Goal: Task Accomplishment & Management: Manage account settings

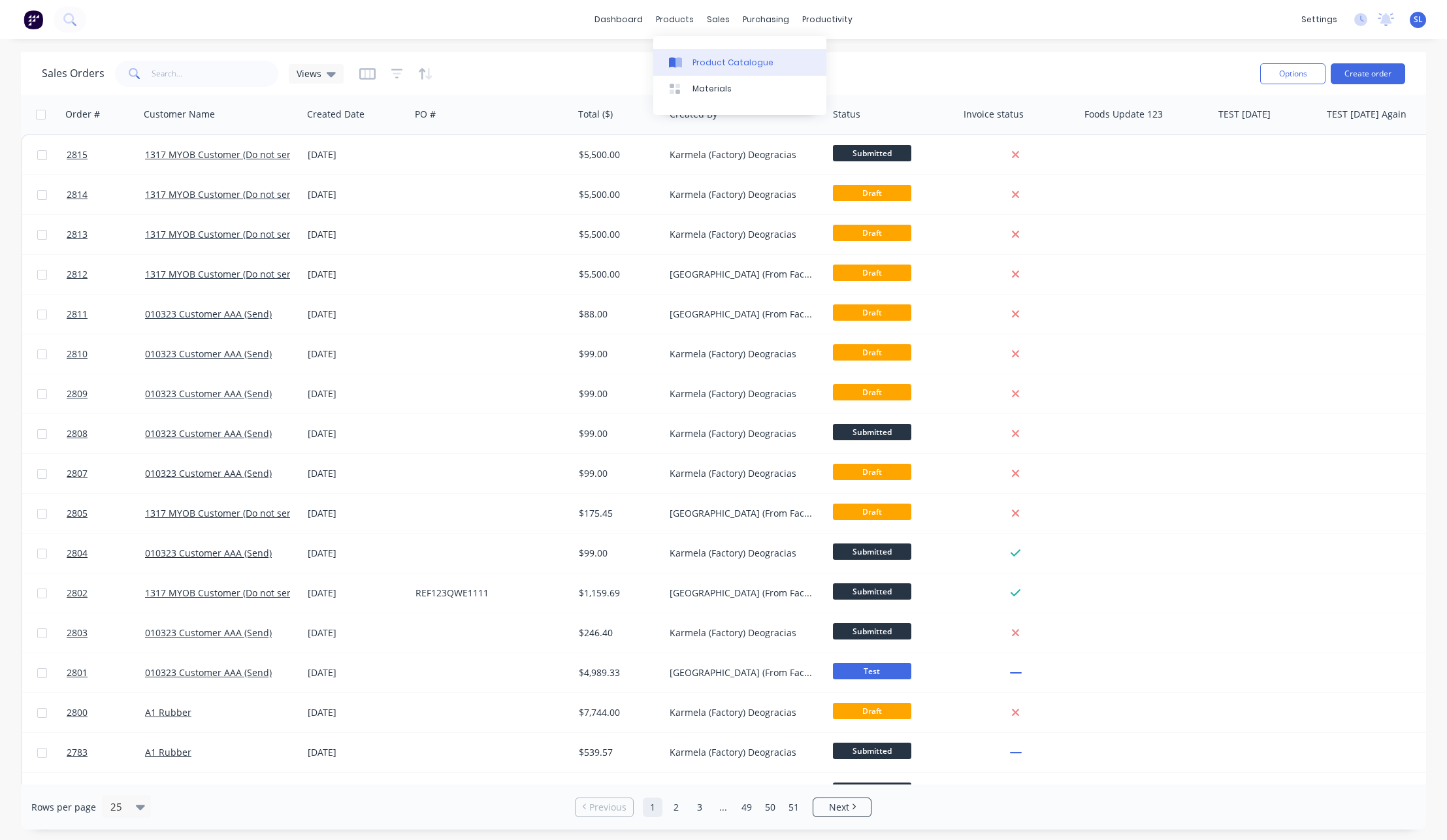
click at [684, 55] on link "Product Catalogue" at bounding box center [739, 62] width 173 height 26
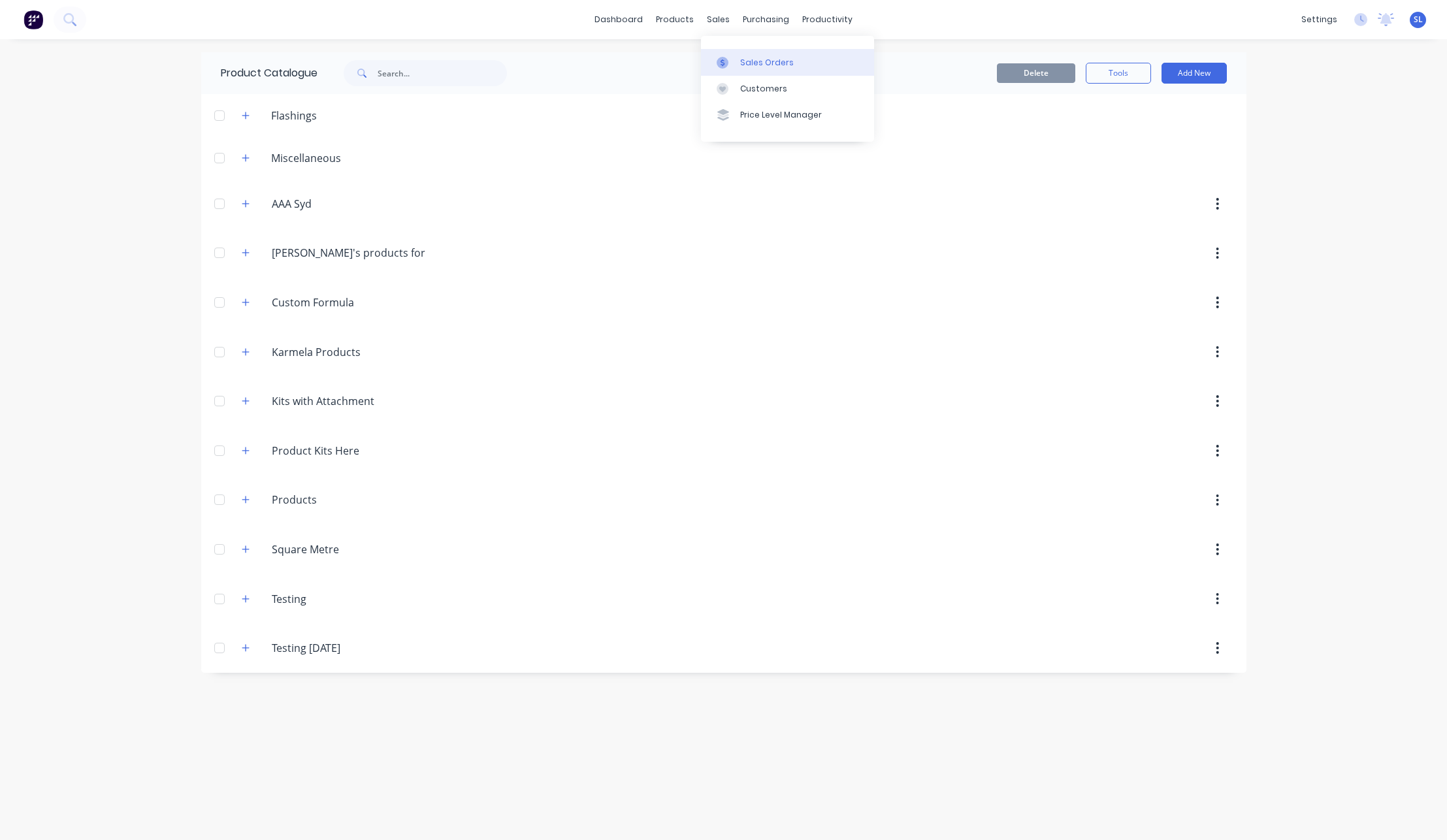
click at [711, 58] on link "Sales Orders" at bounding box center [787, 62] width 173 height 26
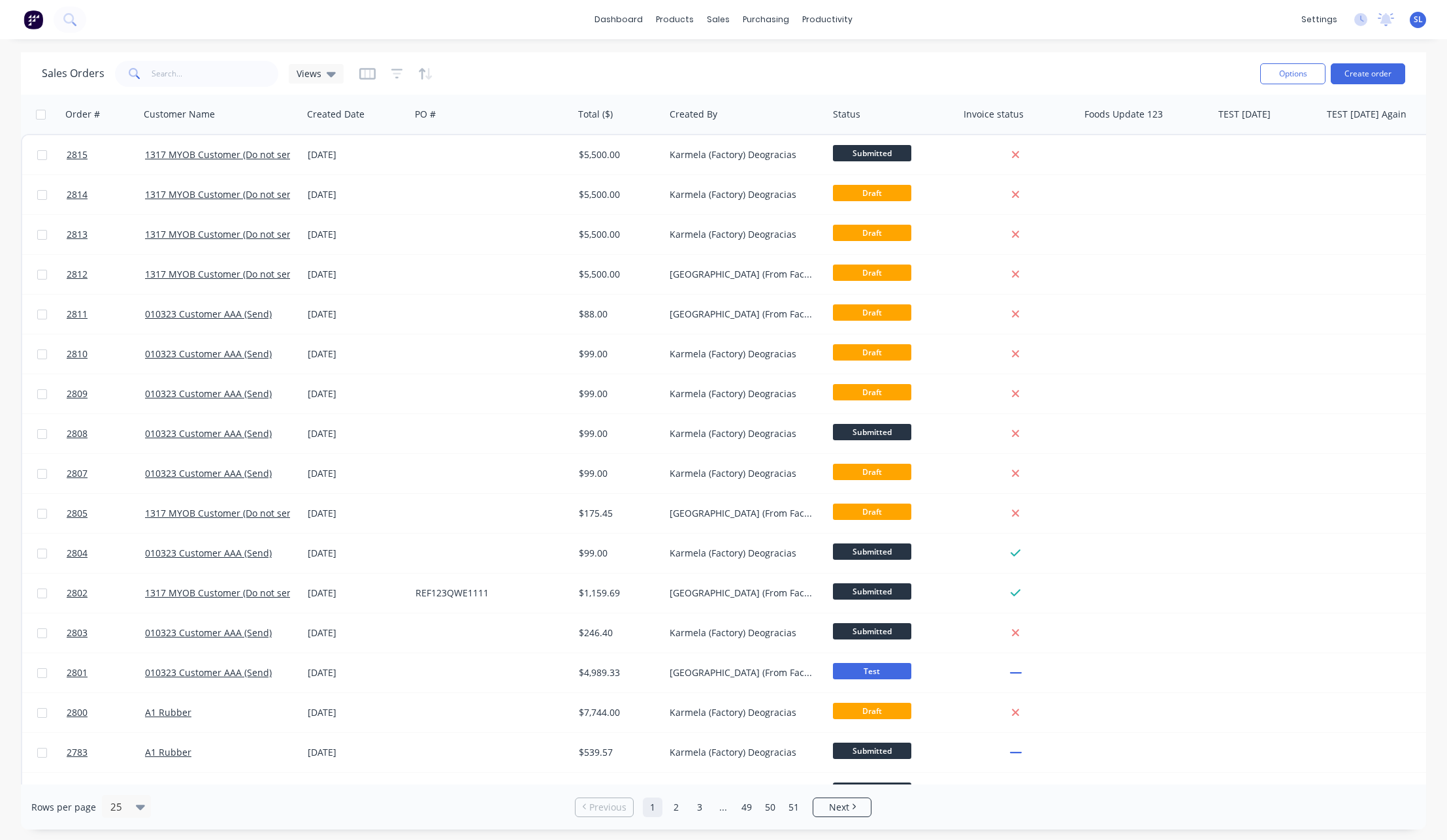
click at [899, 77] on div "Sales Orders Views" at bounding box center [646, 73] width 1208 height 32
click at [690, 73] on link "Product Catalogue" at bounding box center [739, 62] width 173 height 26
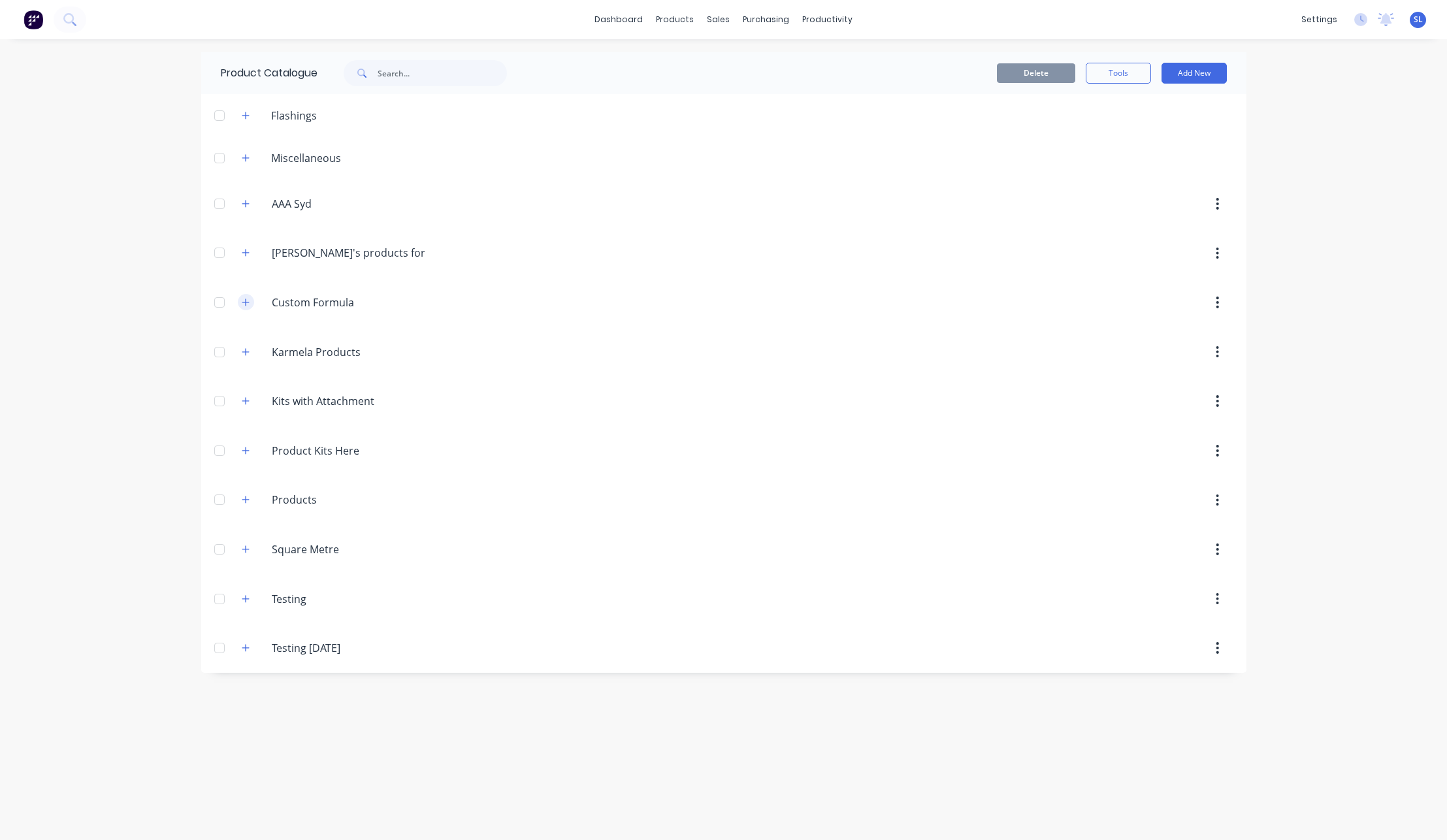
click at [245, 298] on icon "button" at bounding box center [245, 303] width 7 height 9
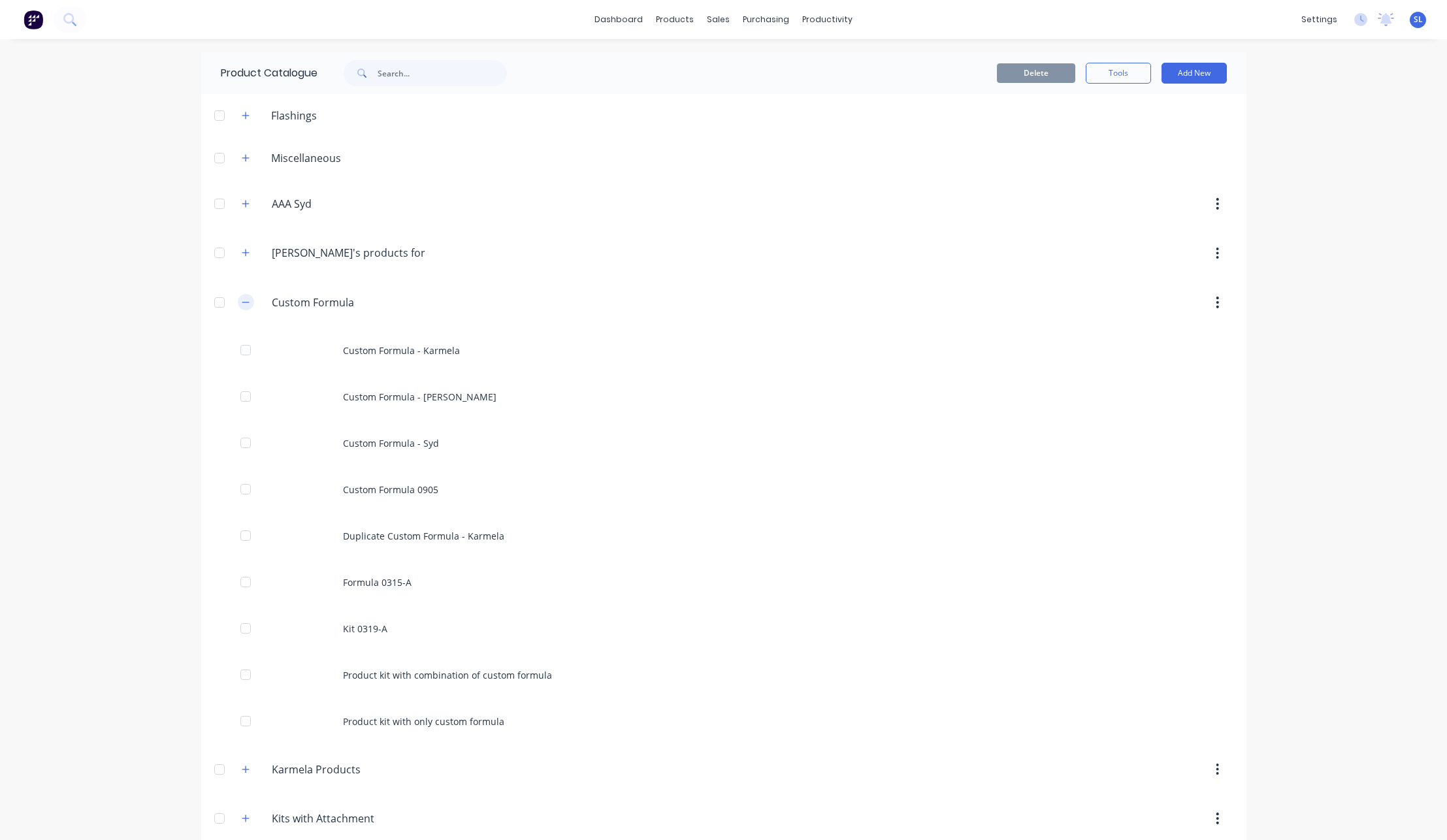
click at [245, 298] on icon "button" at bounding box center [245, 303] width 7 height 9
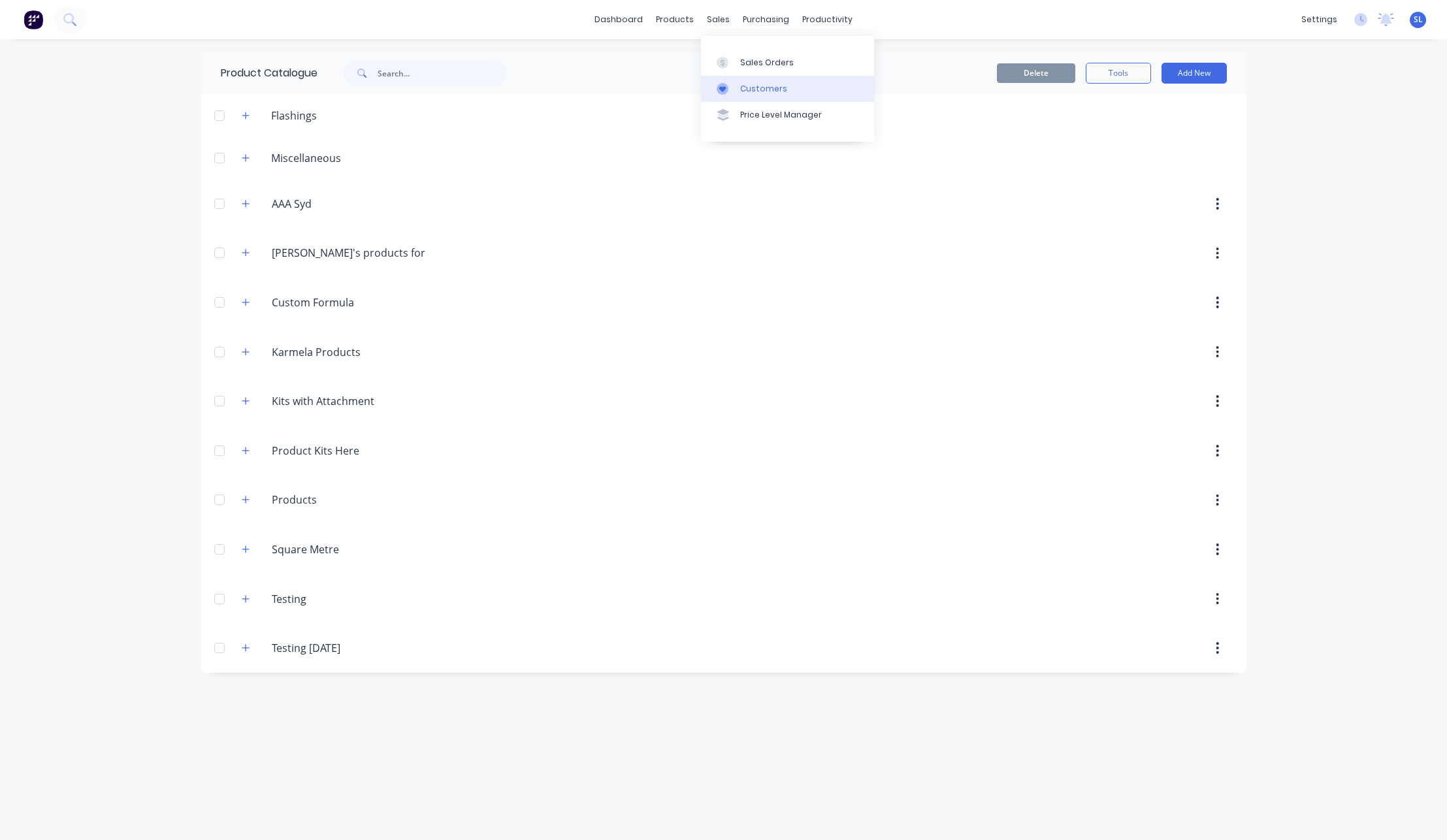
click at [728, 83] on div at bounding box center [726, 89] width 19 height 12
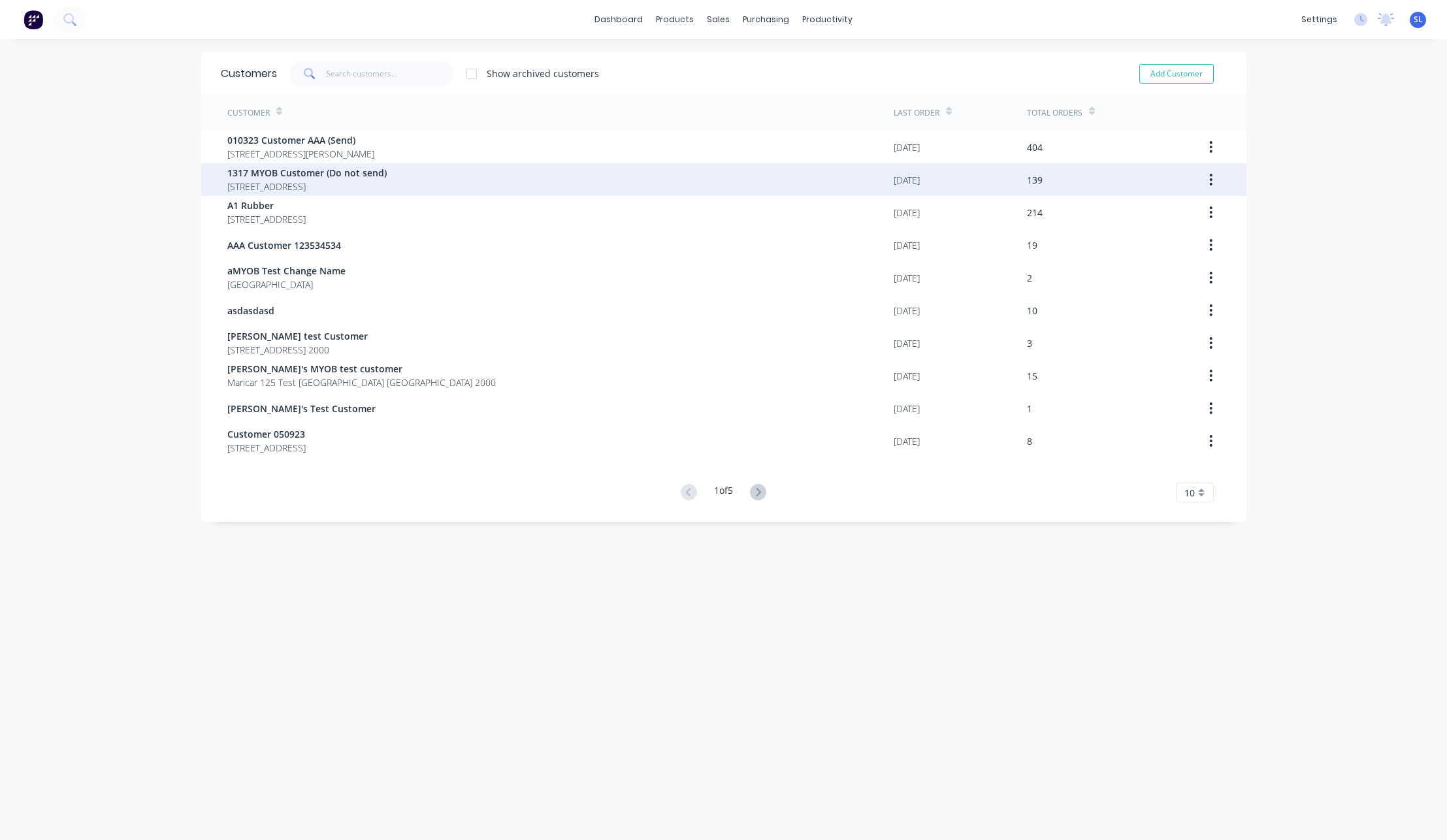
click at [484, 173] on div "1317 MYOB Customer (Do not send) 92 Village Drive Hoxton Park New South Wales A…" at bounding box center [560, 179] width 666 height 32
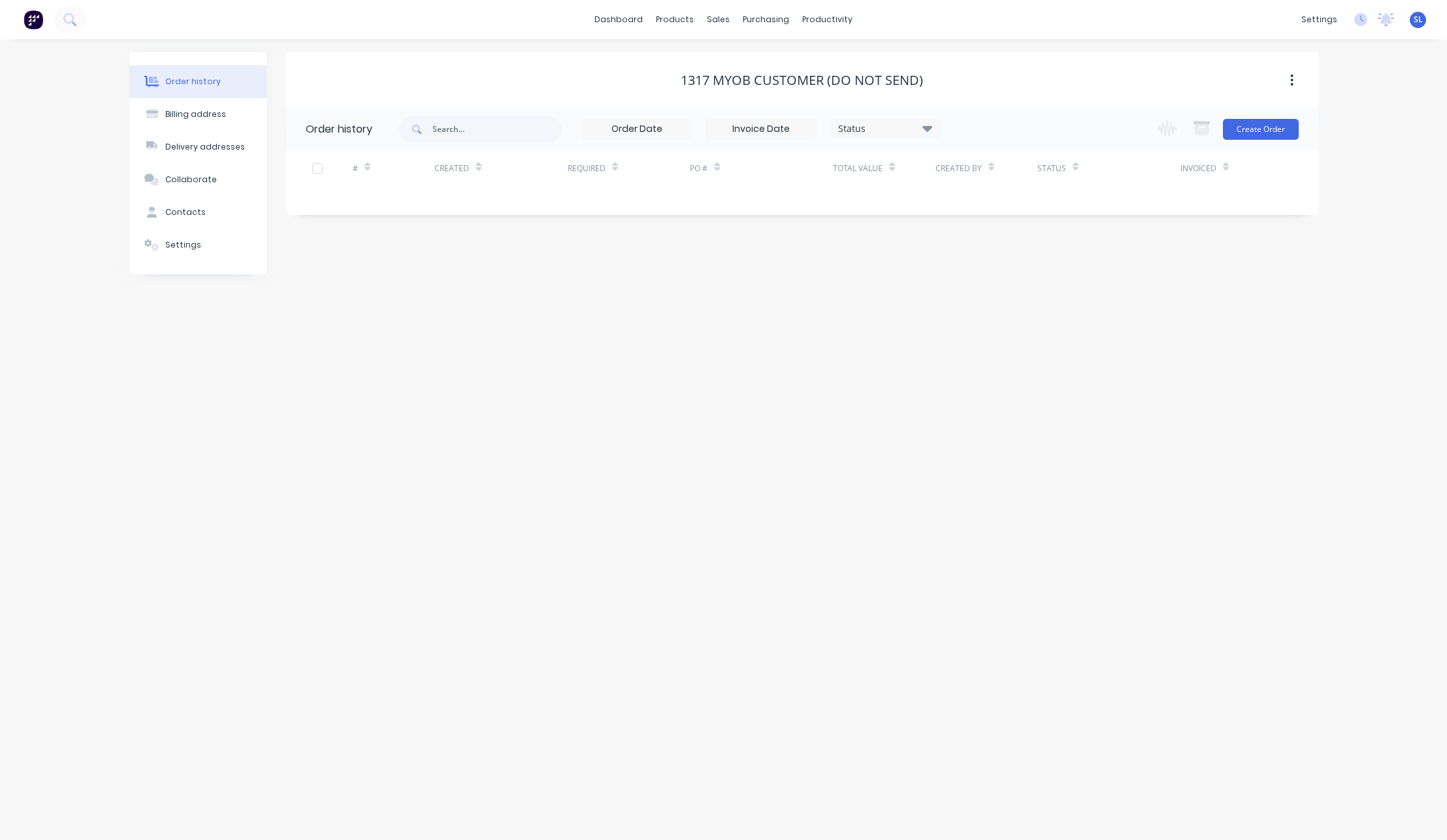
click at [966, 53] on div "1317 MYOB Customer (Do not send)" at bounding box center [802, 80] width 1032 height 56
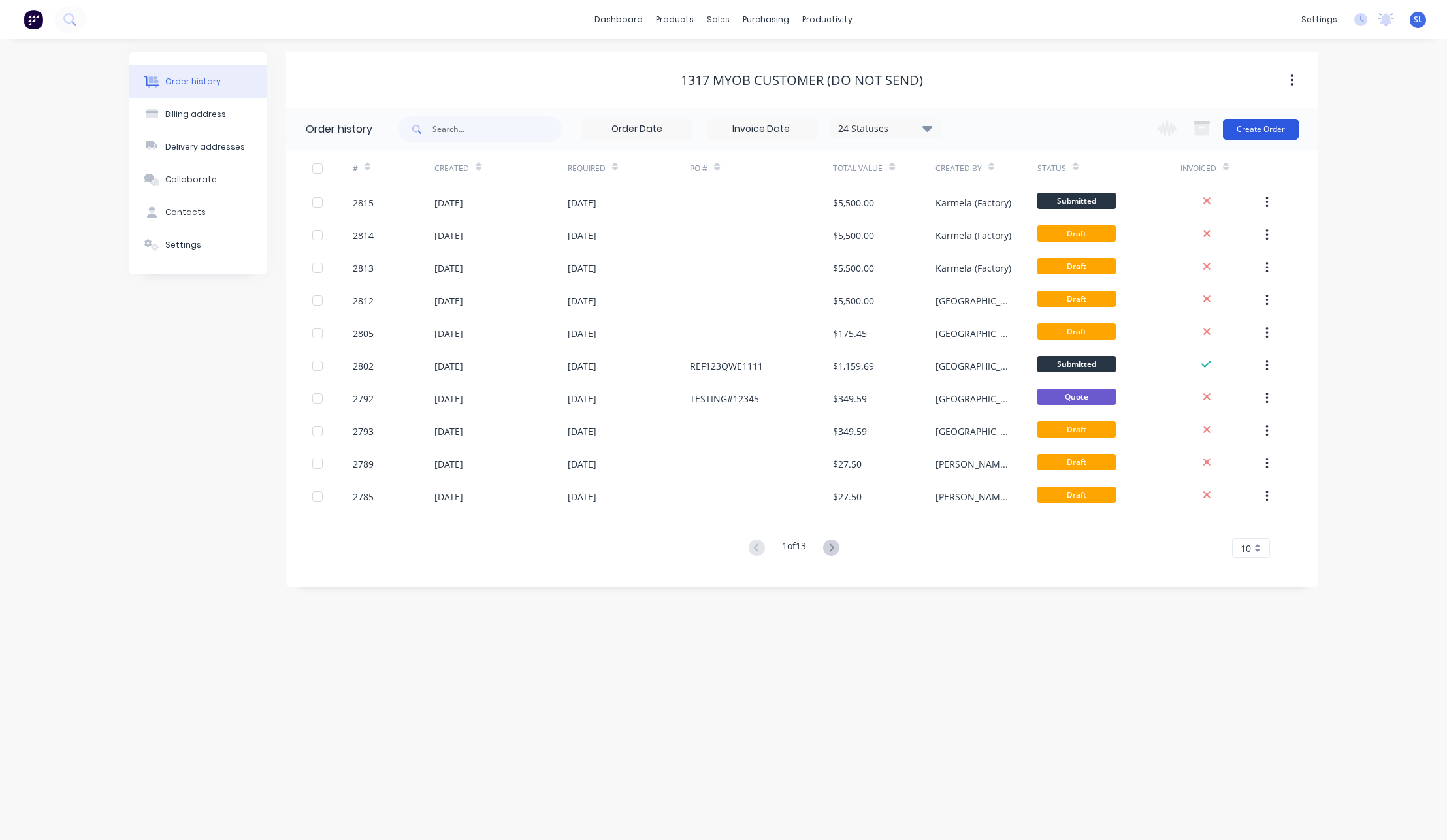
click at [1265, 124] on button "Create Order" at bounding box center [1261, 129] width 76 height 21
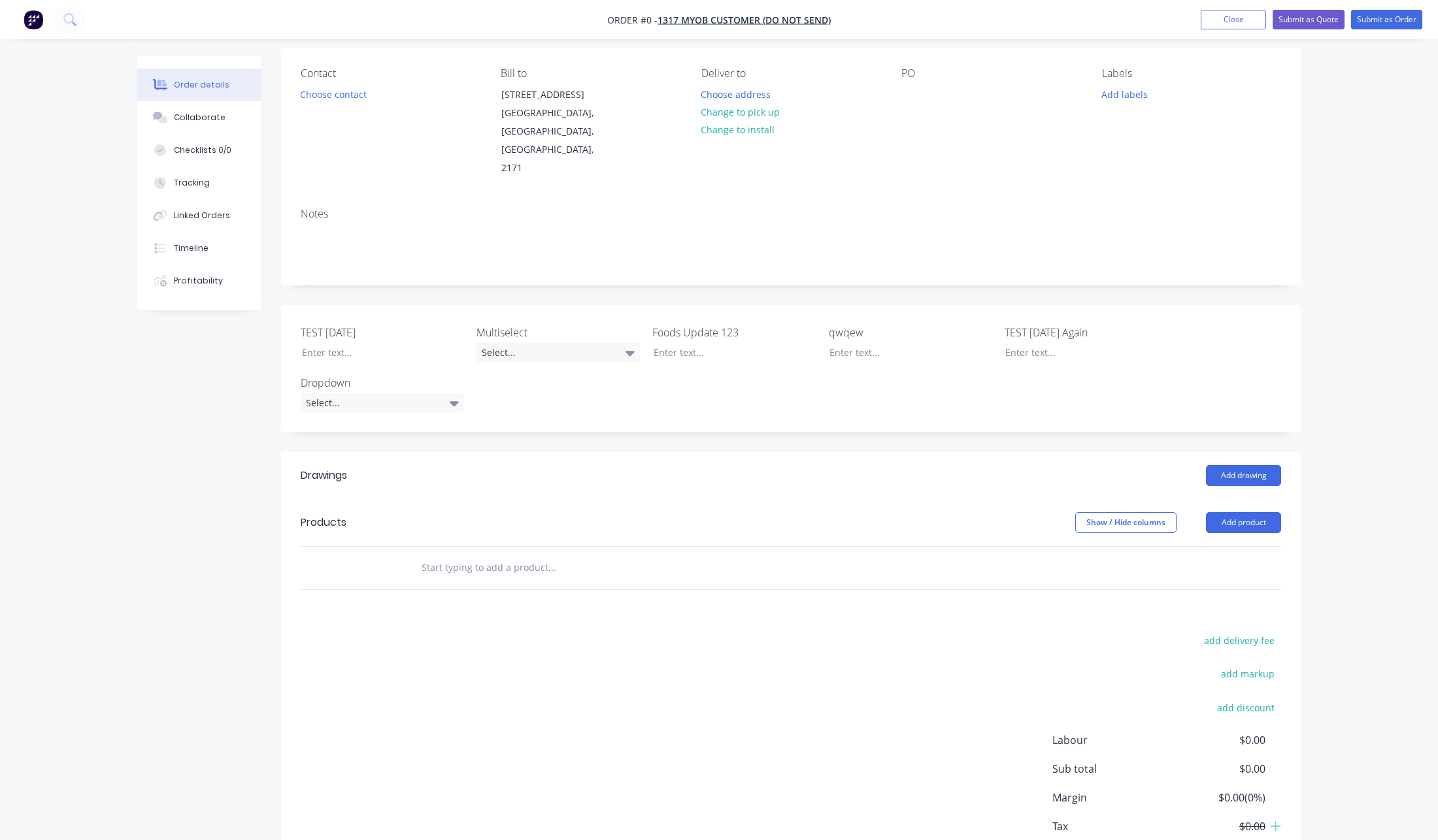
scroll to position [111, 0]
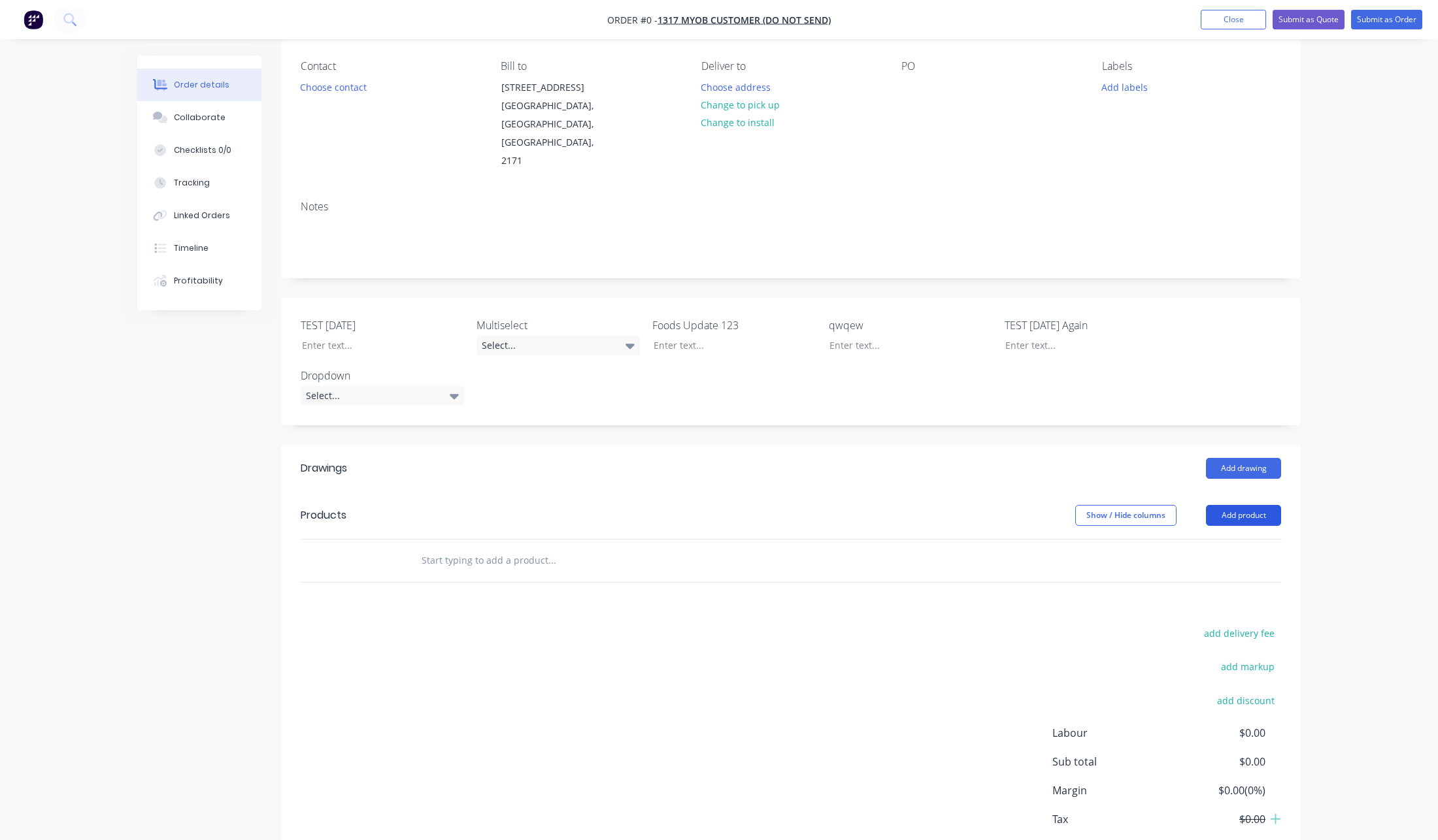
click at [1245, 505] on button "Add product" at bounding box center [1242, 515] width 75 height 21
click at [1190, 591] on div "Product Kit" at bounding box center [1218, 600] width 101 height 19
click at [1193, 565] on div "Standard pricing" at bounding box center [1218, 574] width 101 height 19
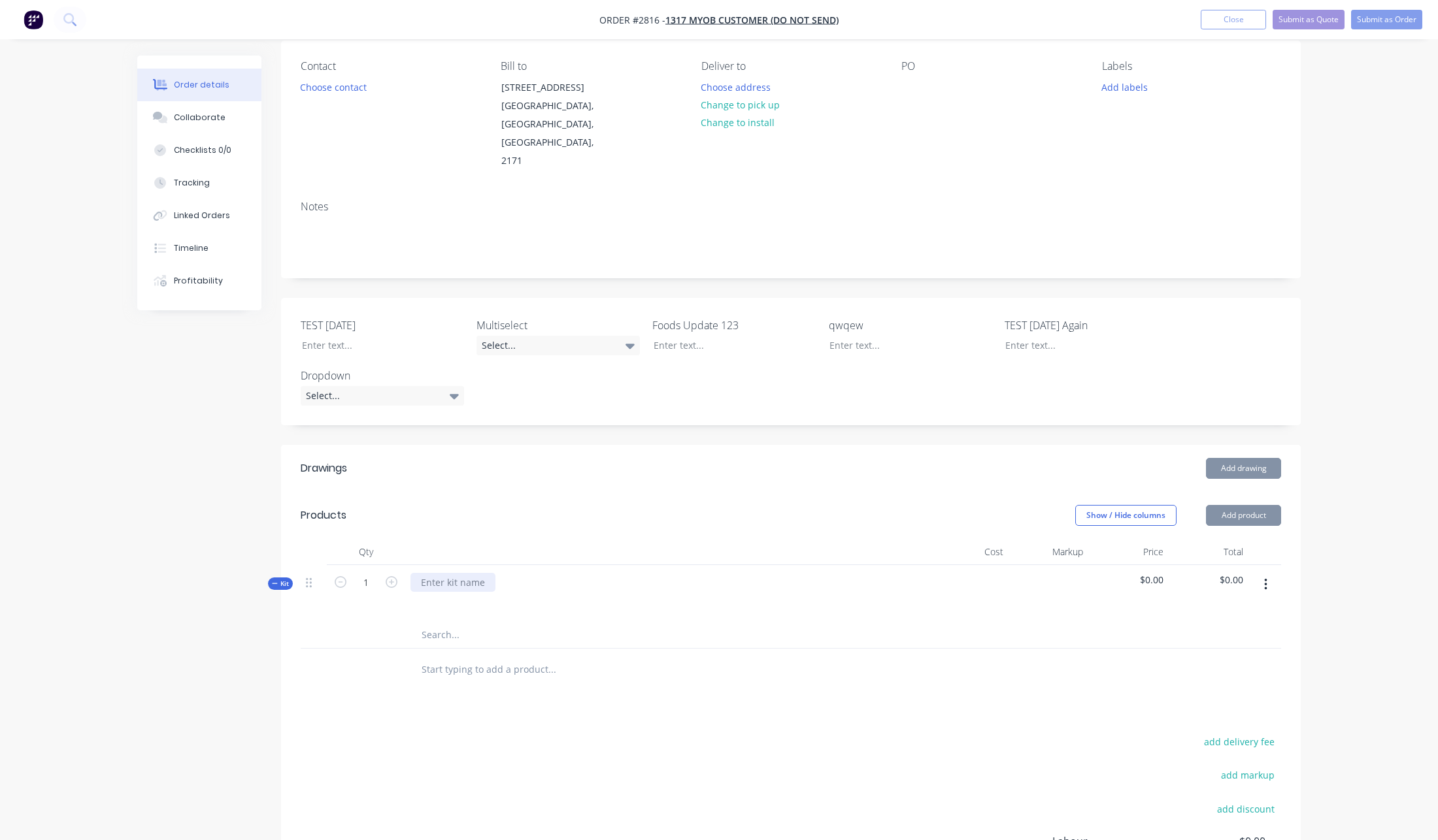
click at [489, 573] on div at bounding box center [453, 583] width 85 height 19
click at [1339, 513] on div "Order details Collaborate Checklists 0/0 Tracking Linked Orders Timeline Profit…" at bounding box center [719, 457] width 1438 height 1135
click at [1233, 505] on button "Add product" at bounding box center [1242, 515] width 75 height 21
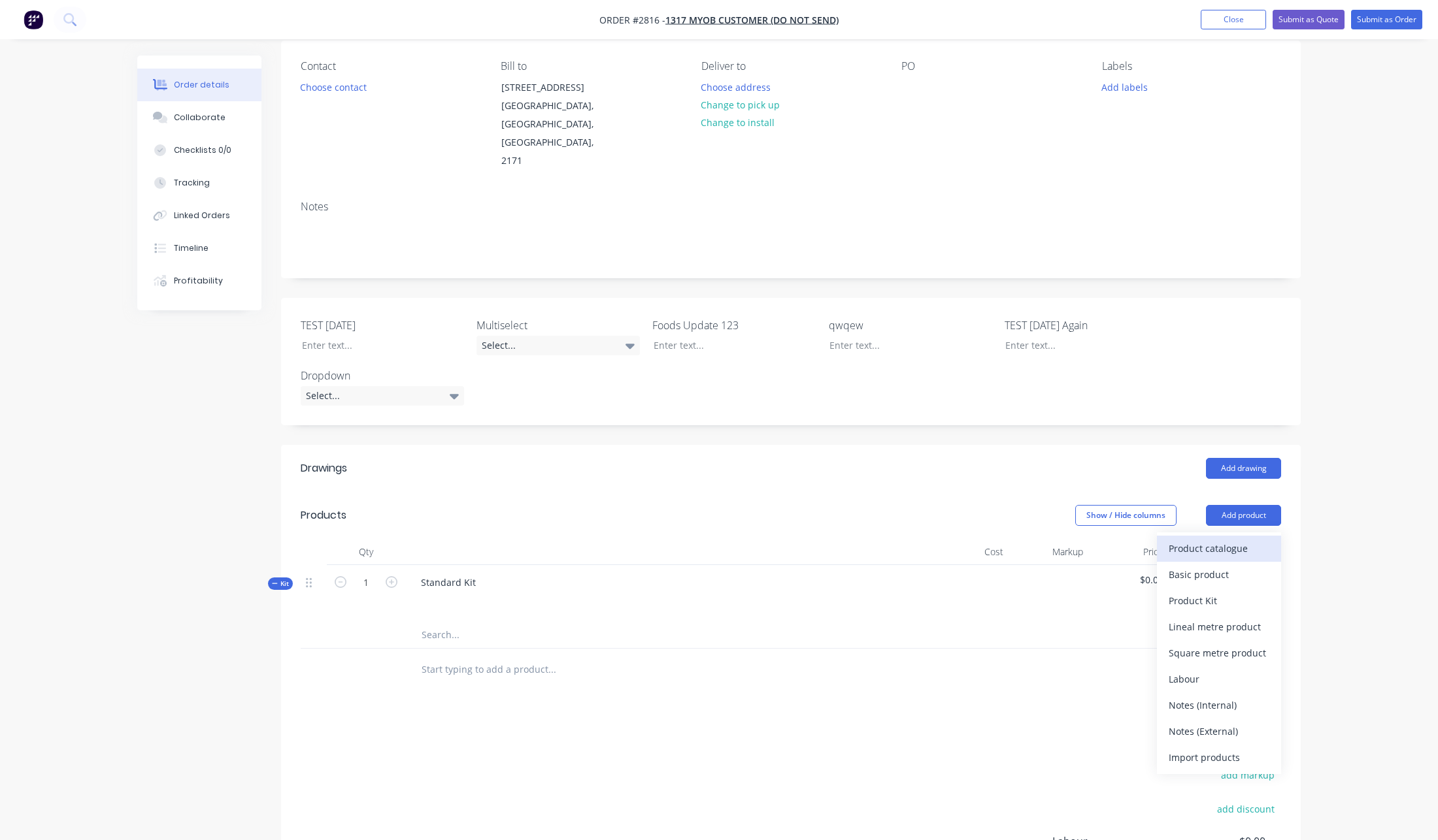
click at [1231, 539] on div "Product catalogue" at bounding box center [1218, 548] width 101 height 19
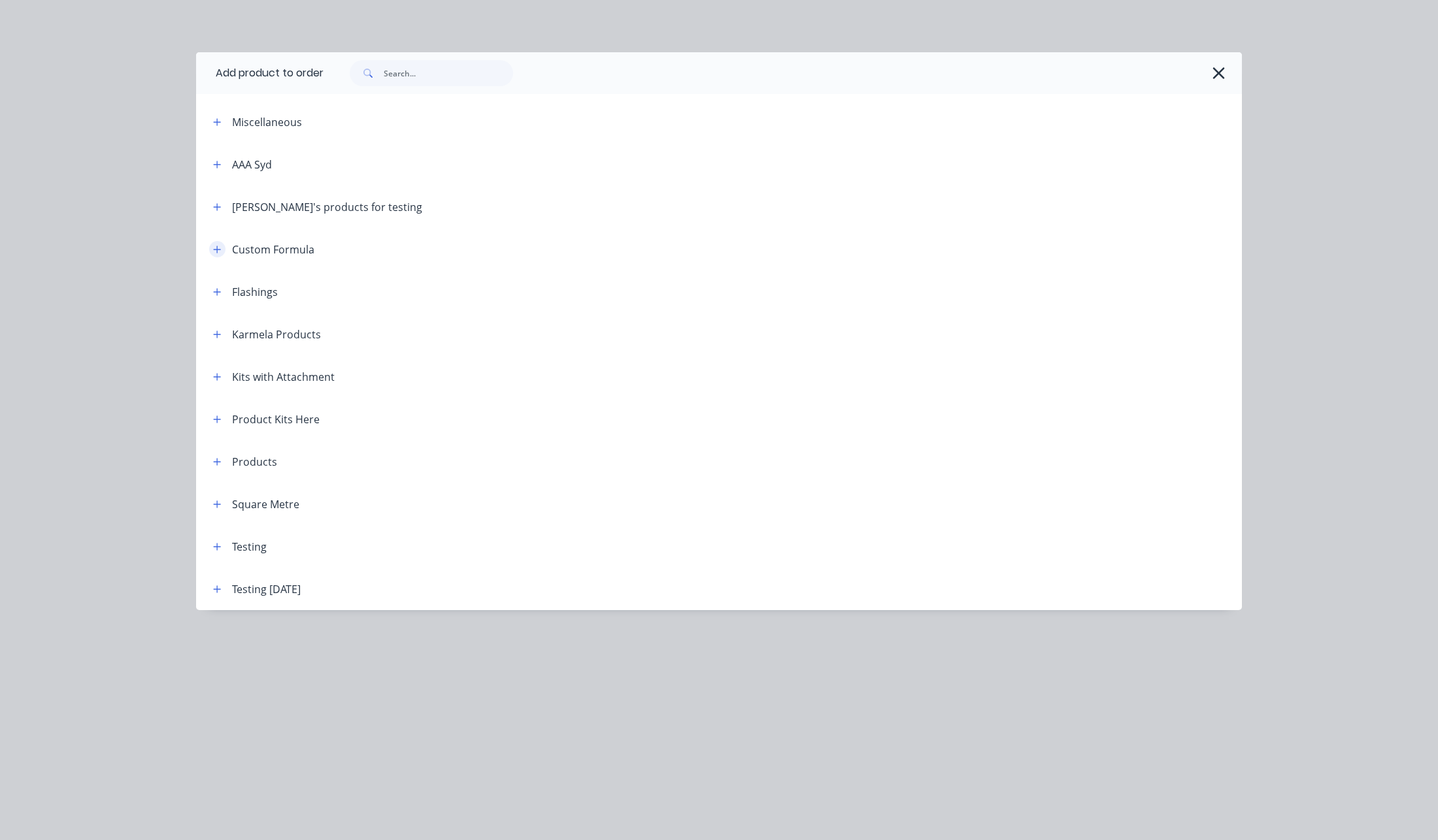
click at [221, 255] on button "button" at bounding box center [218, 249] width 17 height 17
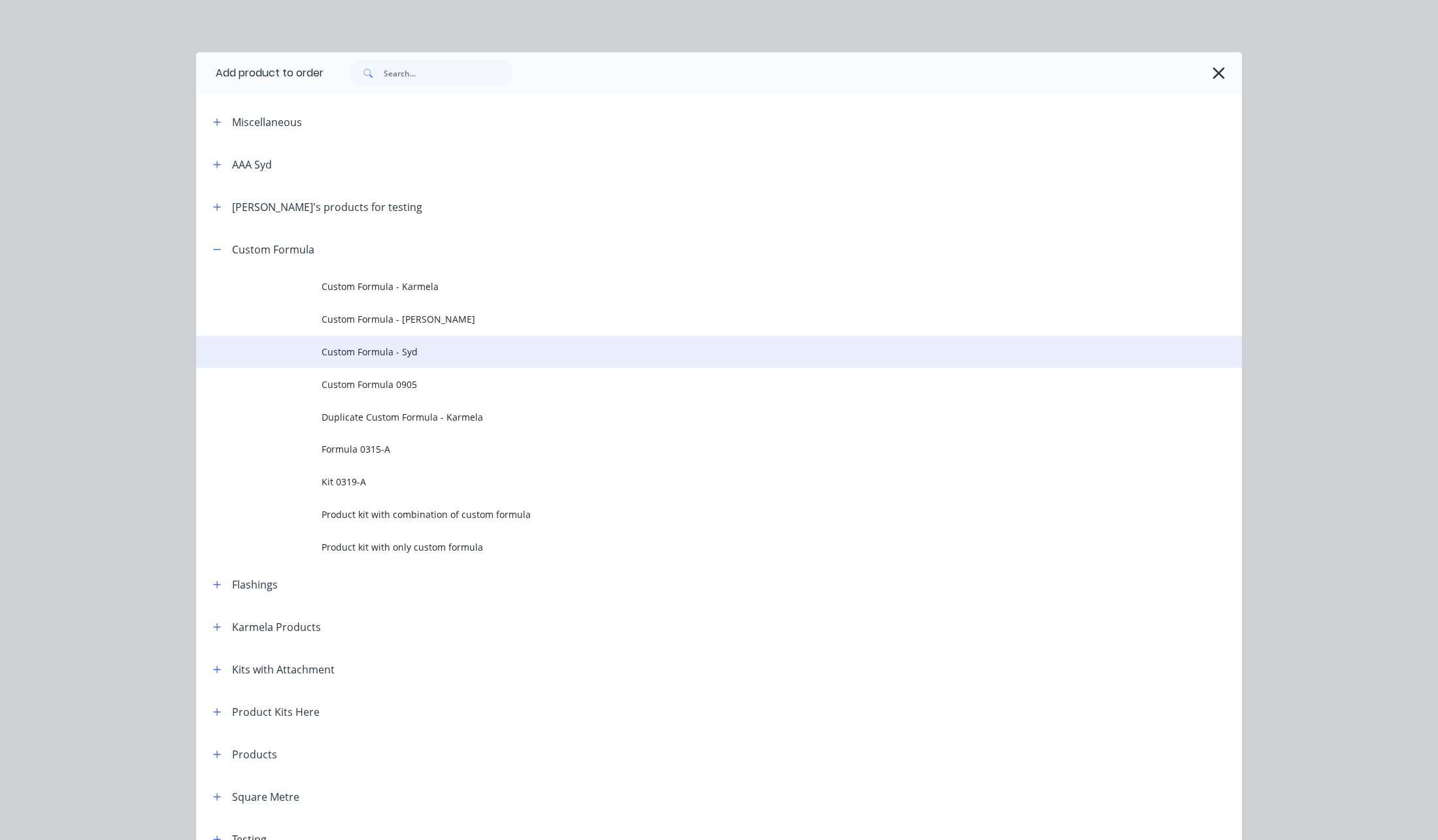
click at [349, 349] on span "Custom Formula - Syd" at bounding box center [689, 351] width 736 height 14
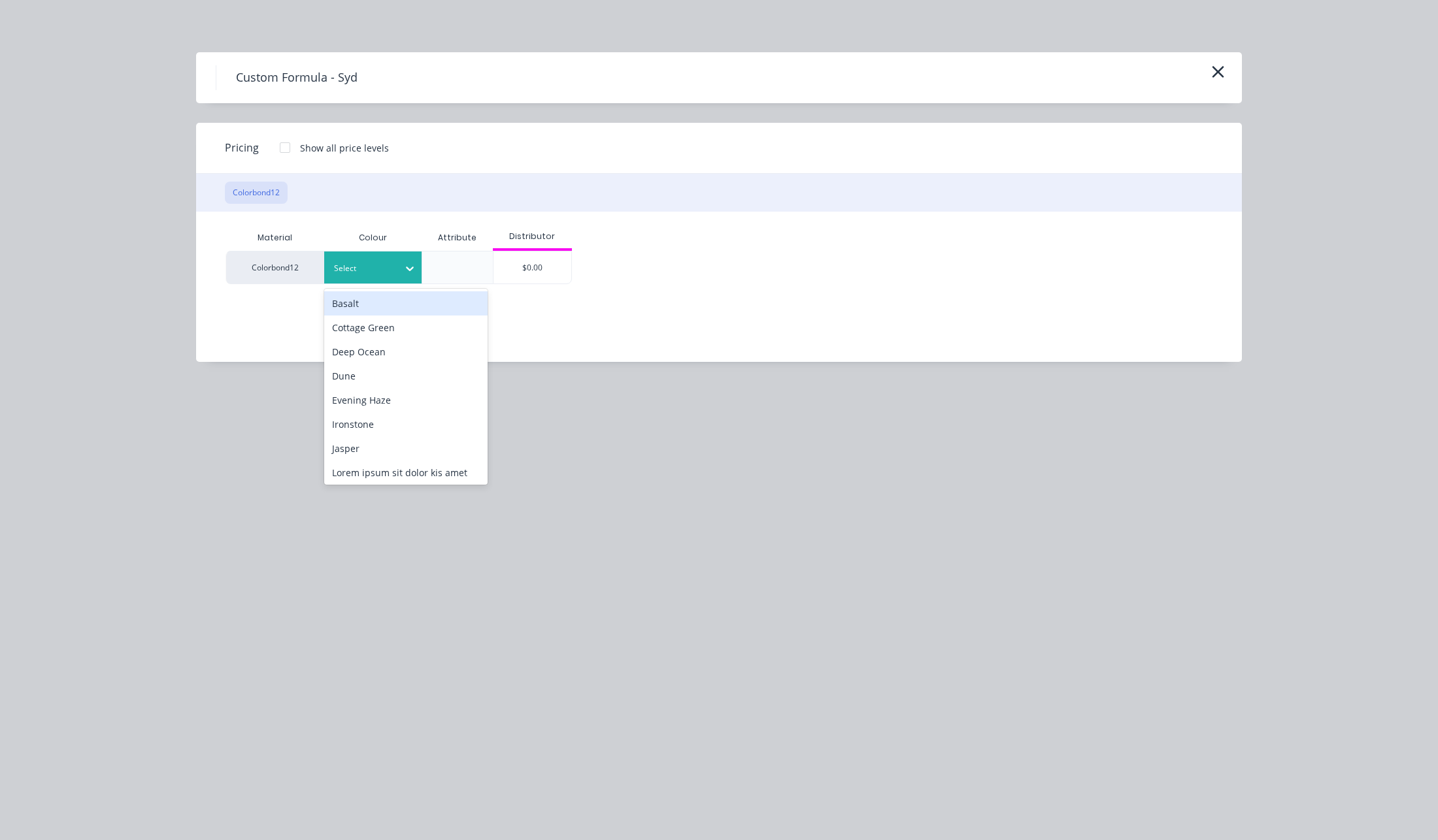
click at [382, 261] on div at bounding box center [362, 269] width 58 height 15
click at [384, 338] on div "Cottage Green" at bounding box center [406, 328] width 163 height 24
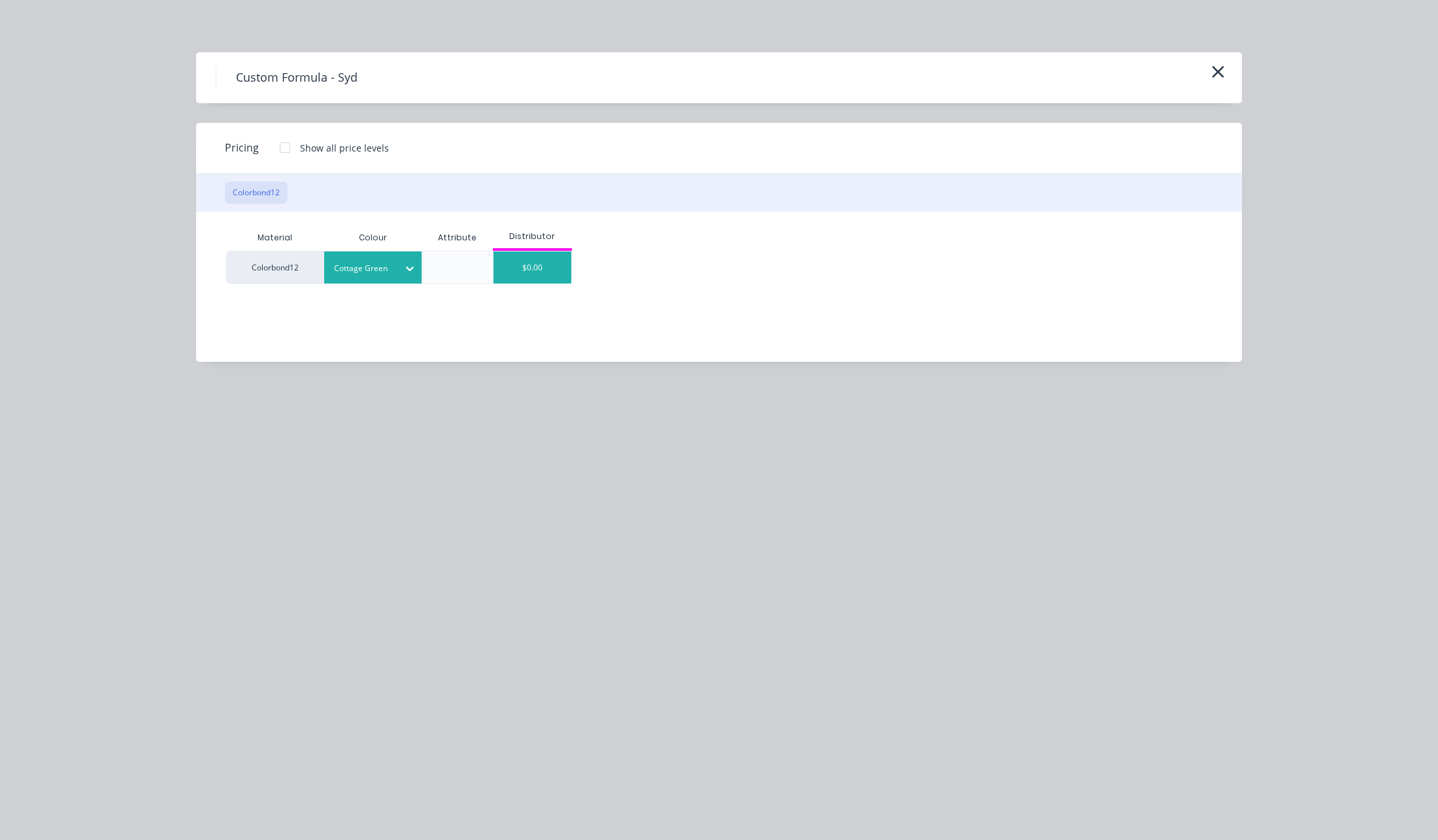
click at [540, 263] on div "$0.00" at bounding box center [533, 268] width 79 height 32
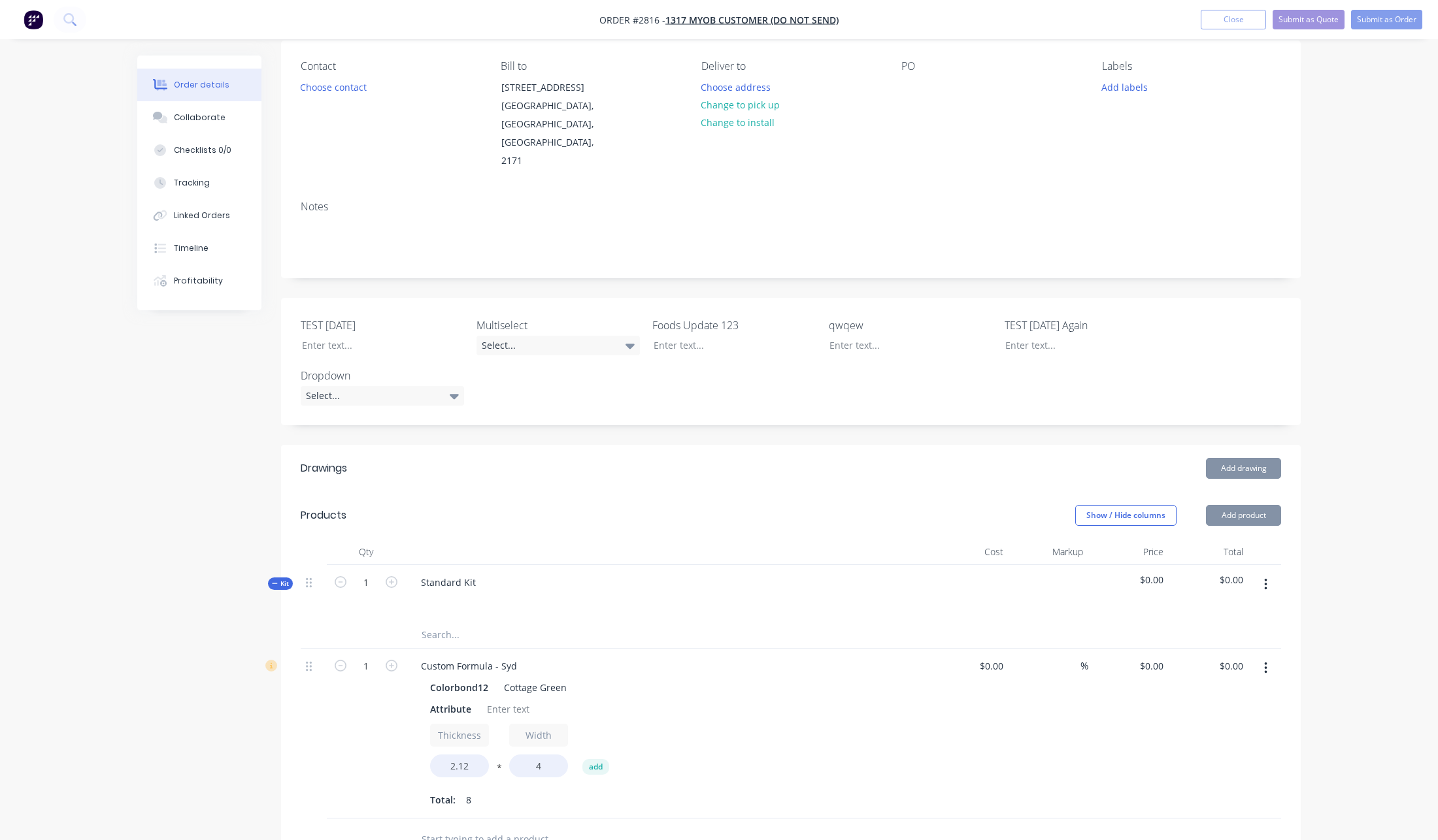
scroll to position [371, 0]
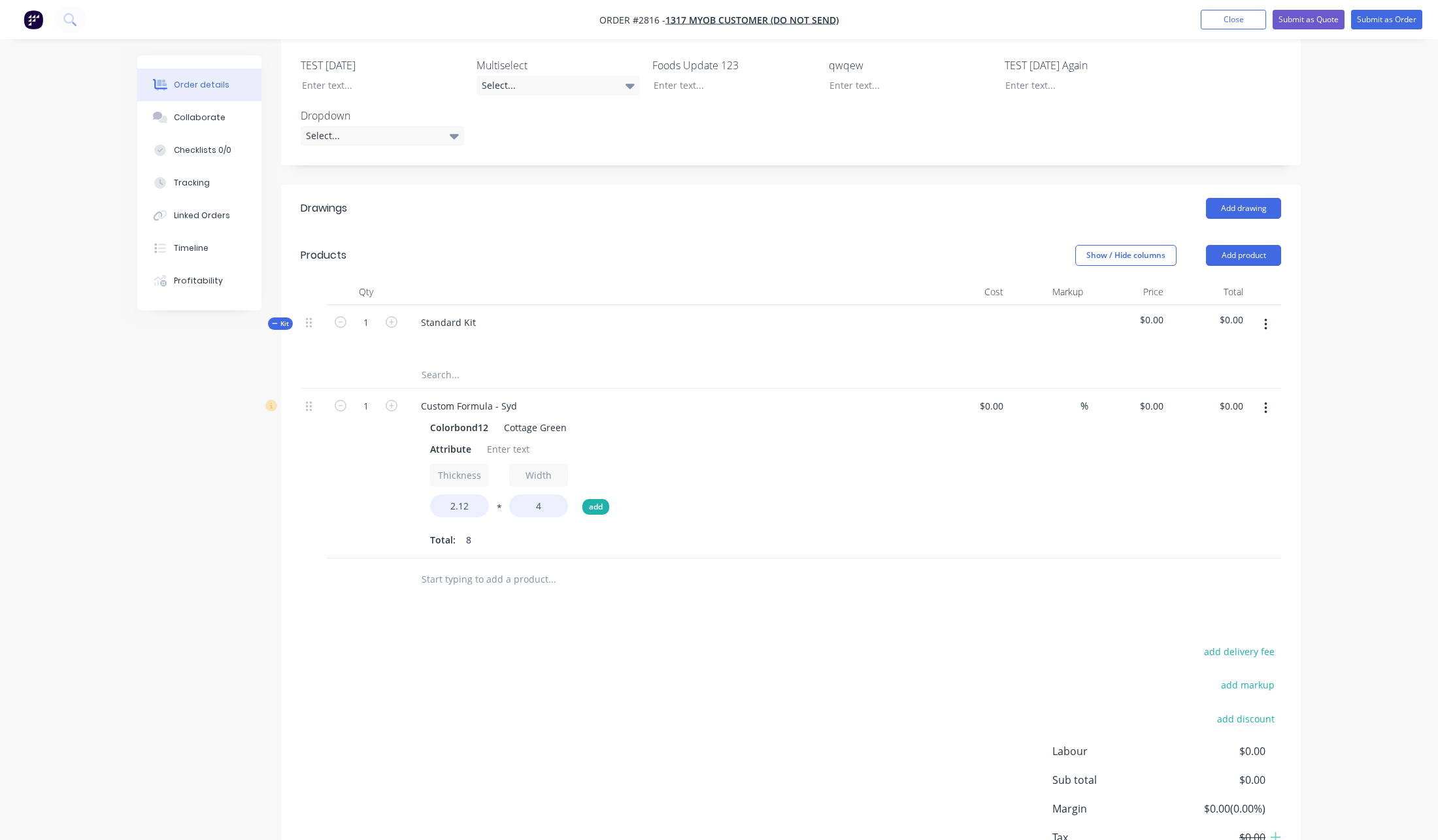
click at [598, 499] on button "add" at bounding box center [595, 507] width 27 height 16
click at [666, 499] on button "add" at bounding box center [675, 507] width 27 height 16
click at [764, 499] on button "add" at bounding box center [753, 507] width 27 height 16
click at [818, 469] on div "Thickness 2.12 * Width 4 * Label3 0 * Label4 0 * Label5 0 add" at bounding box center [666, 493] width 473 height 58
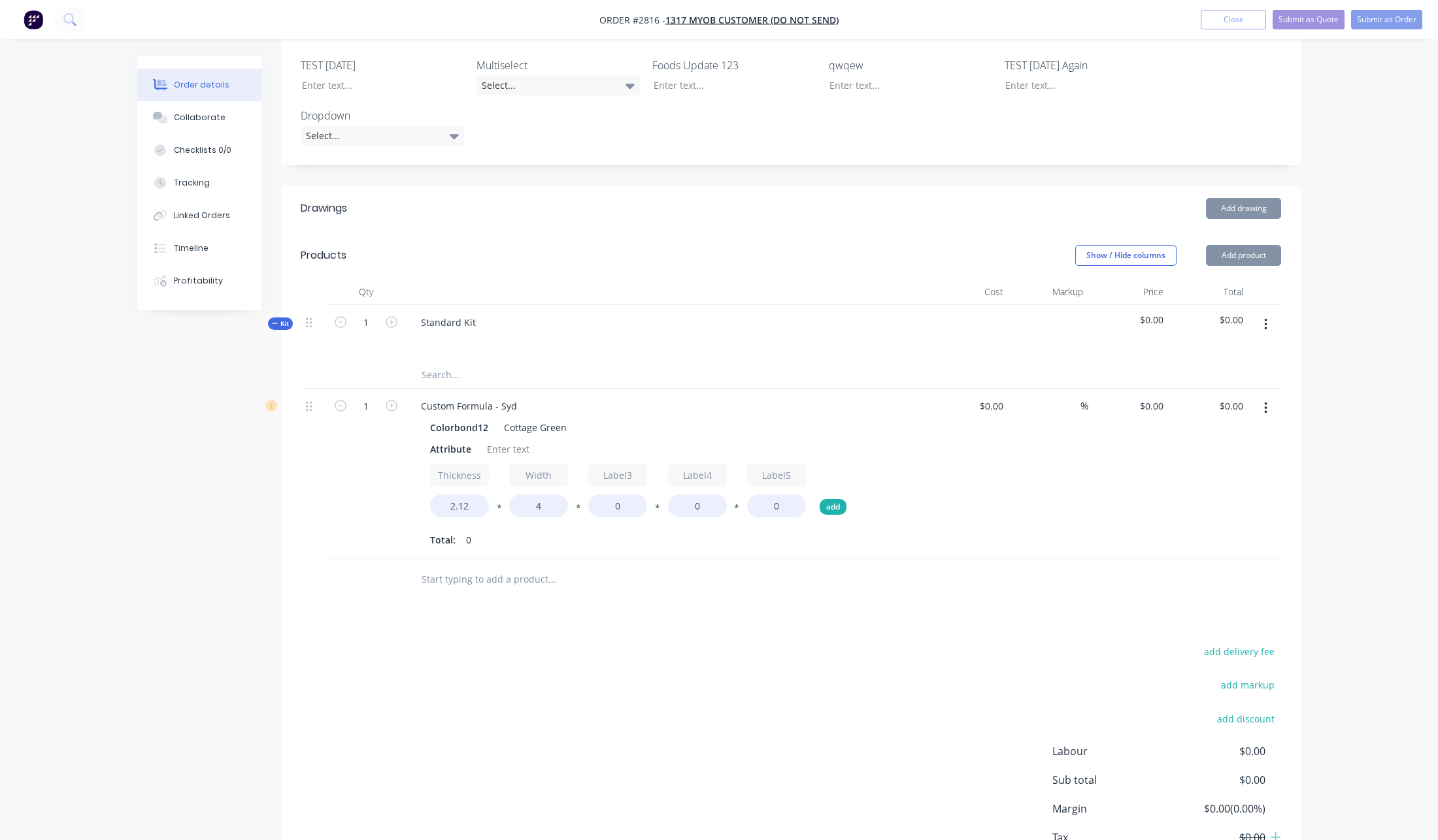
click at [824, 499] on button "add" at bounding box center [833, 507] width 27 height 16
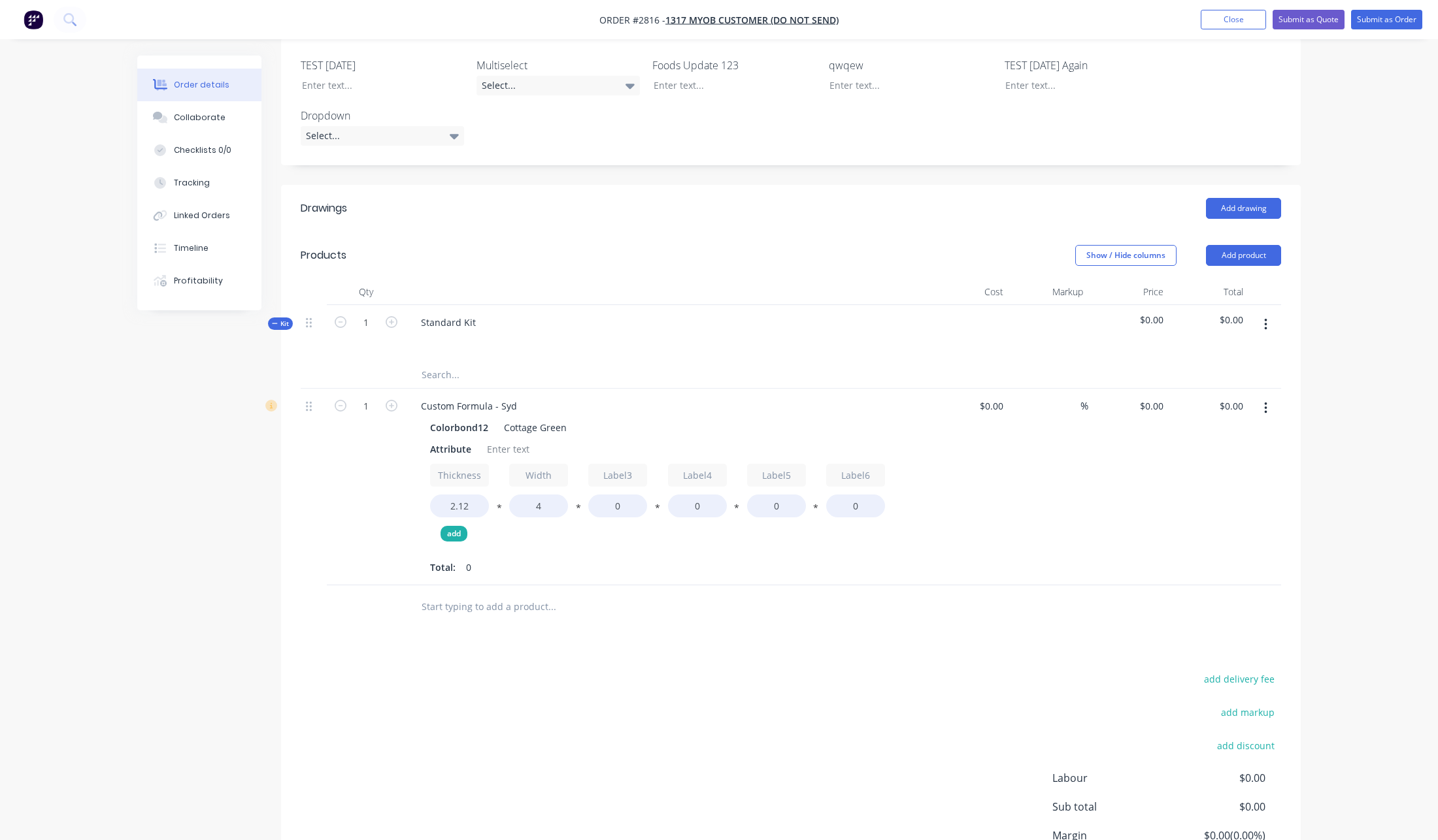
click at [460, 526] on button "add" at bounding box center [453, 533] width 27 height 16
click at [449, 464] on input "Thickness" at bounding box center [459, 475] width 58 height 23
type input "Length"
click at [632, 464] on input "Label3" at bounding box center [617, 475] width 58 height 23
type input "Multiplier"
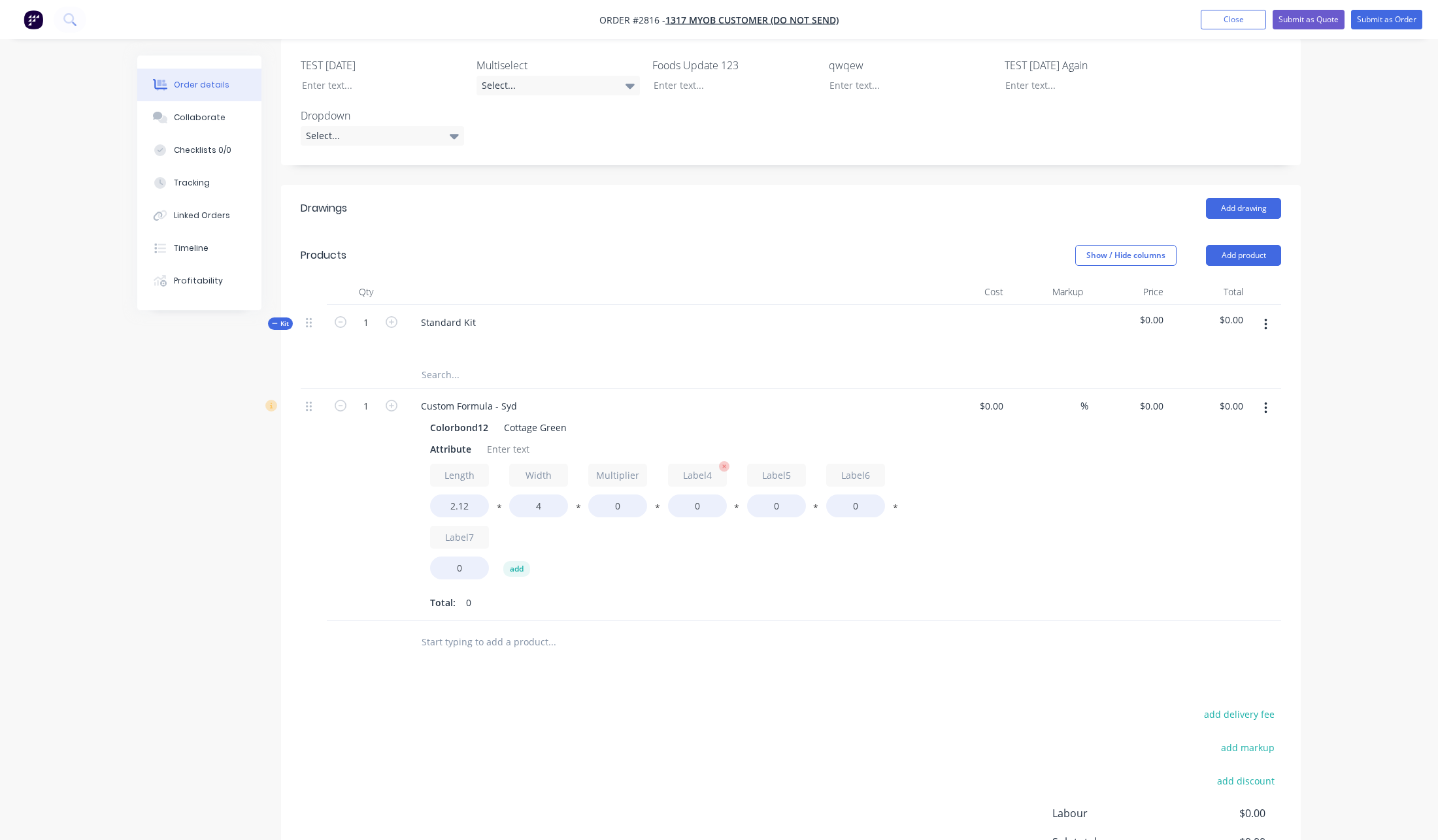
click at [717, 464] on input "Label4" at bounding box center [697, 475] width 58 height 23
type input "Height"
click at [779, 464] on input "Label5" at bounding box center [776, 475] width 58 height 23
type input "Length"
type input "Width"
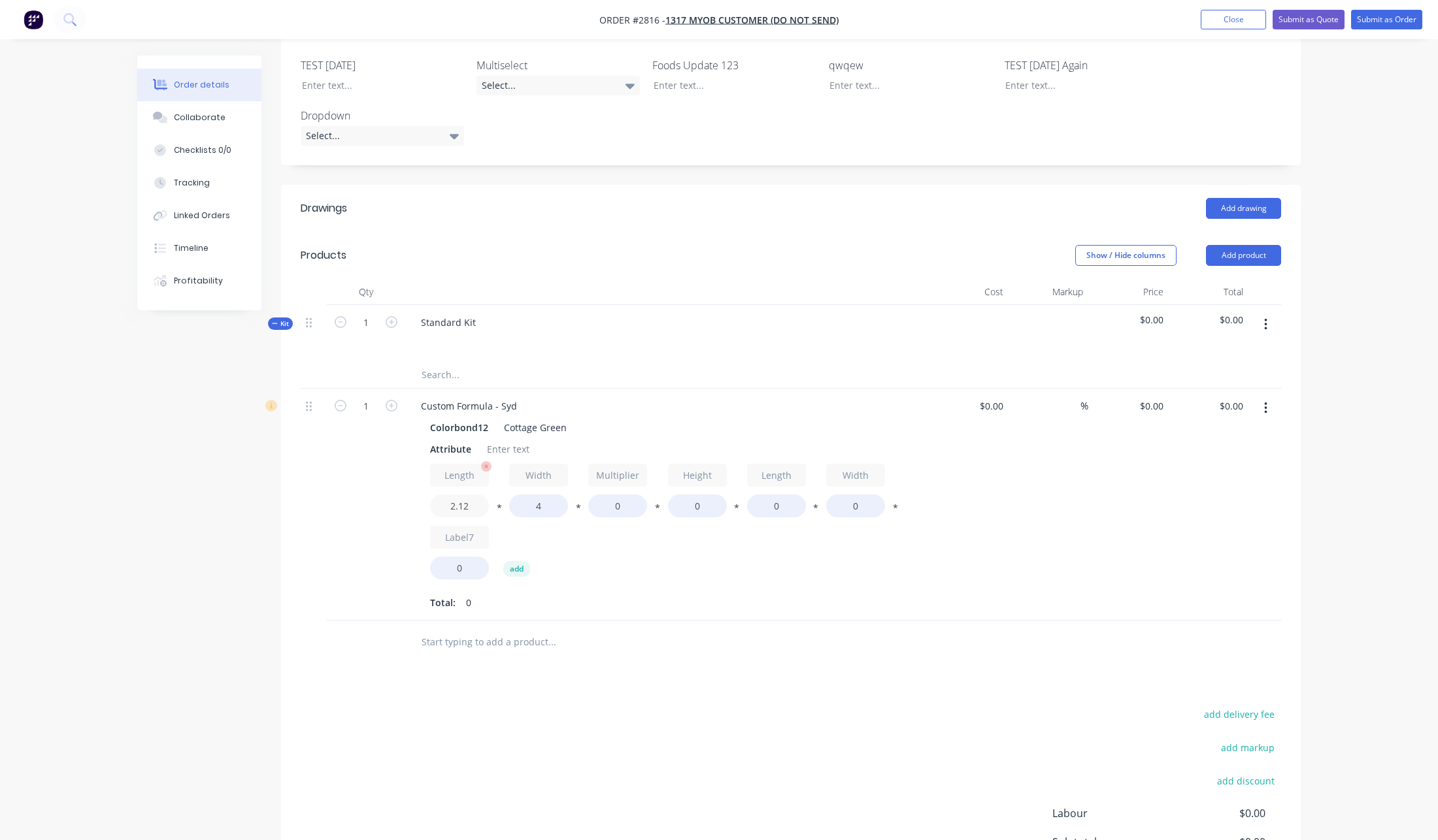
click at [467, 495] on input "2.12" at bounding box center [459, 506] width 58 height 23
type input "((435"
click at [502, 506] on button "*" at bounding box center [499, 510] width 13 height 10
click at [501, 506] on button "/" at bounding box center [499, 510] width 13 height 10
click at [553, 495] on input "4" at bounding box center [537, 506] width 58 height 23
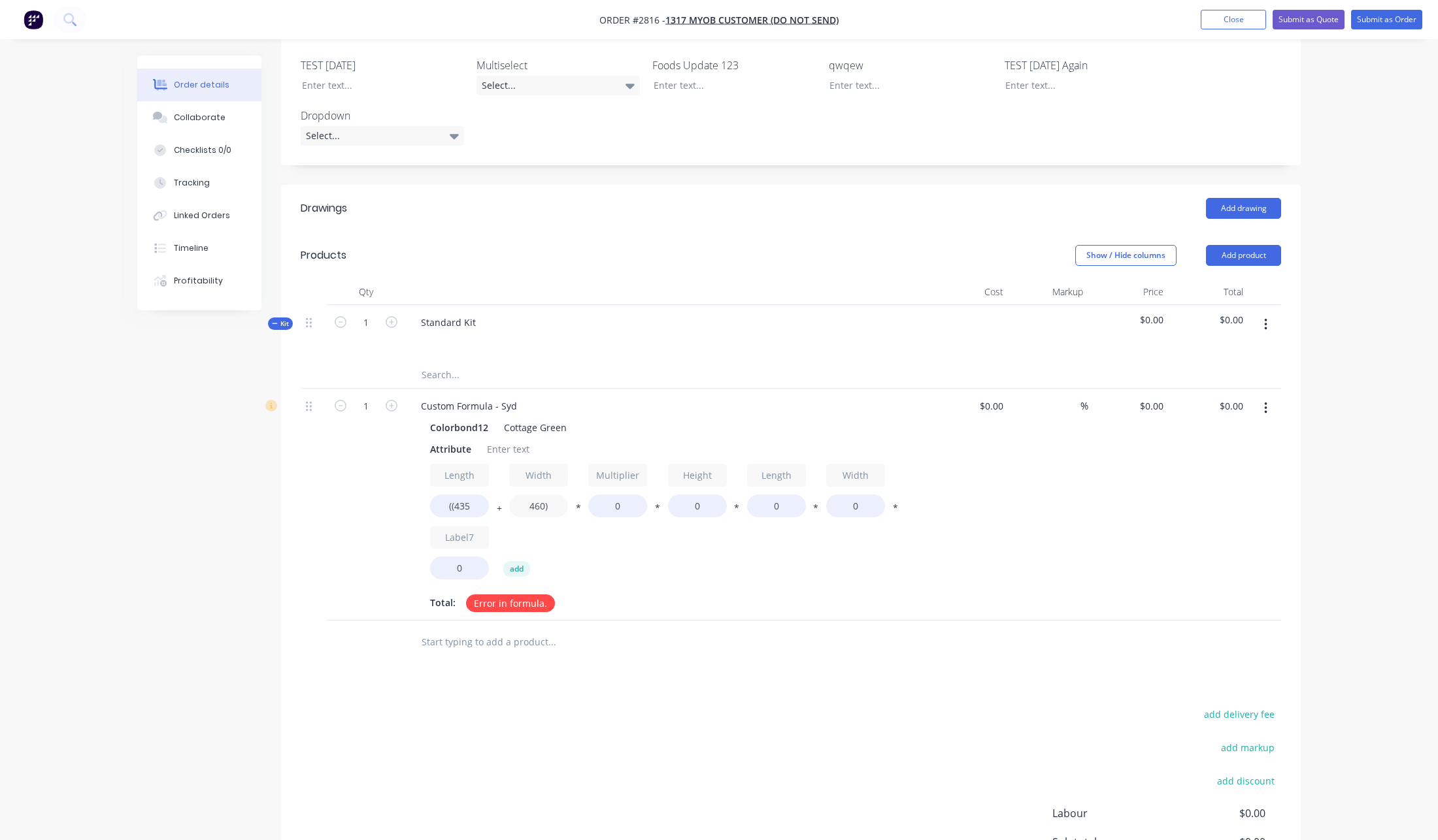
type input "460)"
click at [602, 483] on div "Length ((435 + Width 460) * Multiplier 0 * Height 0 * Length 0 * Width 0 * Labe…" at bounding box center [666, 524] width 473 height 121
click at [606, 495] on input "0" at bounding box center [617, 506] width 58 height 23
type input "0.5"
click at [693, 495] on input "0" at bounding box center [697, 506] width 58 height 23
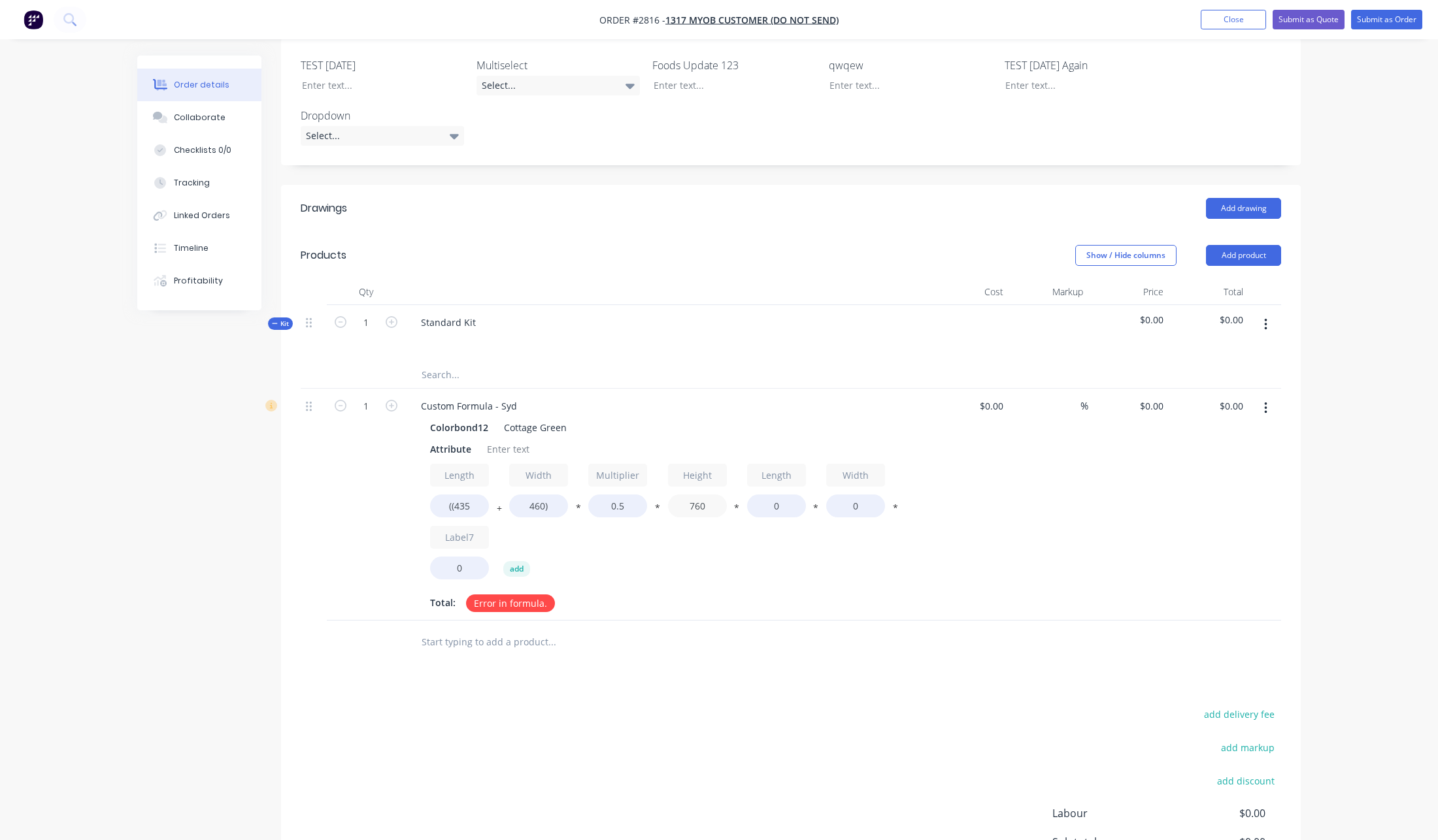
type input "760"
click at [738, 506] on button "*" at bounding box center [737, 510] width 13 height 10
click at [732, 506] on button "/" at bounding box center [737, 510] width 13 height 10
click at [771, 495] on input "0" at bounding box center [776, 506] width 58 height 23
type input "(435"
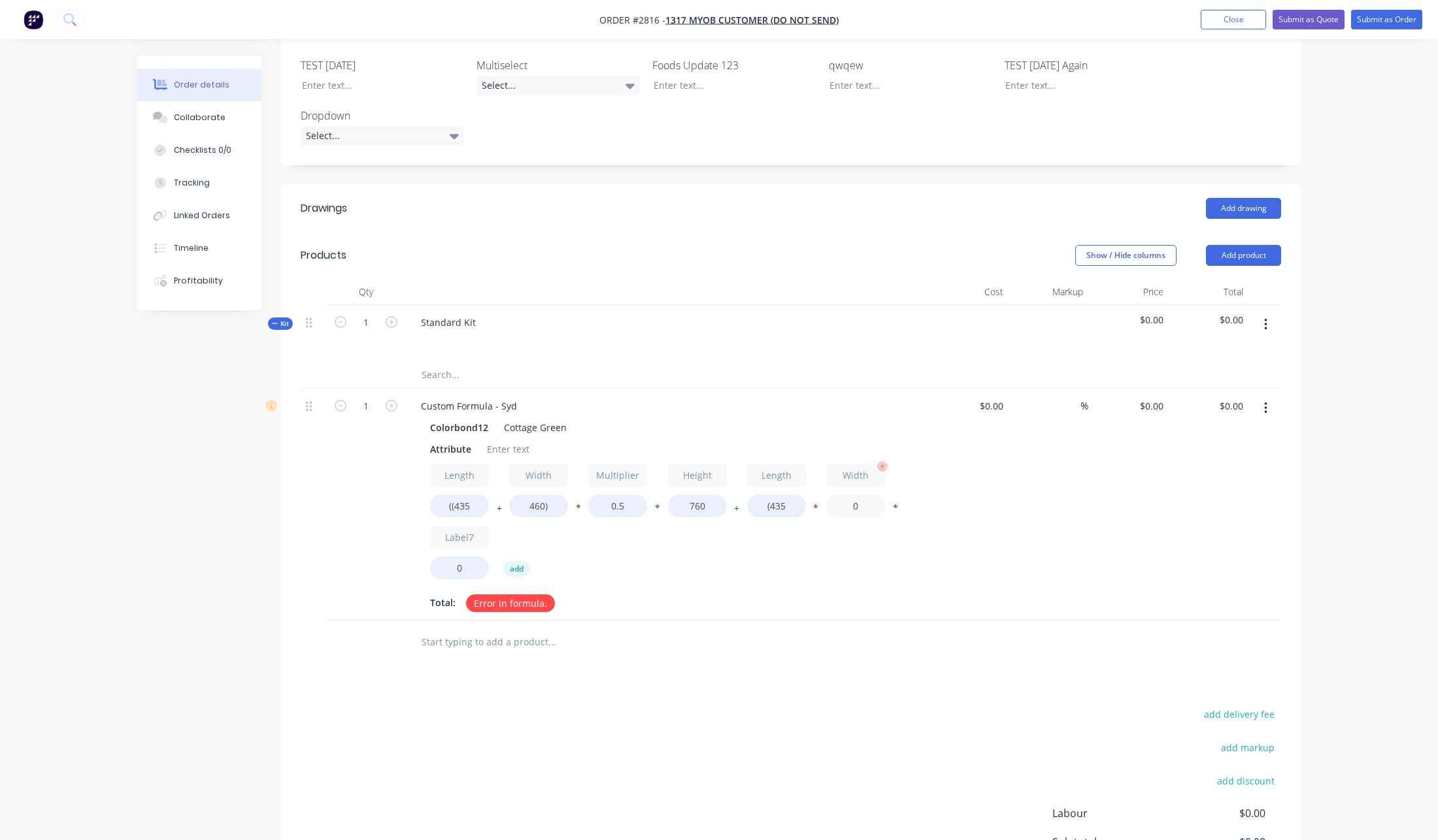
click at [849, 495] on input "0" at bounding box center [855, 506] width 58 height 23
type input "460))"
click at [894, 506] on button "*" at bounding box center [895, 510] width 13 height 10
click at [896, 506] on button "*" at bounding box center [895, 510] width 13 height 10
click at [897, 506] on button "*" at bounding box center [895, 510] width 13 height 10
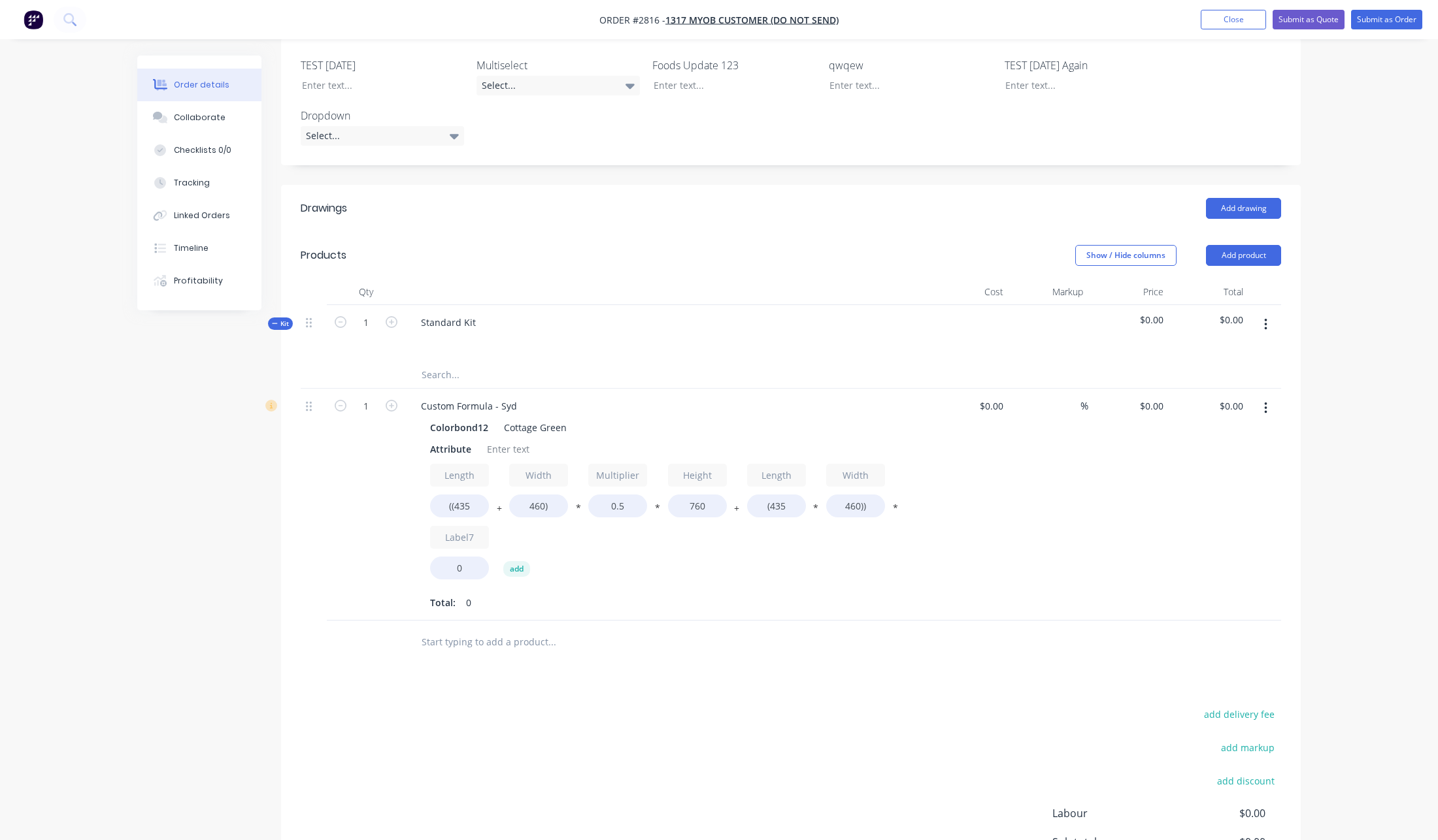
click at [893, 506] on button "*" at bounding box center [895, 510] width 13 height 10
click at [895, 506] on button "*" at bounding box center [895, 510] width 13 height 10
click at [458, 526] on input "Label7" at bounding box center [459, 537] width 58 height 23
type input "Divided"
click at [462, 557] on input "0" at bounding box center [459, 568] width 58 height 23
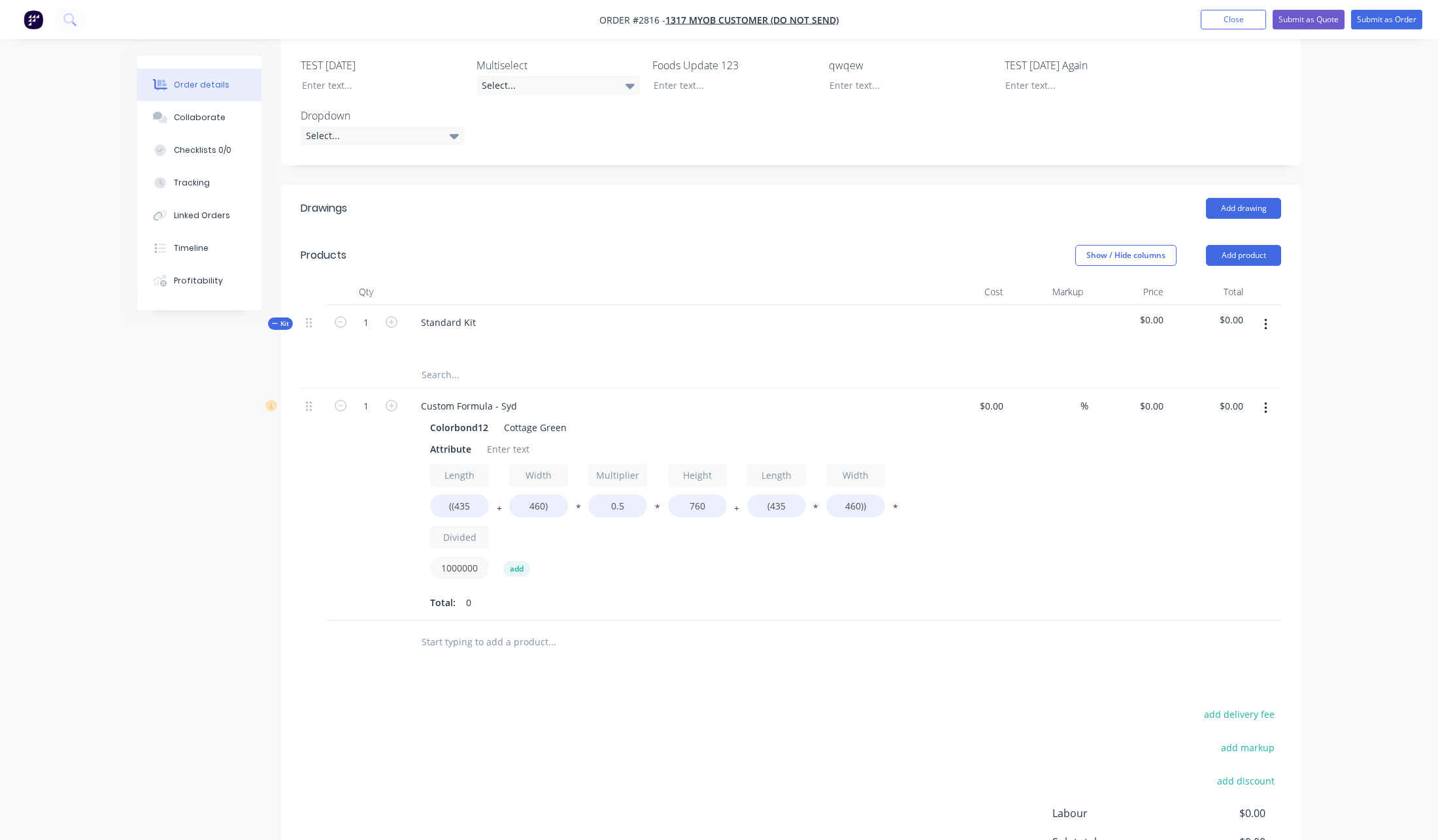
type input "1000000"
click at [872, 514] on div "Length ((435 + Width 460) * Multiplier 0.5 * Height 760 + Length (435 * Width 4…" at bounding box center [666, 524] width 473 height 121
click at [895, 506] on button "*" at bounding box center [895, 510] width 13 height 10
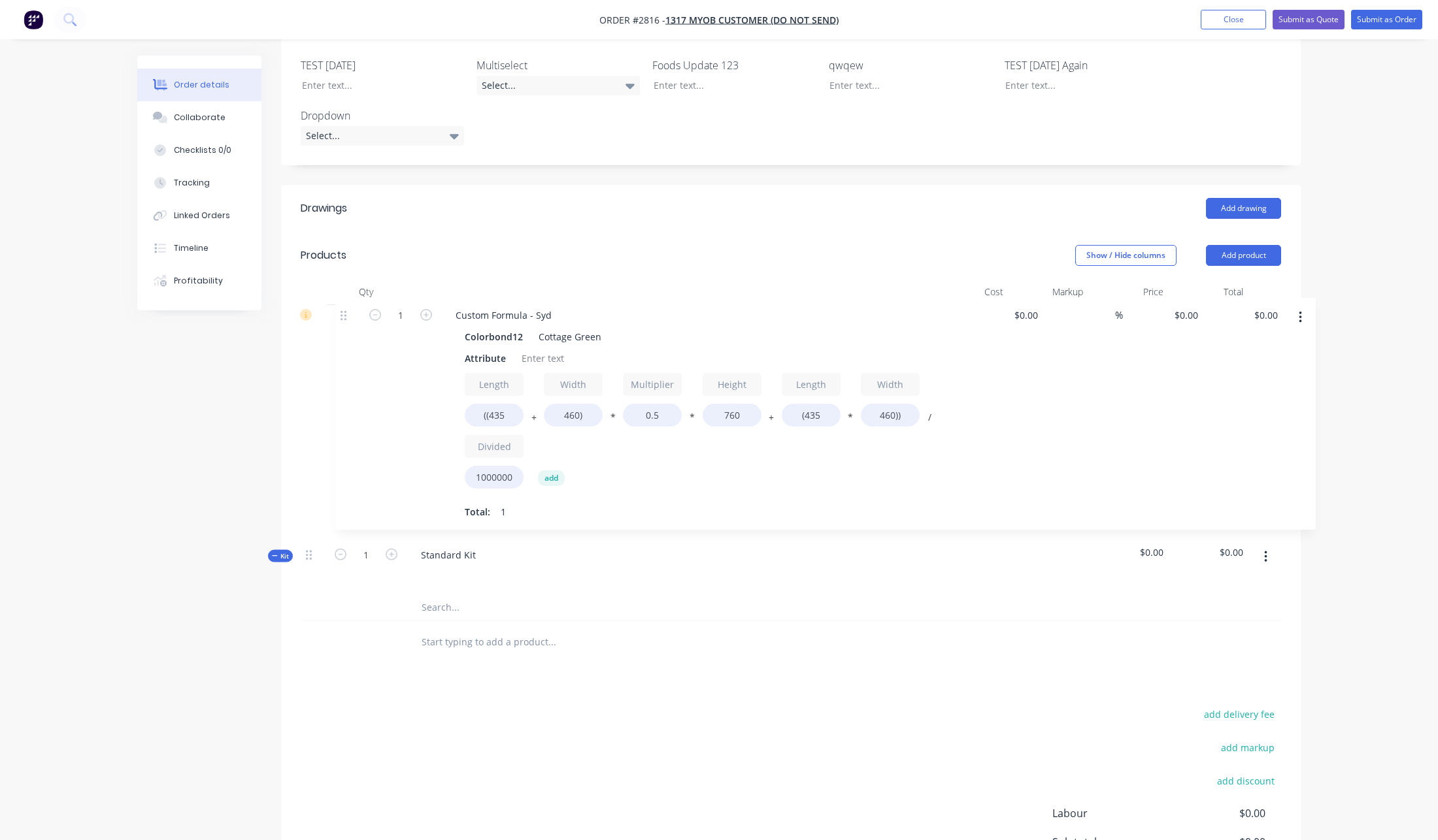
drag, startPoint x: 312, startPoint y: 370, endPoint x: 353, endPoint y: 305, distance: 76.9
click at [353, 305] on div "Kit 1 Standard Kit $0.00 $0.00 1 Custom Formula - Syd Colorbond12 Cottage Green…" at bounding box center [790, 462] width 980 height 316
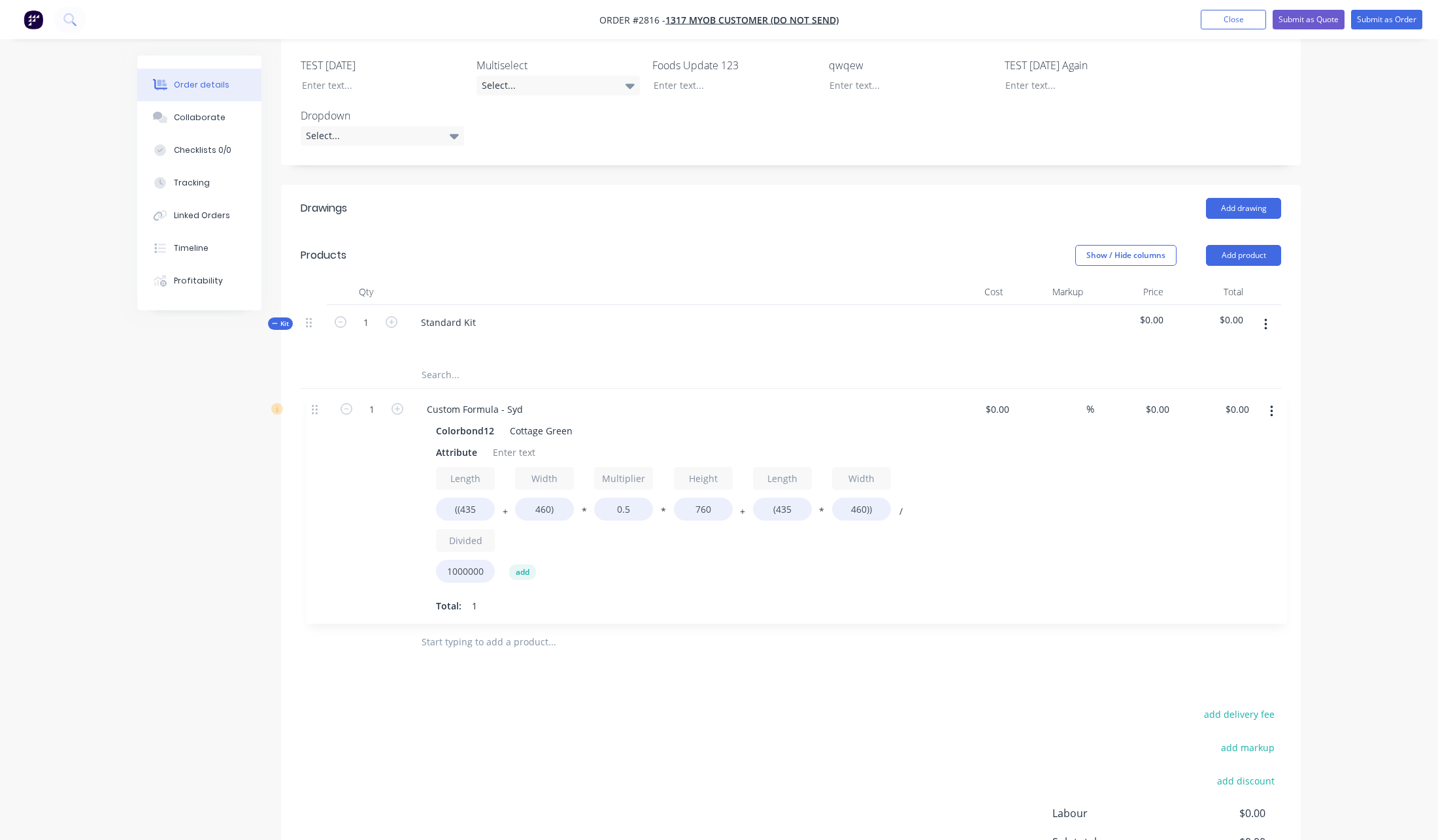
drag, startPoint x: 314, startPoint y: 288, endPoint x: 322, endPoint y: 422, distance: 134.2
click at [322, 422] on div "1 Custom Formula - Syd Colorbond12 Cottage Green Attribute Length ((435 + Width…" at bounding box center [790, 462] width 980 height 316
click at [1146, 389] on div "0 $0.00" at bounding box center [1128, 505] width 81 height 232
type input "$40.00"
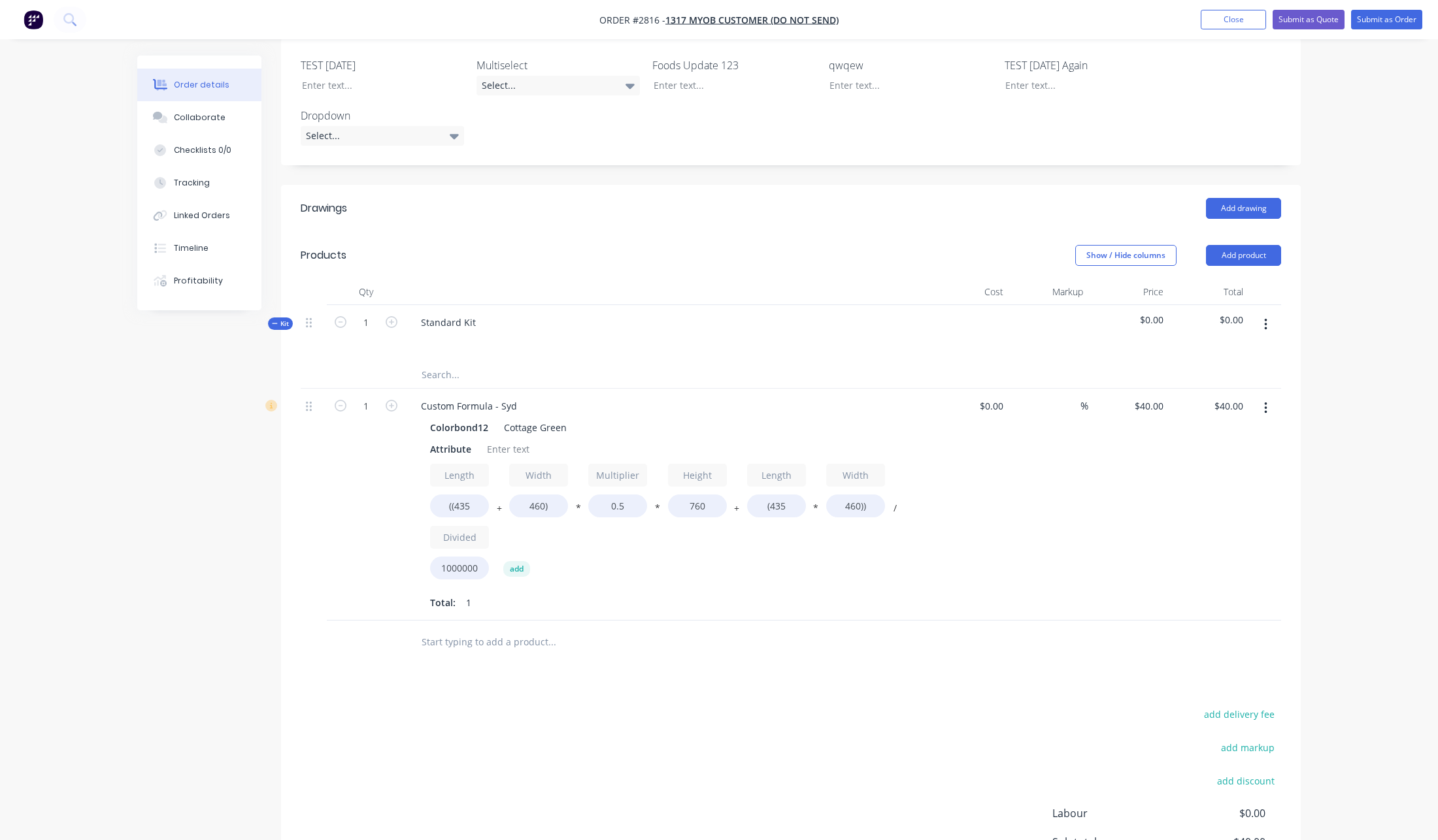
click at [1223, 475] on div "$40.00 $40.00" at bounding box center [1208, 505] width 81 height 232
click at [350, 332] on input "1" at bounding box center [366, 322] width 34 height 19
type input "7"
type input "$280.00"
click at [260, 483] on div "Created by Sydney (From Factory) Created 03/09/25 Required 03/09/25 Assigned to…" at bounding box center [719, 340] width 1164 height 1311
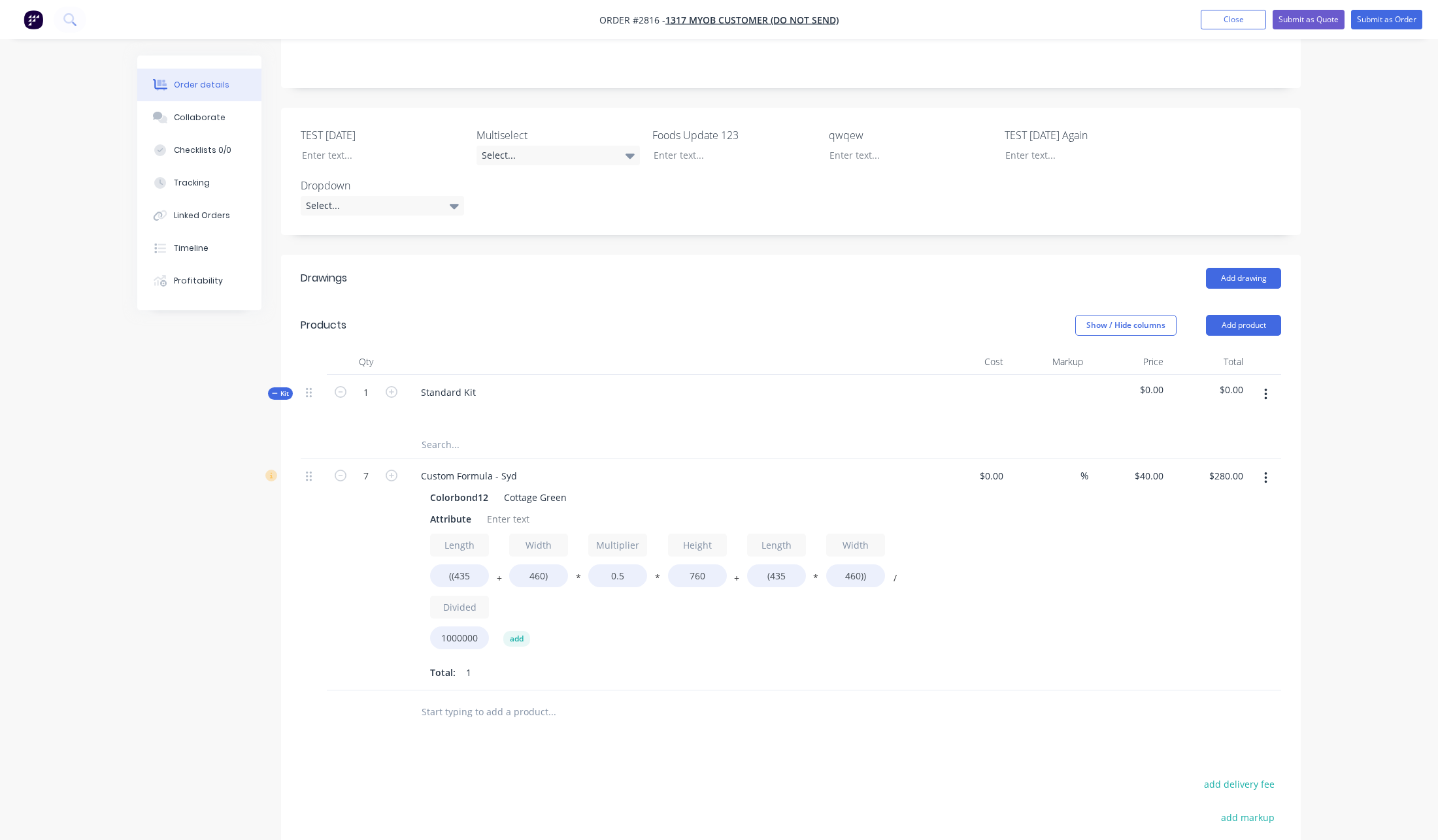
scroll to position [300, 0]
click at [1266, 390] on icon "button" at bounding box center [1265, 395] width 3 height 12
click at [1247, 446] on div "Add product to kit" at bounding box center [1218, 456] width 101 height 19
click at [1207, 473] on div "Product catalogue" at bounding box center [1218, 483] width 101 height 19
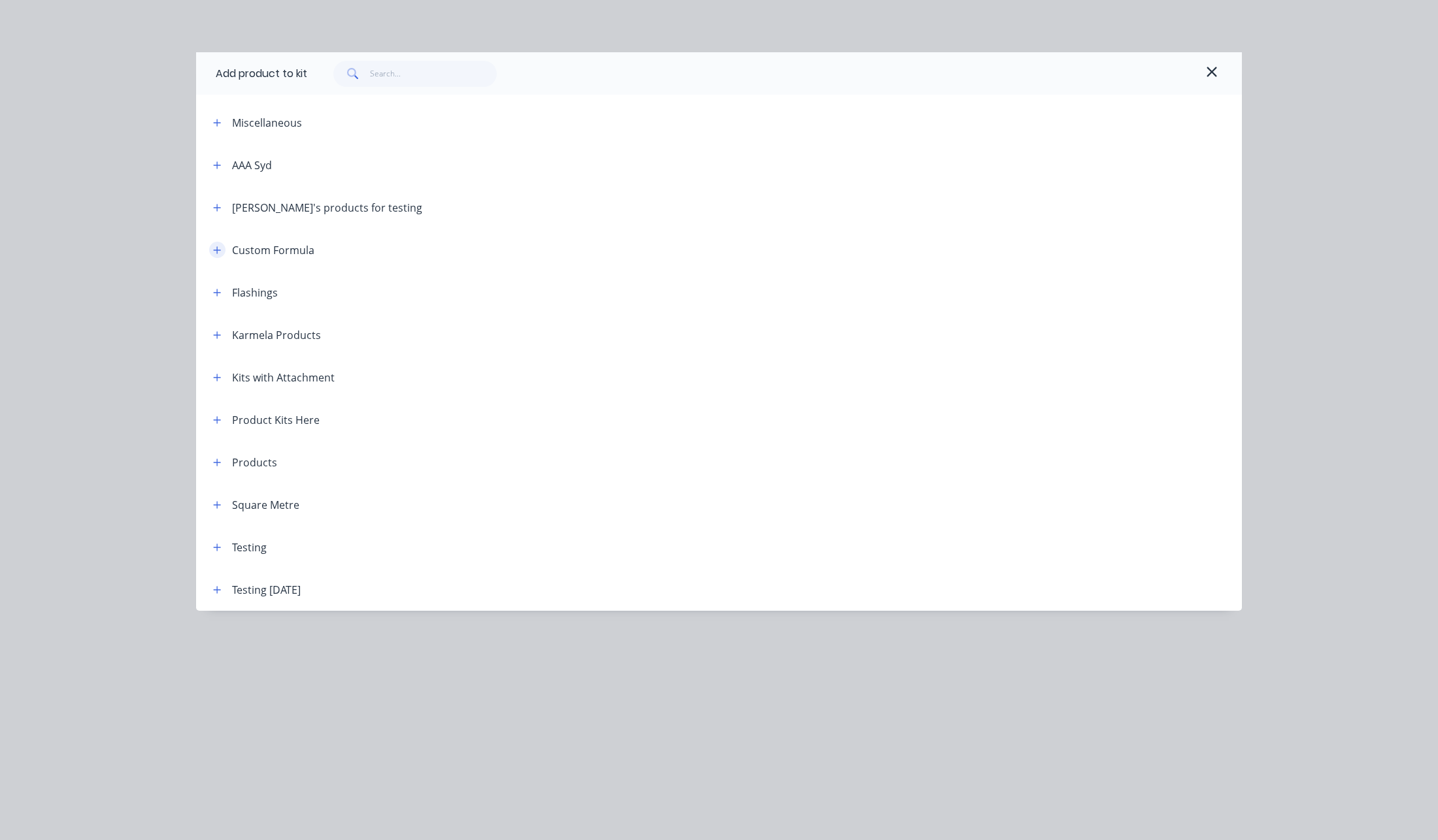
click at [219, 251] on icon "button" at bounding box center [217, 250] width 7 height 9
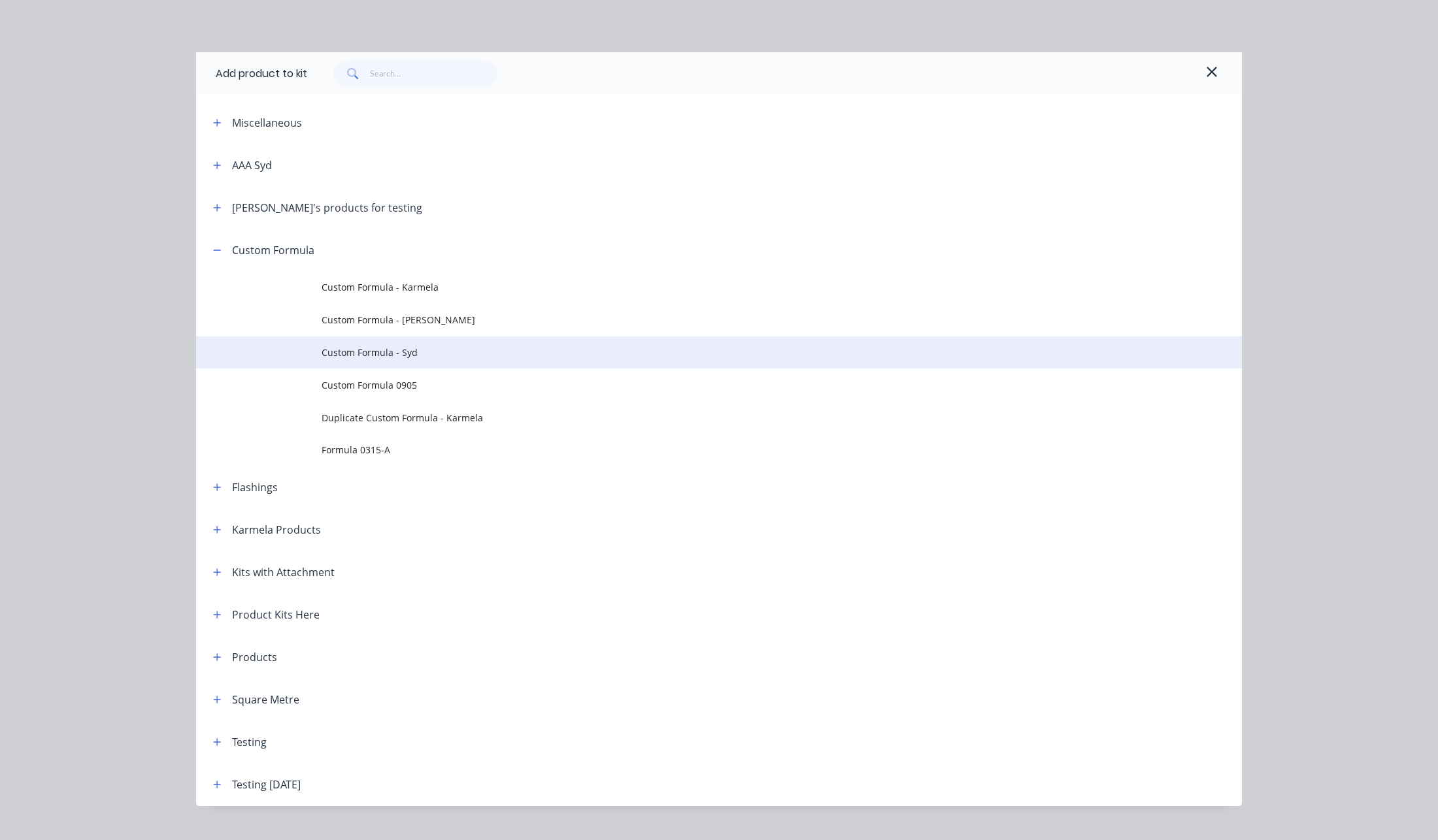
click at [395, 356] on span "Custom Formula - Syd" at bounding box center [689, 352] width 736 height 14
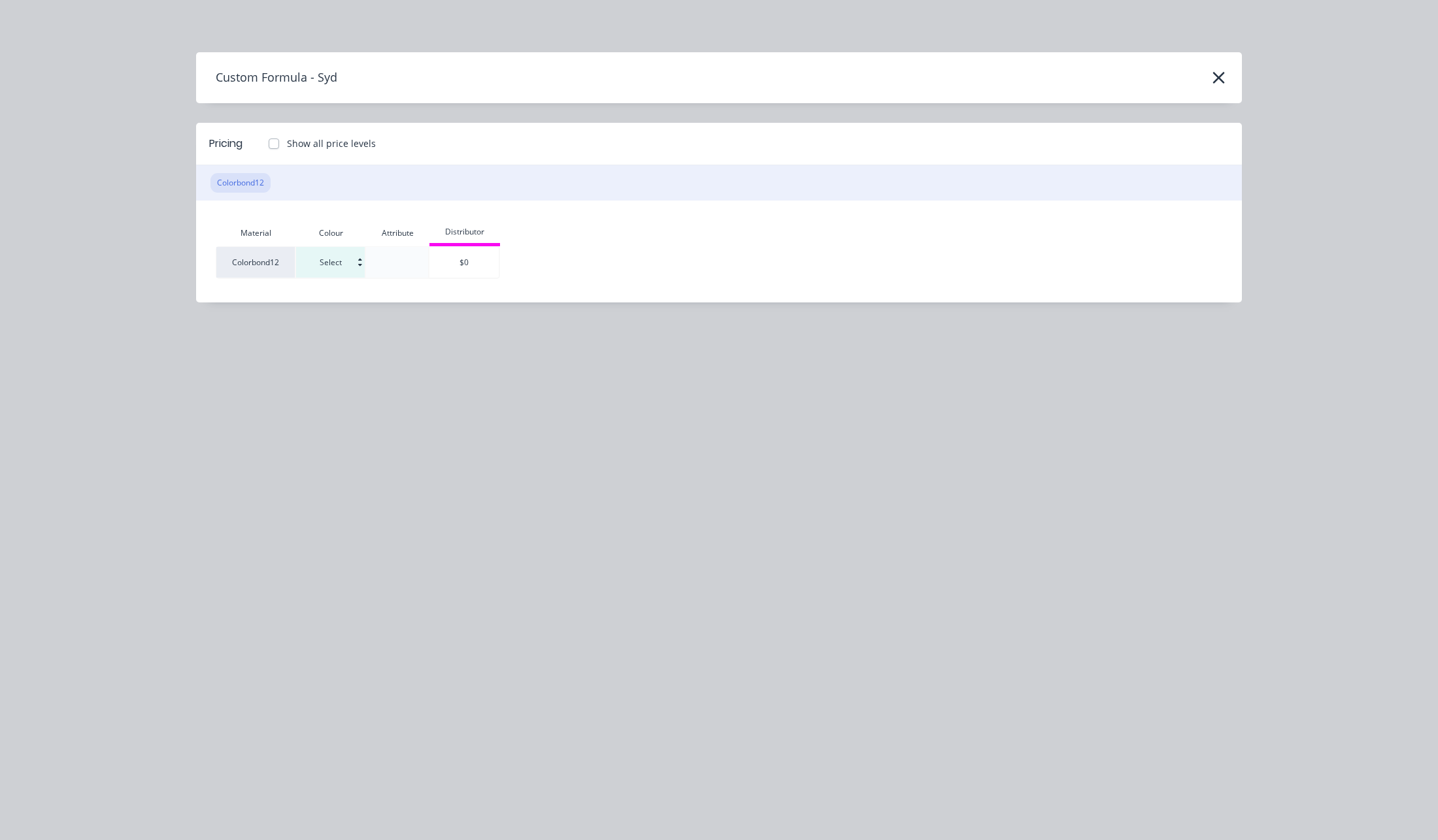
click at [353, 265] on input at bounding box center [331, 262] width 69 height 31
click at [349, 326] on div "Cottage Green" at bounding box center [362, 316] width 130 height 23
type input "Cottage Green"
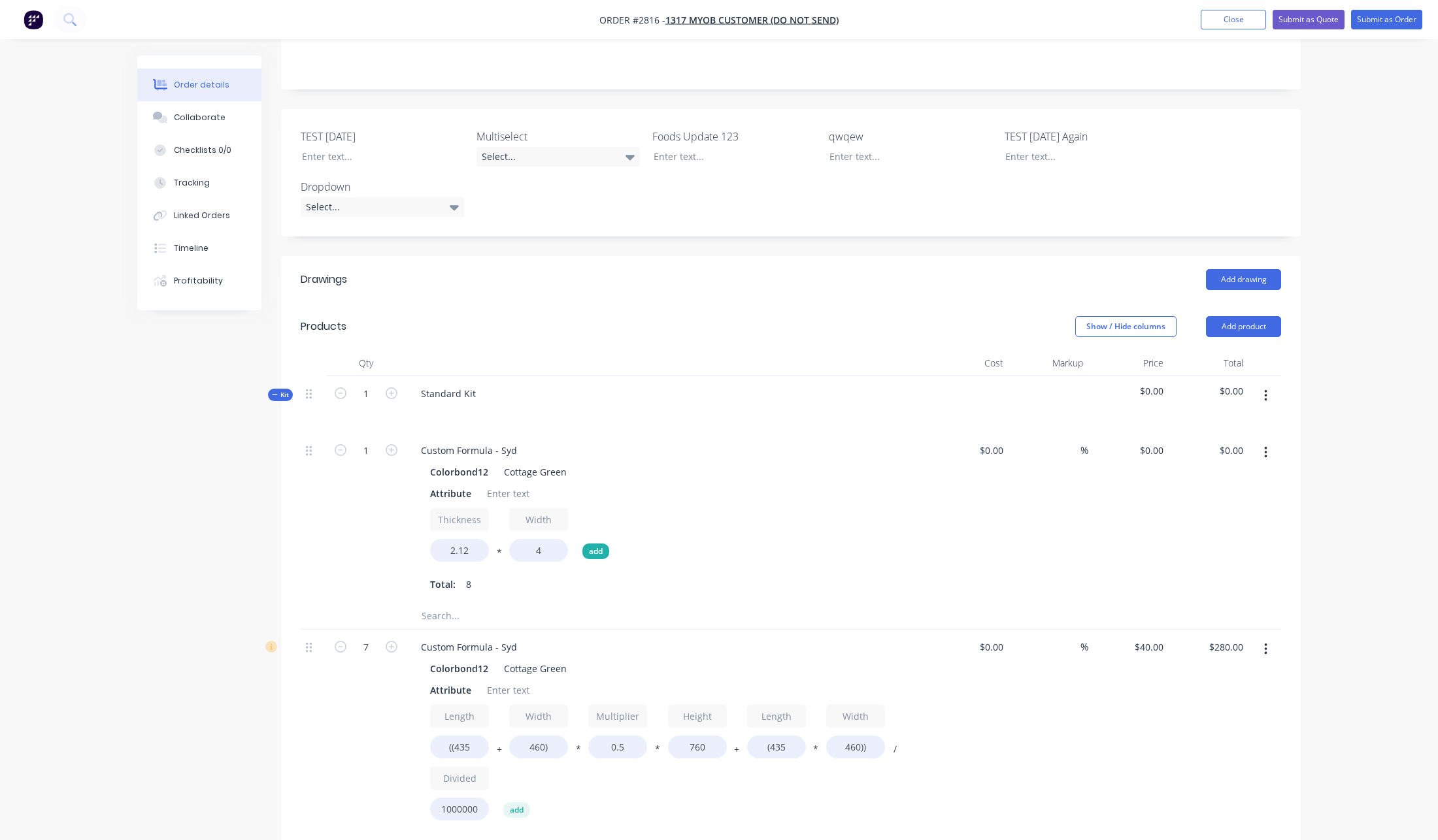
click at [604, 544] on button "add" at bounding box center [595, 551] width 27 height 16
click at [604, 539] on input "0" at bounding box center [617, 550] width 58 height 23
click at [669, 544] on button "add" at bounding box center [675, 551] width 27 height 16
click at [763, 544] on button "add" at bounding box center [753, 551] width 27 height 16
click at [843, 544] on button "add" at bounding box center [833, 551] width 27 height 16
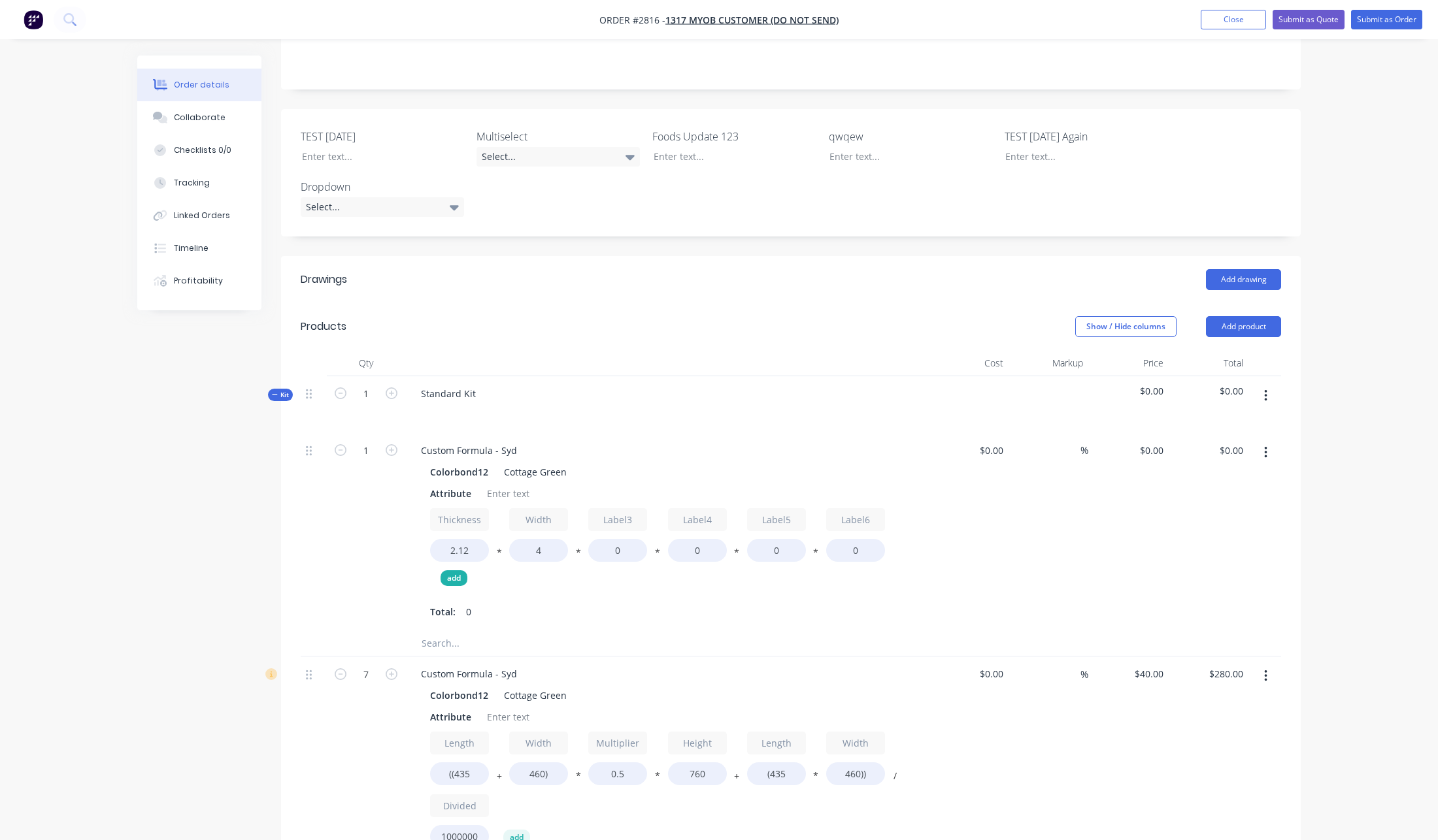
click at [451, 570] on button "add" at bounding box center [453, 578] width 27 height 16
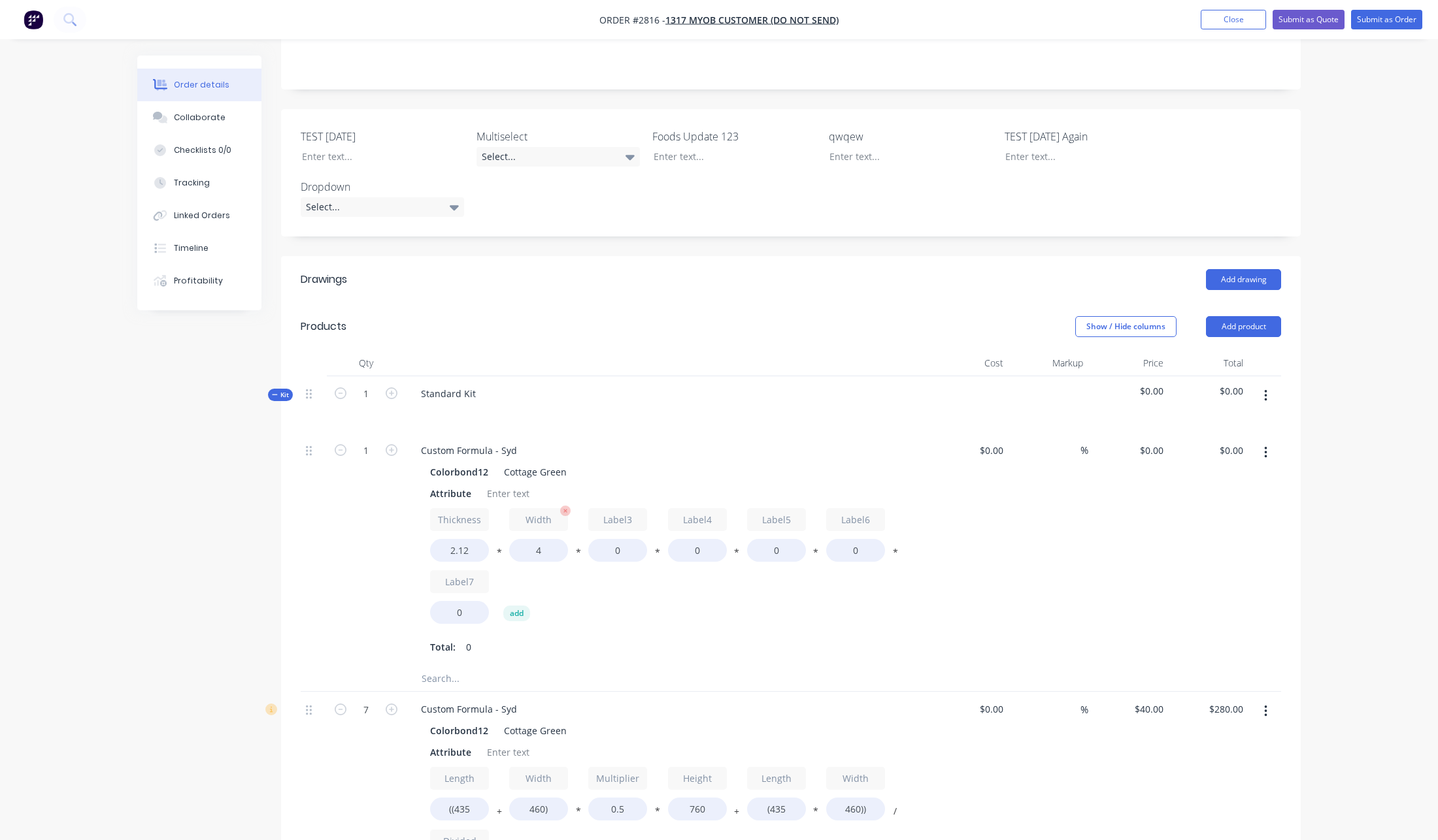
click at [549, 508] on input "Width" at bounding box center [537, 520] width 58 height 23
click at [618, 508] on input "Label3" at bounding box center [617, 520] width 58 height 23
type input "Multiplier"
click at [468, 797] on input "((435" at bounding box center [459, 809] width 58 height 23
click at [452, 539] on input "2.12" at bounding box center [459, 550] width 58 height 23
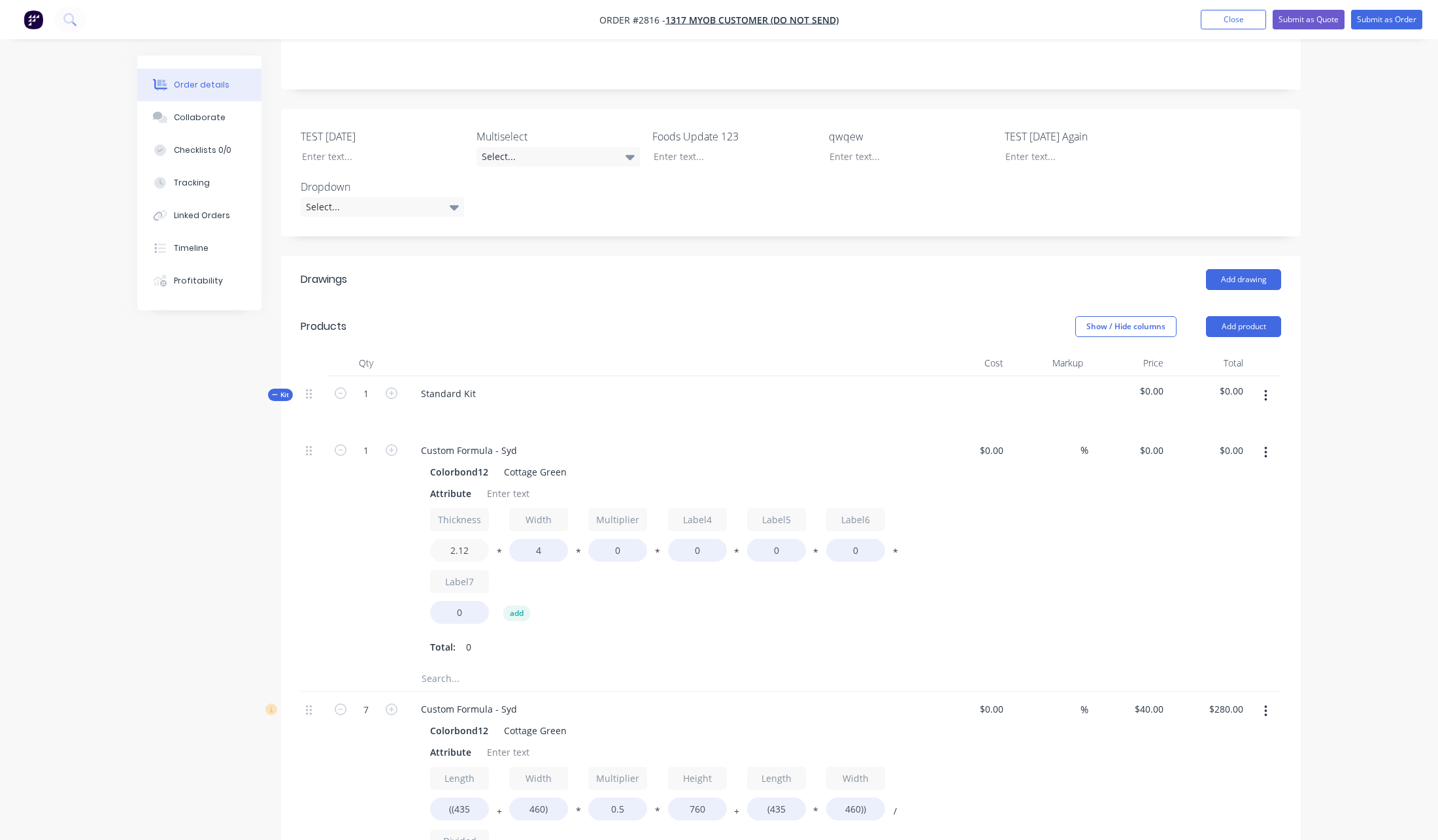
paste input "((435"
type input "((435"
click at [527, 797] on input "460)" at bounding box center [537, 809] width 58 height 23
click at [534, 508] on input "Width" at bounding box center [537, 520] width 58 height 23
click at [540, 539] on input "4" at bounding box center [537, 550] width 58 height 23
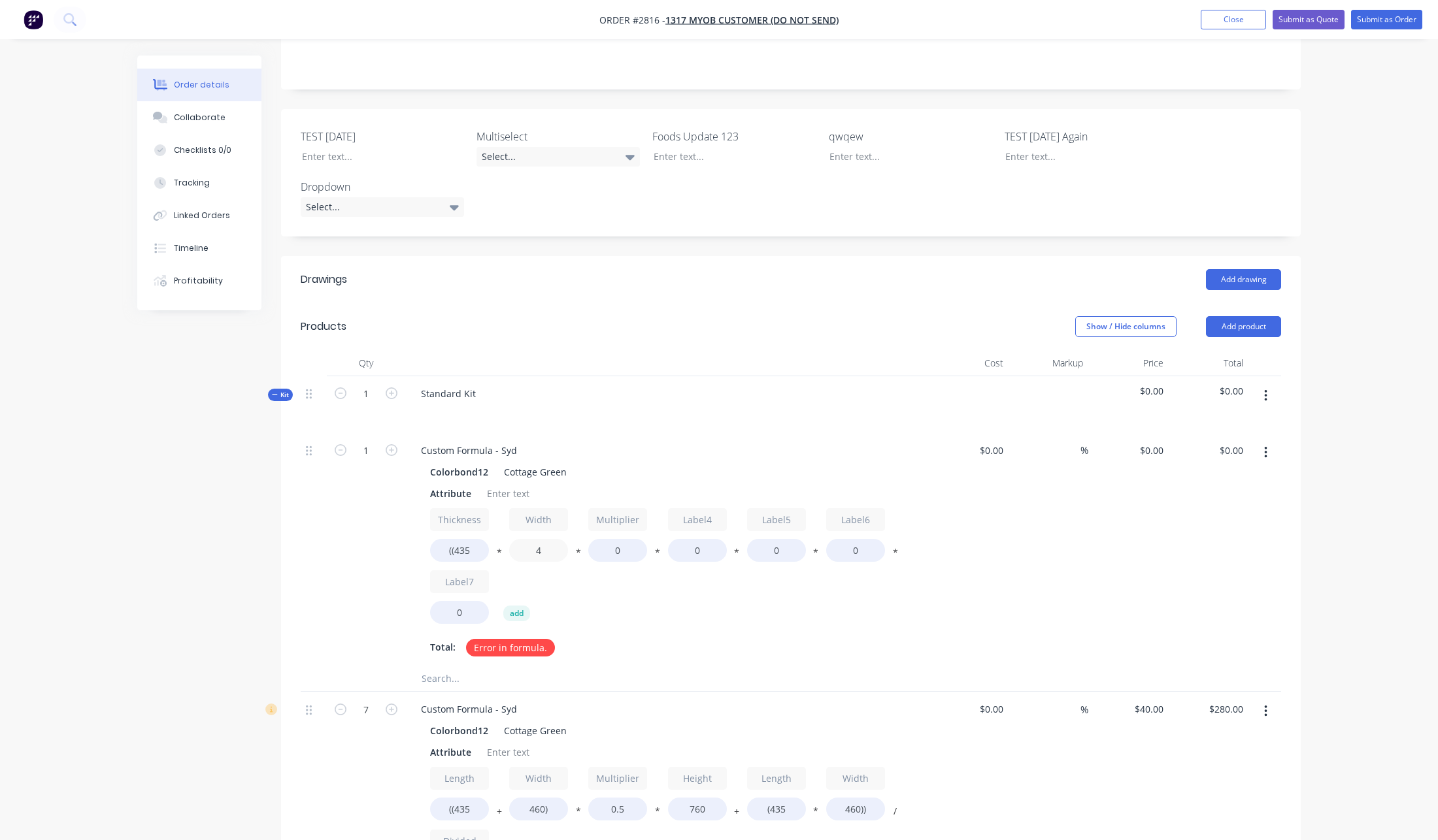
paste input "60)"
type input "460)"
click at [496, 550] on button "*" at bounding box center [499, 555] width 13 height 10
click at [496, 550] on button "/" at bounding box center [499, 555] width 13 height 10
click at [613, 797] on input "0.5" at bounding box center [617, 809] width 58 height 23
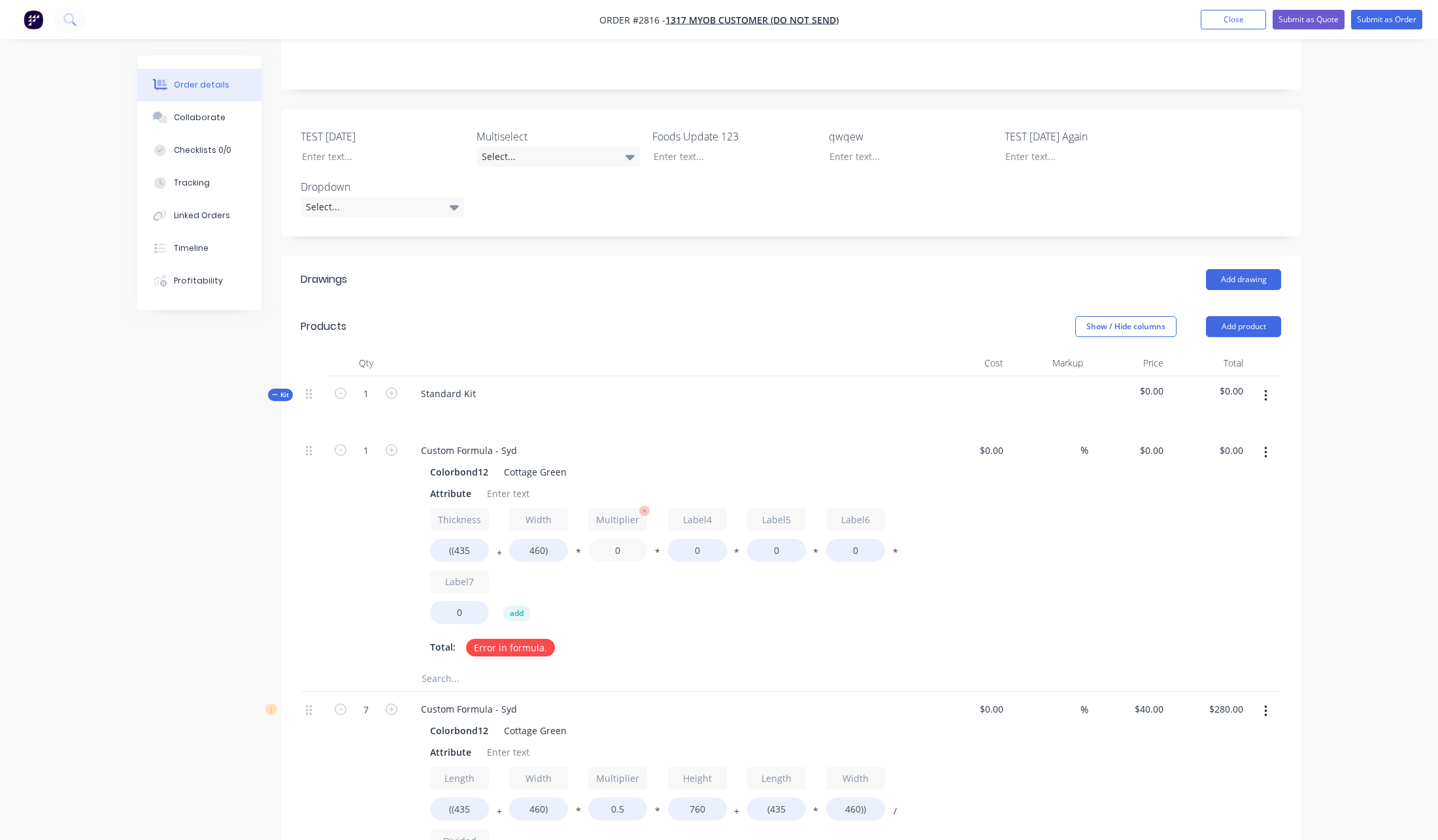
drag, startPoint x: 622, startPoint y: 508, endPoint x: 626, endPoint y: 515, distance: 8.1
click at [622, 539] on input "0" at bounding box center [617, 550] width 58 height 23
paste input ".5"
type input "0.5"
click at [683, 797] on input "760" at bounding box center [697, 809] width 58 height 23
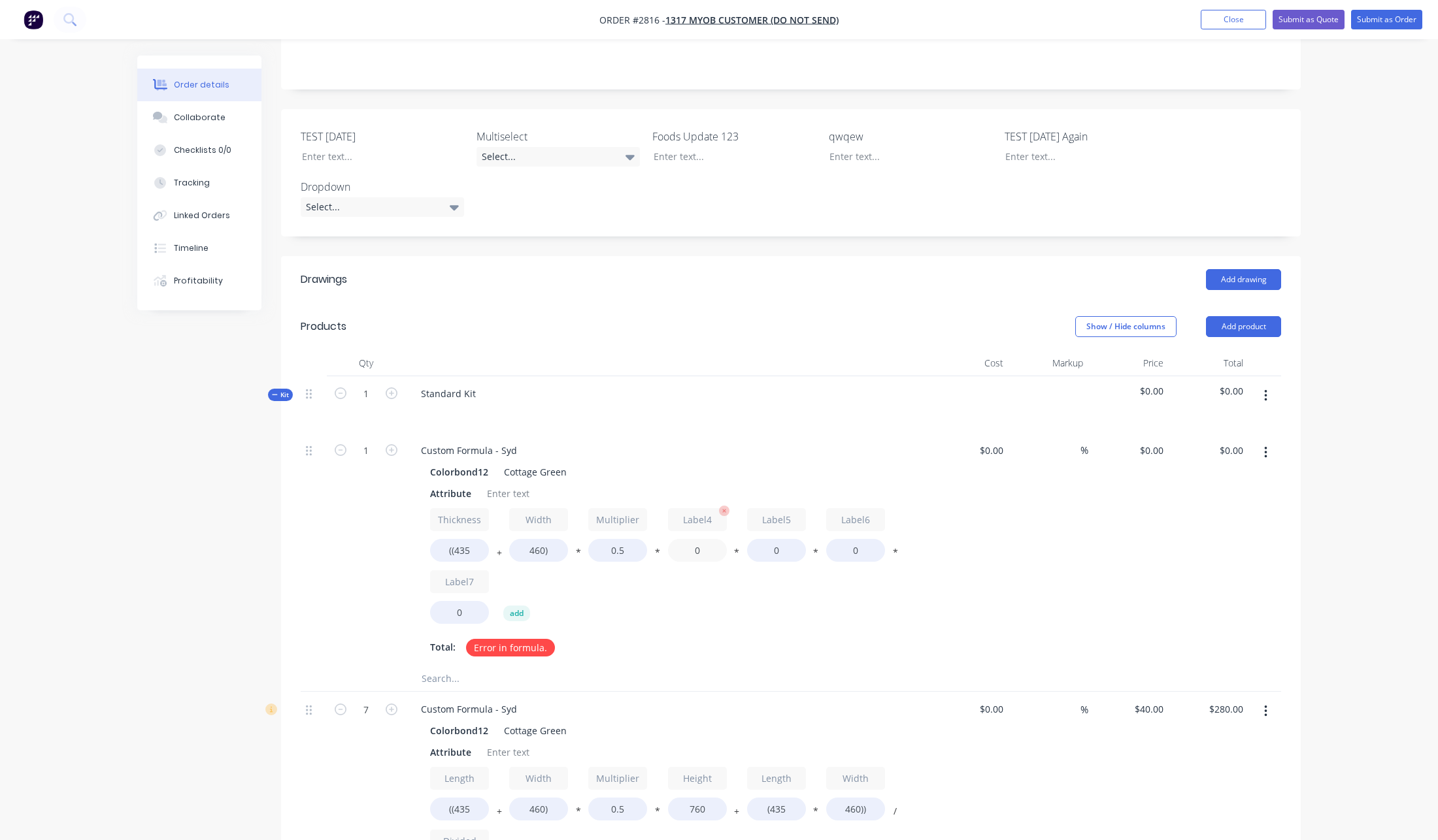
click at [693, 539] on input "0" at bounding box center [697, 550] width 58 height 23
paste input "76"
type input "760"
click at [736, 550] on button "*" at bounding box center [737, 555] width 13 height 10
click at [736, 550] on button "/" at bounding box center [737, 555] width 13 height 10
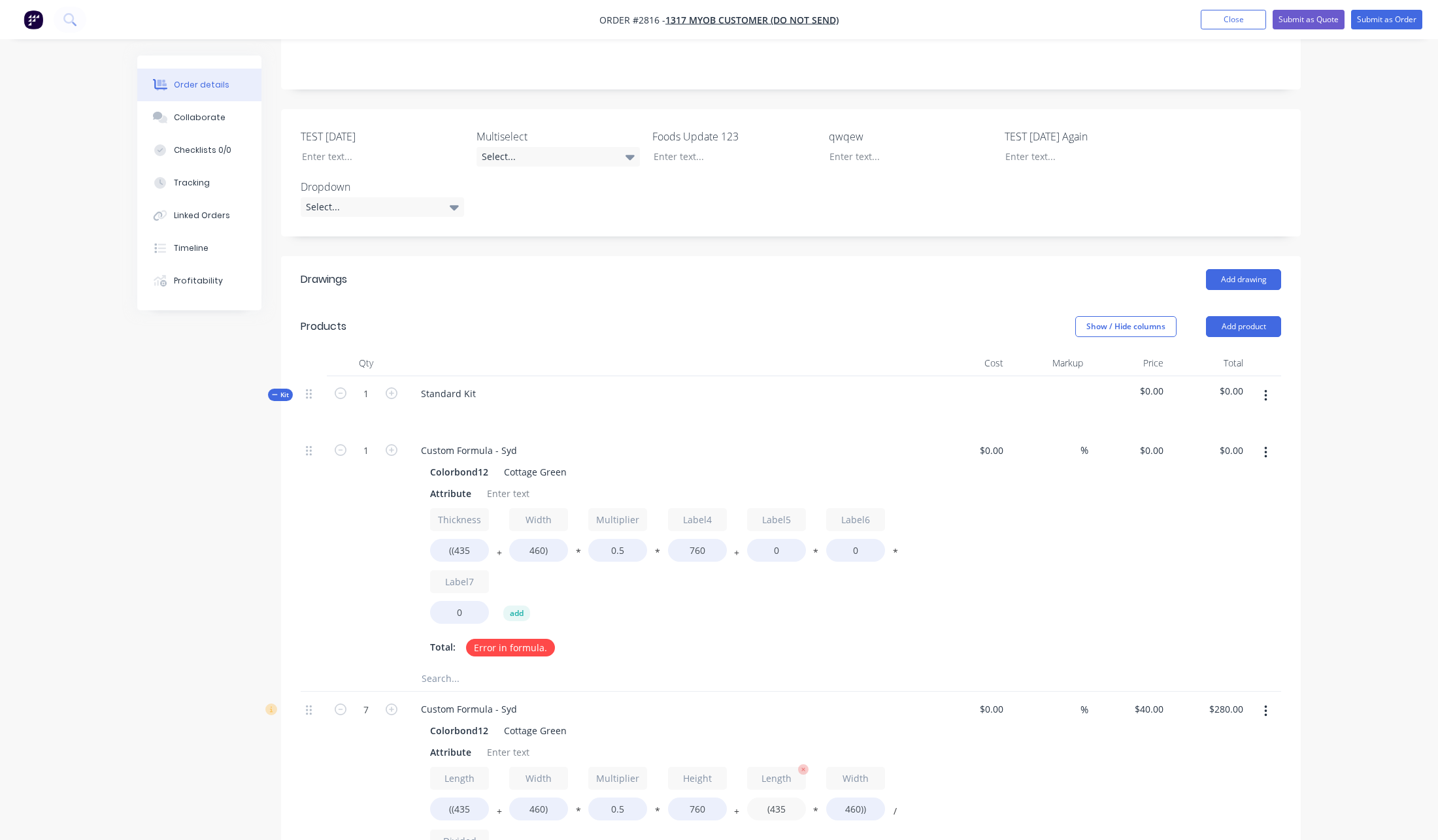
click at [782, 797] on input "(435" at bounding box center [776, 809] width 58 height 23
click at [766, 539] on input "0" at bounding box center [776, 550] width 58 height 23
paste input "(435"
type input "(435"
click at [816, 809] on button "*" at bounding box center [815, 813] width 13 height 10
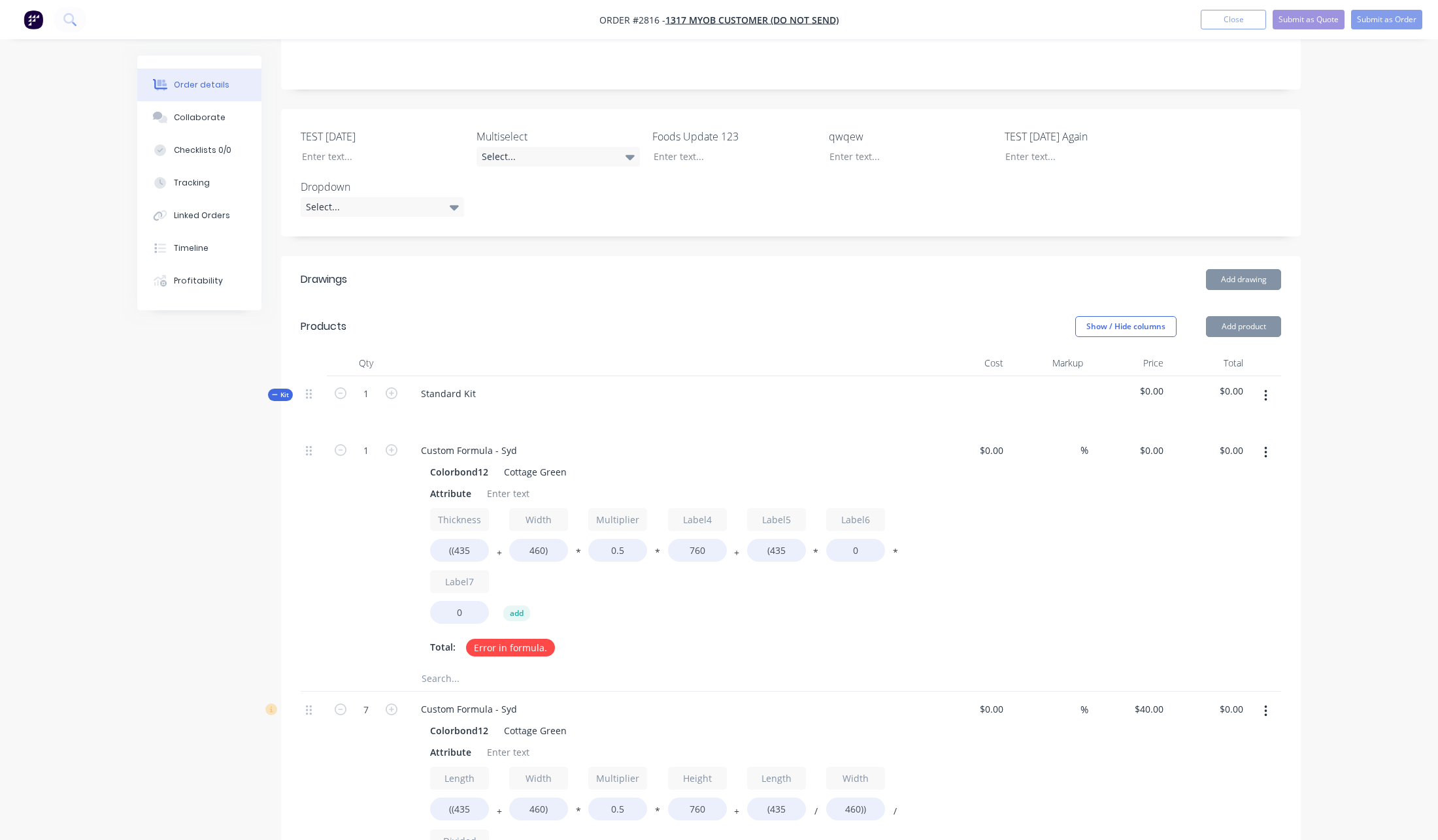
click at [816, 809] on button "/" at bounding box center [815, 813] width 13 height 10
click at [816, 809] on button "+" at bounding box center [815, 813] width 13 height 10
click at [816, 809] on button "-" at bounding box center [815, 813] width 13 height 10
type input "$280.00"
click at [851, 797] on input "460))" at bounding box center [855, 809] width 58 height 23
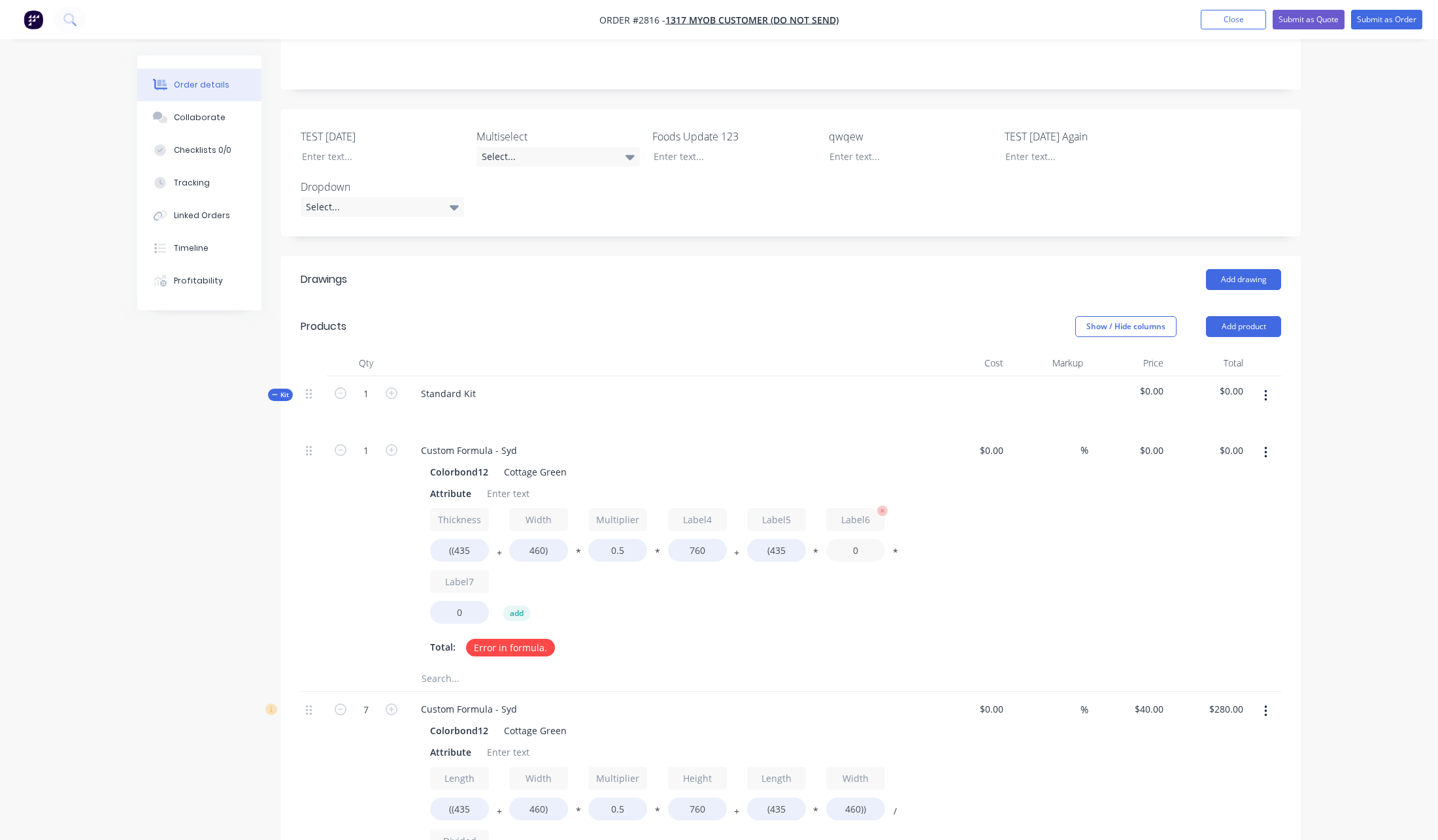
click at [866, 539] on input "0" at bounding box center [855, 550] width 58 height 23
paste input "460))"
type input "460))"
click at [893, 550] on button "*" at bounding box center [895, 555] width 13 height 10
click at [894, 550] on button "*" at bounding box center [895, 555] width 13 height 10
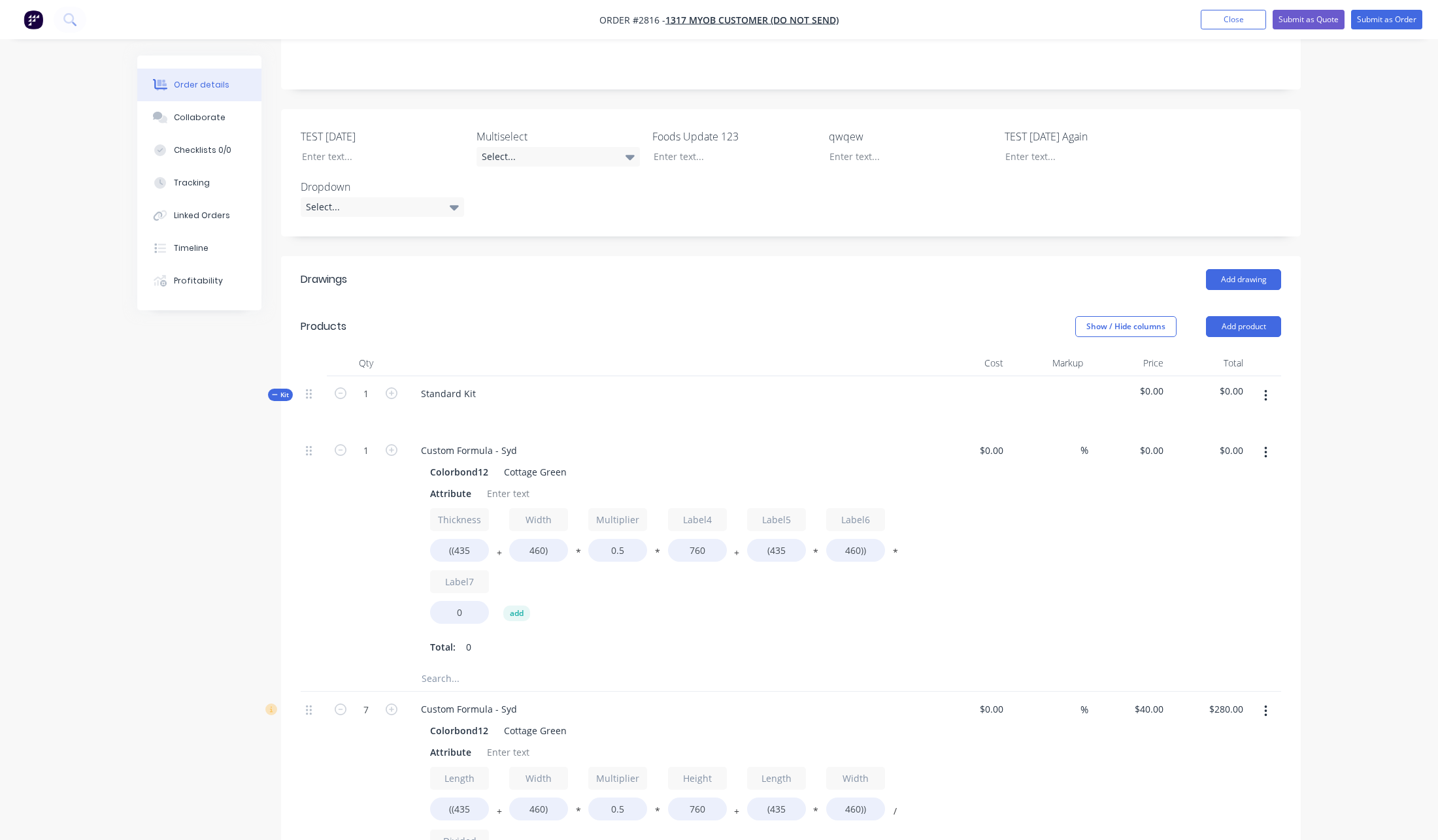
click at [939, 522] on div "$0.00 $0.00" at bounding box center [968, 549] width 81 height 232
click at [900, 550] on button "*" at bounding box center [895, 555] width 13 height 10
click at [896, 550] on button "*" at bounding box center [895, 555] width 13 height 10
click at [894, 550] on button "*" at bounding box center [895, 555] width 13 height 10
click at [895, 550] on button "*" at bounding box center [895, 555] width 13 height 10
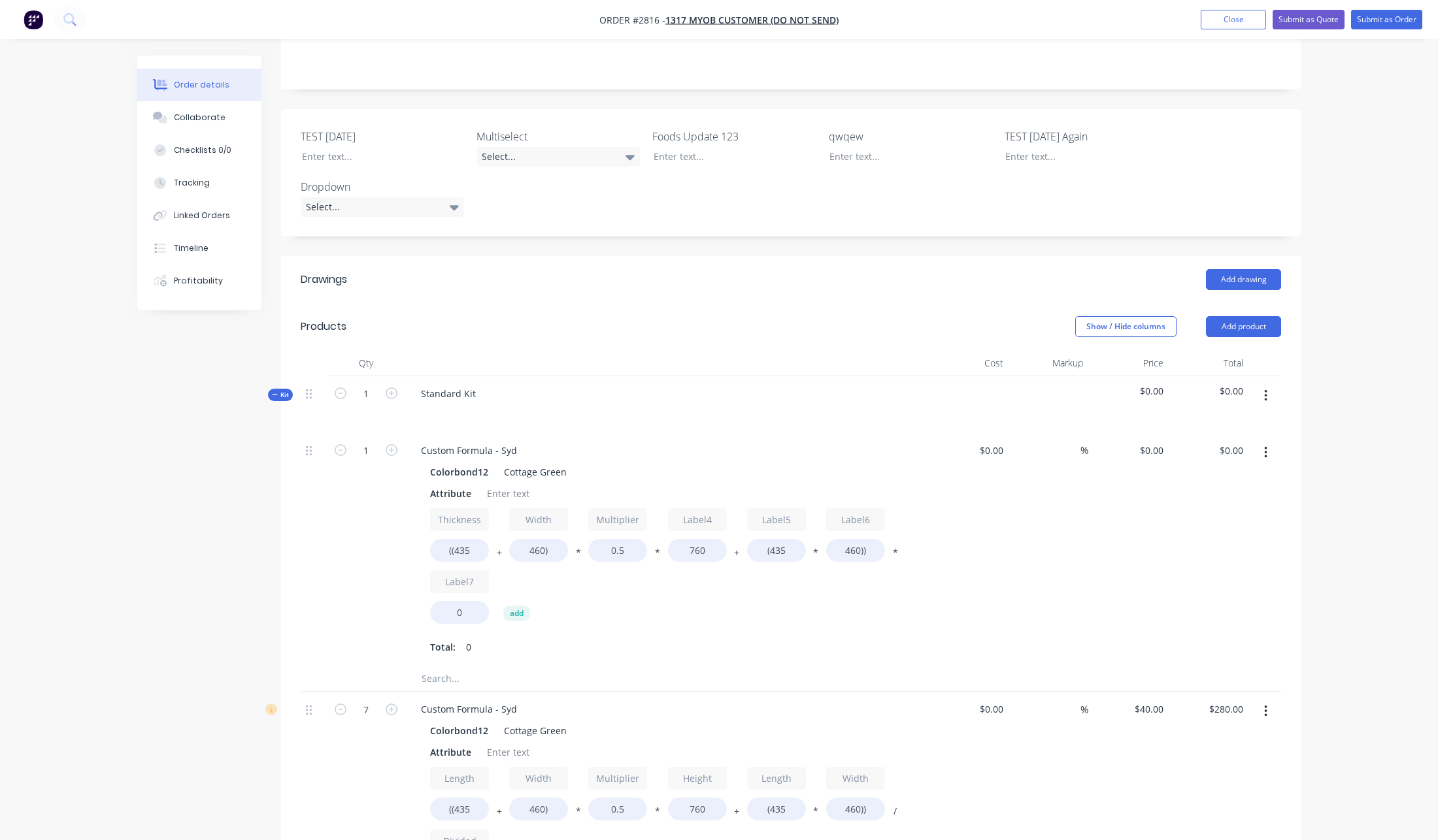
click at [895, 550] on button "*" at bounding box center [895, 555] width 13 height 10
click at [460, 570] on input "Label7" at bounding box center [459, 582] width 58 height 23
click at [461, 601] on input "0" at bounding box center [459, 612] width 58 height 23
paste input "100000"
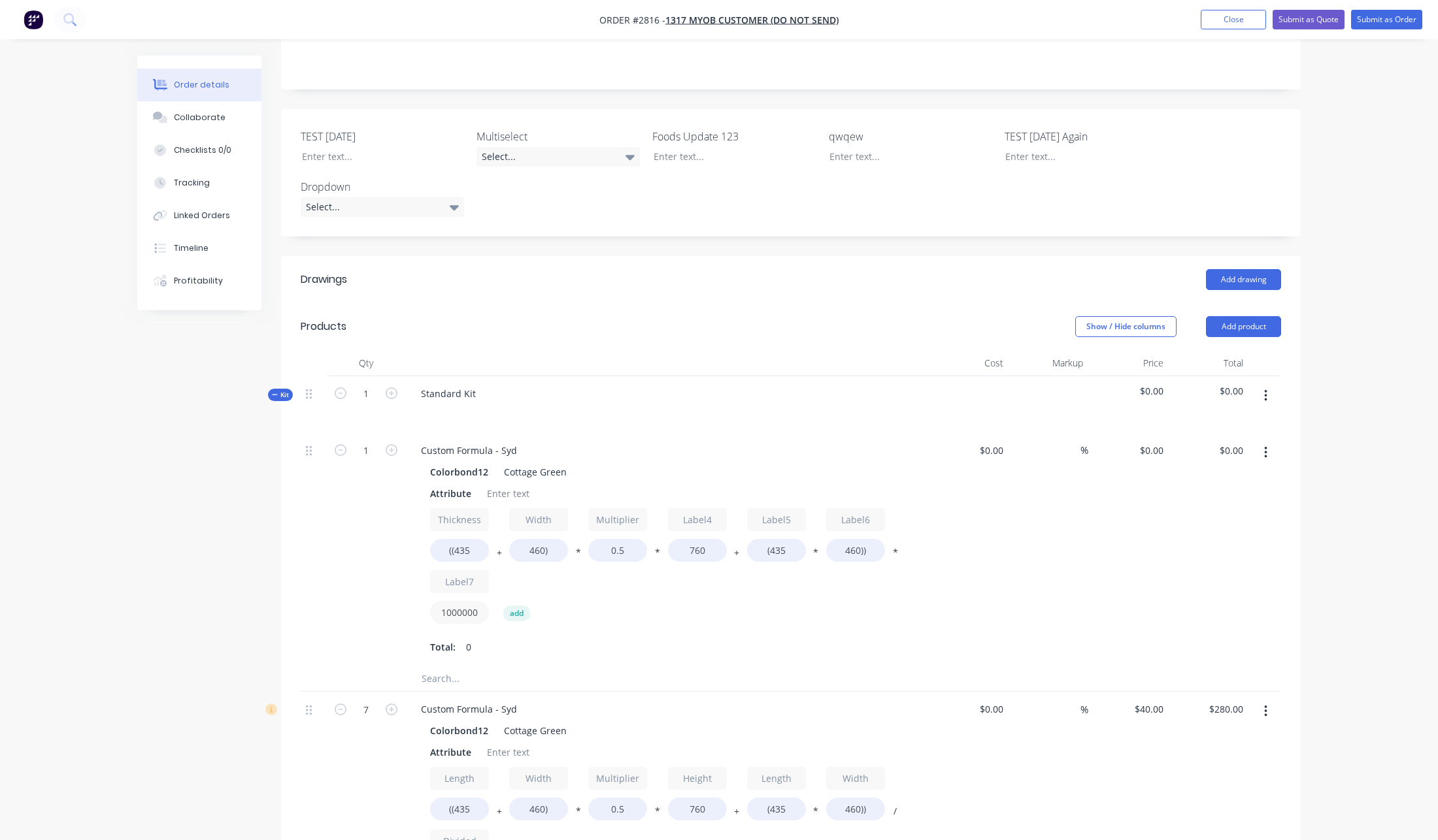
type input "1000000"
click at [867, 570] on div "Thickness ((435 + Width 460) * Multiplier 0.5 * Label4 760 + Label5 (435 * Labe…" at bounding box center [666, 569] width 473 height 121
click at [892, 550] on button "*" at bounding box center [895, 555] width 13 height 10
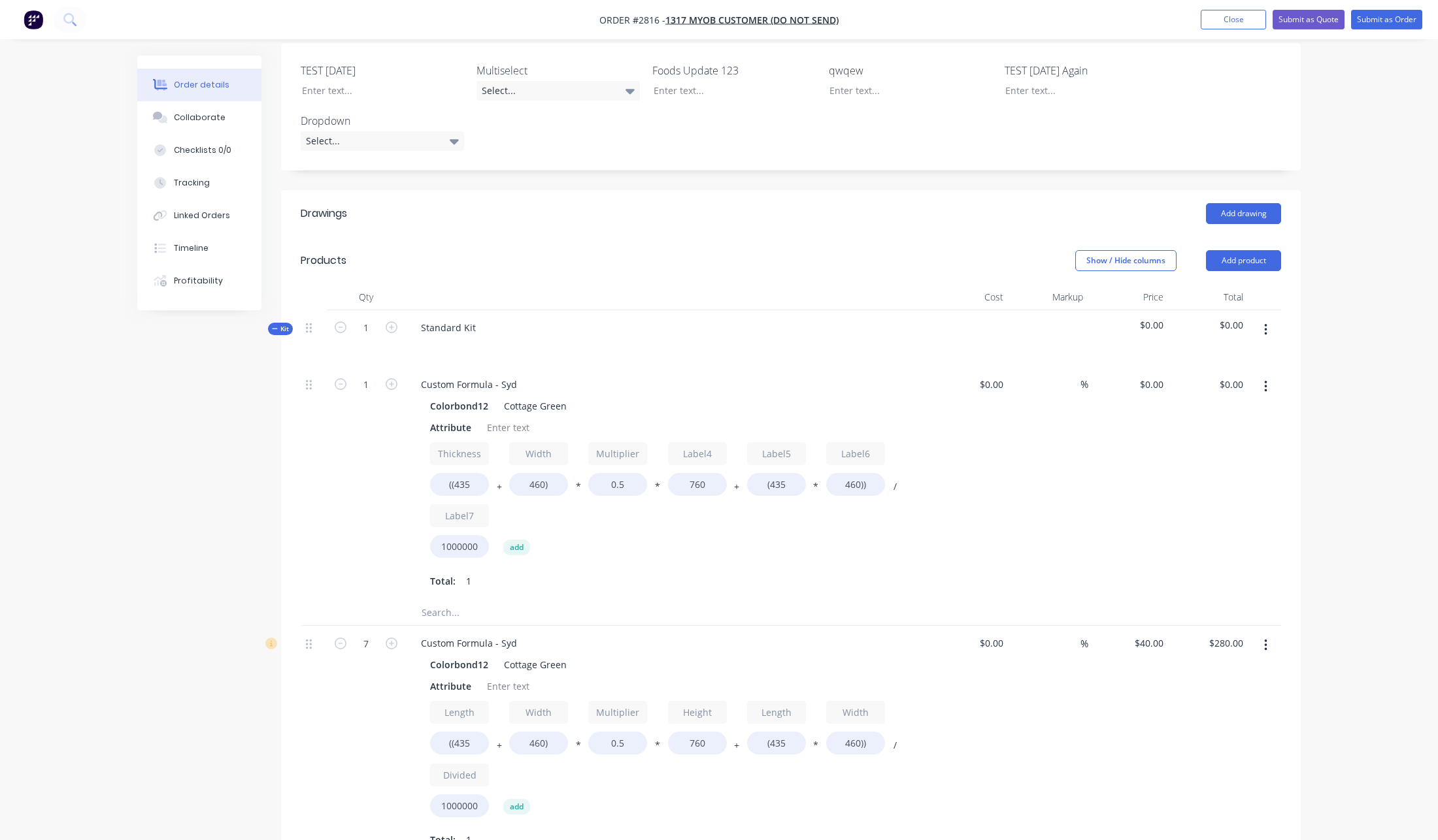
scroll to position [388, 0]
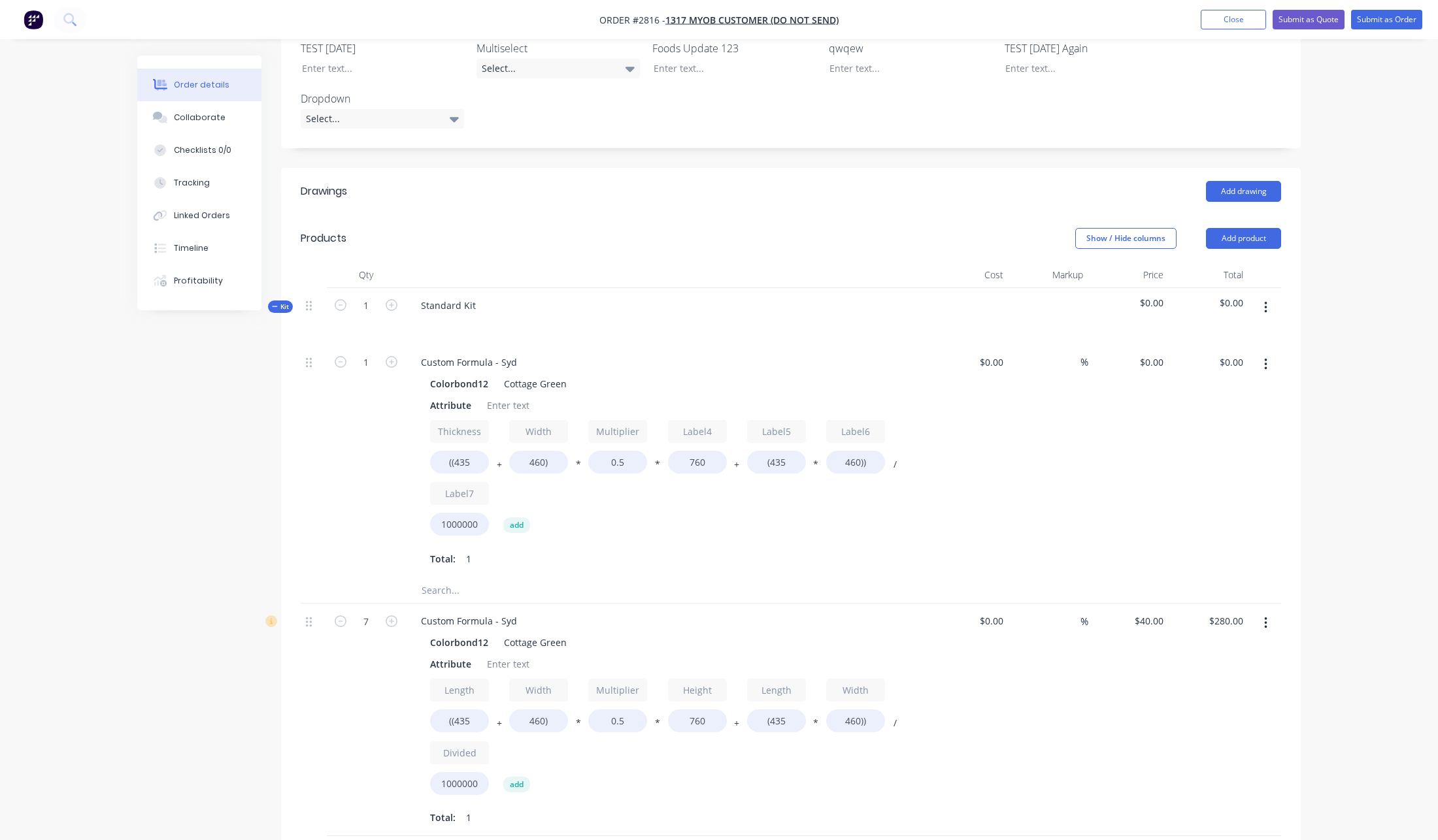
click at [39, 23] on img "button" at bounding box center [32, 19] width 19 height 19
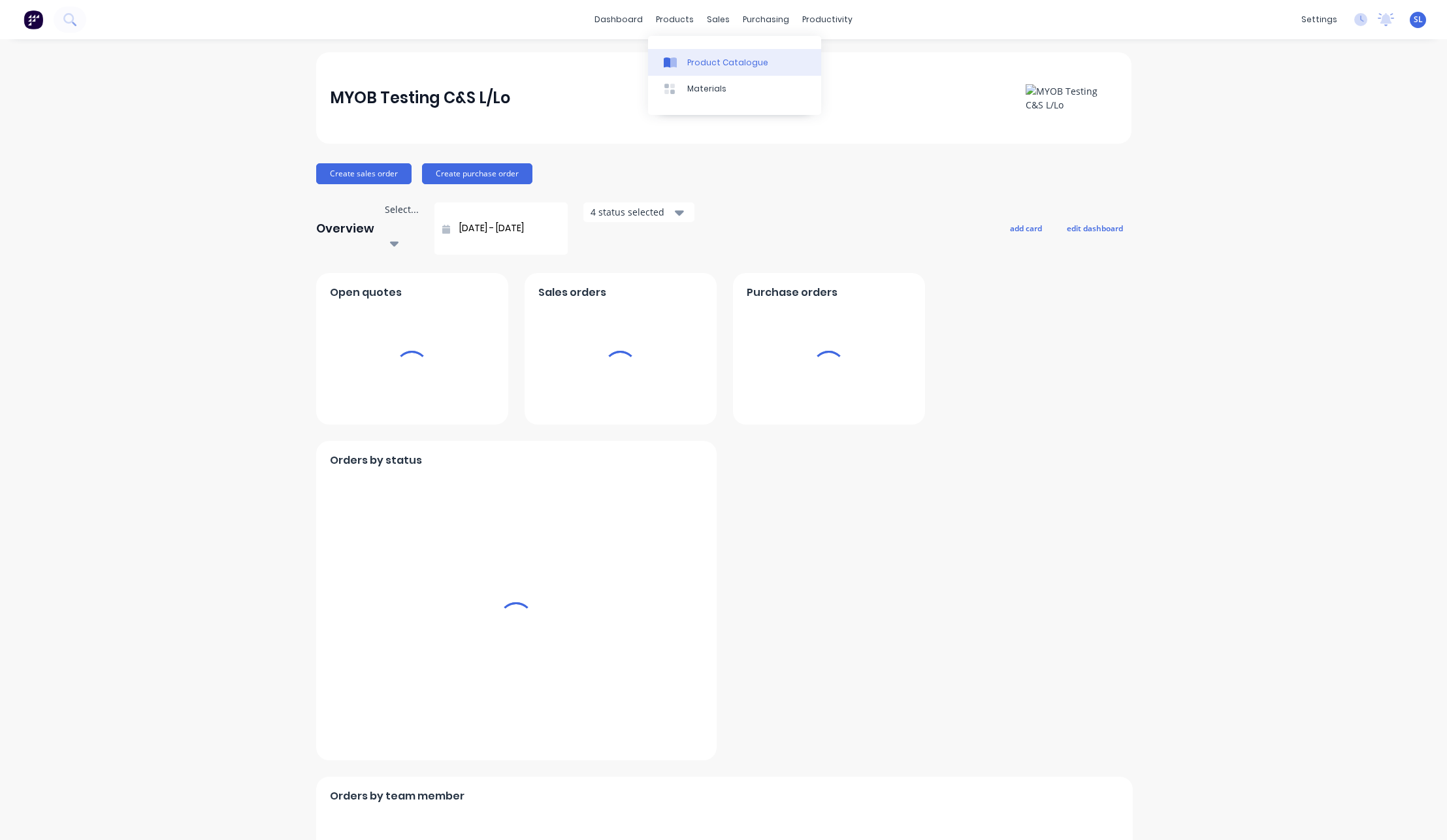
click at [683, 66] on div at bounding box center [673, 62] width 19 height 12
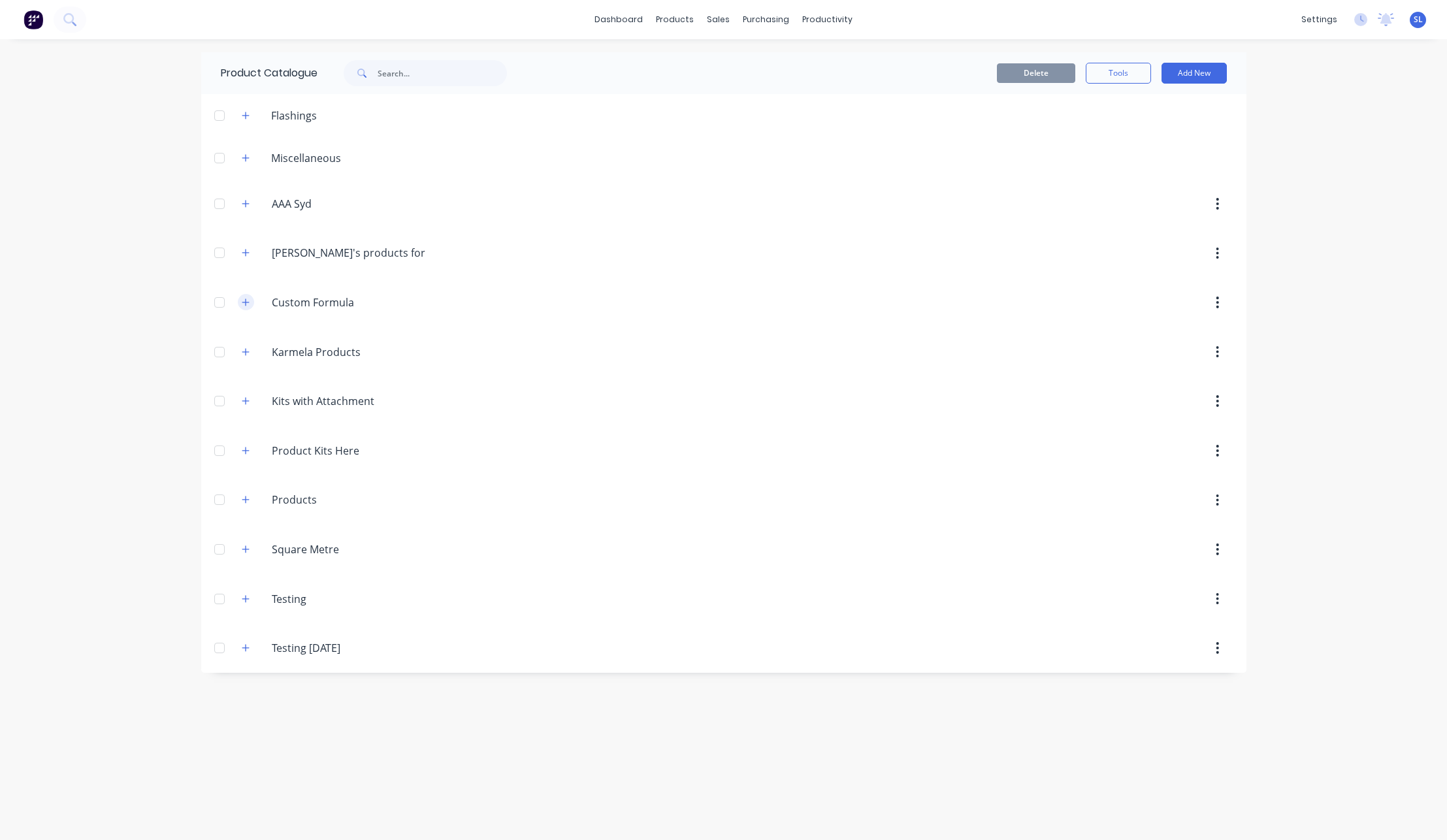
click at [247, 307] on button "button" at bounding box center [246, 302] width 17 height 17
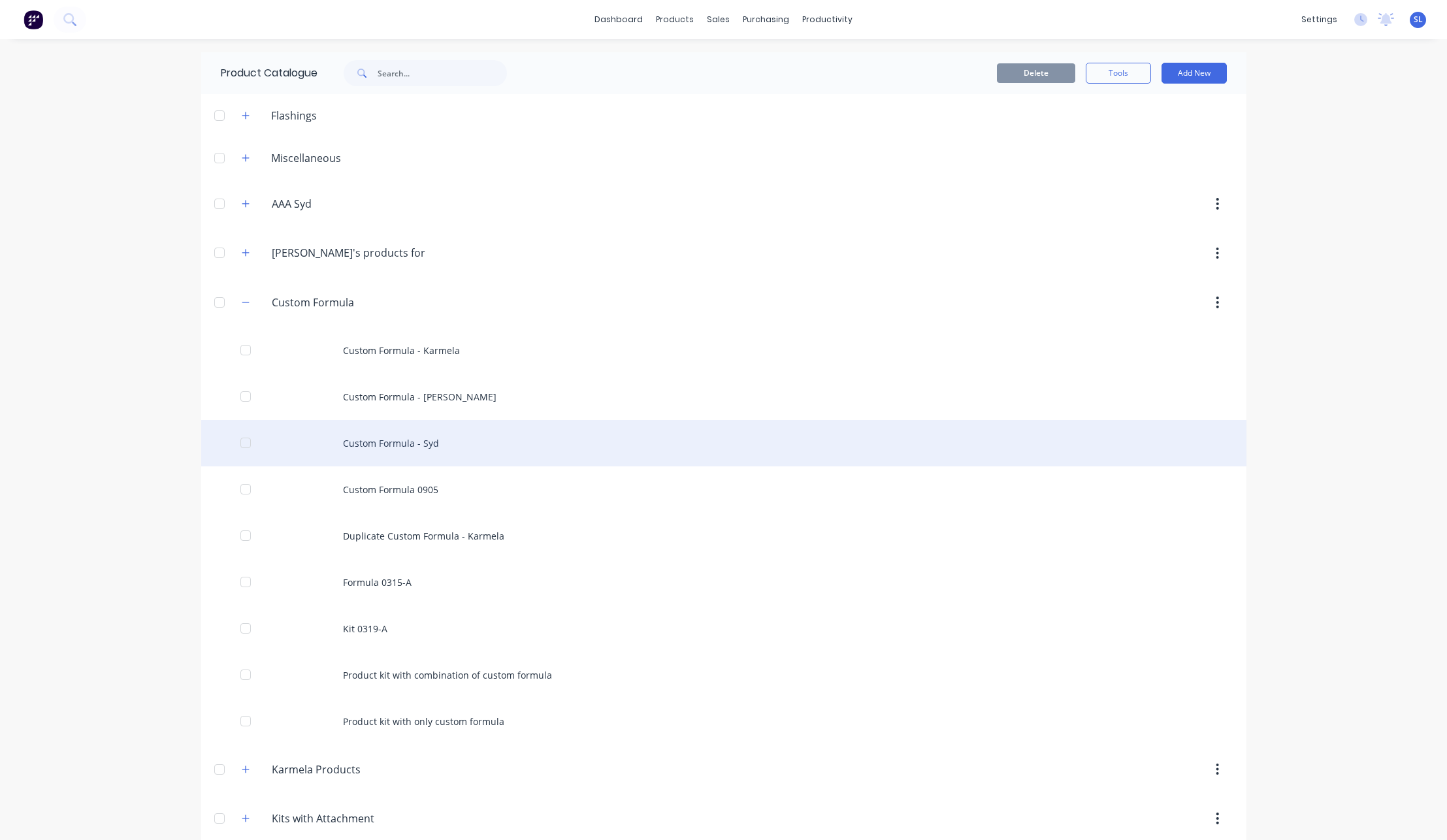
click at [408, 436] on div "Custom Formula - Syd" at bounding box center [724, 444] width 1046 height 46
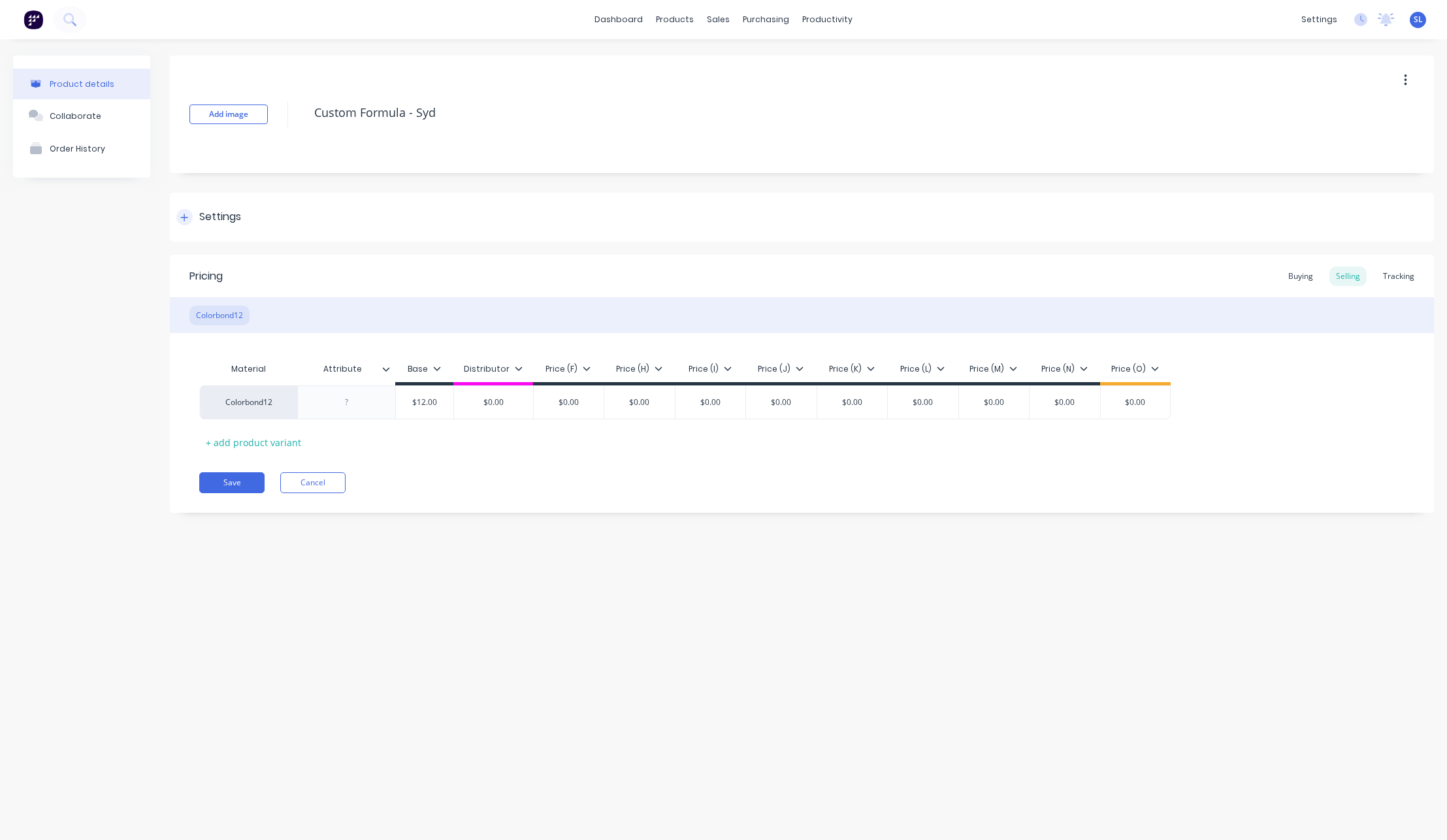
click at [208, 227] on div "Settings" at bounding box center [801, 217] width 1265 height 49
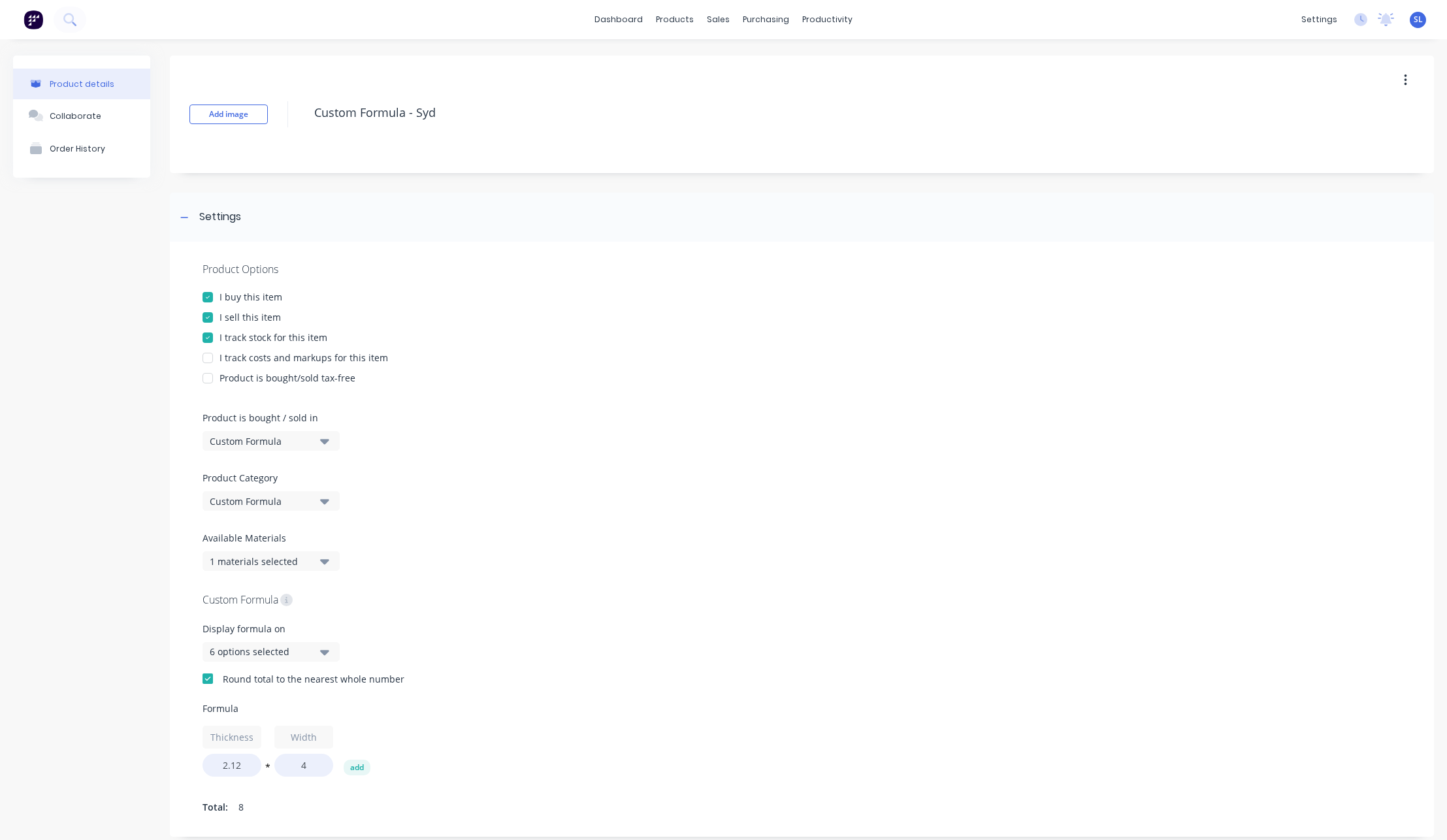
click at [209, 677] on div at bounding box center [208, 679] width 26 height 26
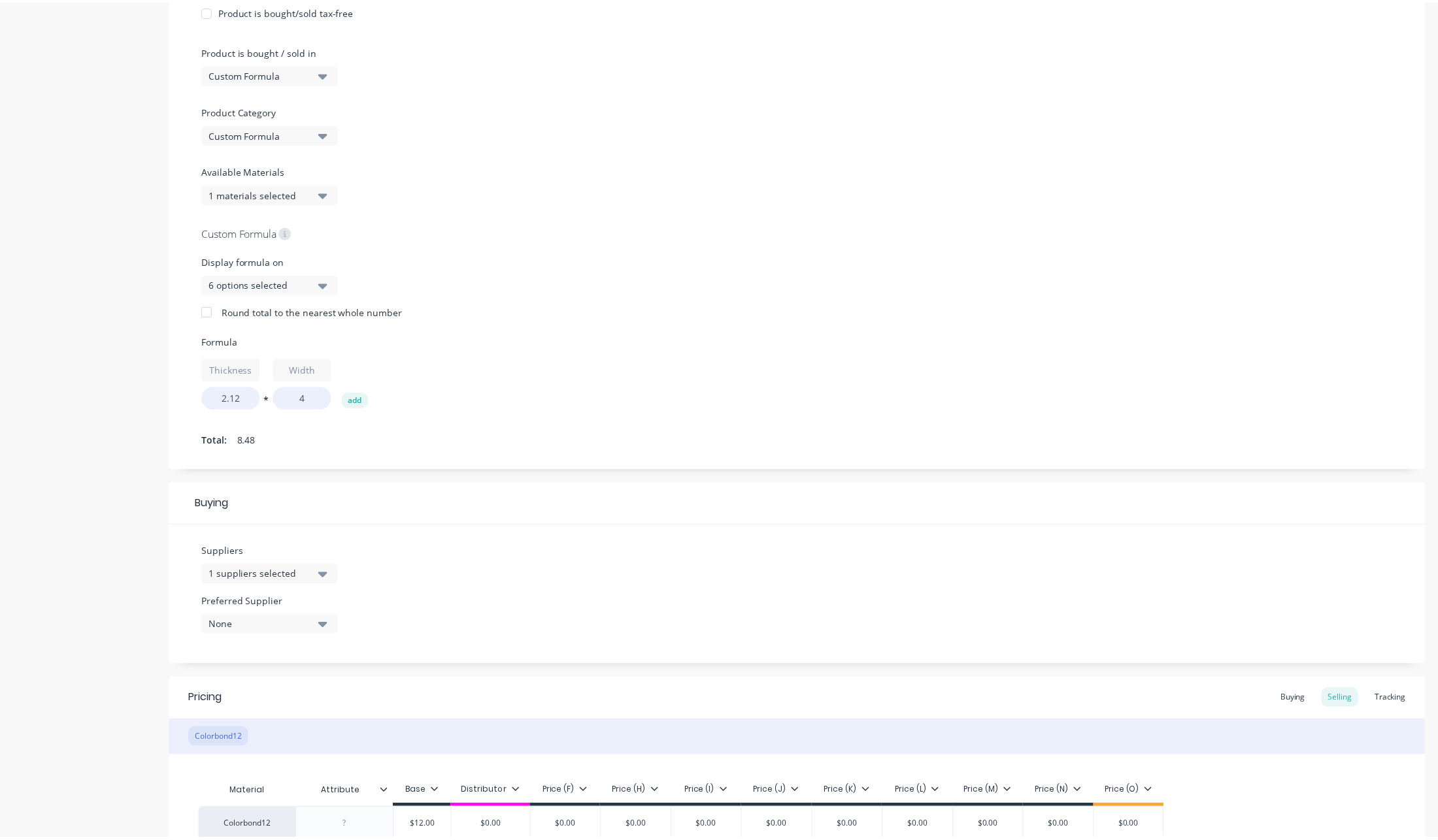
scroll to position [499, 0]
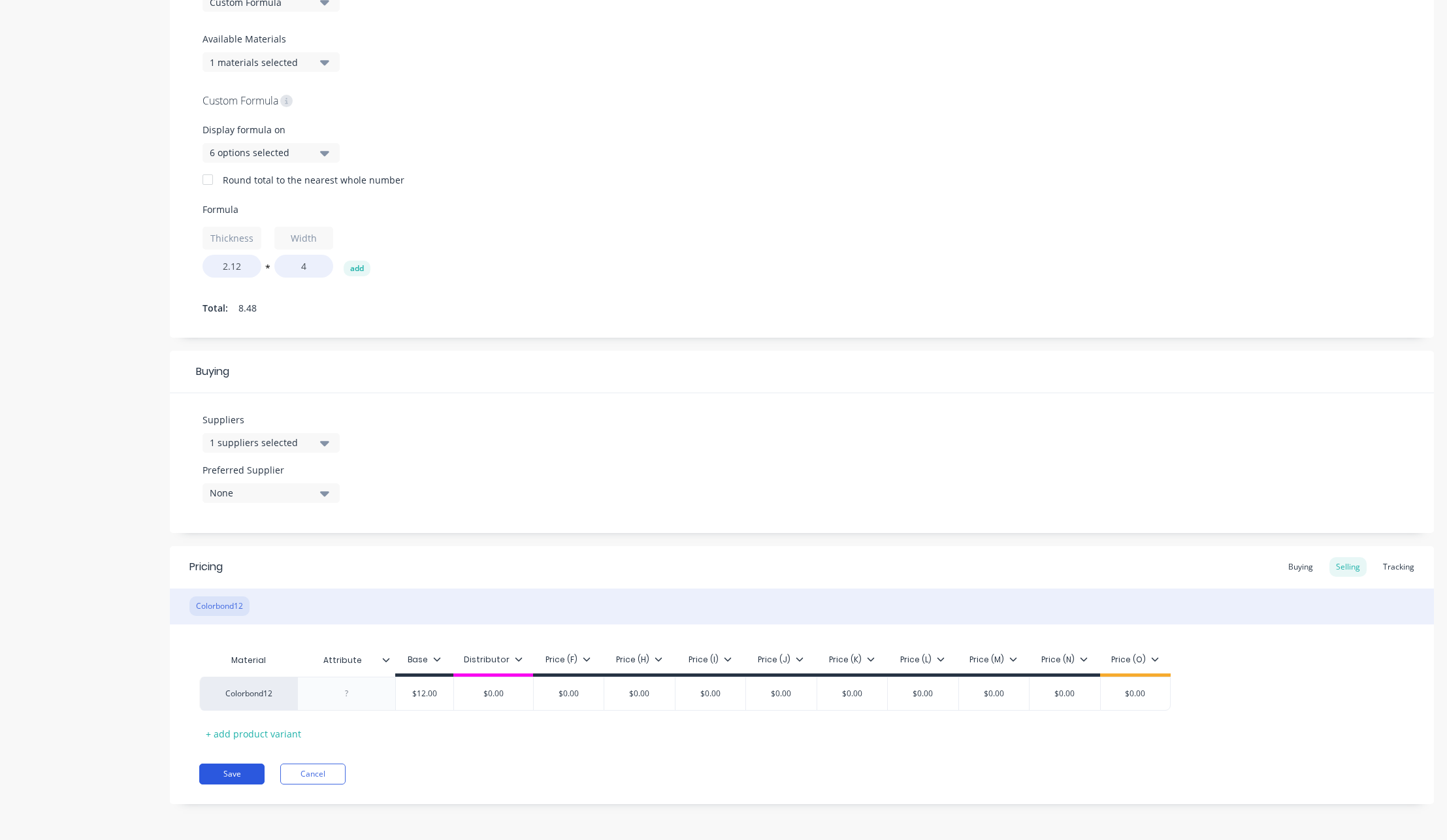
click at [239, 774] on button "Save" at bounding box center [232, 774] width 66 height 21
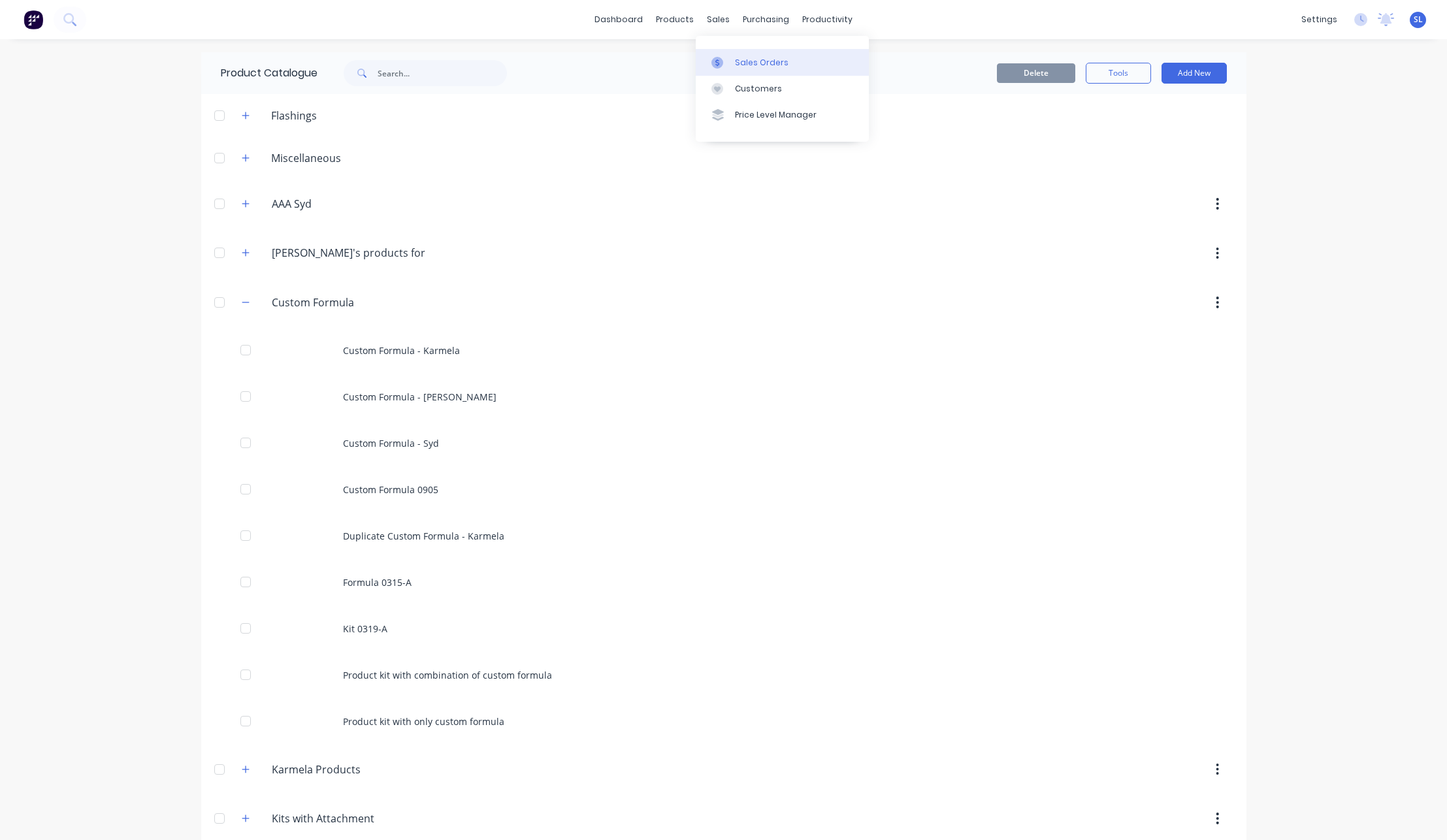
click at [736, 60] on div "Sales Orders" at bounding box center [762, 62] width 54 height 12
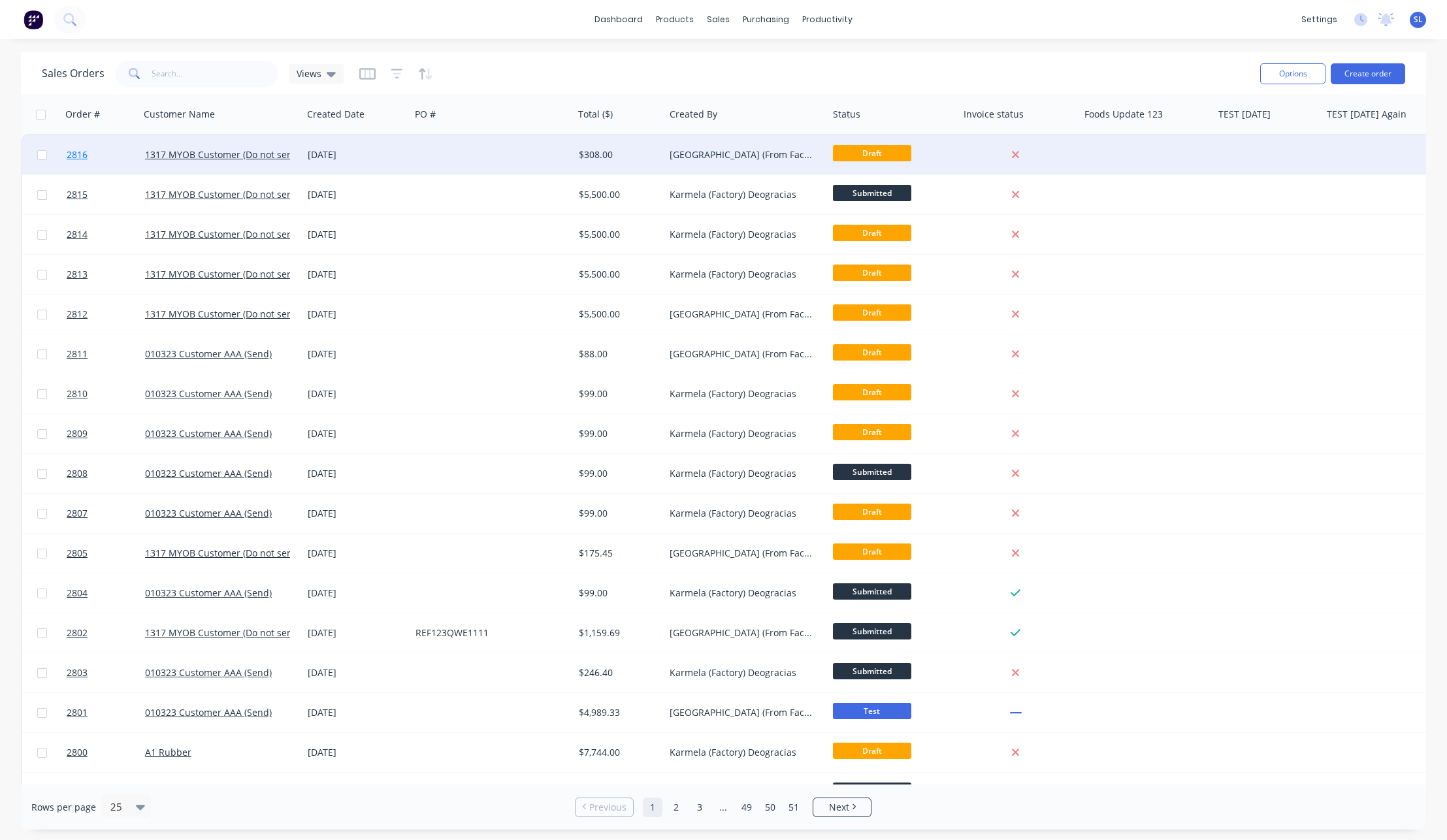
click at [82, 153] on span "2816" at bounding box center [77, 155] width 21 height 13
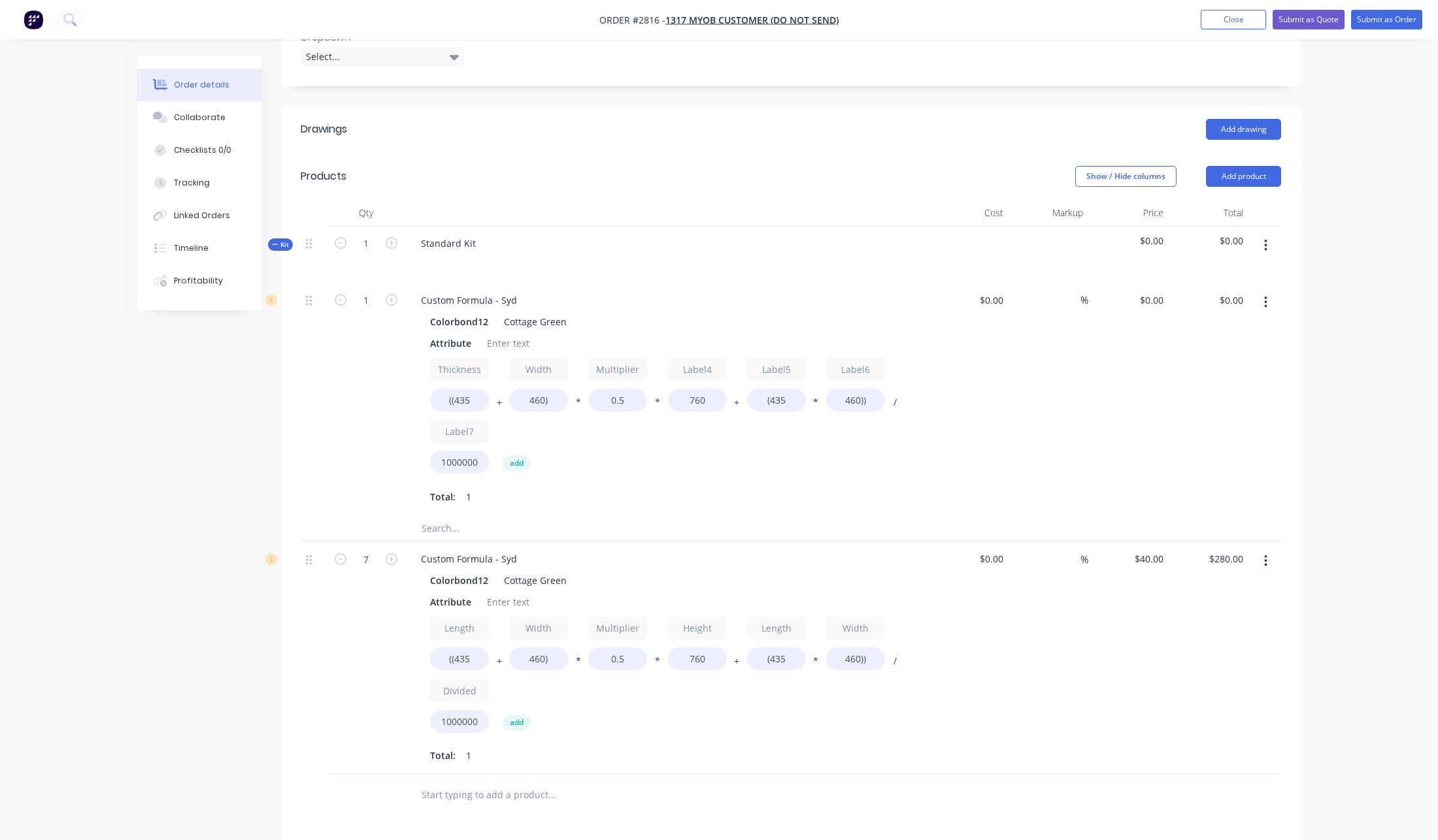
scroll to position [448, 0]
click at [855, 391] on input "460))" at bounding box center [855, 402] width 58 height 23
click at [890, 406] on div "Thickness ((435 + Width 460) * Multiplier 0.5 * Label4 760 + Label5 (435 * Labe…" at bounding box center [666, 420] width 473 height 121
click at [1262, 293] on button "button" at bounding box center [1265, 304] width 31 height 23
click at [1206, 382] on div "Delete" at bounding box center [1218, 391] width 101 height 19
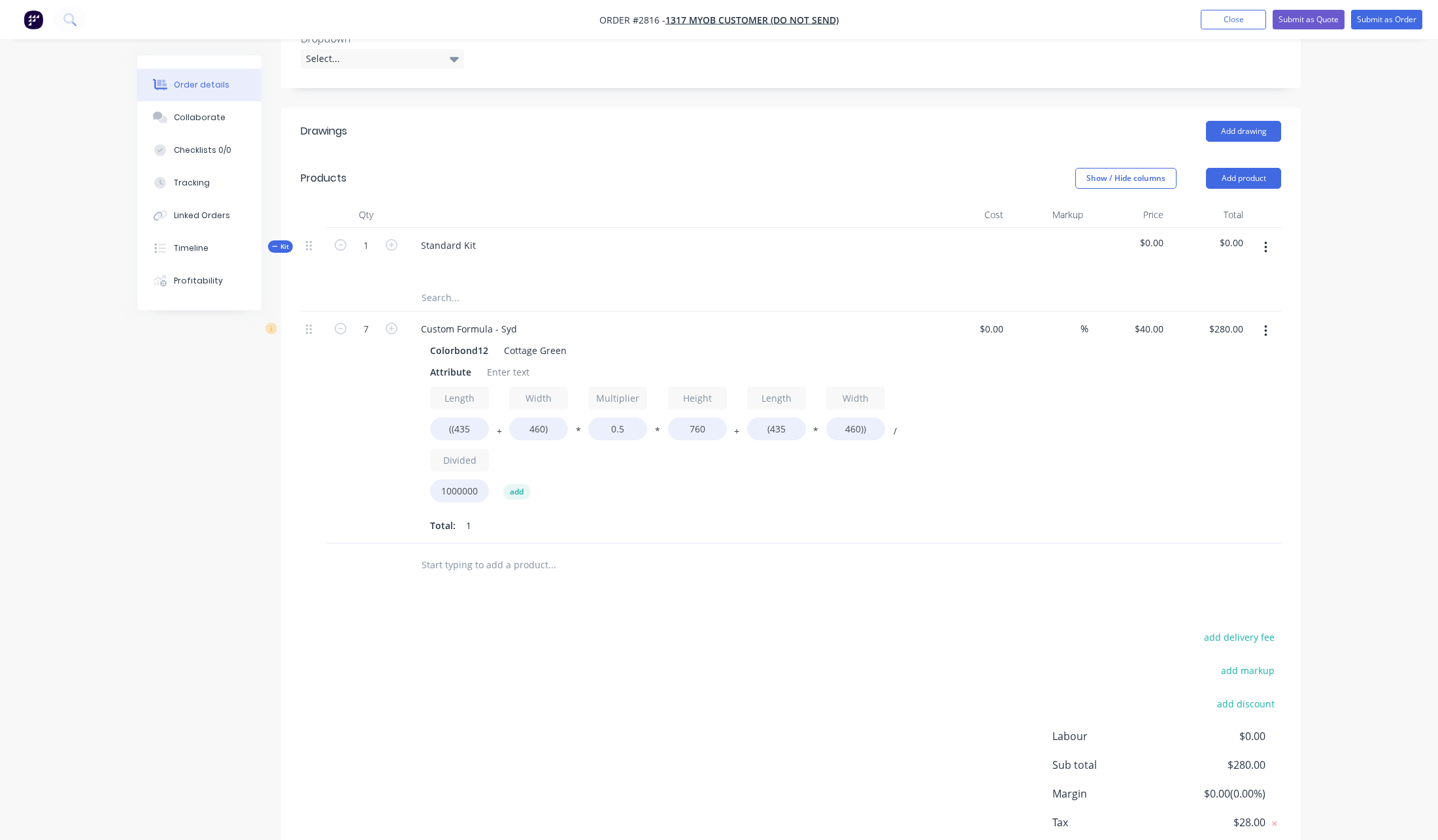
click at [1270, 236] on button "button" at bounding box center [1265, 247] width 31 height 23
click at [1230, 298] on div "Add product to kit" at bounding box center [1218, 307] width 101 height 19
click at [1219, 325] on div "Product catalogue" at bounding box center [1218, 334] width 101 height 19
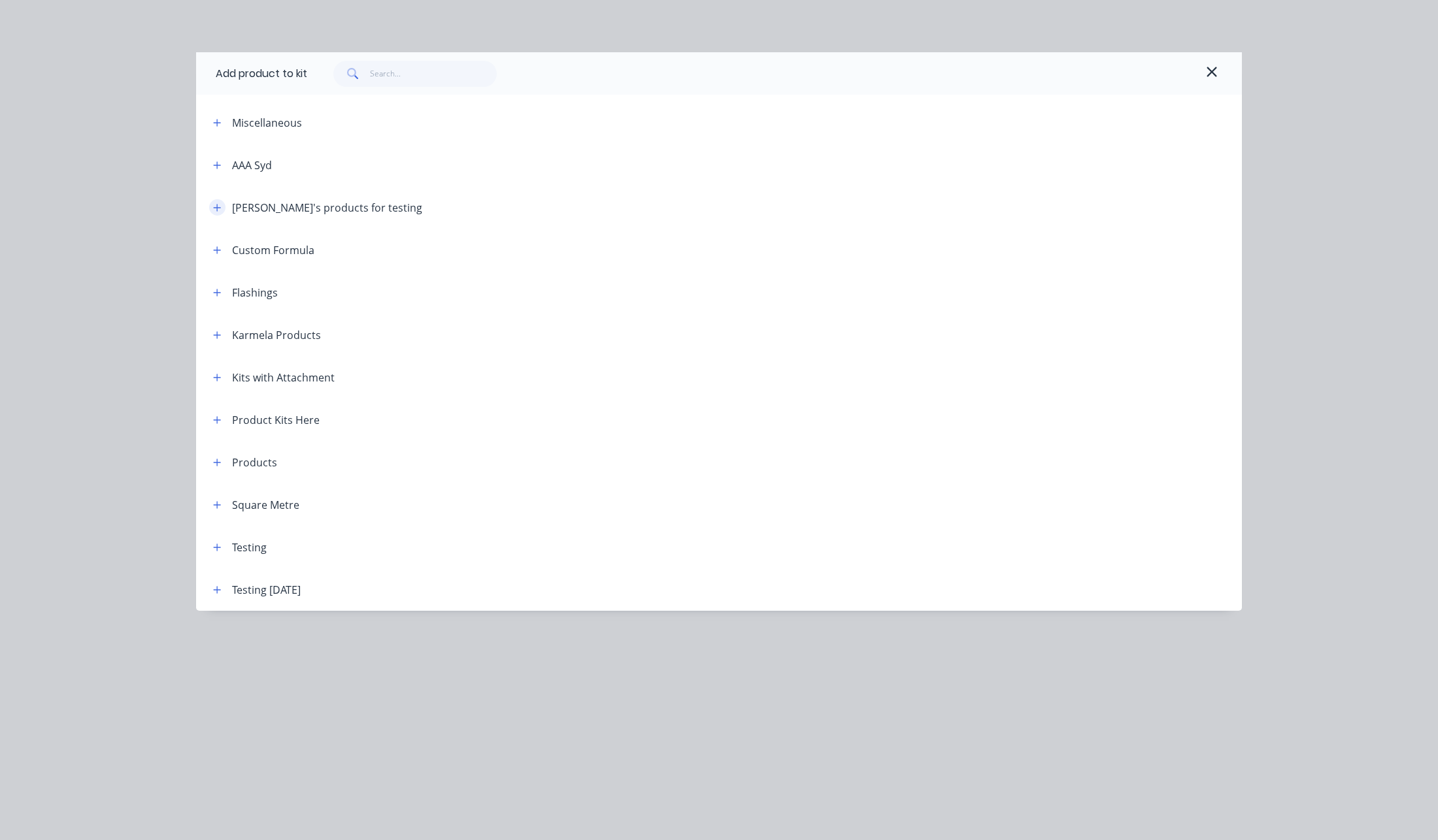
click at [214, 207] on icon "button" at bounding box center [217, 207] width 7 height 9
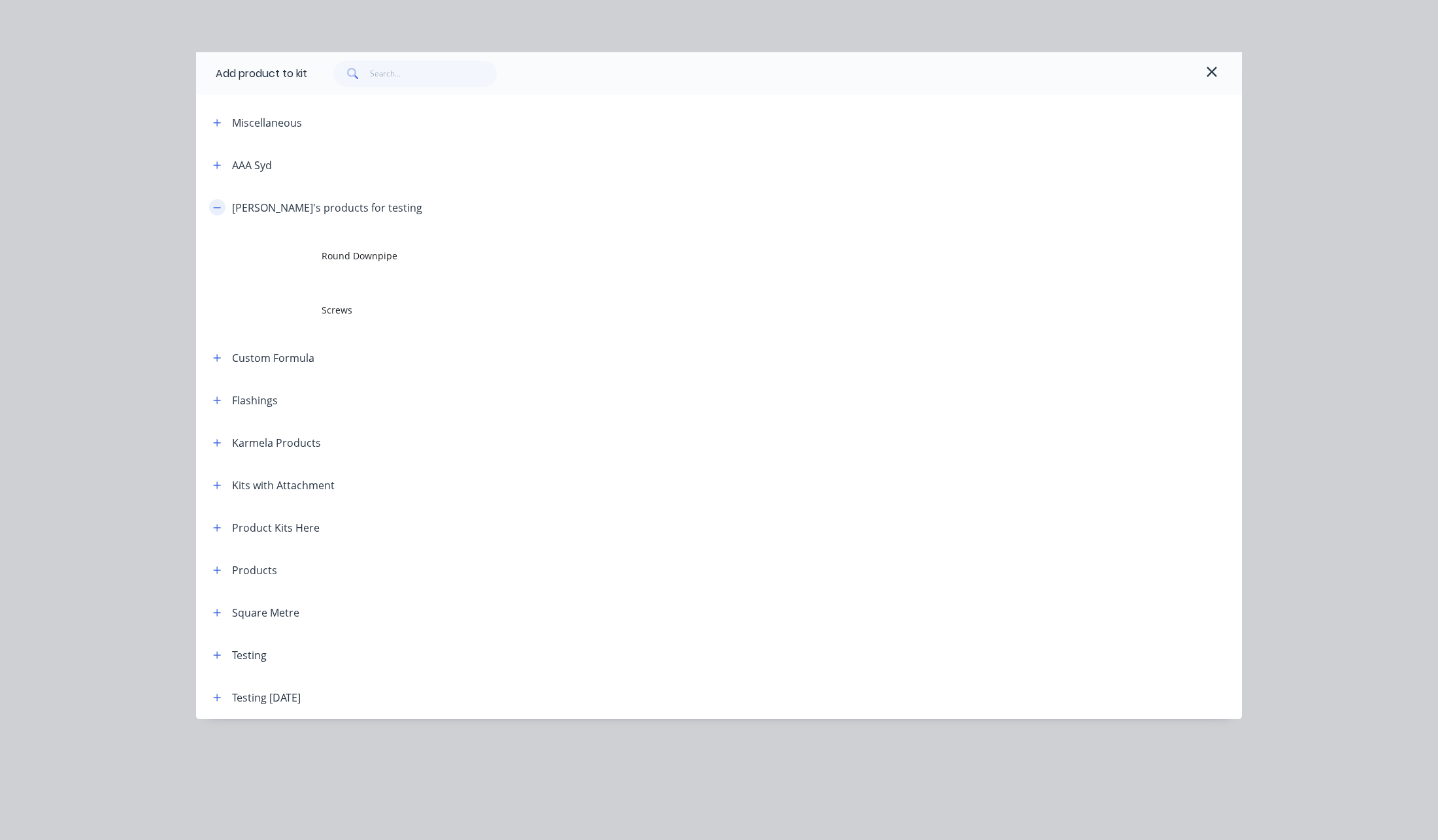
click at [214, 207] on icon "button" at bounding box center [217, 207] width 7 height 9
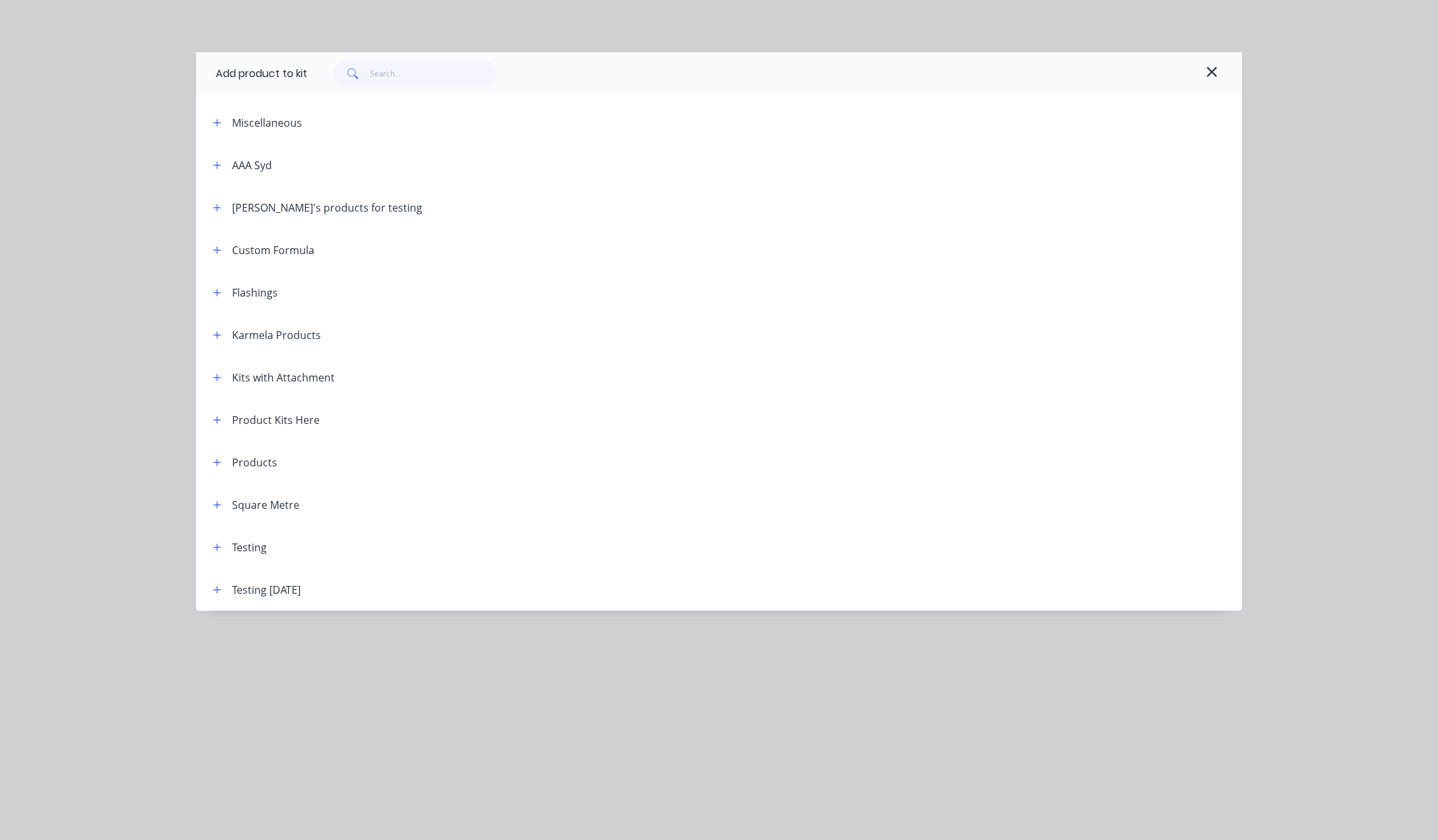
click at [223, 243] on span at bounding box center [218, 250] width 17 height 17
click at [221, 246] on icon "button" at bounding box center [217, 250] width 7 height 9
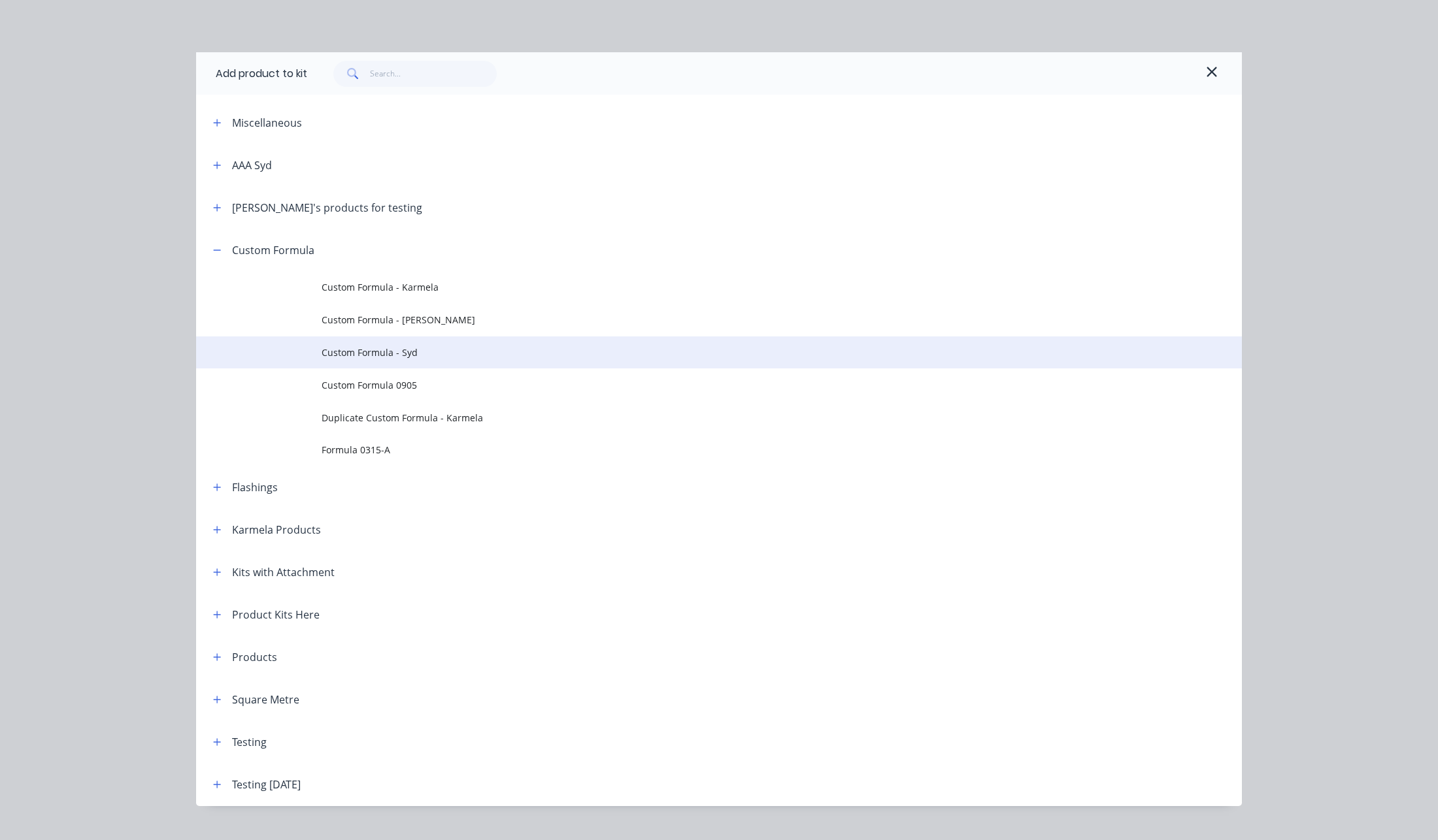
click at [414, 349] on span "Custom Formula - Syd" at bounding box center [689, 352] width 736 height 14
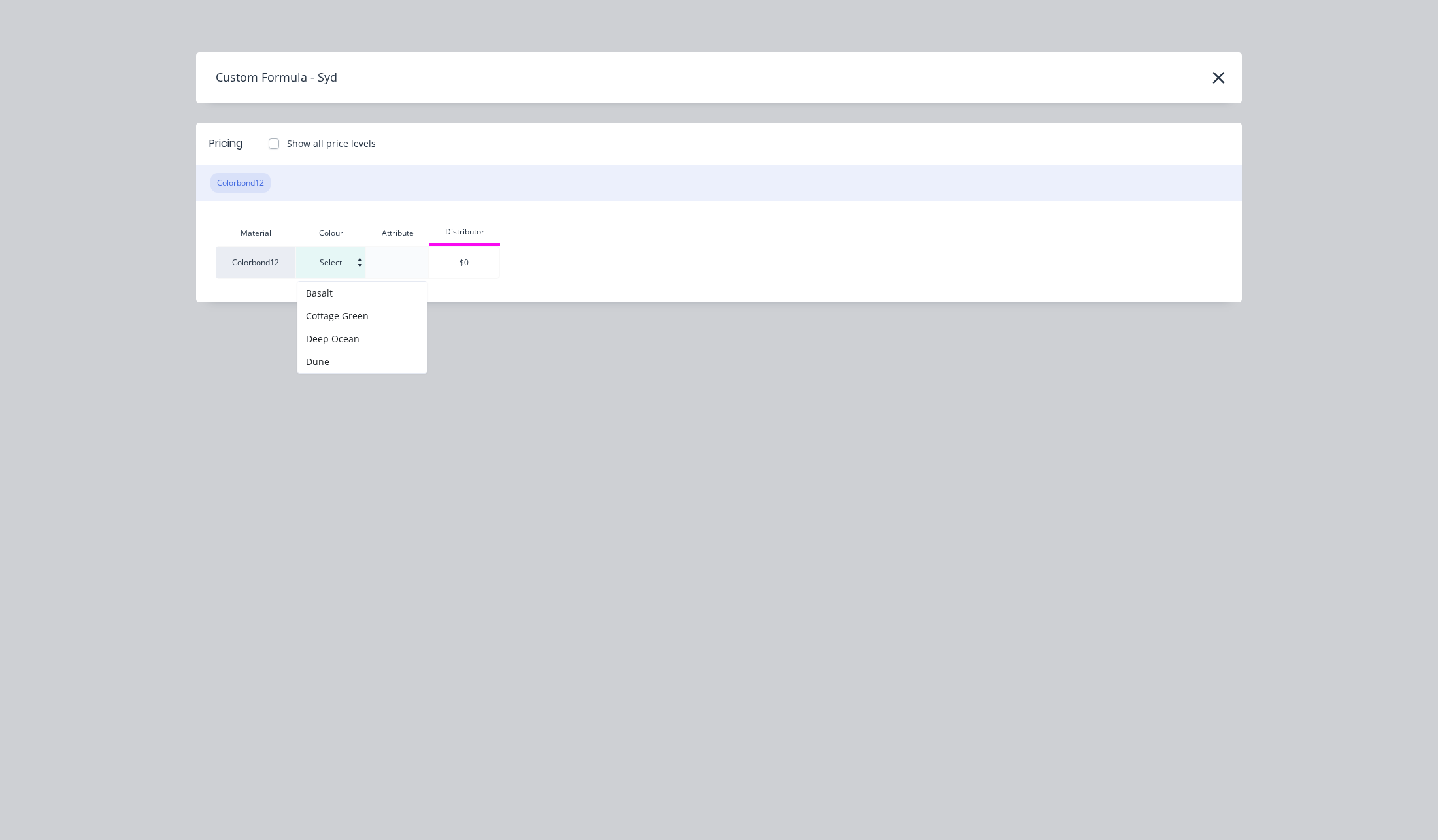
click at [350, 254] on input at bounding box center [331, 262] width 69 height 31
click at [346, 322] on div "Cottage Green" at bounding box center [362, 316] width 130 height 23
type input "Cottage Green"
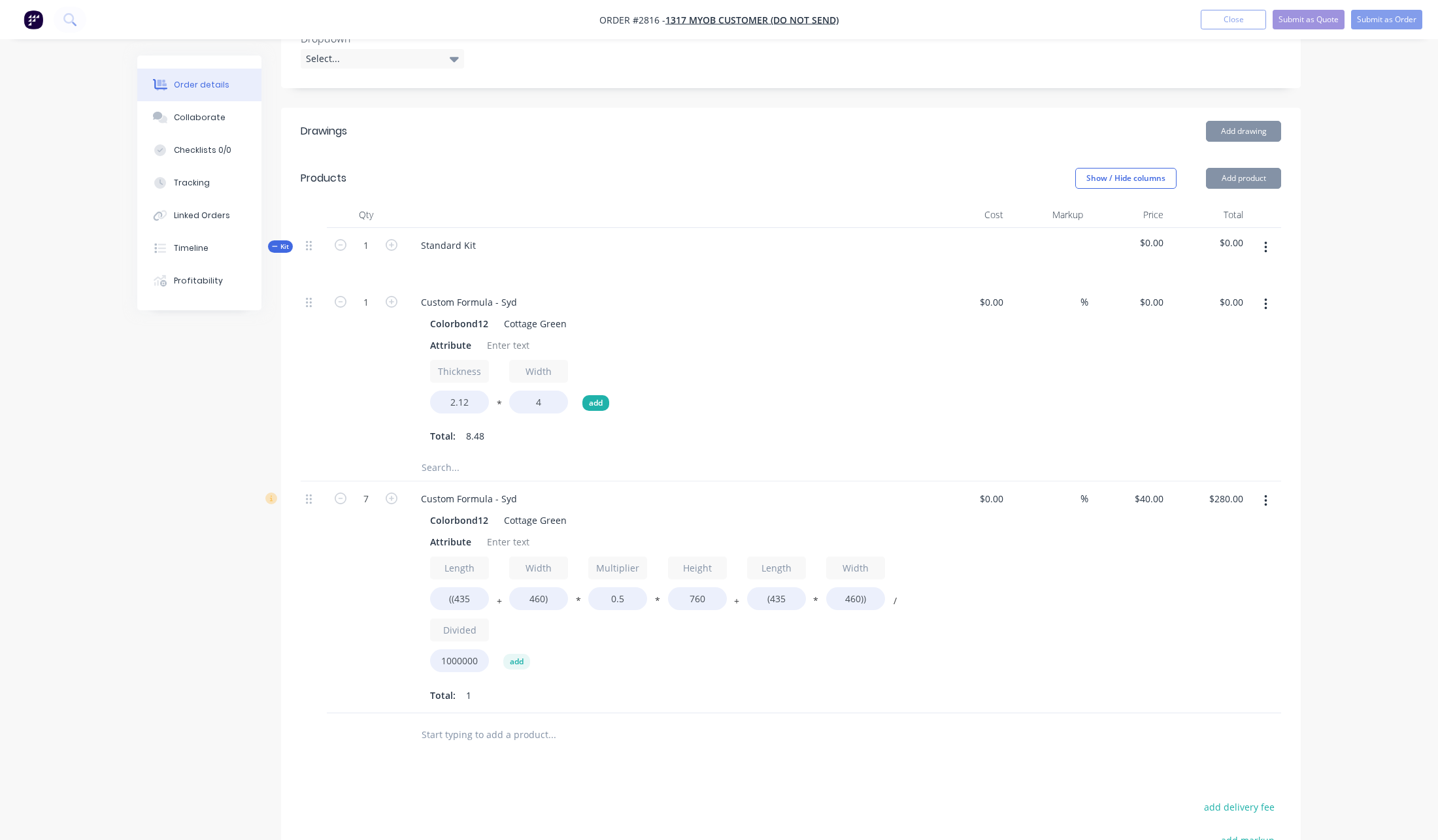
click at [590, 395] on button "add" at bounding box center [595, 403] width 27 height 16
click at [666, 395] on button "add" at bounding box center [675, 403] width 27 height 16
click at [761, 395] on button "add" at bounding box center [753, 403] width 27 height 16
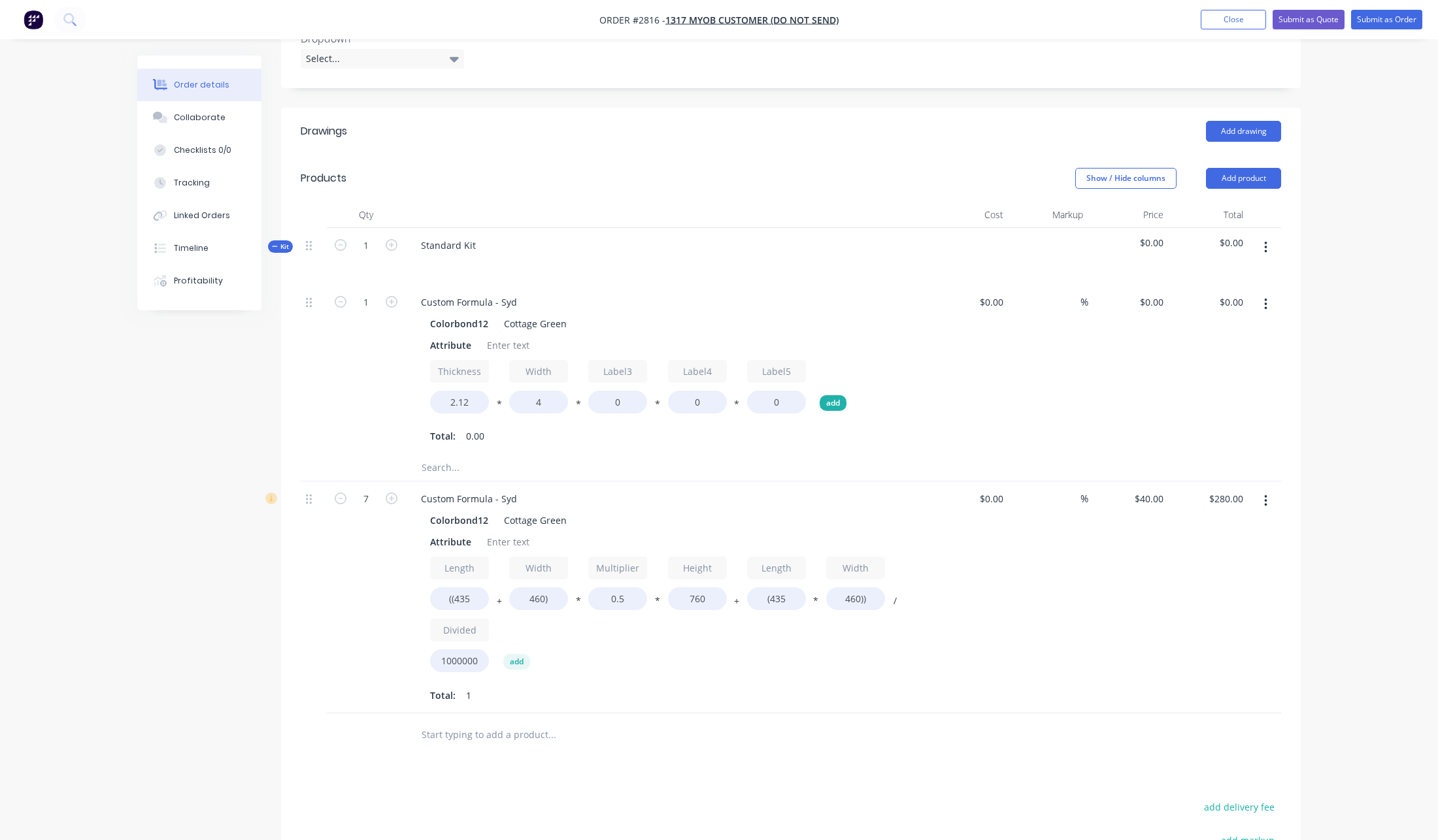
click at [835, 395] on button "add" at bounding box center [833, 403] width 27 height 16
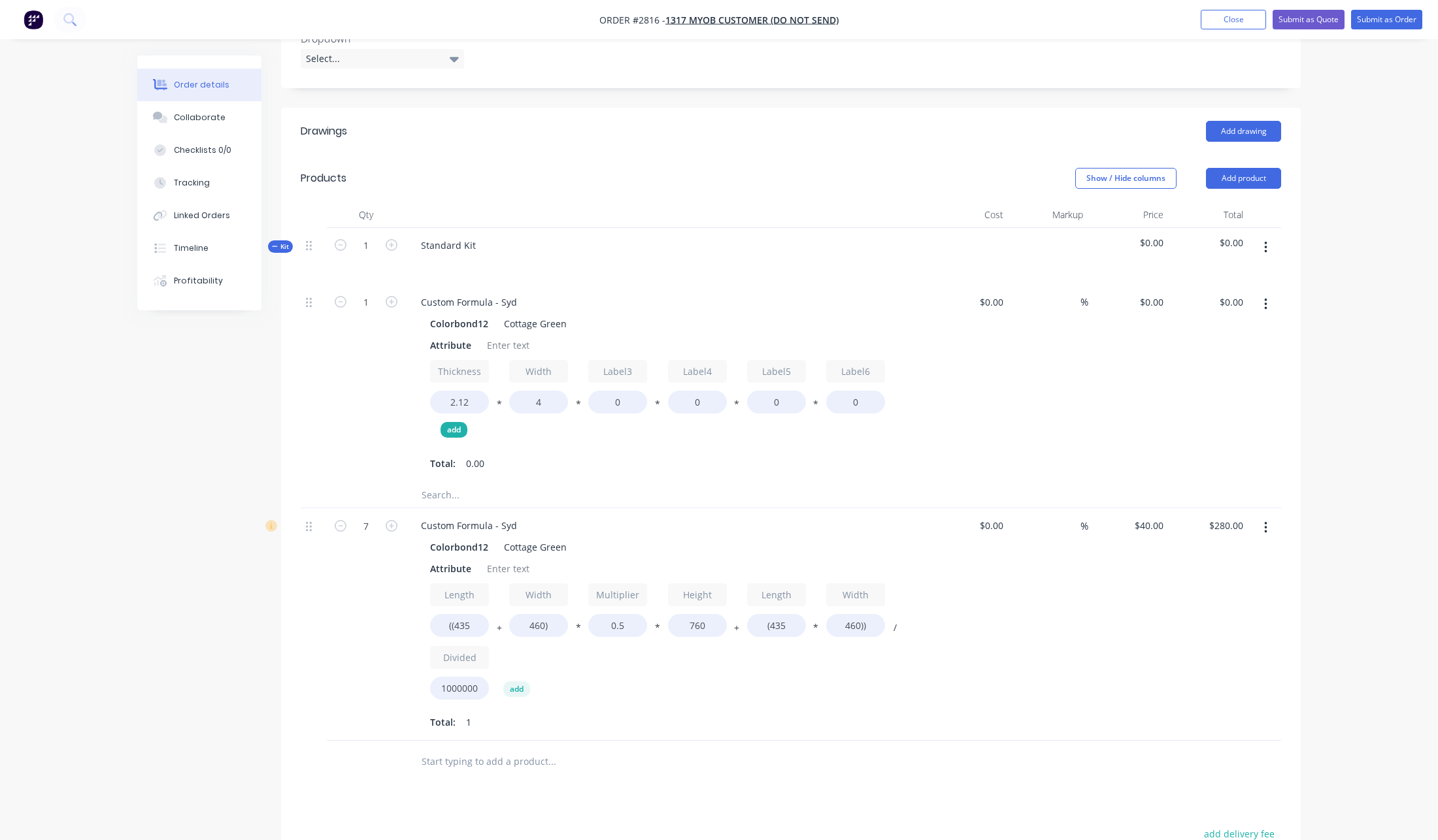
click at [451, 422] on button "add" at bounding box center [453, 430] width 27 height 16
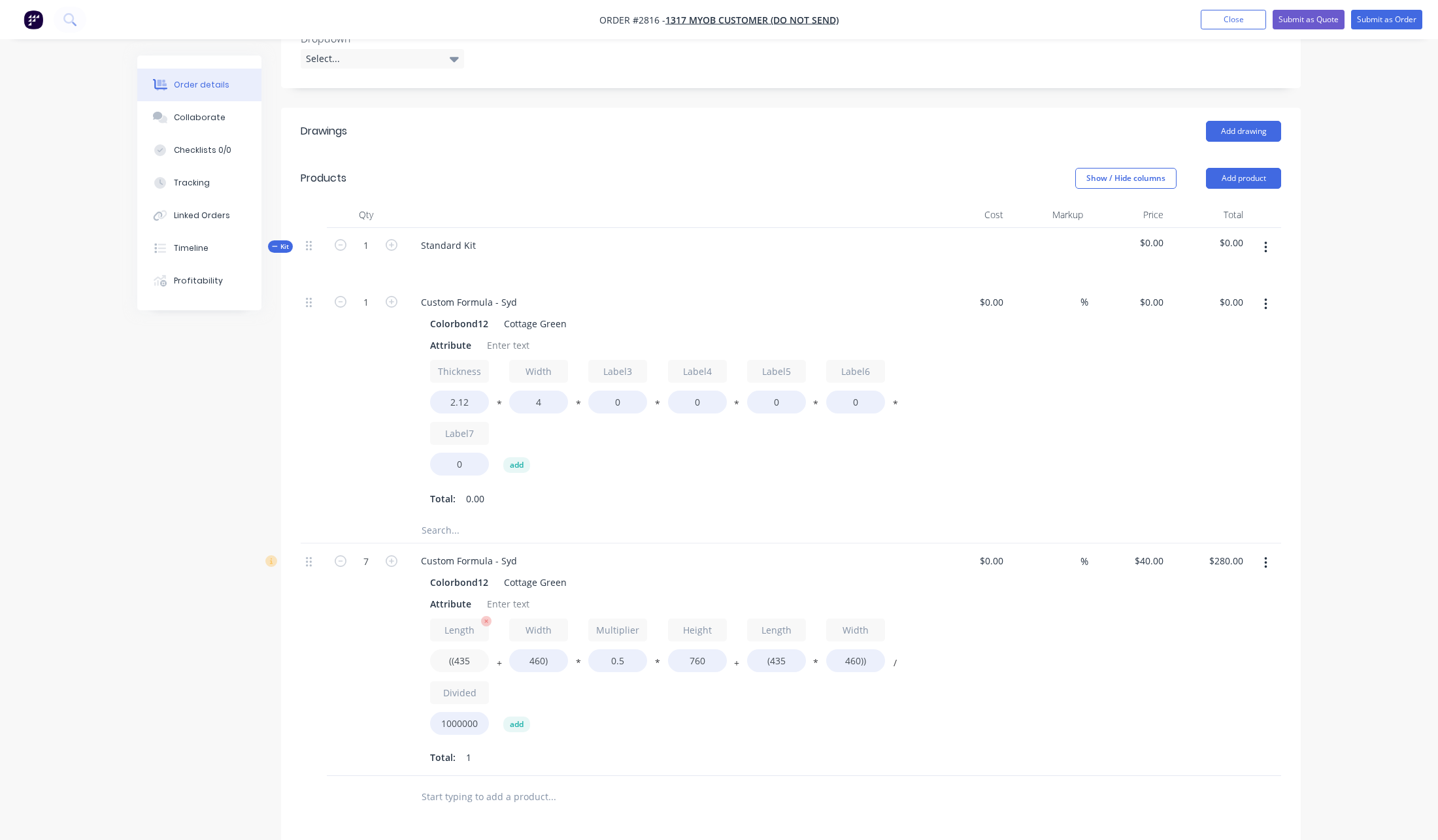
click at [478, 649] on input "((435" at bounding box center [459, 660] width 58 height 23
click at [454, 391] on input "2.12" at bounding box center [459, 402] width 58 height 23
paste input "((435"
type input "((435"
click at [500, 402] on button "*" at bounding box center [499, 407] width 13 height 10
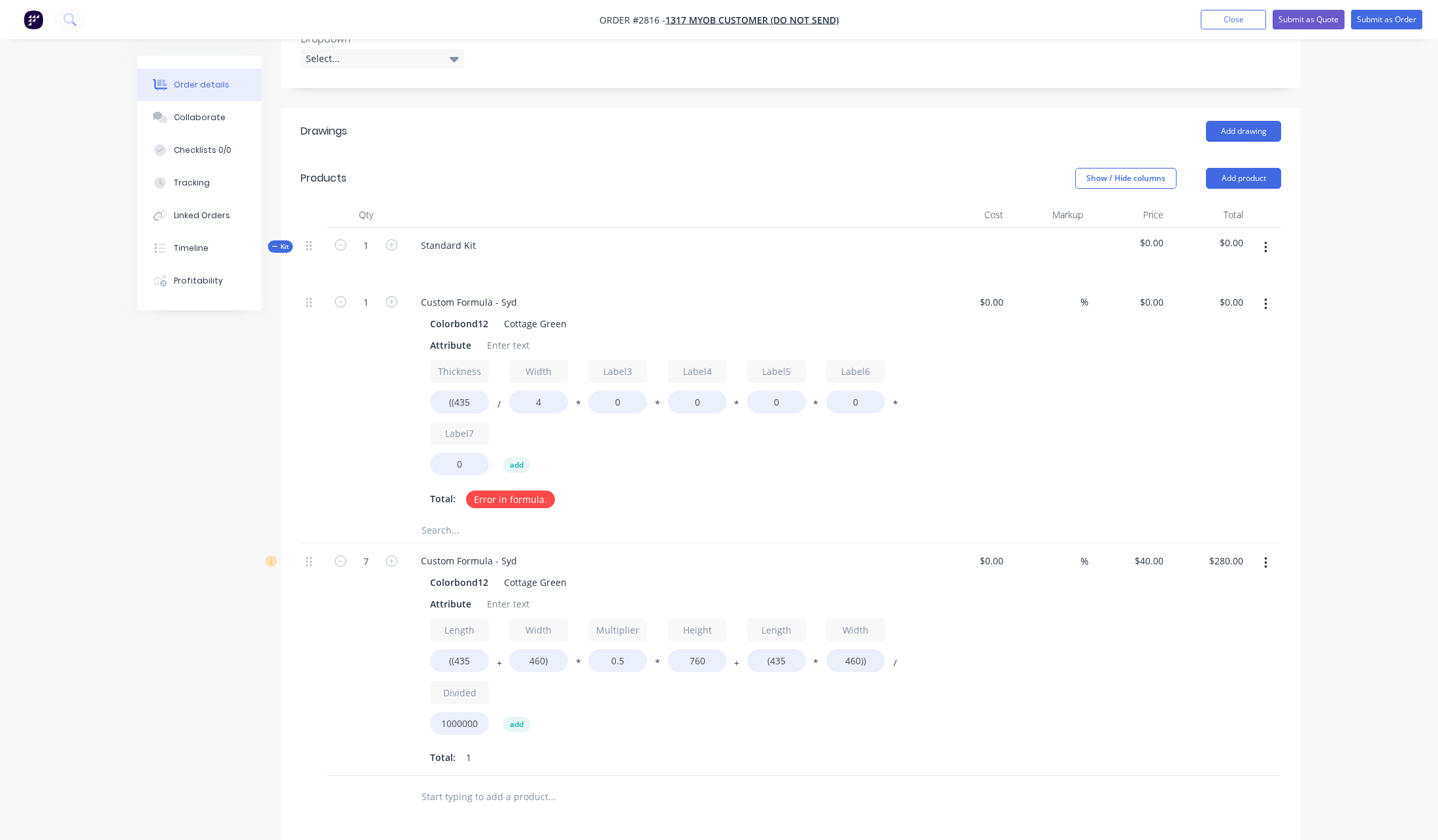
click at [500, 402] on button "/" at bounding box center [499, 407] width 13 height 10
click at [532, 635] on div "Width 460)" at bounding box center [537, 646] width 58 height 54
click at [533, 649] on input "460)" at bounding box center [537, 660] width 58 height 23
click at [535, 391] on input "4" at bounding box center [537, 402] width 58 height 23
paste input "60)"
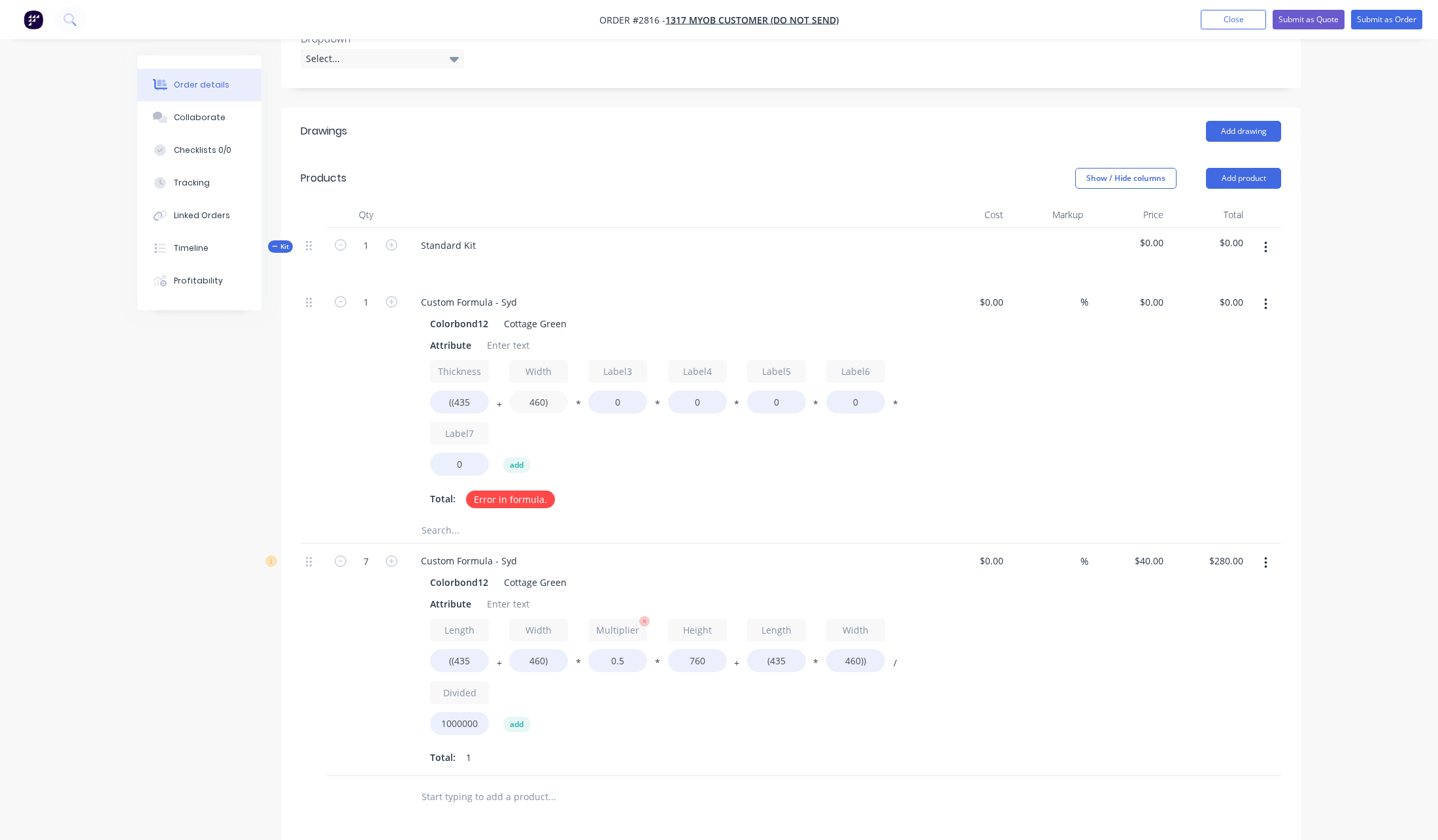
type input "460)"
click at [606, 649] on input "0.5" at bounding box center [617, 660] width 58 height 23
drag, startPoint x: 594, startPoint y: 369, endPoint x: 604, endPoint y: 382, distance: 16.4
click at [593, 391] on input "0" at bounding box center [617, 402] width 58 height 23
paste input ".5"
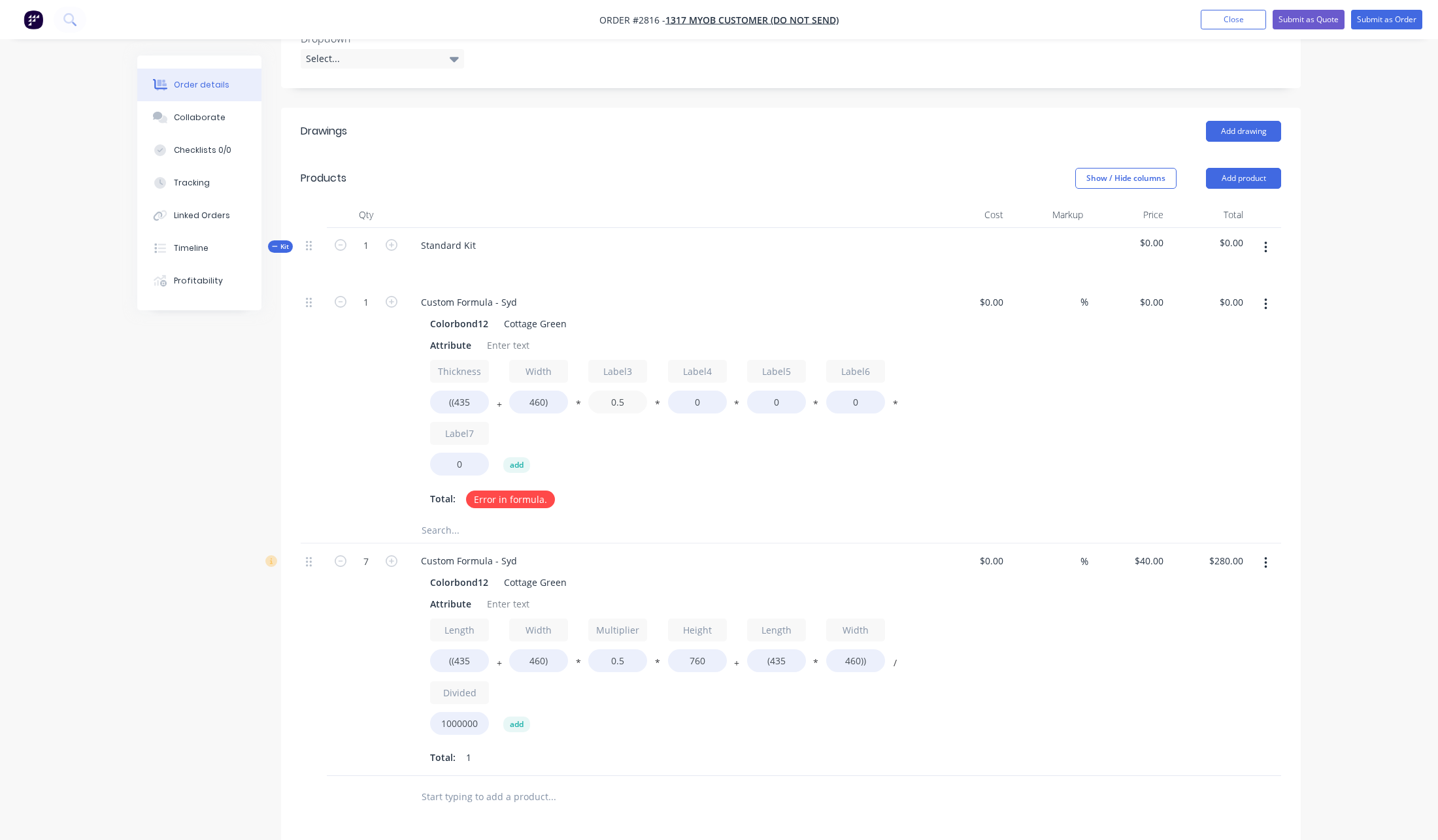
type input "0.5"
click at [686, 642] on div "Length ((435 + Width 460) * Multiplier 0.5 * Height 760 + Length (435 * Width 4…" at bounding box center [666, 679] width 473 height 121
click at [693, 649] on input "760" at bounding box center [697, 660] width 58 height 23
click at [694, 360] on div "Label4 0" at bounding box center [697, 387] width 58 height 54
click at [698, 391] on input "0" at bounding box center [697, 402] width 58 height 23
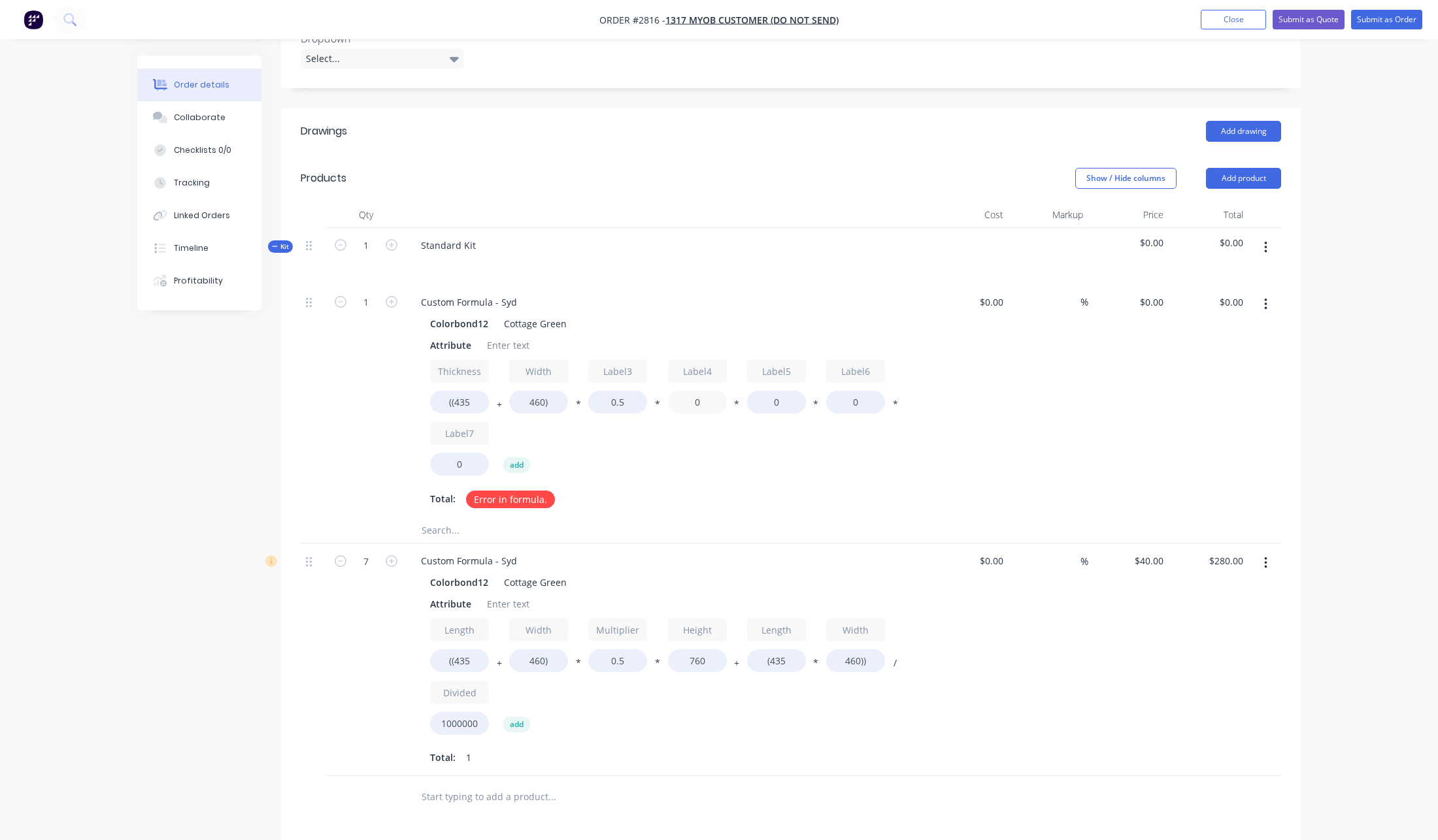
paste input "76"
type input "760"
click at [700, 649] on input "760" at bounding box center [697, 660] width 58 height 23
click at [700, 649] on input "440" at bounding box center [697, 660] width 58 height 23
type input "440"
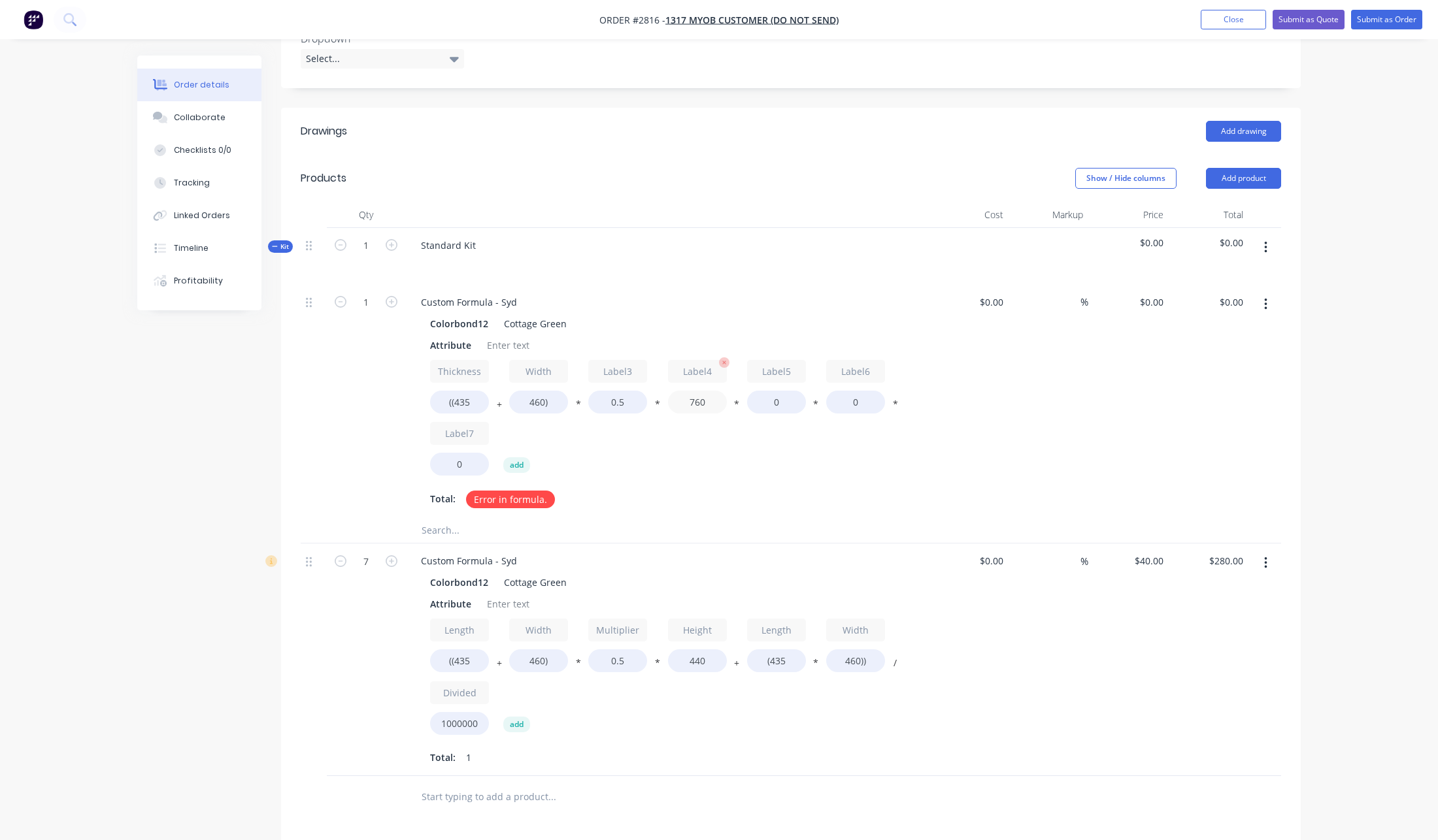
type input "$0.00"
click at [700, 391] on input "760" at bounding box center [697, 402] width 58 height 23
paste input "44"
type input "440"
click at [732, 402] on button "*" at bounding box center [737, 407] width 13 height 10
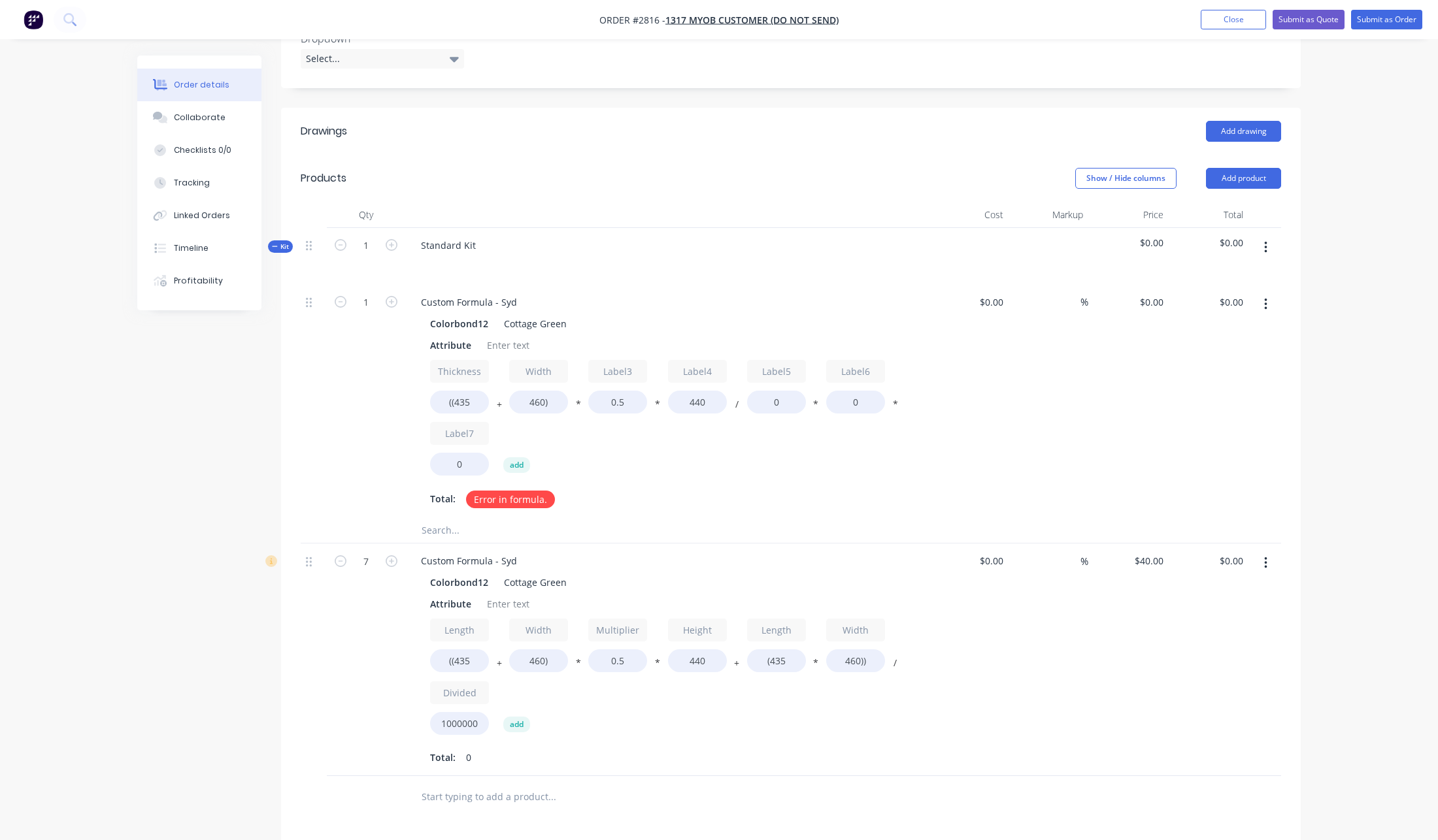
click at [733, 402] on button "/" at bounding box center [737, 407] width 13 height 10
click at [771, 649] on input "(435" at bounding box center [776, 660] width 58 height 23
click at [776, 391] on input "0" at bounding box center [776, 402] width 58 height 23
paste input "(435"
type input "(435"
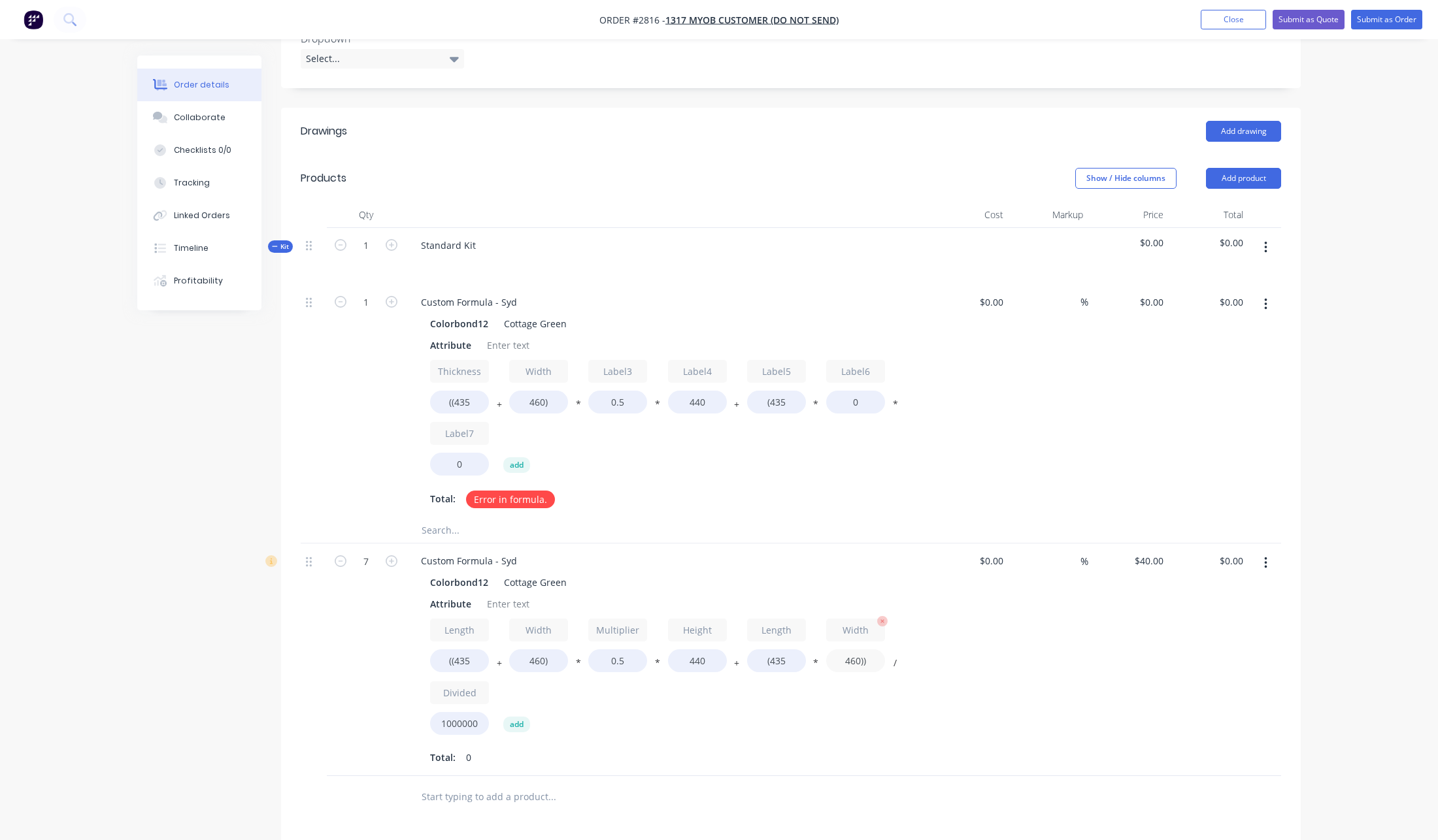
click at [858, 649] on input "460))" at bounding box center [855, 660] width 58 height 23
click at [844, 391] on input "0" at bounding box center [855, 402] width 58 height 23
paste input "460))"
type input "460))"
click at [452, 712] on input "1000000" at bounding box center [459, 723] width 58 height 23
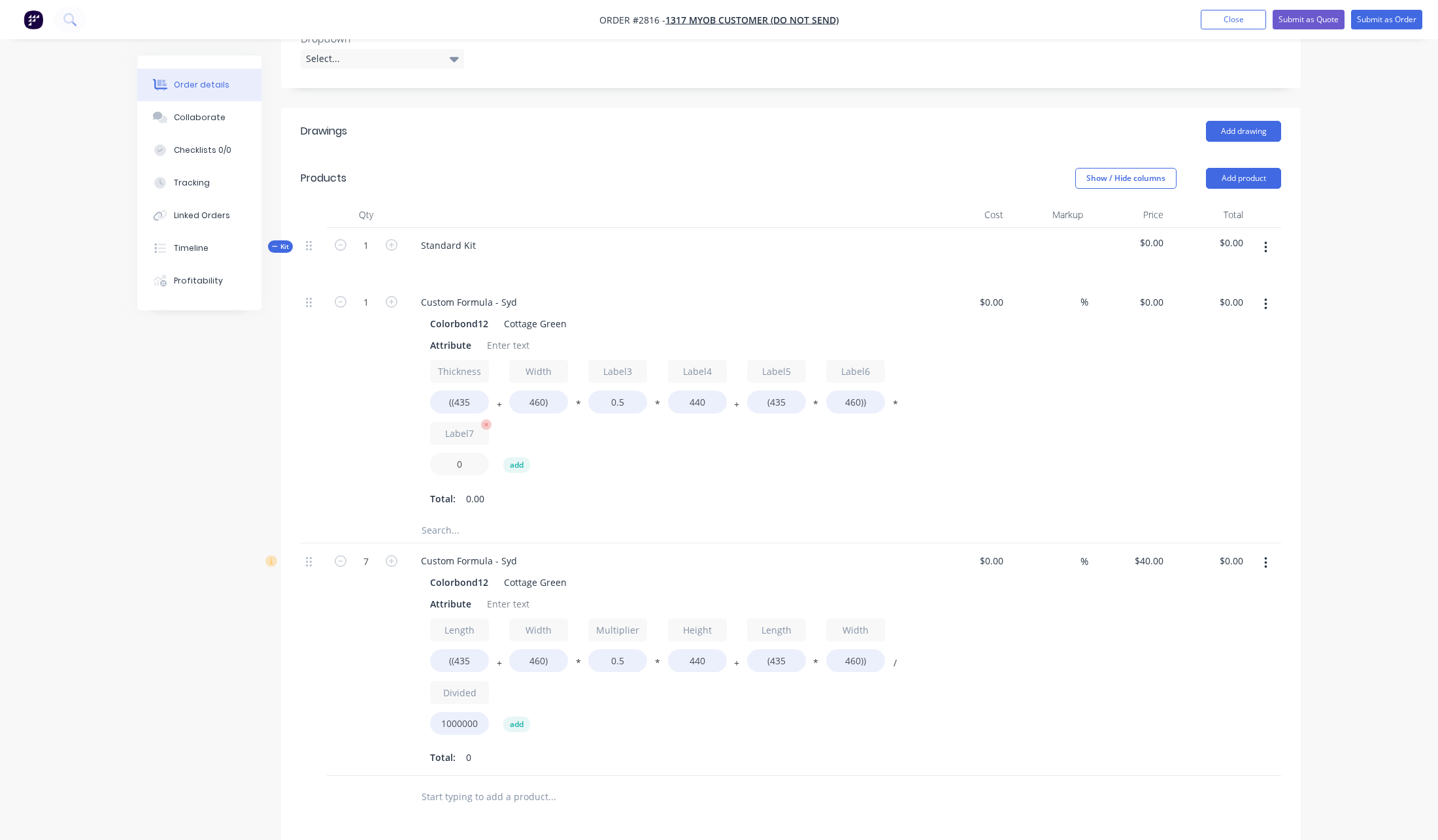
click at [469, 453] on input "0" at bounding box center [459, 464] width 58 height 23
paste input "100000"
type input "1000000"
click at [967, 392] on div "$0.00 $0.00" at bounding box center [968, 401] width 81 height 232
click at [900, 402] on button "*" at bounding box center [895, 407] width 13 height 10
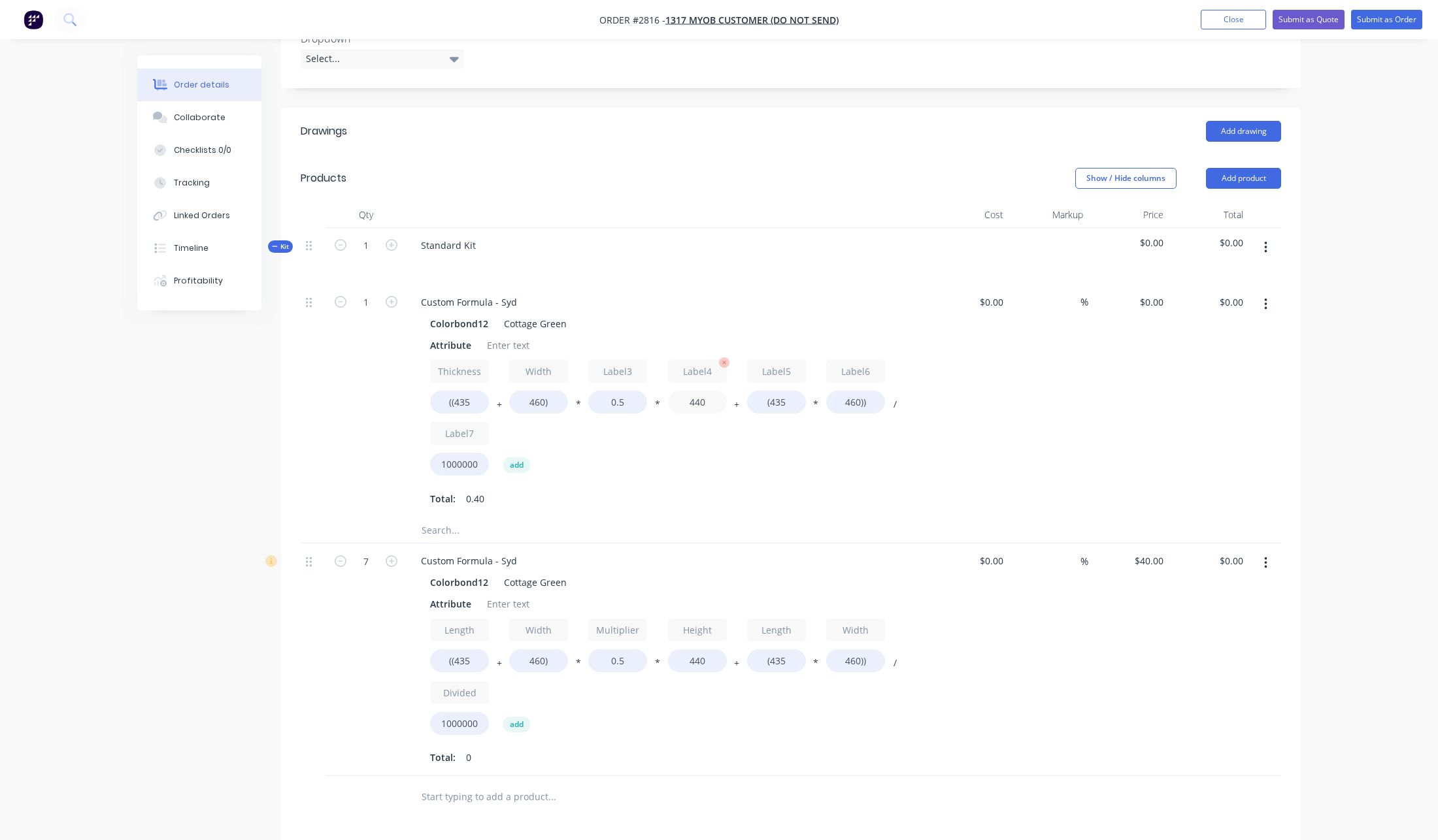
click at [710, 391] on input "440" at bounding box center [697, 402] width 58 height 23
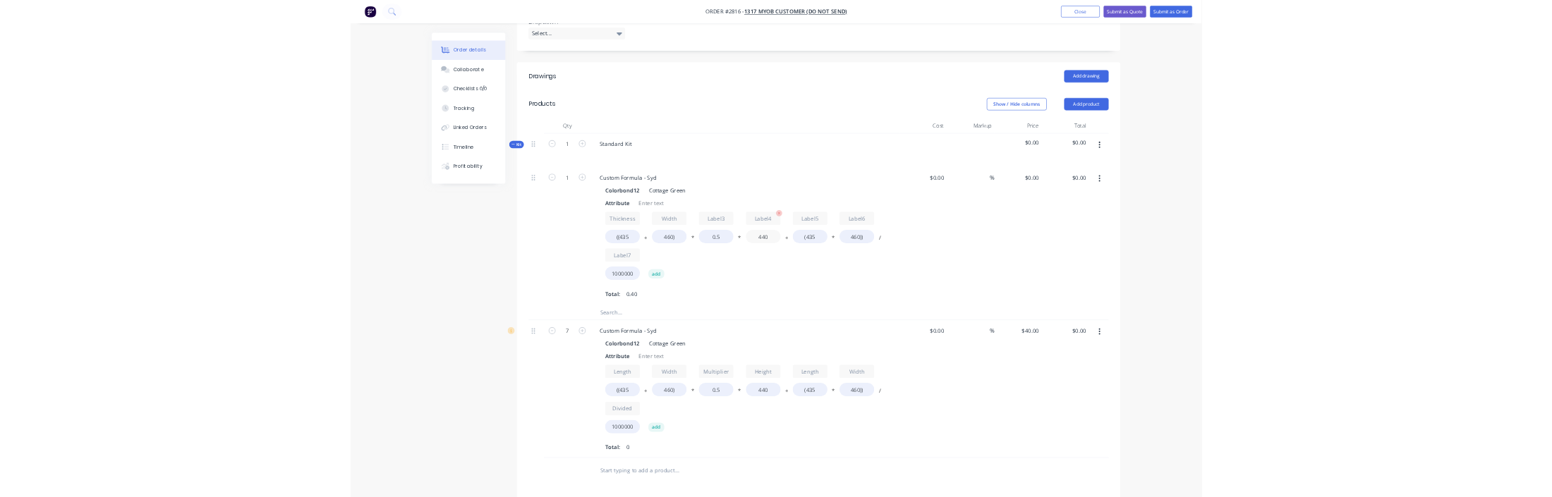
scroll to position [487, 0]
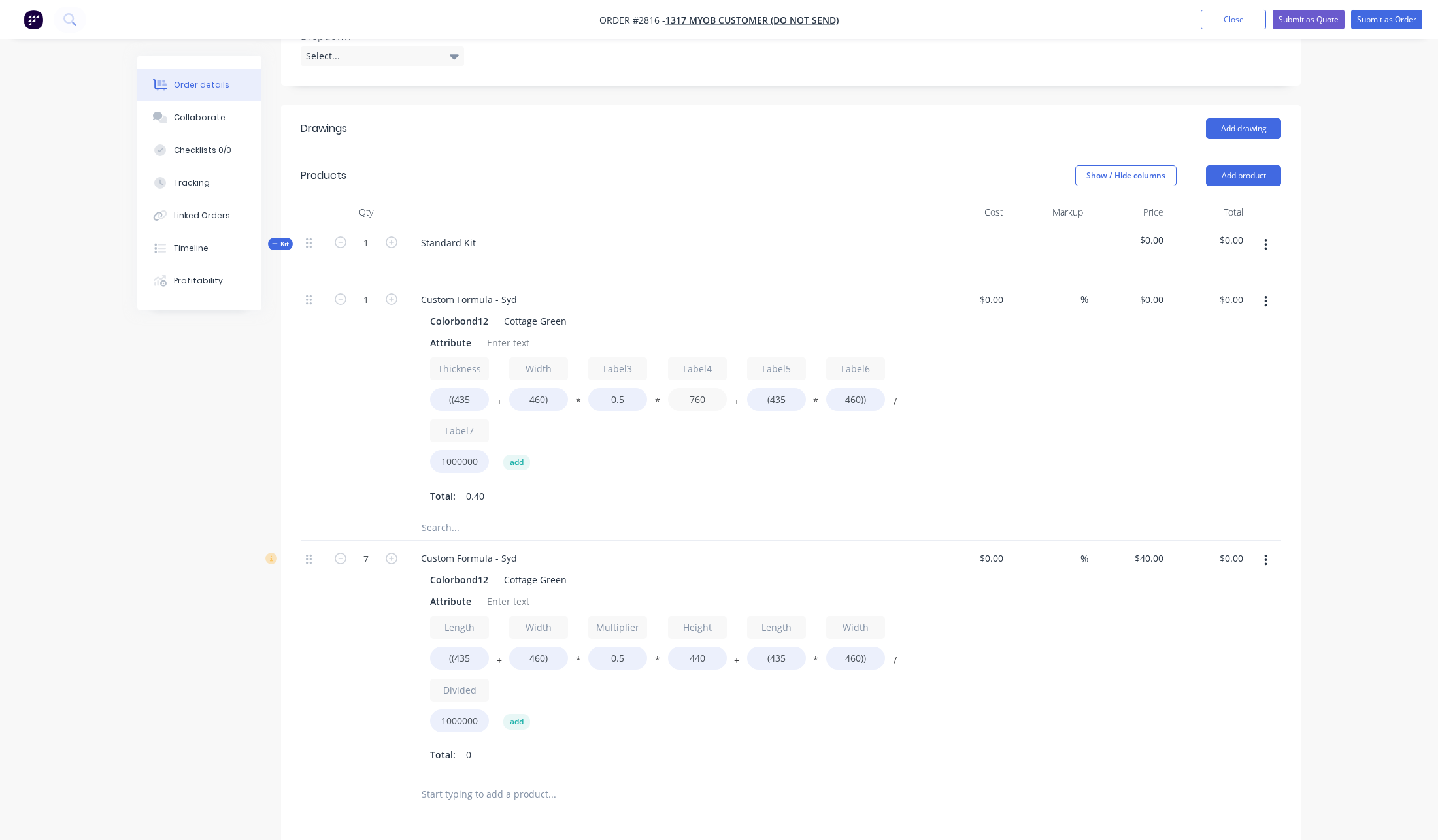
type input "760"
click at [1036, 434] on div "%" at bounding box center [1048, 398] width 81 height 232
click at [1175, 358] on div "$0.00 $0.00" at bounding box center [1208, 398] width 81 height 232
click at [1158, 290] on input "0" at bounding box center [1154, 299] width 30 height 19
type input "$40.00"
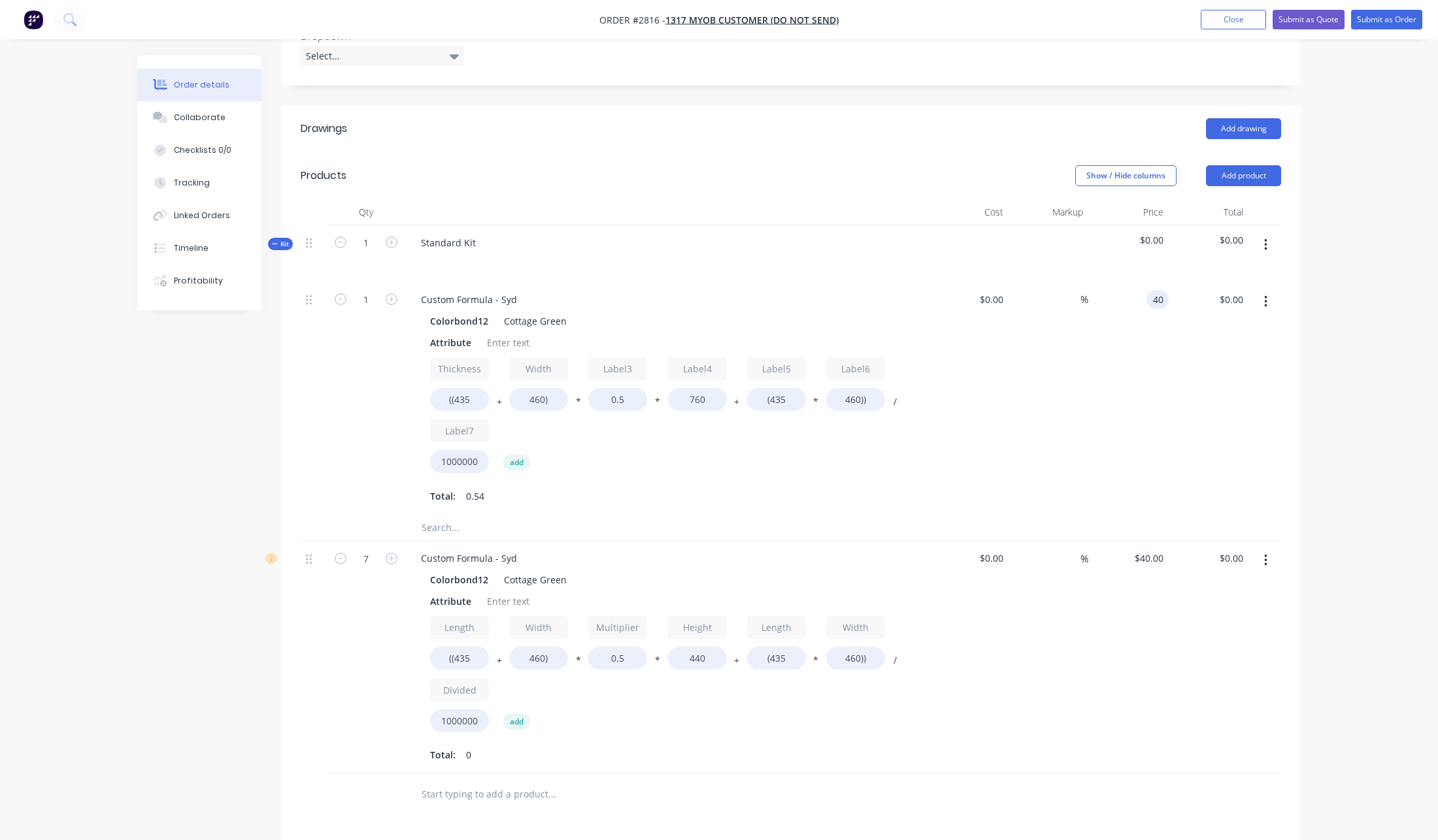
type input "$21.61"
click at [1146, 329] on div "$40.00 40" at bounding box center [1128, 398] width 81 height 232
click at [1266, 555] on icon "button" at bounding box center [1265, 560] width 3 height 12
click at [1197, 660] on button "Delete" at bounding box center [1218, 673] width 124 height 26
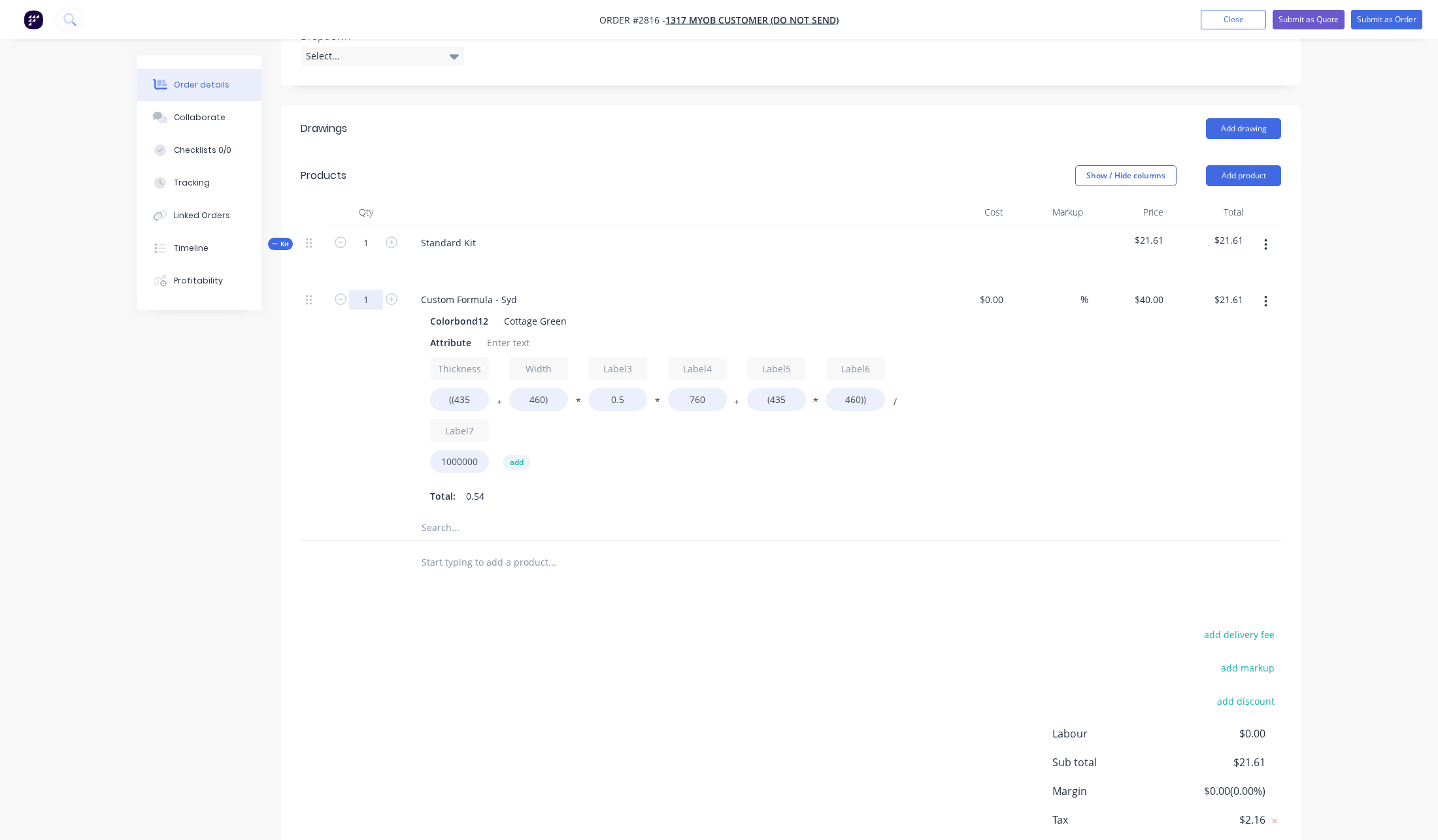
drag, startPoint x: 378, startPoint y: 258, endPoint x: 380, endPoint y: 265, distance: 7.3
click at [377, 290] on input "1" at bounding box center [366, 299] width 34 height 19
type input "7"
type input "$151.26"
click at [267, 367] on div "Created by Sydney (From Factory) Created 03/09/25 Required 03/09/25 Assigned to…" at bounding box center [719, 260] width 1164 height 1311
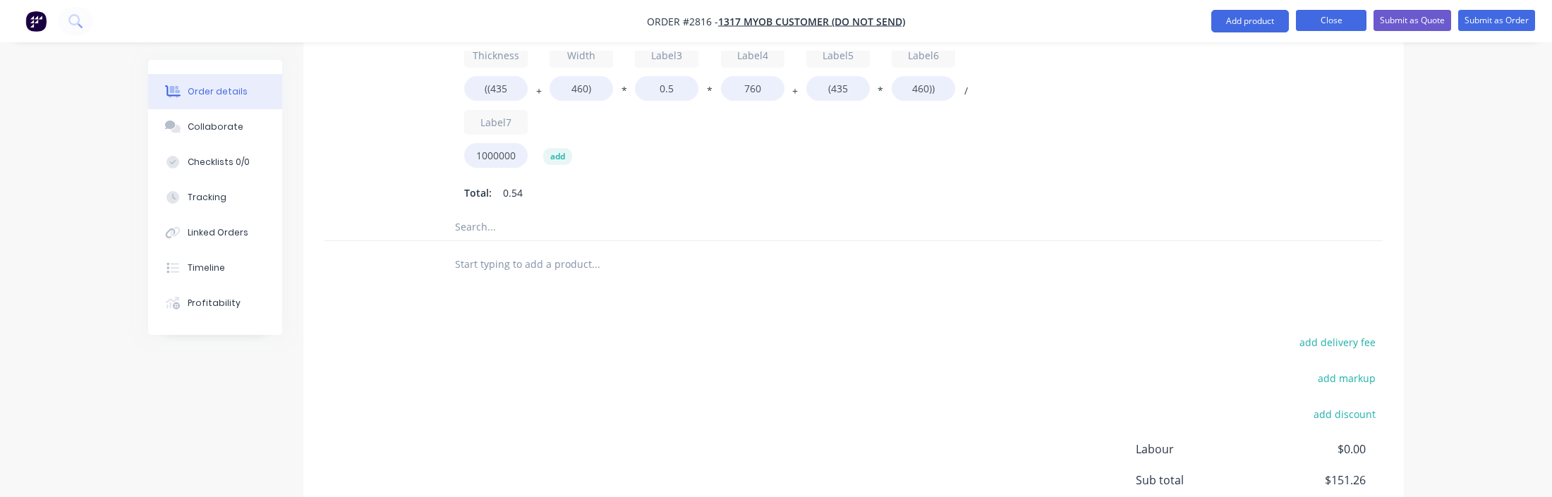
scroll to position [817, 0]
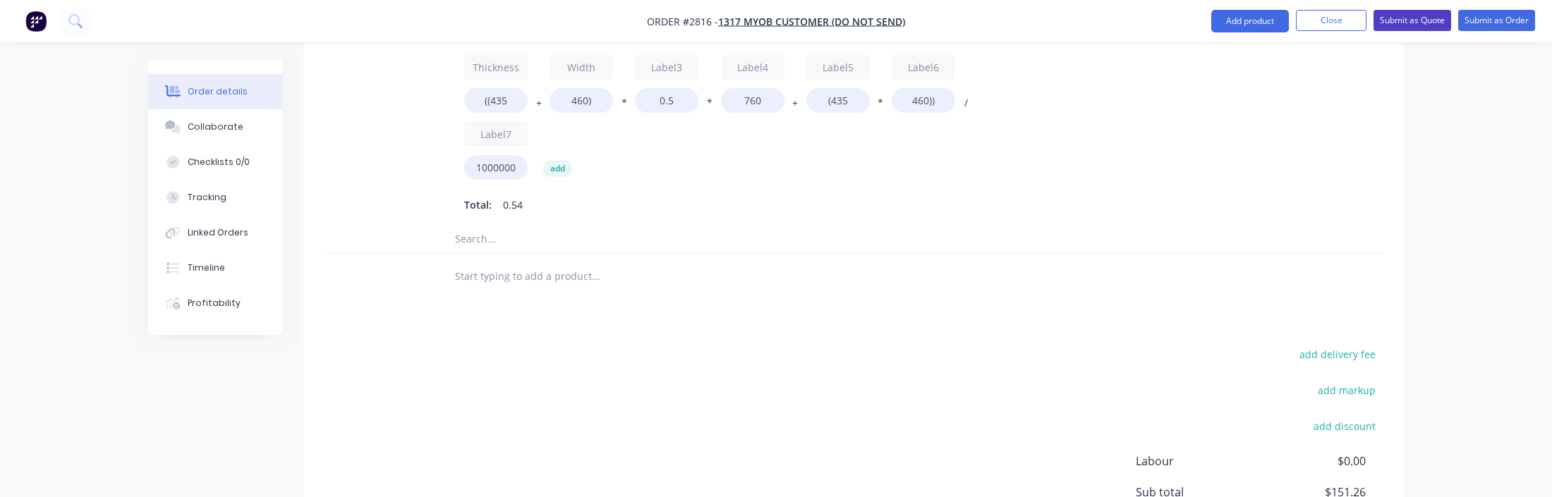
click at [1423, 18] on button "Submit as Quote" at bounding box center [1412, 20] width 78 height 21
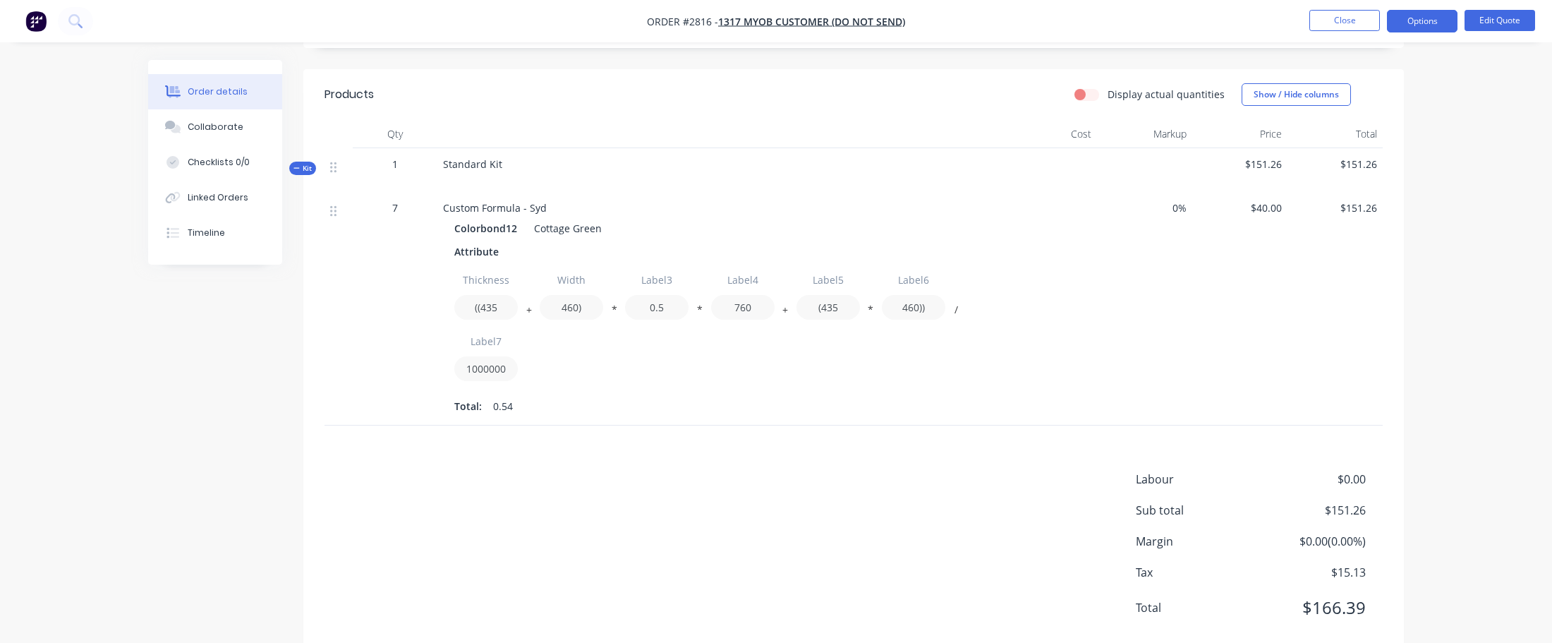
scroll to position [509, 0]
click at [1476, 23] on button "Edit Quote" at bounding box center [1499, 20] width 71 height 21
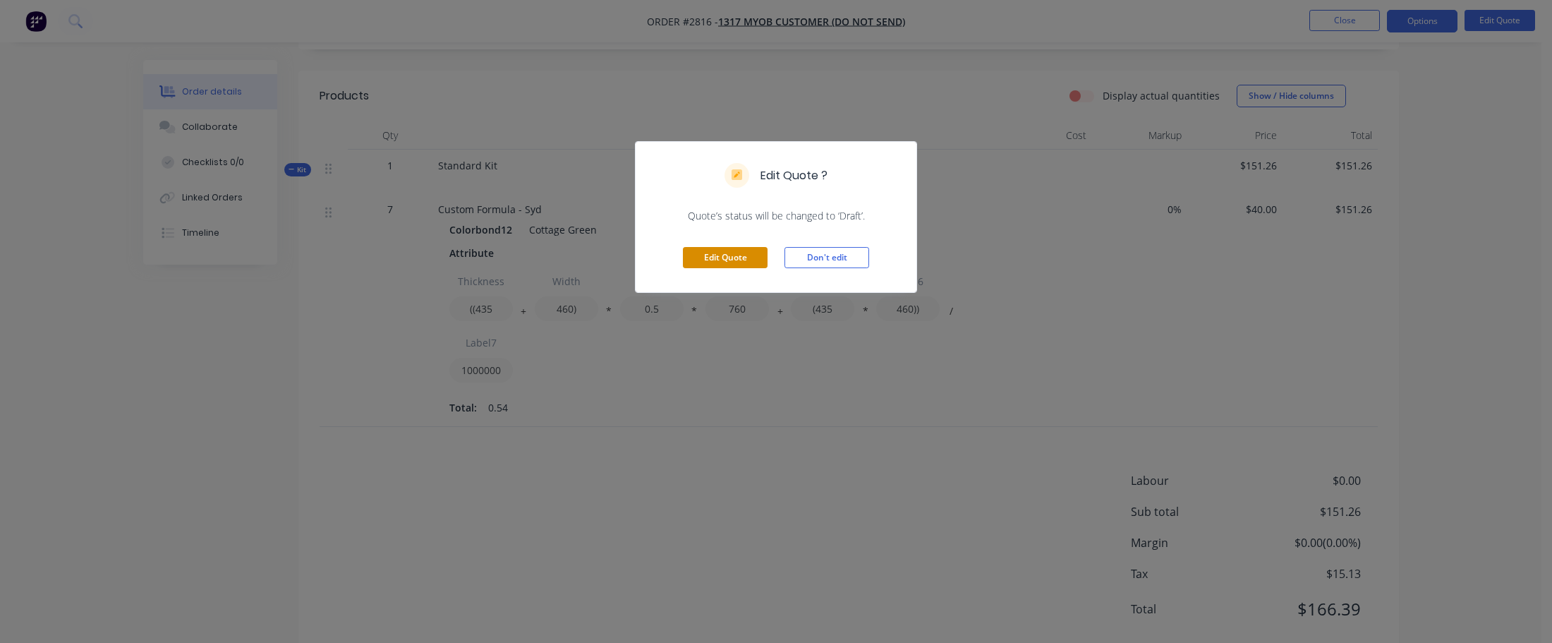
click at [707, 259] on button "Edit Quote" at bounding box center [725, 257] width 85 height 21
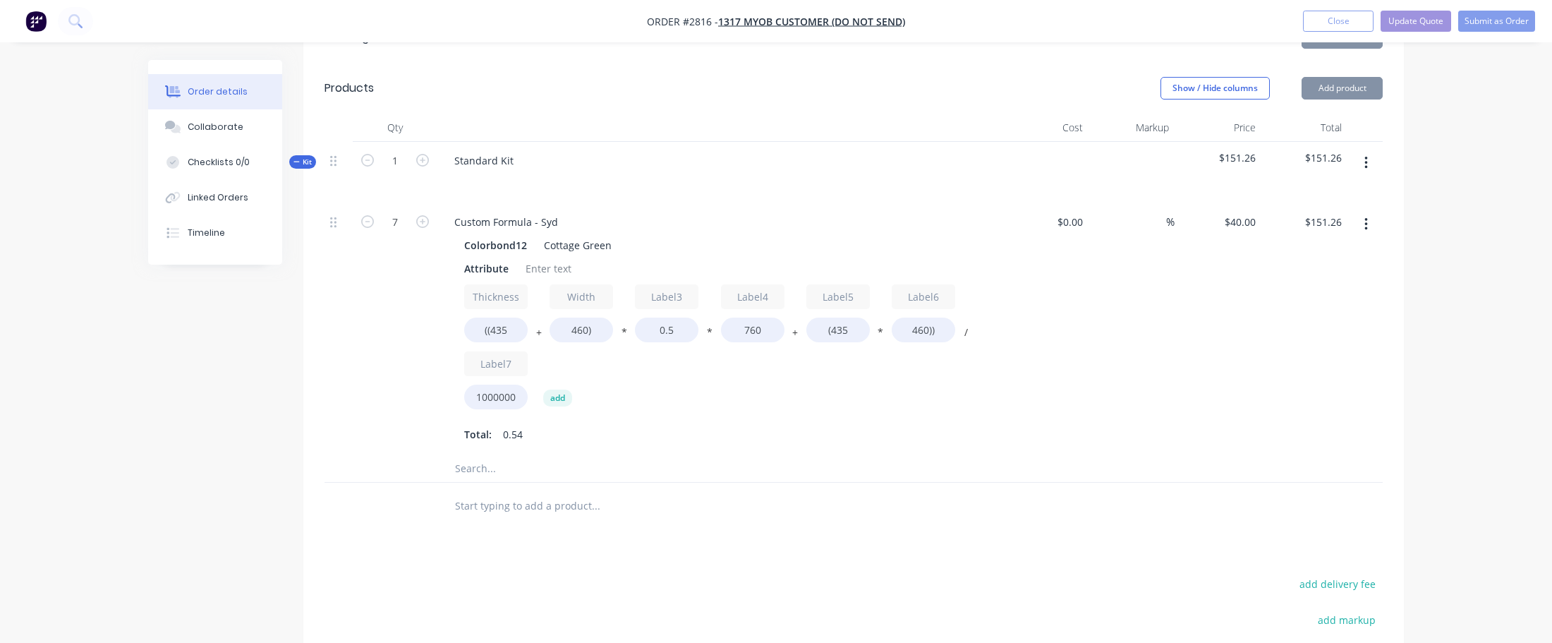
scroll to position [592, 0]
click at [1373, 146] on button "button" at bounding box center [1365, 158] width 33 height 25
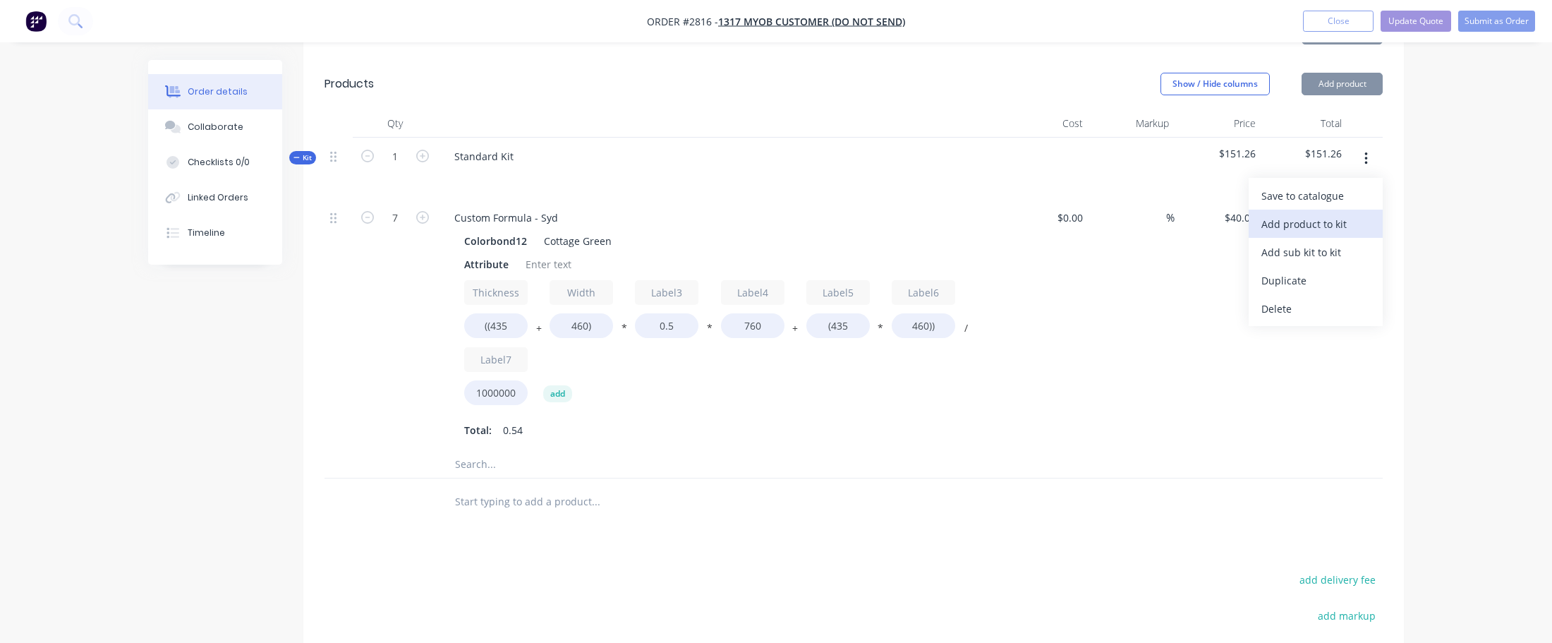
click at [1327, 214] on div "Add product to kit" at bounding box center [1315, 224] width 109 height 20
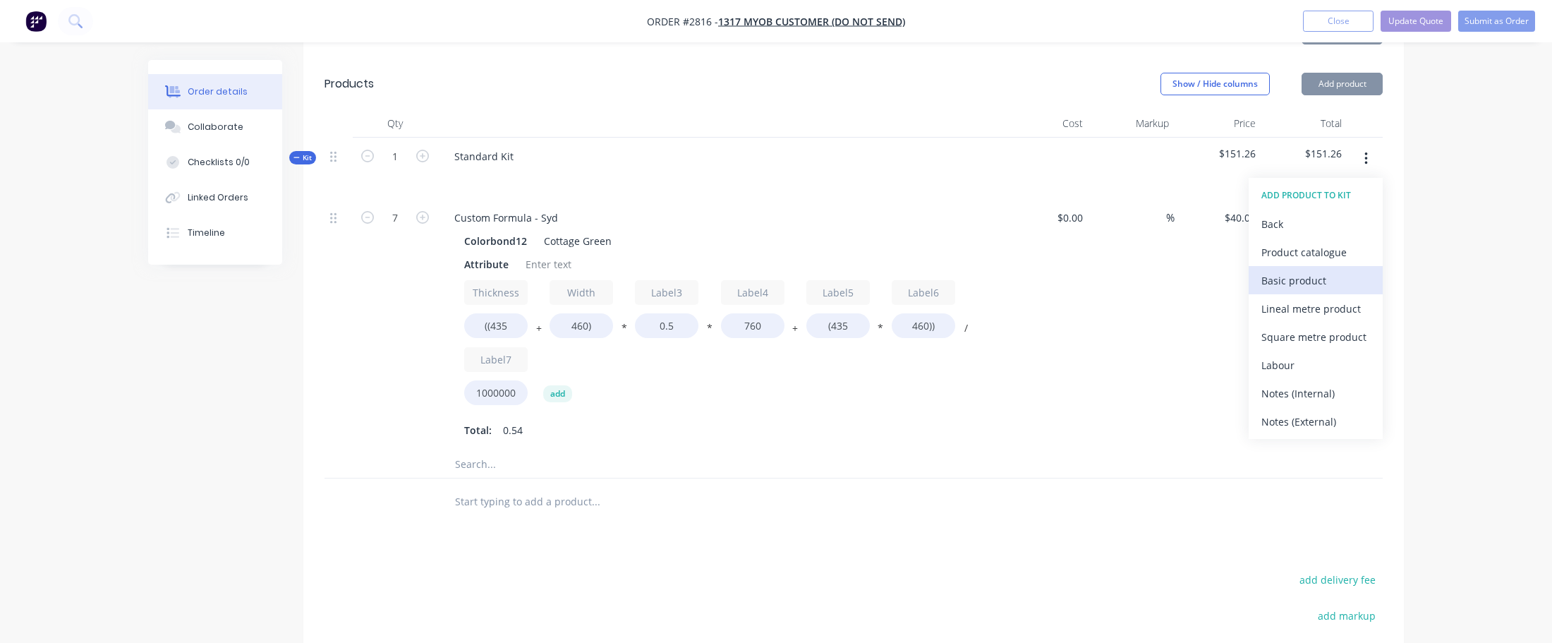
click at [1312, 270] on div "Basic product" at bounding box center [1315, 280] width 109 height 20
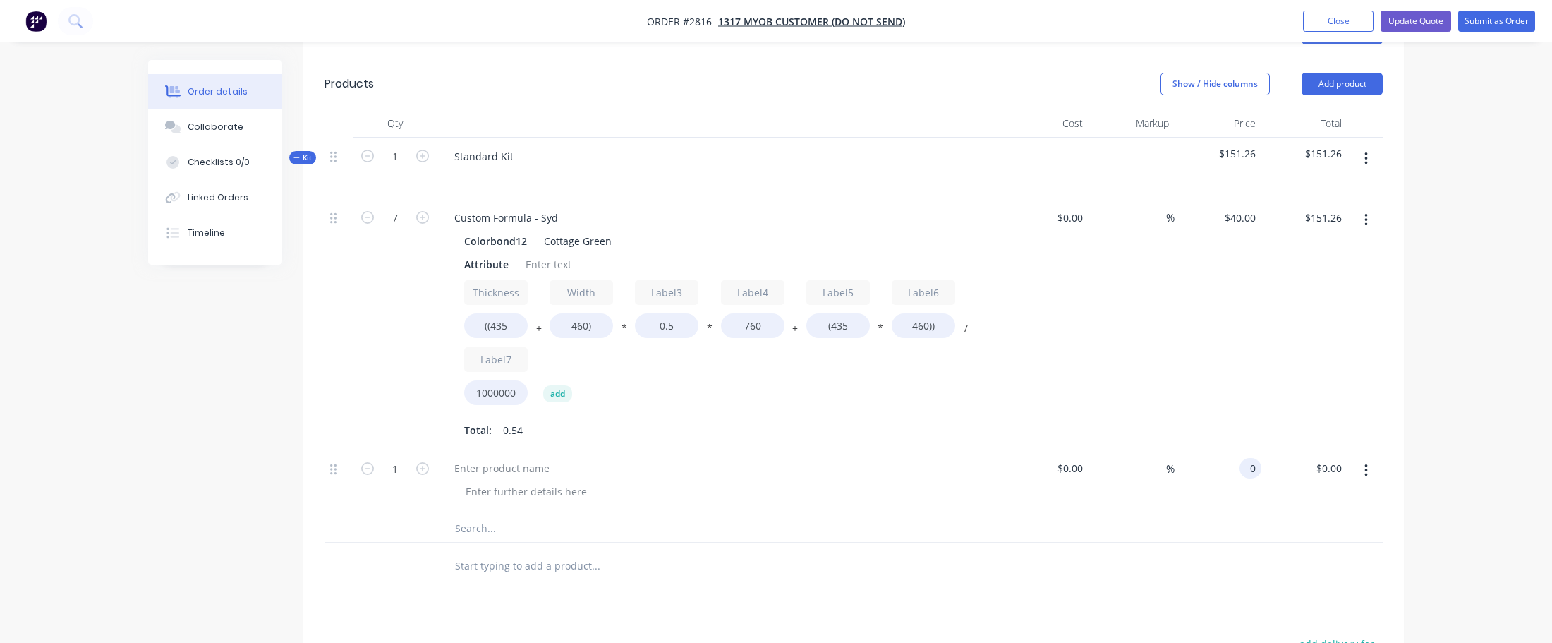
click at [1246, 458] on div "0 0" at bounding box center [1253, 468] width 16 height 20
type input "$40.00"
click at [1185, 513] on div at bounding box center [853, 527] width 1058 height 29
click at [517, 458] on div at bounding box center [502, 468] width 118 height 20
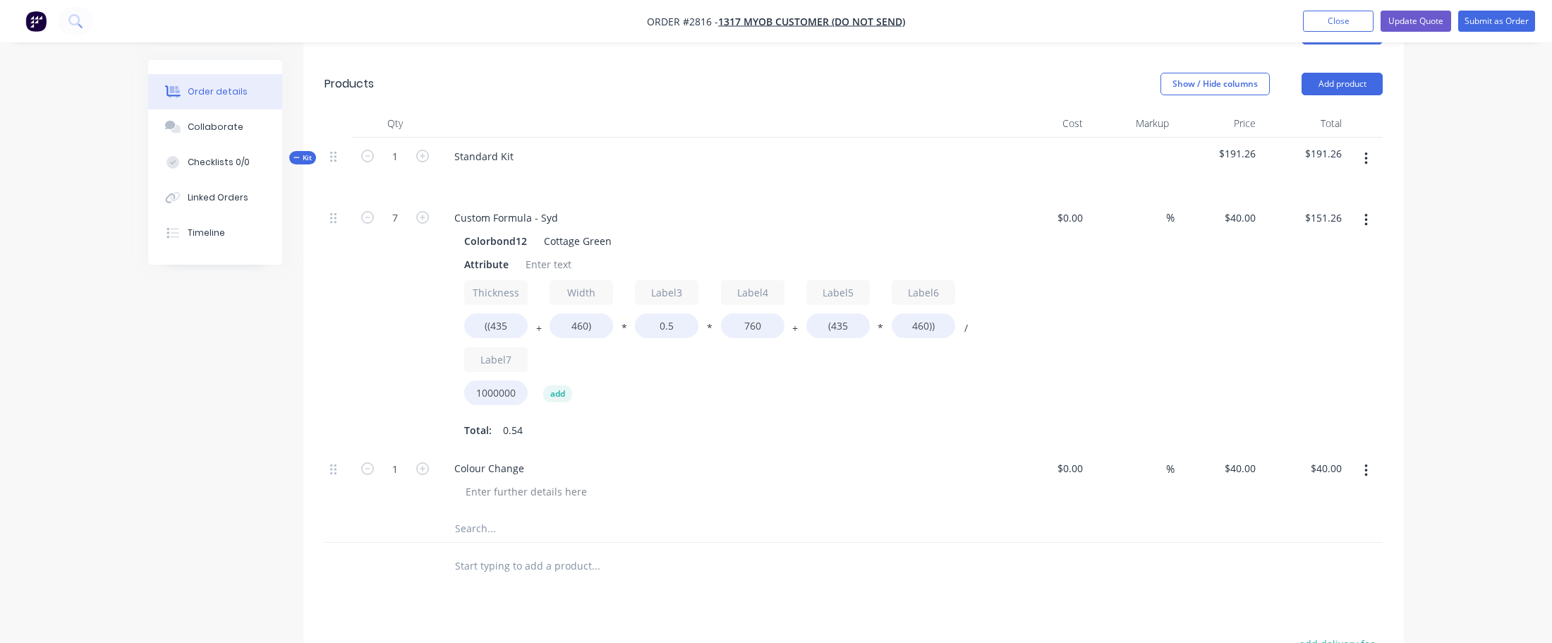
drag, startPoint x: 1354, startPoint y: 114, endPoint x: 1354, endPoint y: 121, distance: 7.1
click at [1354, 146] on button "button" at bounding box center [1365, 158] width 33 height 25
click at [1320, 270] on div "Duplicate" at bounding box center [1315, 280] width 109 height 20
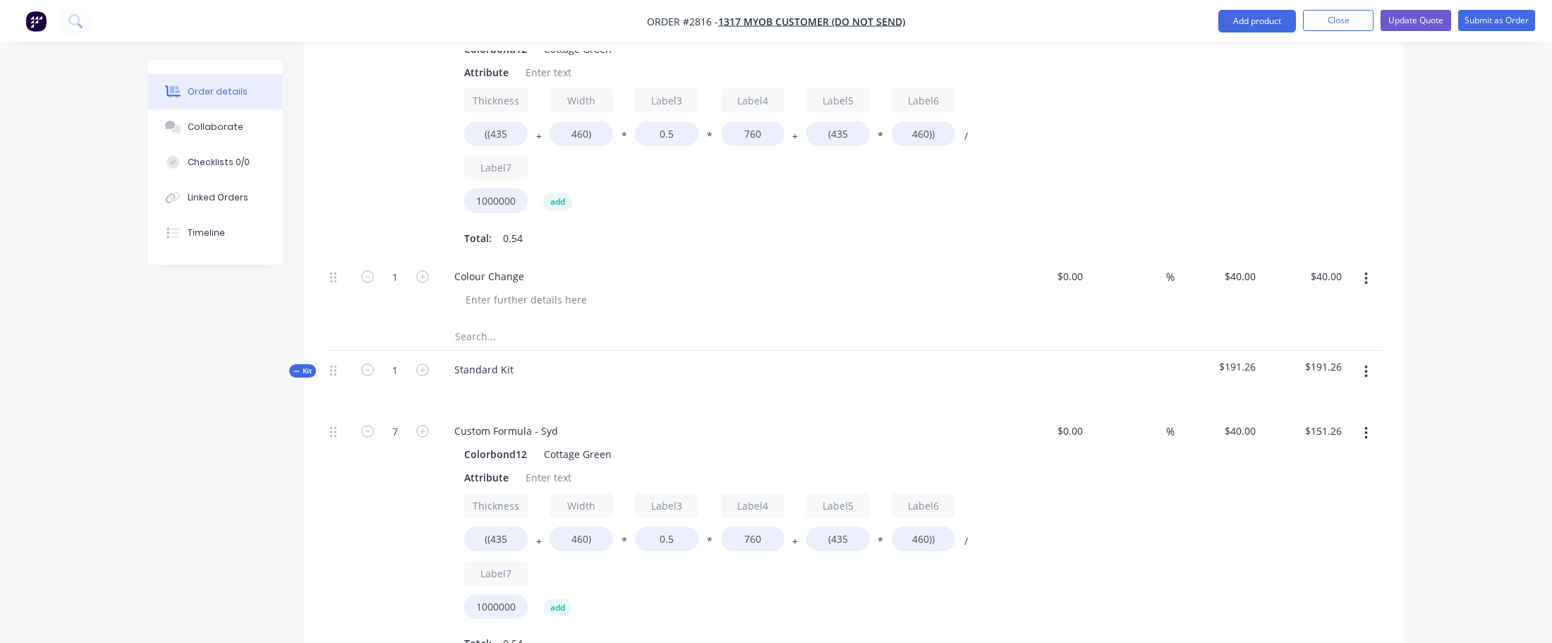
scroll to position [713, 0]
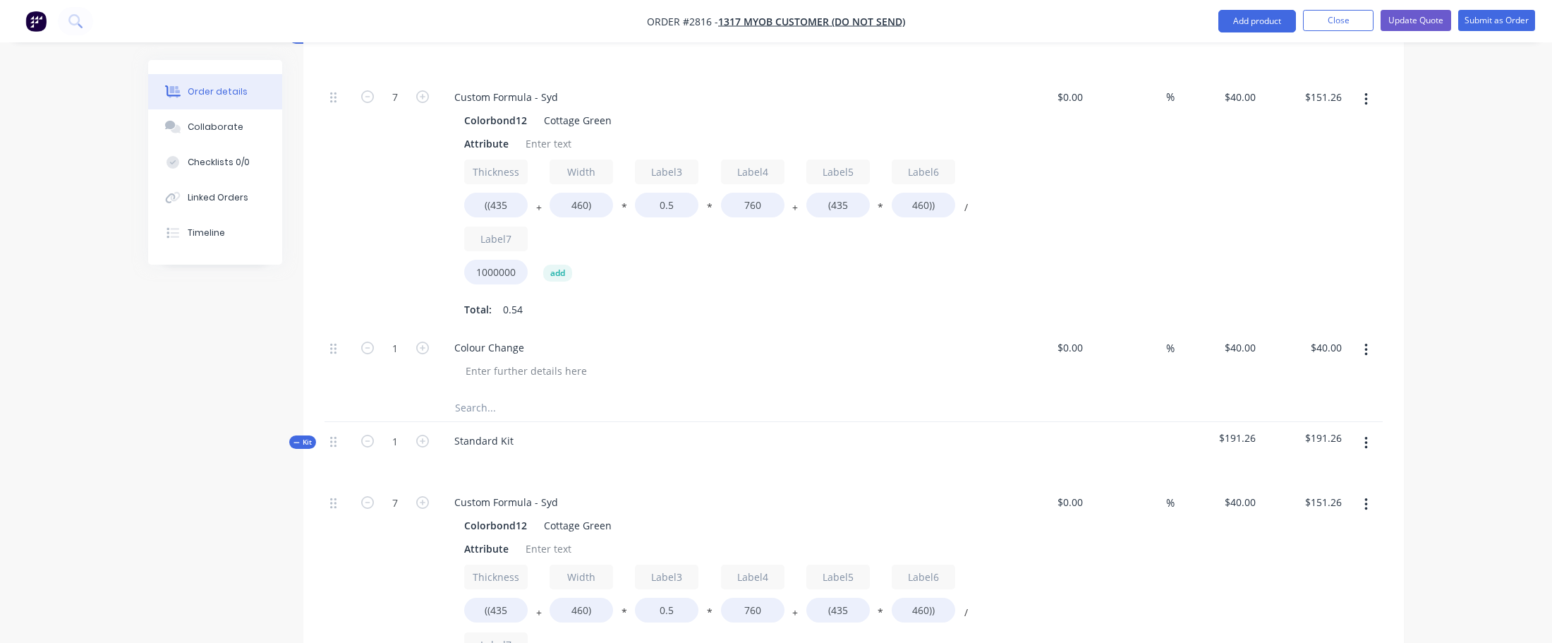
click at [1253, 483] on div "$40.00 $40.00" at bounding box center [1217, 608] width 87 height 251
click at [1247, 492] on input "40" at bounding box center [1242, 502] width 38 height 20
type input "$80.00"
type input "$302.51"
click at [1251, 537] on div "$80.00 80" at bounding box center [1217, 608] width 87 height 251
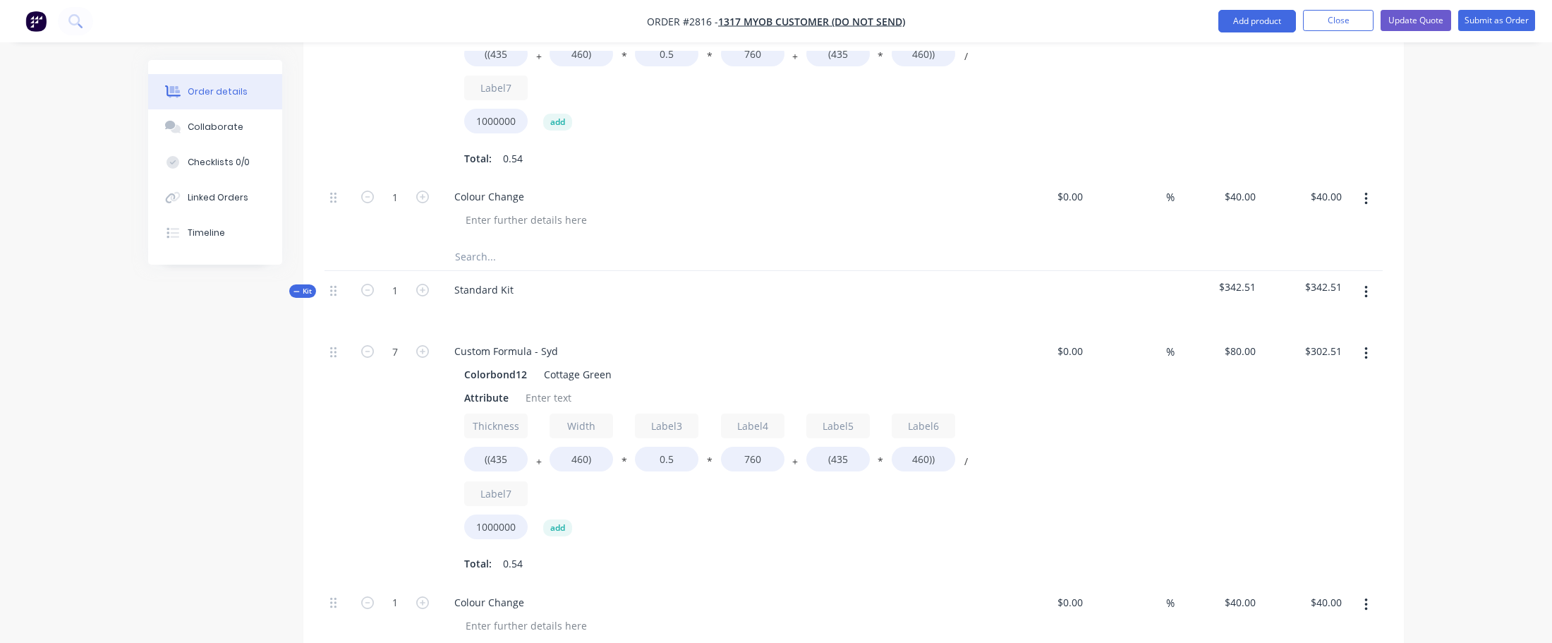
scroll to position [891, 0]
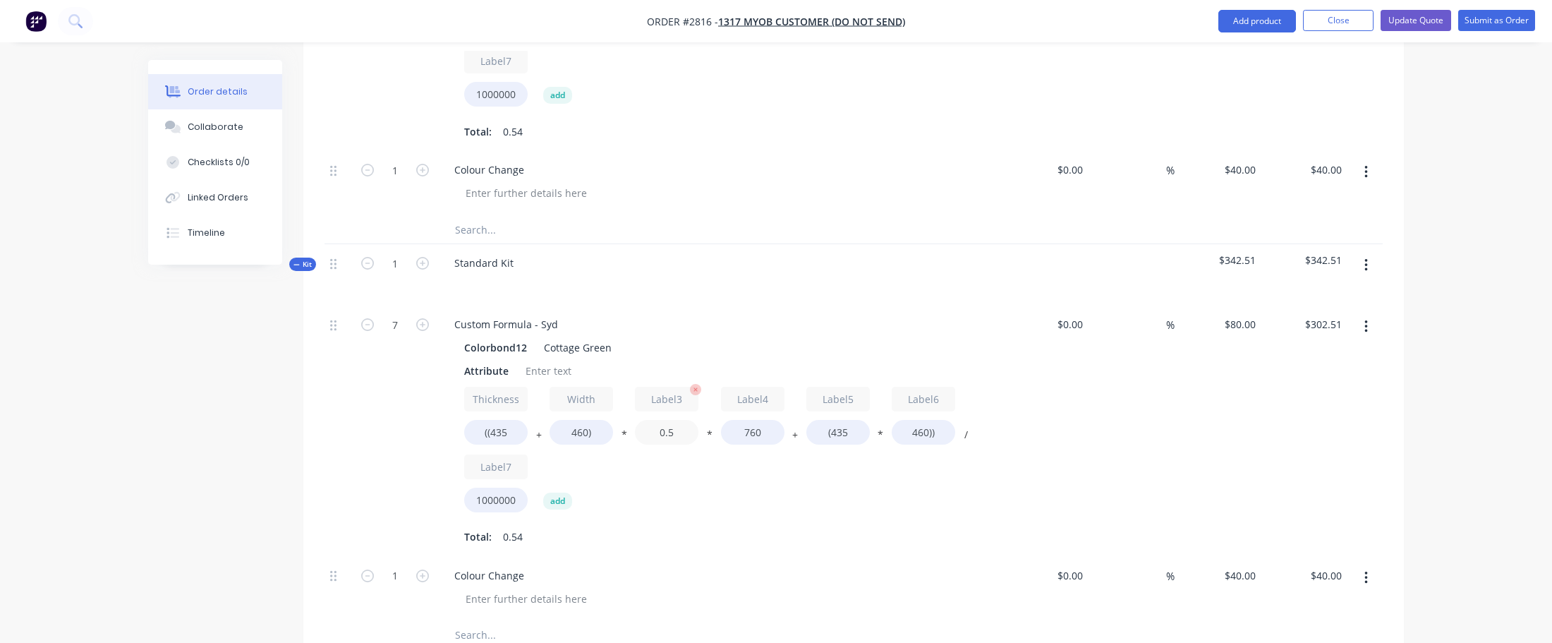
click at [681, 420] on input "0.5" at bounding box center [666, 432] width 63 height 25
type input "0"
type input ".5"
click at [889, 466] on div "Thickness ((435 + Width 460) * Label3 .5 * Label4 760 + Label5 (435 * Label6 46…" at bounding box center [719, 452] width 511 height 131
click at [1404, 30] on button "Update Quote" at bounding box center [1415, 20] width 71 height 21
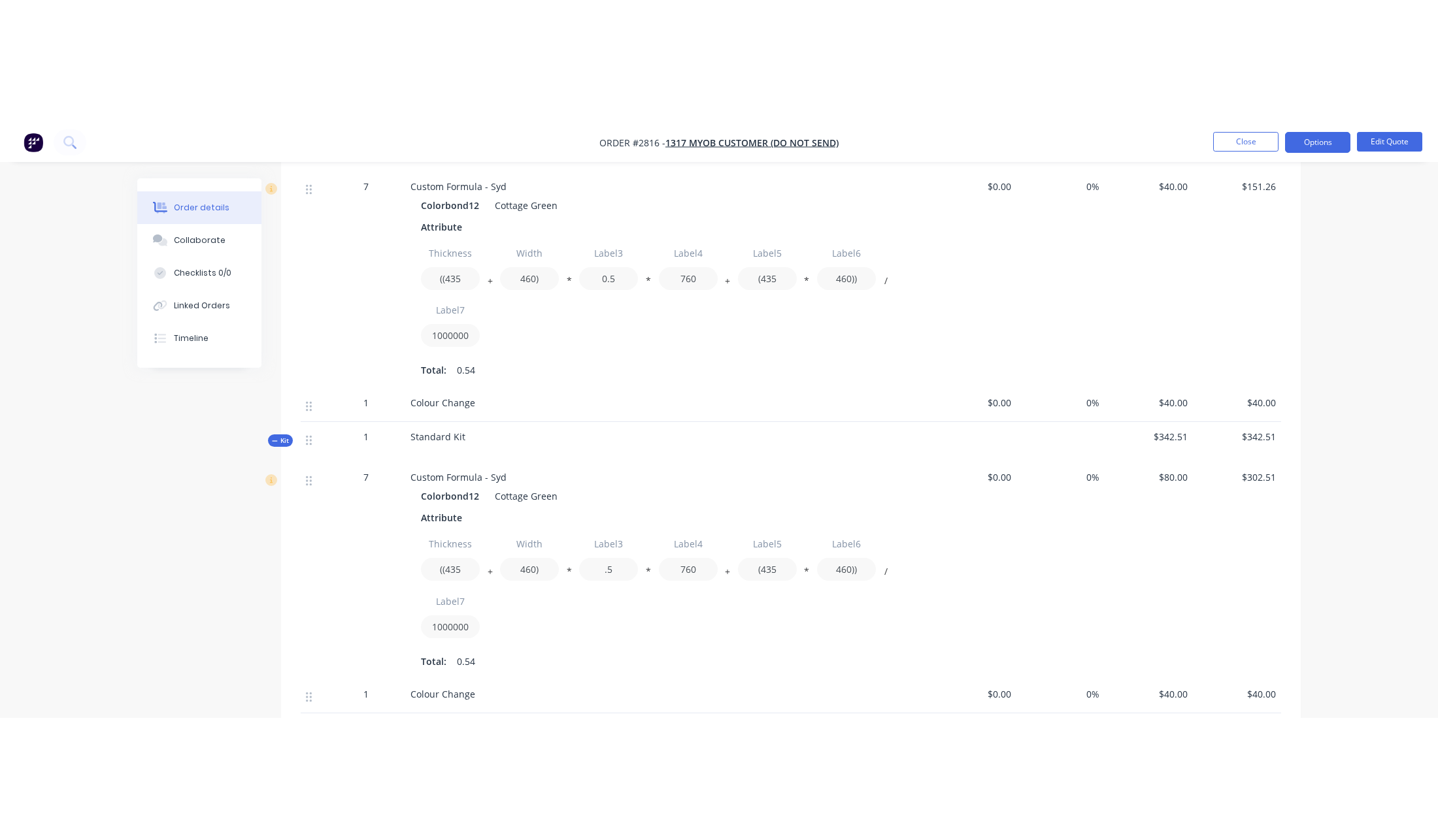
scroll to position [566, 0]
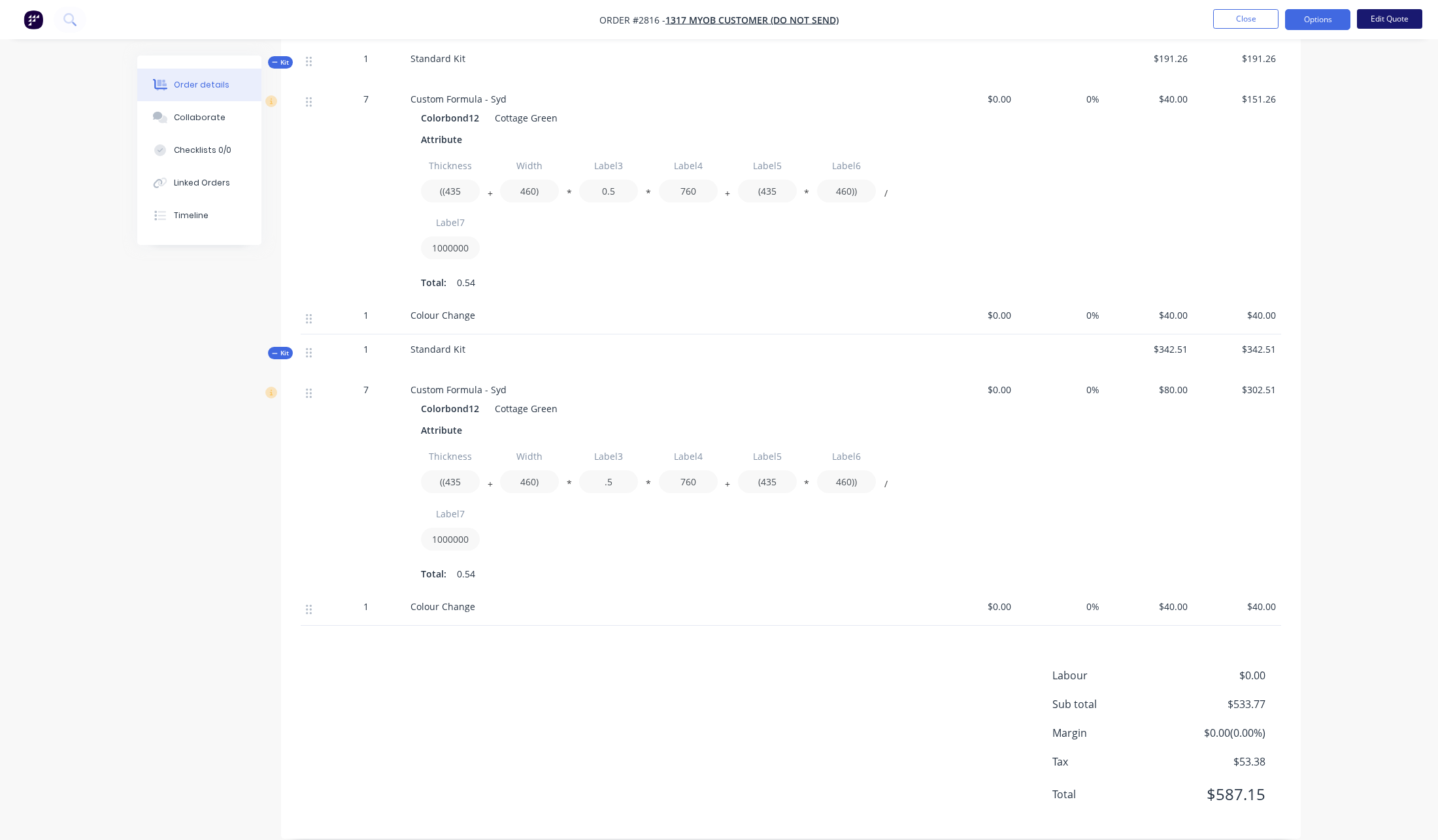
click at [1394, 23] on button "Edit Quote" at bounding box center [1389, 19] width 66 height 19
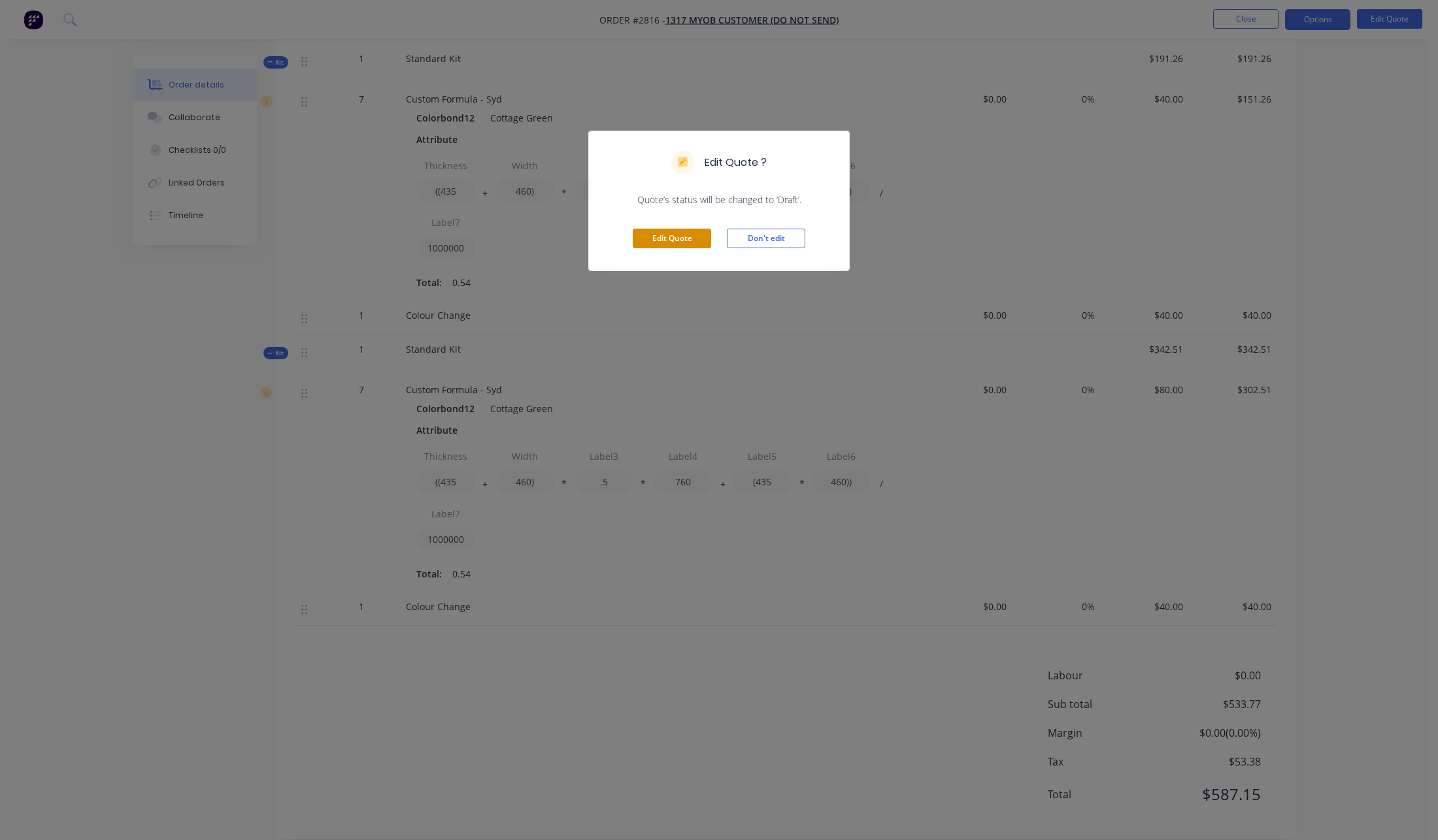
click at [671, 243] on button "Edit Quote" at bounding box center [672, 238] width 79 height 19
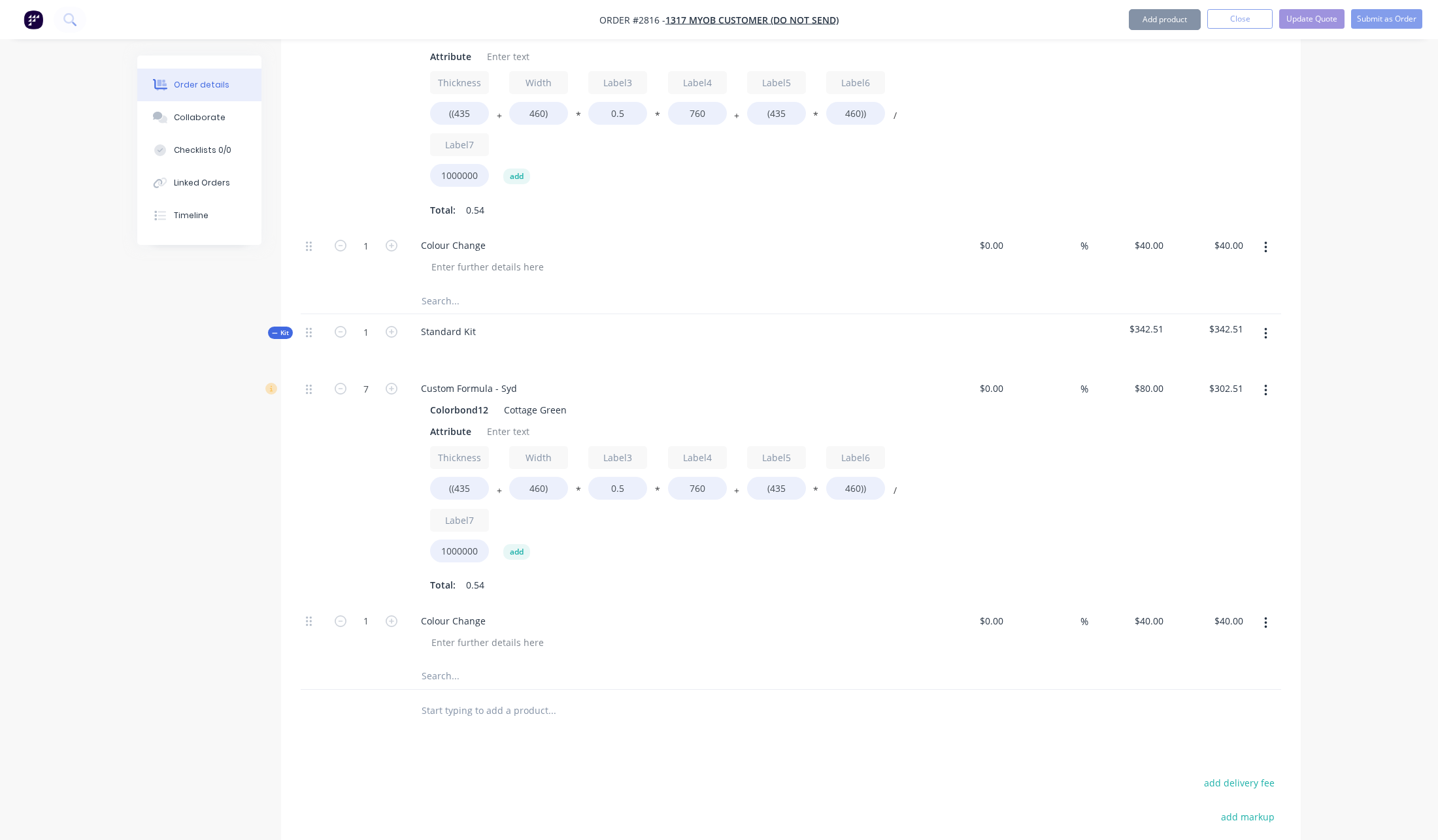
scroll to position [925, 0]
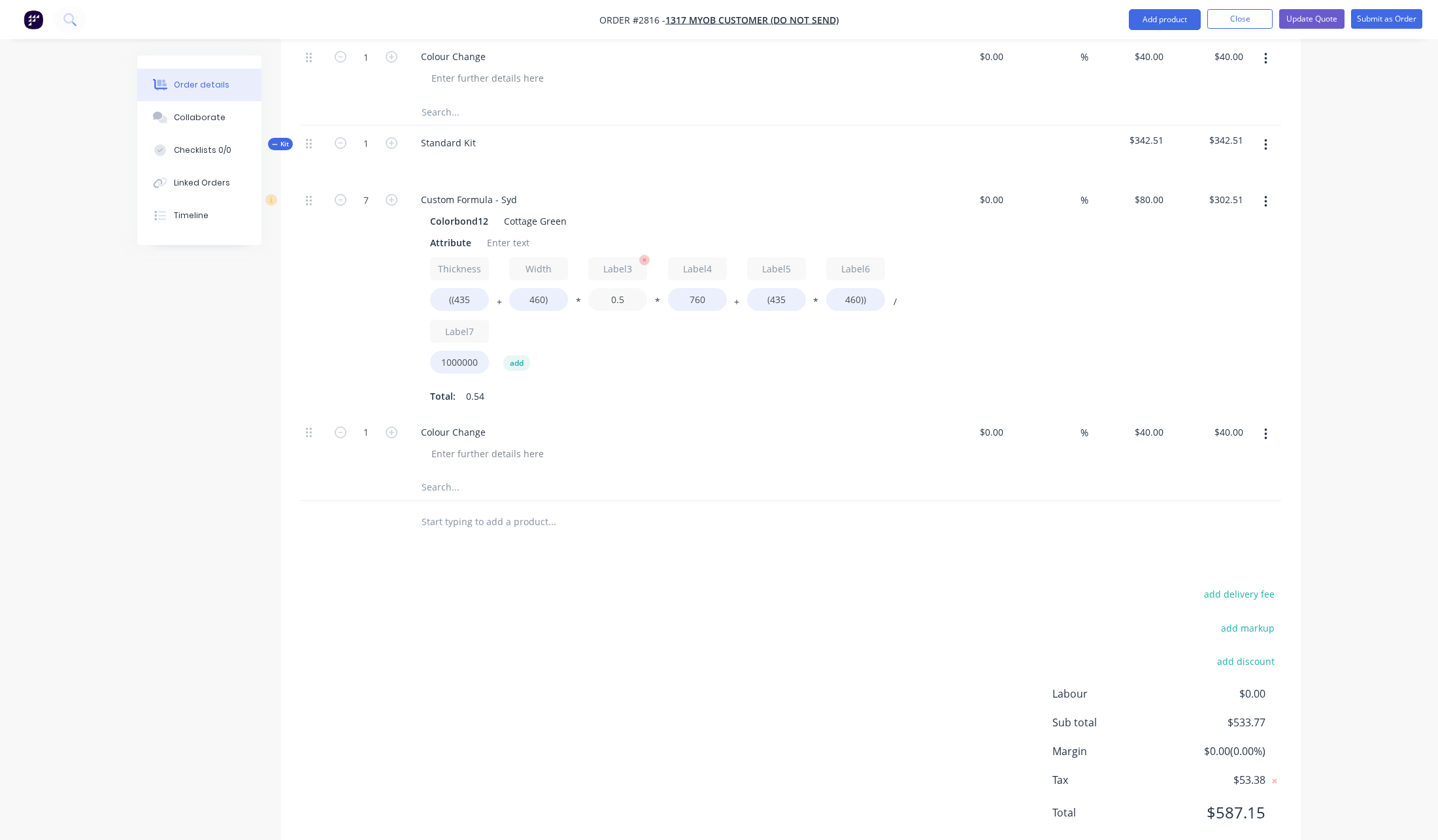
click at [622, 288] on input "0.5" at bounding box center [617, 299] width 58 height 23
click at [864, 344] on div "Thickness ((435 + Width 460) * Label3 .5 * Label4 760 + Label5 (435 * Label6 46…" at bounding box center [666, 332] width 473 height 149
click at [613, 288] on input ".5" at bounding box center [617, 299] width 58 height 23
click at [727, 298] on div "Thickness ((435 + Width 460) * Label3 0.5 * Label4 760 + Label5 (435 * Label6 4…" at bounding box center [666, 318] width 473 height 121
click at [615, 288] on input "0.5" at bounding box center [617, 299] width 58 height 23
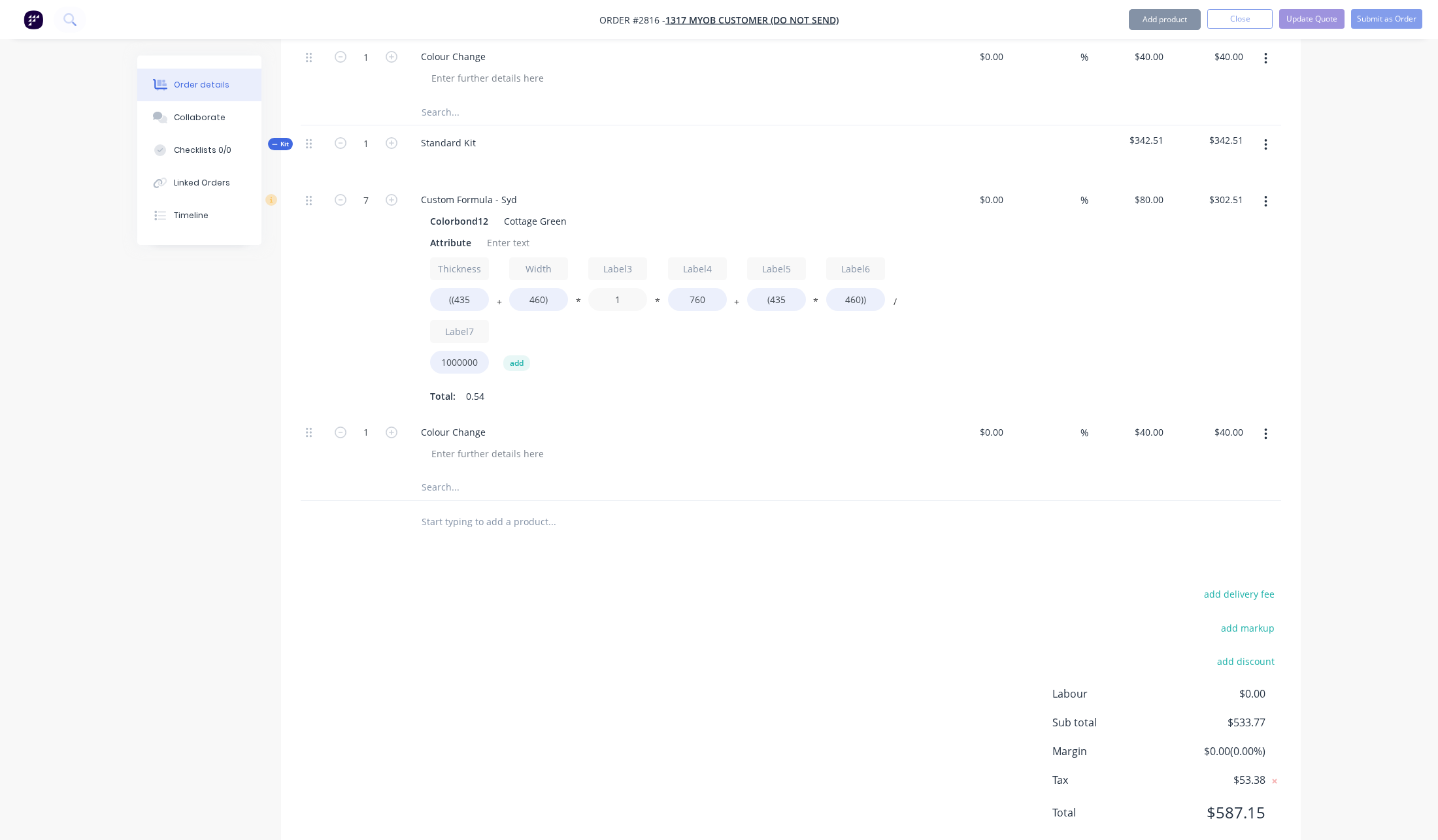
type input "1"
type input "$492.97"
click at [673, 304] on div "Thickness ((435 + Width 460) * Label3 1 * Label4 760 + Label5 (435 * Label6 460…" at bounding box center [666, 318] width 473 height 121
click at [636, 288] on input "1" at bounding box center [617, 299] width 58 height 23
type input ".5"
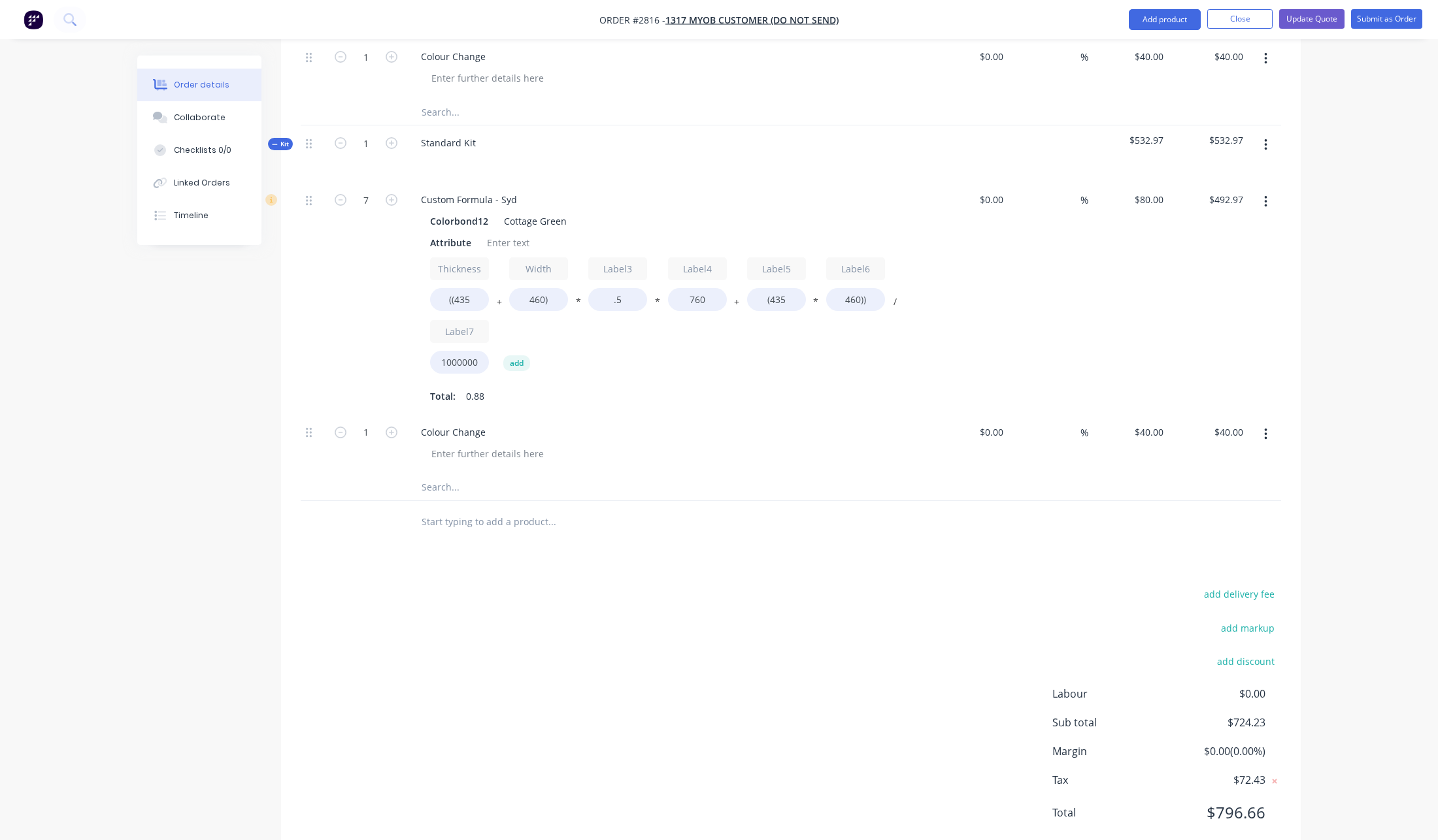
type input "$302.51"
click at [655, 297] on div "Thickness ((435 + Width 460) * Label3 .5 * Label4 760 + Label5 (435 * Label6 46…" at bounding box center [666, 318] width 473 height 121
click at [633, 288] on input ".5" at bounding box center [617, 299] width 58 height 23
type input "0.5"
click at [1167, 320] on div "7 Custom Formula - Syd Colorbond12 Cottage Green Attribute Thickness ((435 + Wi…" at bounding box center [790, 298] width 980 height 232
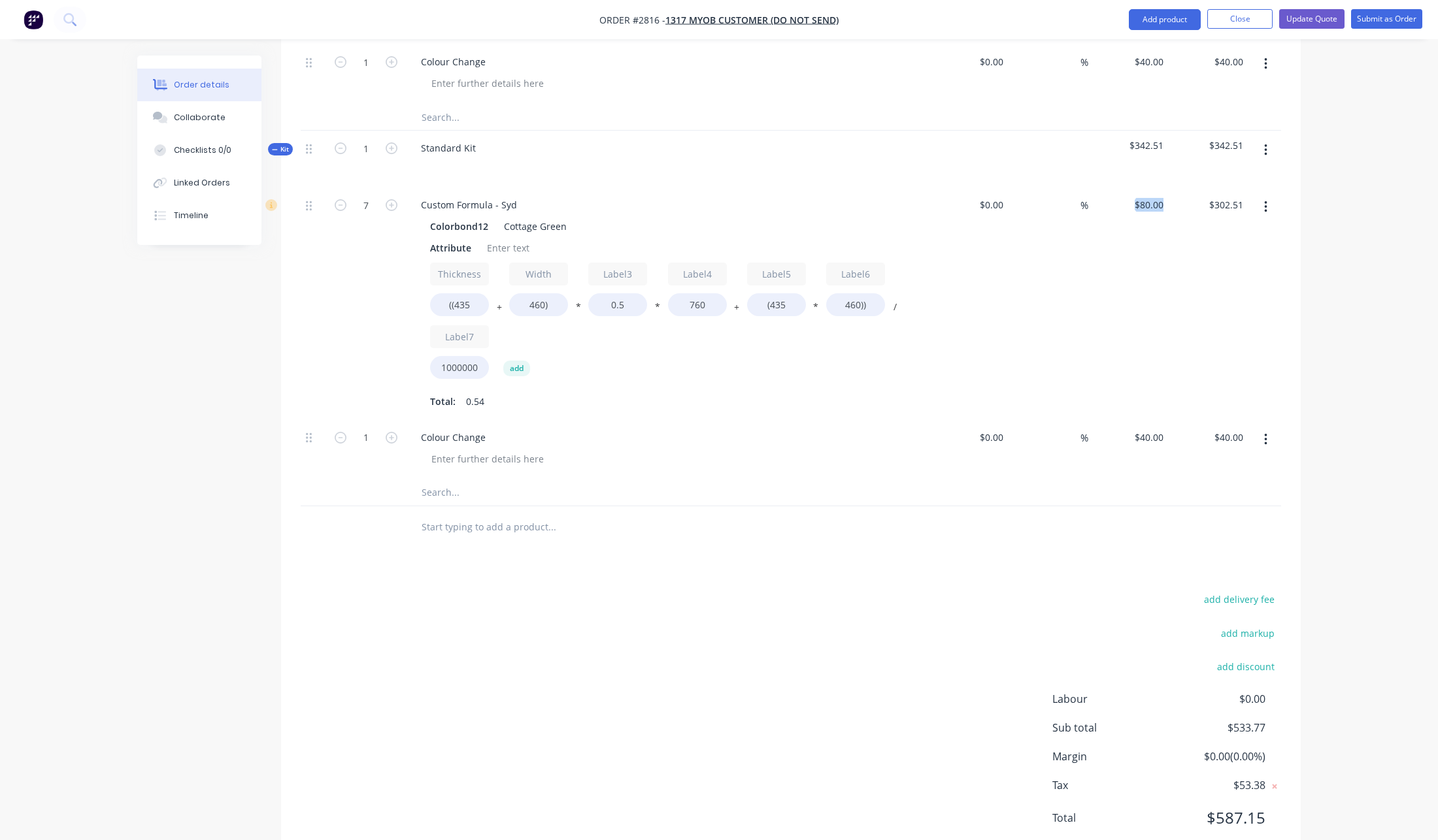
scroll to position [658, 0]
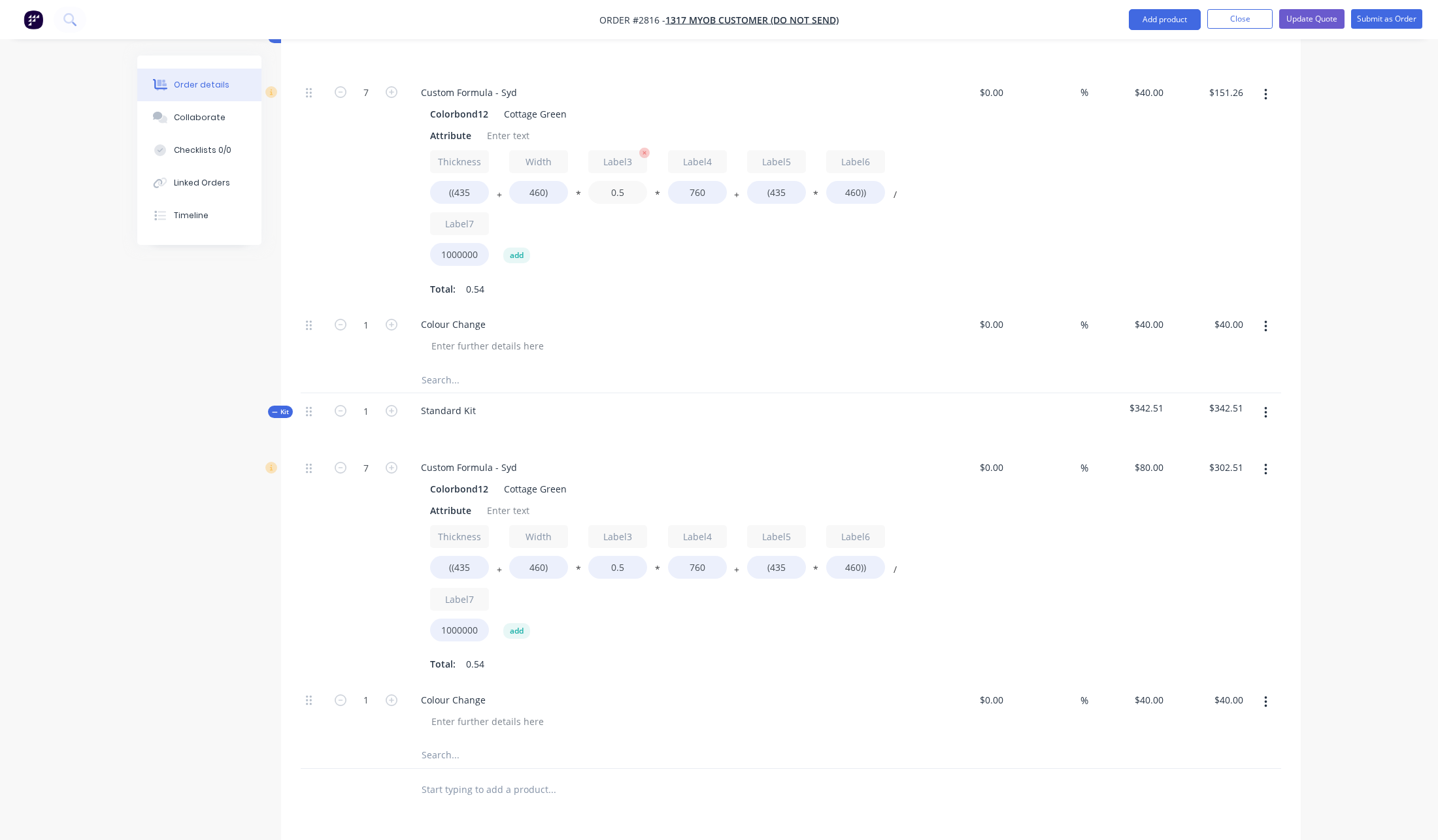
click at [631, 181] on input "0.5" at bounding box center [617, 192] width 58 height 23
type input ".5"
drag, startPoint x: 629, startPoint y: 584, endPoint x: 623, endPoint y: 535, distance: 49.4
click at [629, 583] on div "Thickness ((435 + Width 460) * Label3 0.5 * Label4 760 + Label5 (435 * Label6 4…" at bounding box center [666, 585] width 473 height 121
click at [622, 556] on input "0.5" at bounding box center [617, 567] width 58 height 23
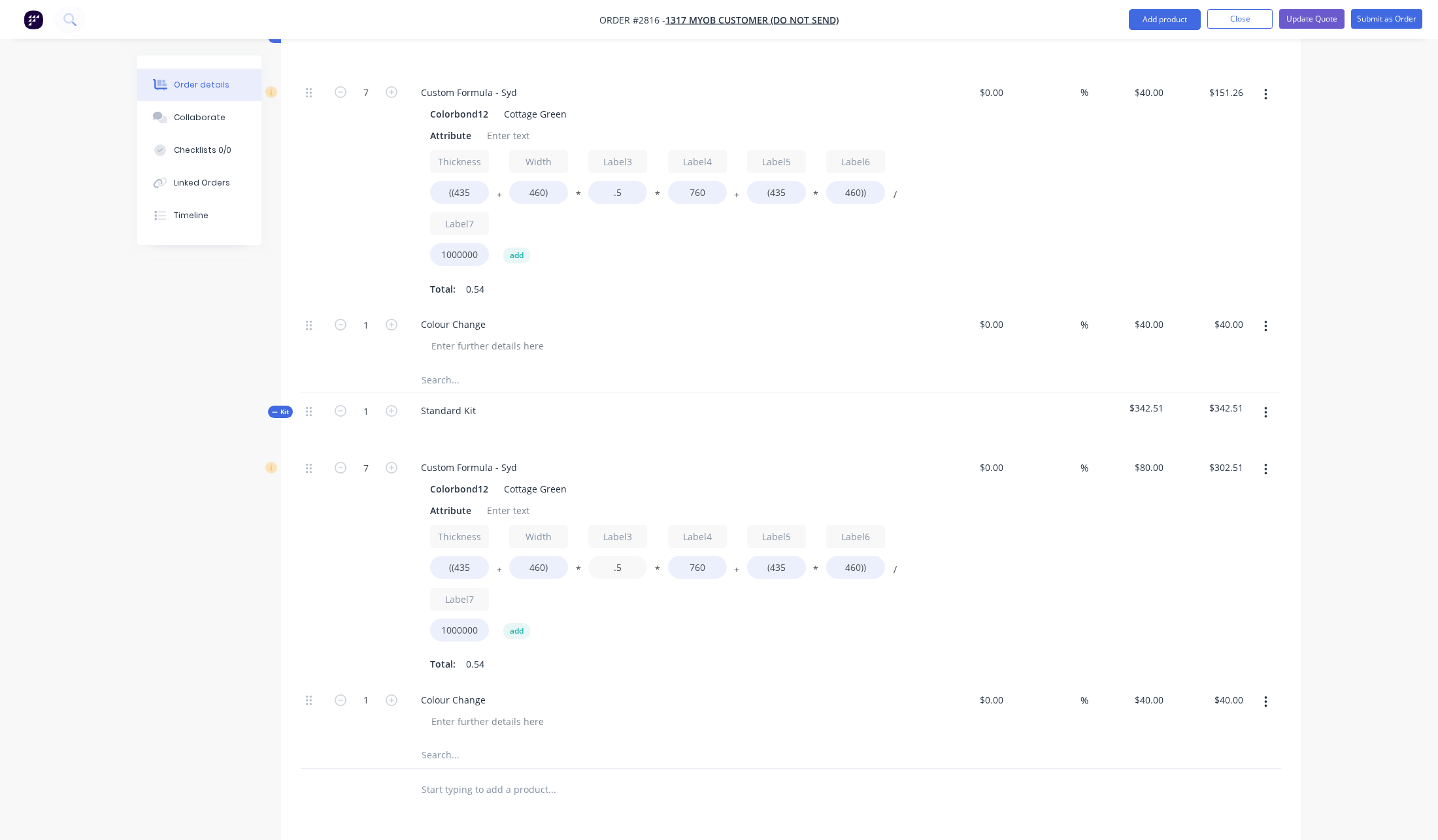
type input ".5"
click at [722, 589] on div "Thickness ((435 + Width 460) * Label3 .5 * Label4 760 + Label5 (435 * Label6 46…" at bounding box center [666, 585] width 473 height 121
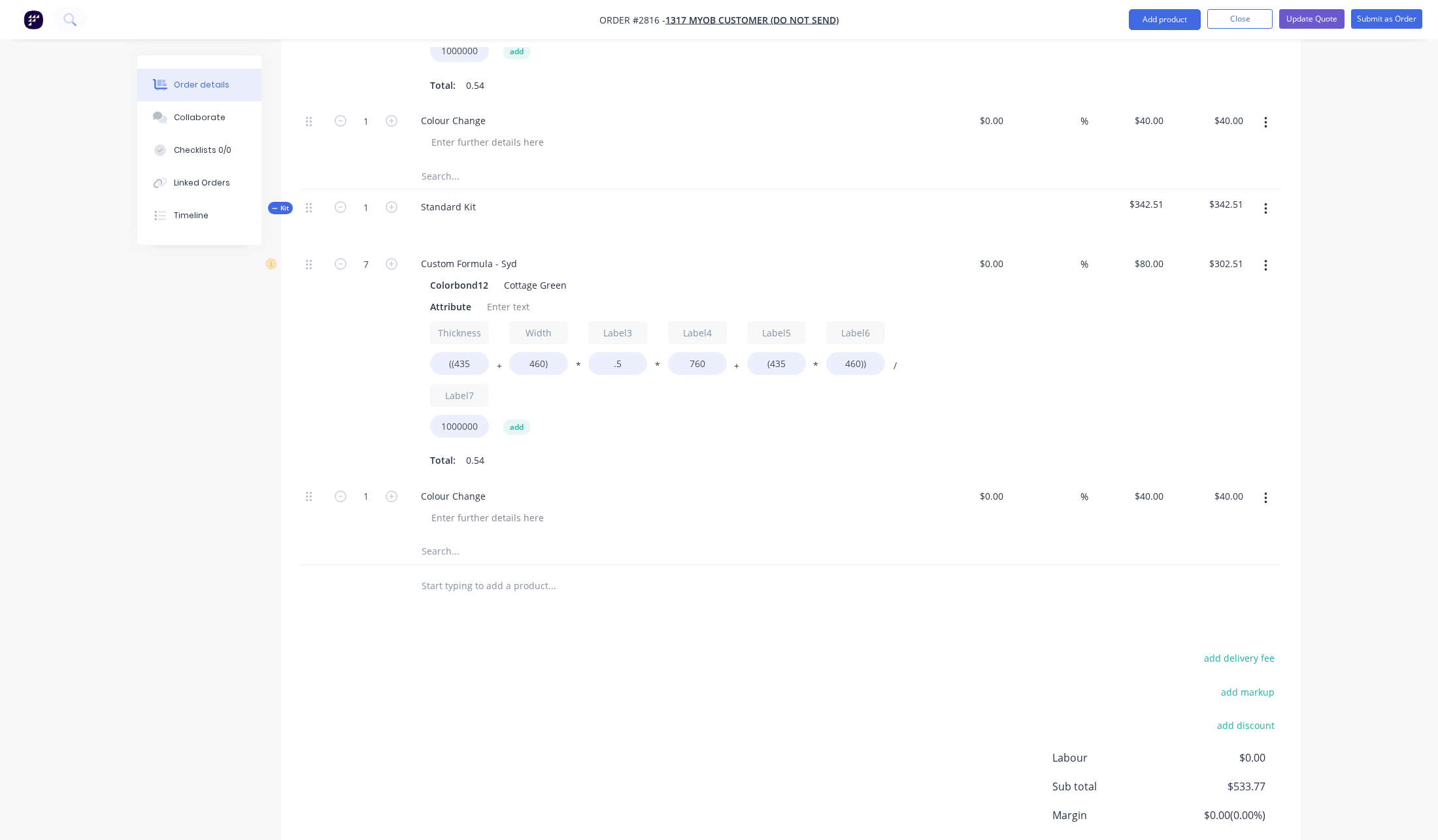
scroll to position [841, 0]
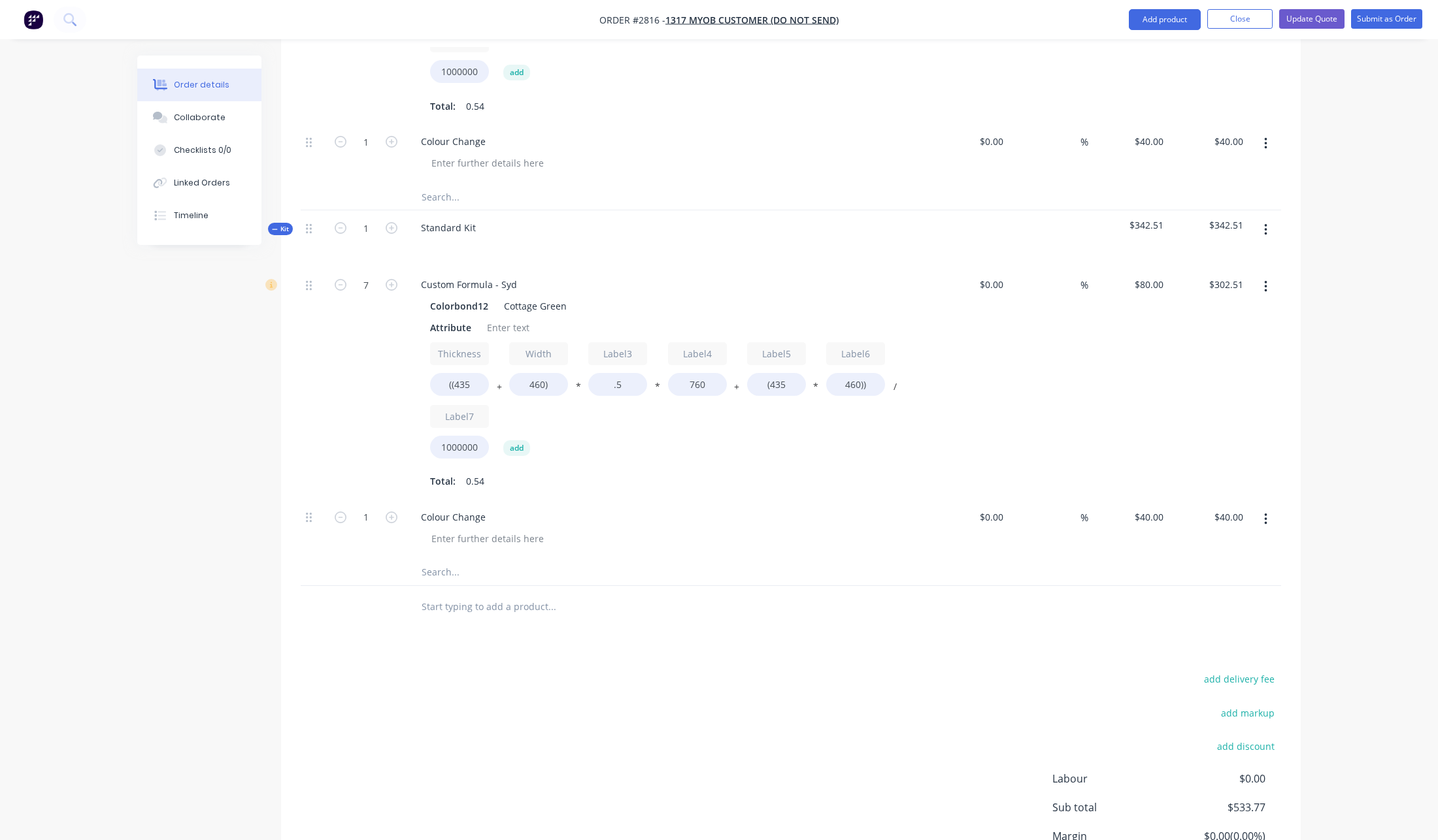
click at [1125, 500] on div "$40.00 $40.00" at bounding box center [1128, 530] width 81 height 59
click at [1163, 508] on input "40" at bounding box center [1151, 517] width 35 height 19
type input "$125.00"
click at [1135, 586] on div at bounding box center [790, 608] width 980 height 43
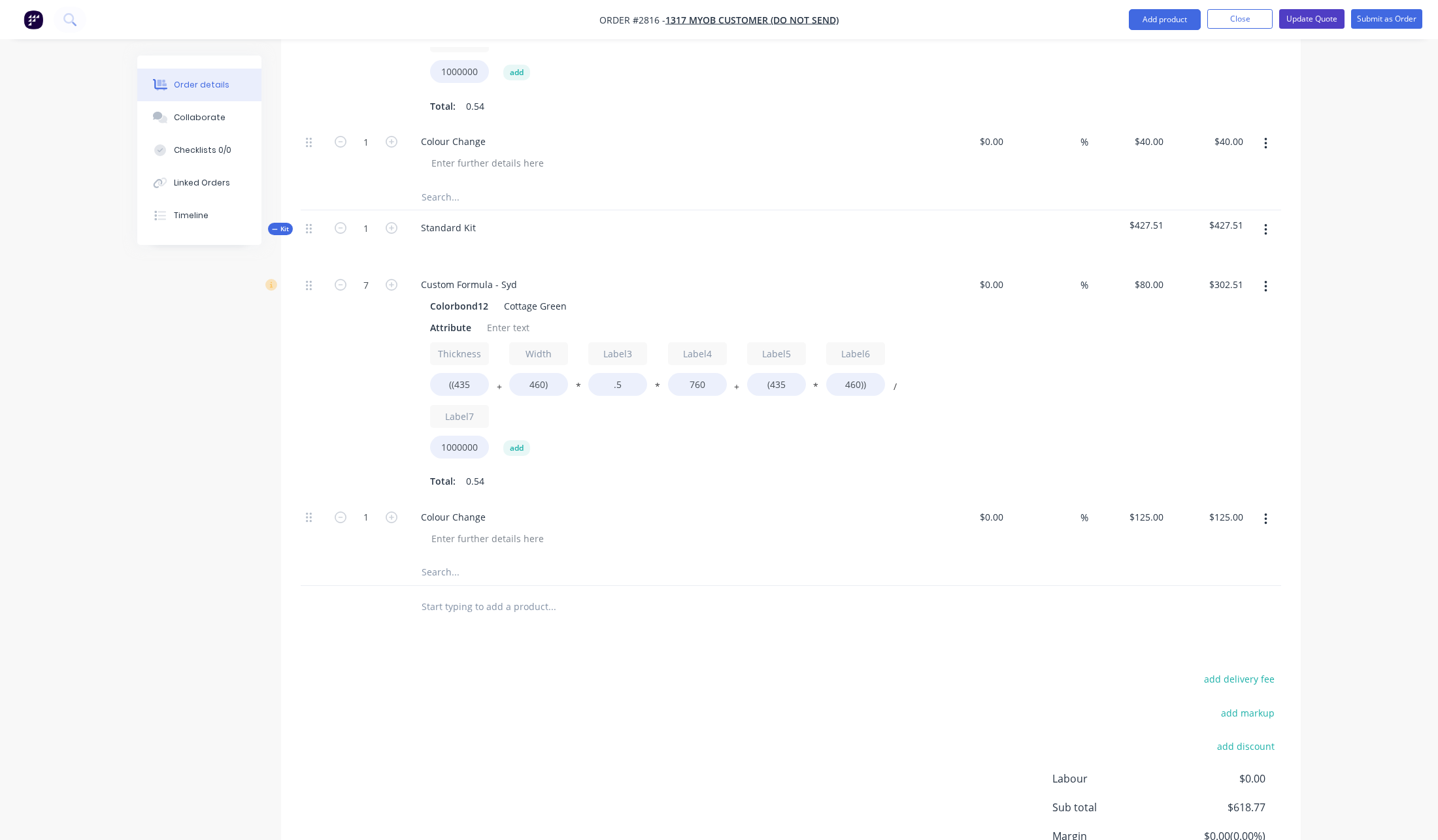
click at [1318, 13] on button "Update Quote" at bounding box center [1311, 19] width 66 height 19
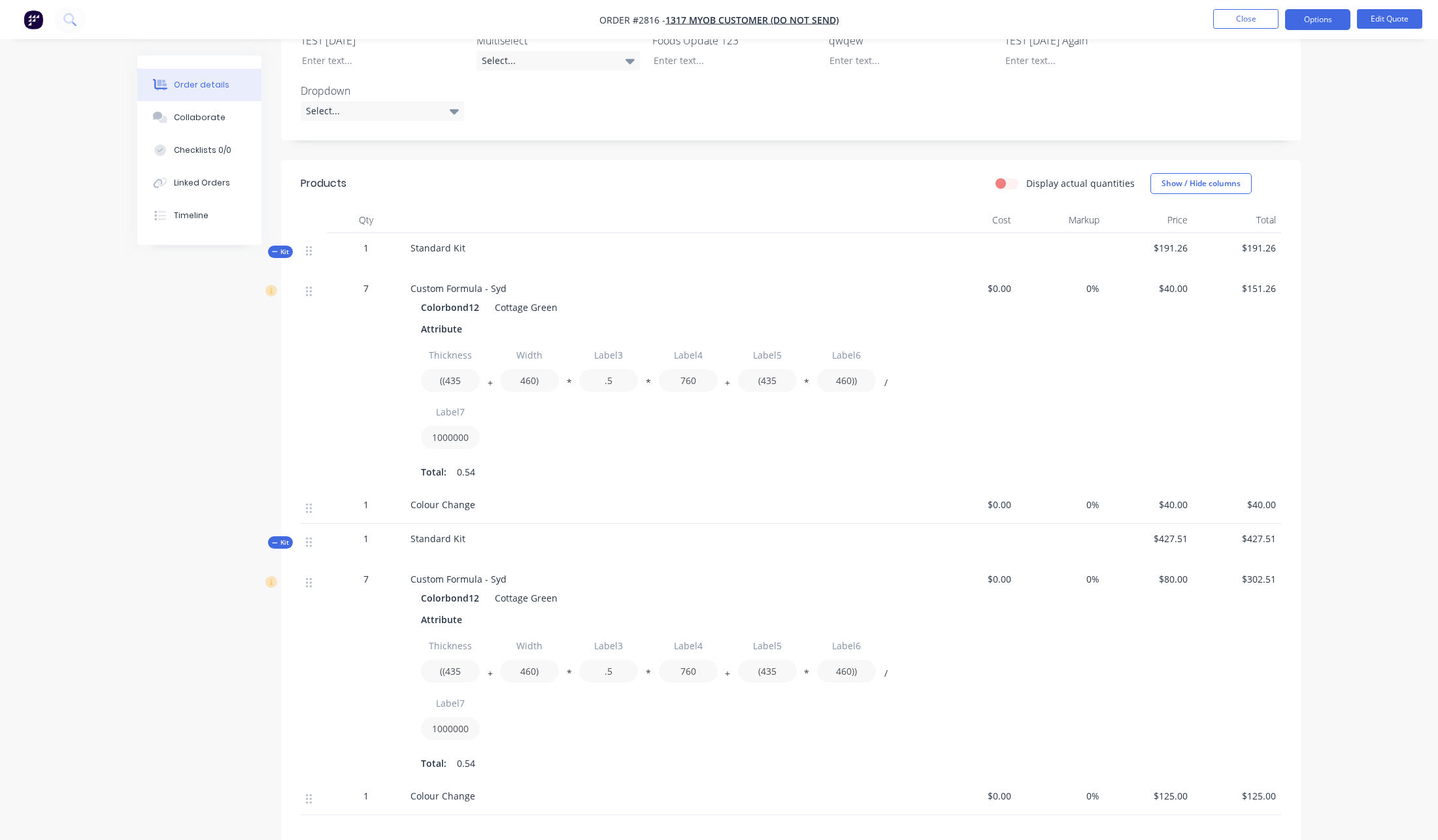
scroll to position [326, 0]
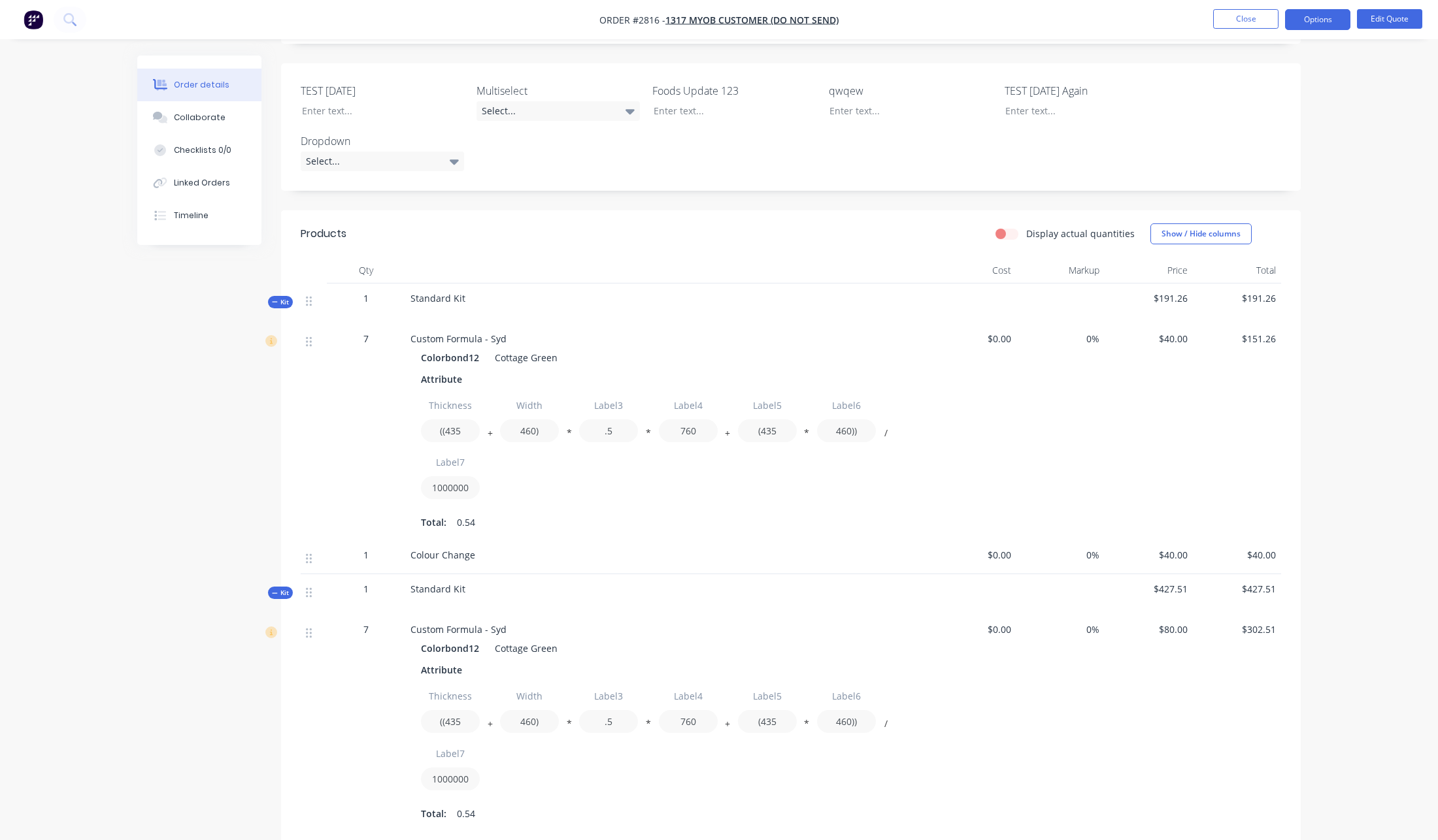
click at [1351, 302] on div "Order details Collaborate Checklists 0/0 Linked Orders Timeline Order details C…" at bounding box center [719, 386] width 1438 height 1424
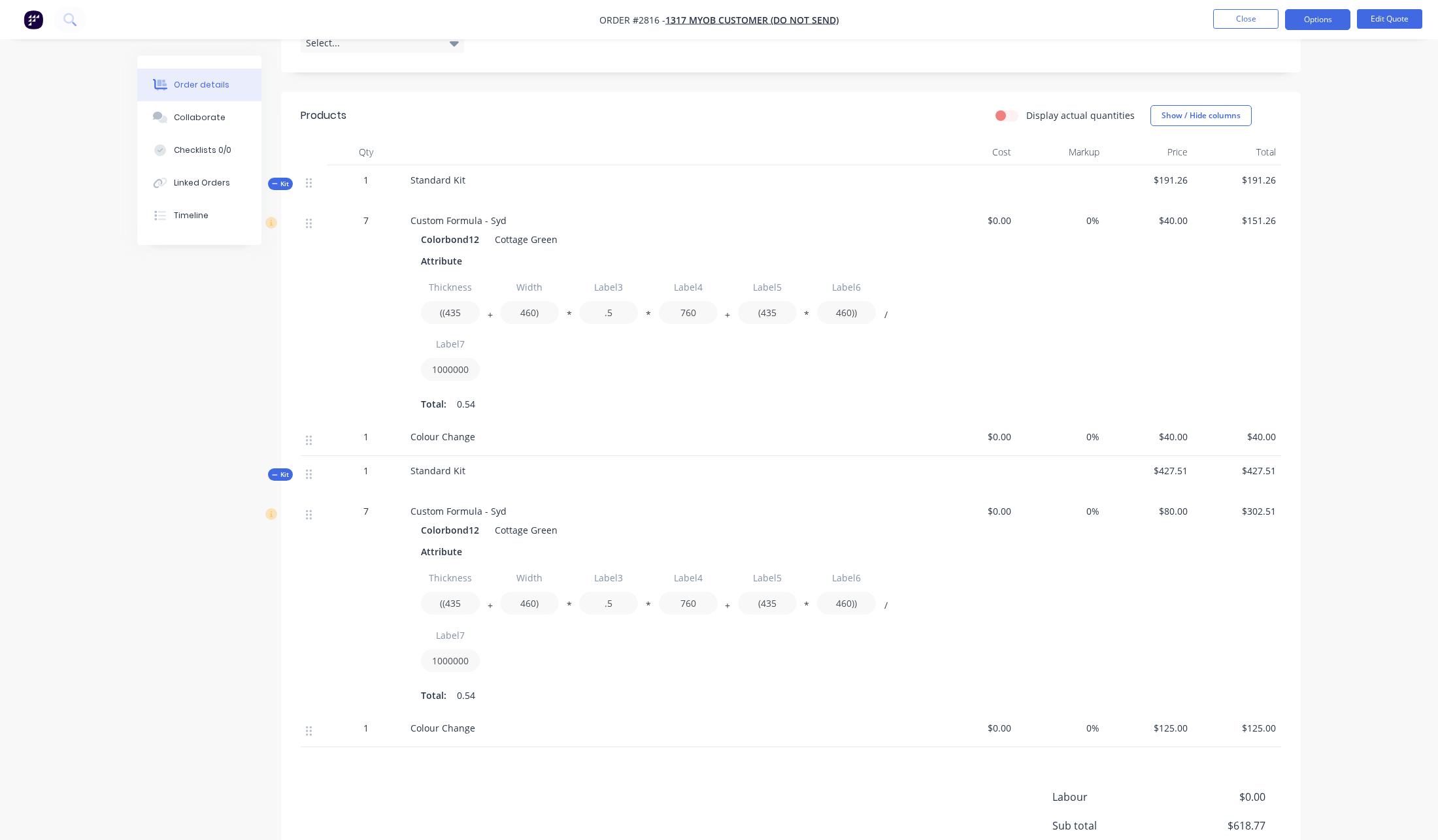
scroll to position [380, 0]
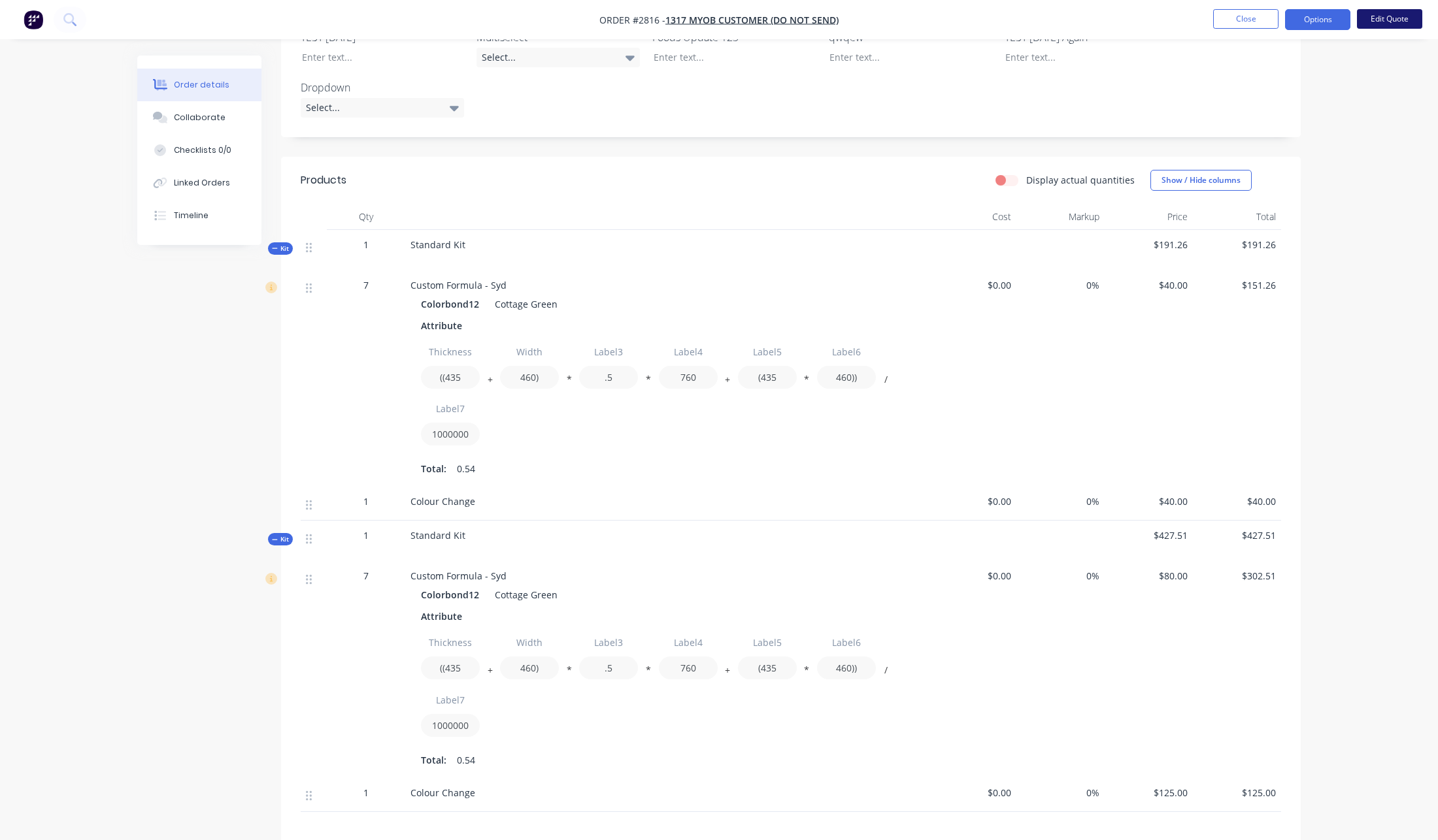
click at [1387, 28] on button "Edit Quote" at bounding box center [1389, 19] width 66 height 19
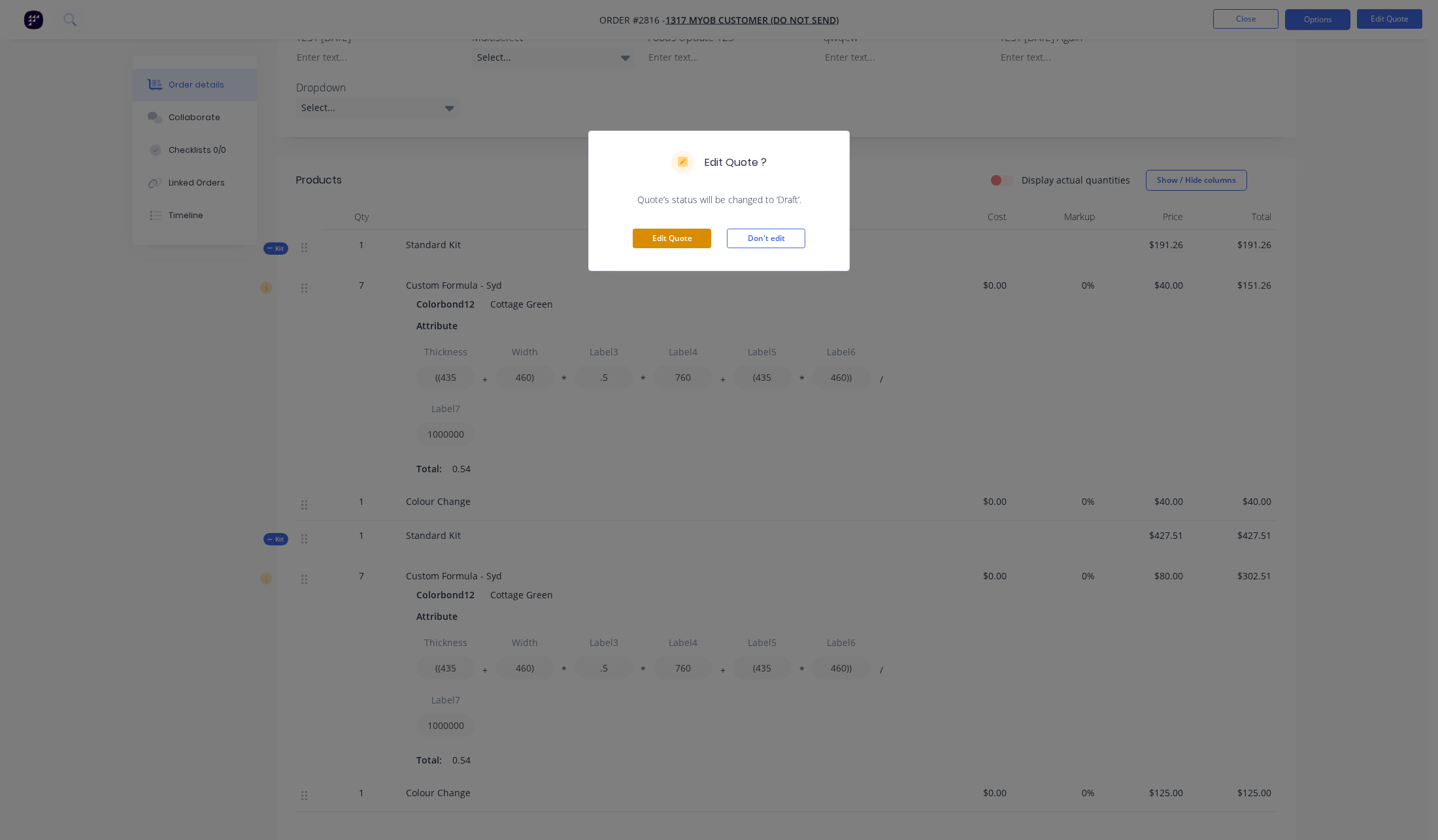
click at [651, 242] on button "Edit Quote" at bounding box center [672, 238] width 79 height 19
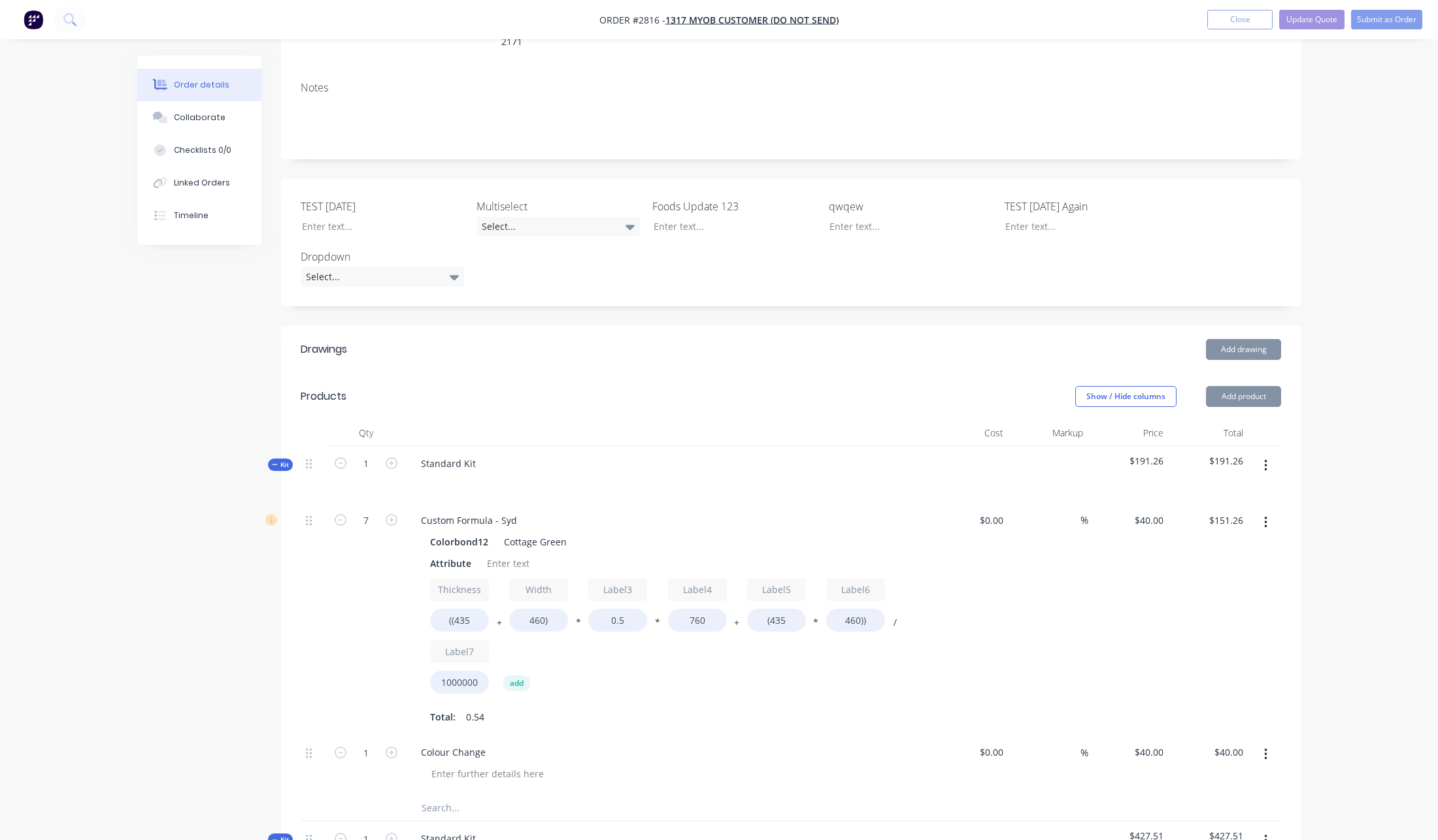
scroll to position [282, 0]
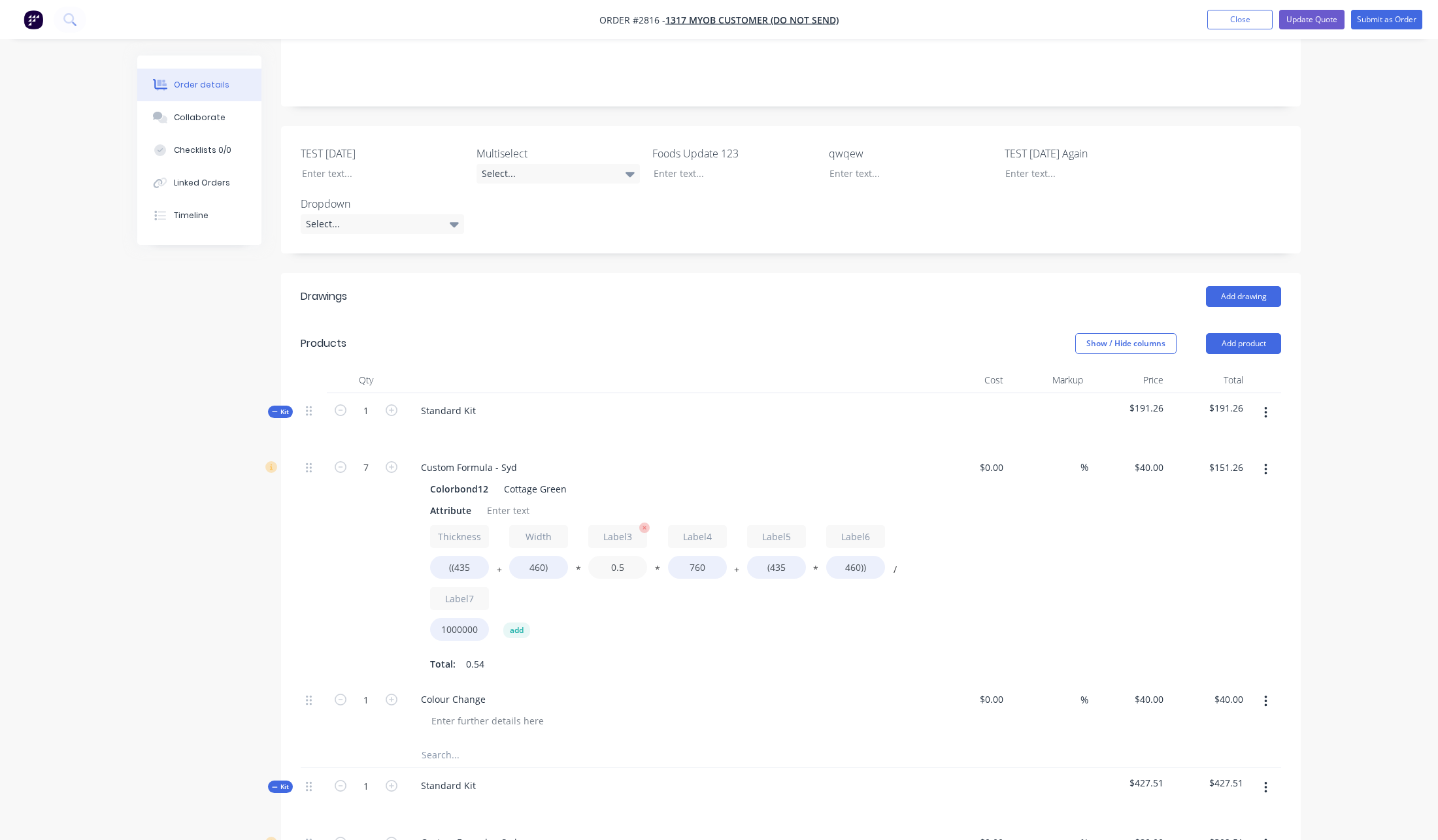
click at [601, 556] on input "0.5" at bounding box center [617, 567] width 58 height 23
type input ".5"
click at [699, 556] on input "760" at bounding box center [697, 567] width 58 height 23
click at [709, 556] on input "760" at bounding box center [697, 567] width 58 height 23
type input "761"
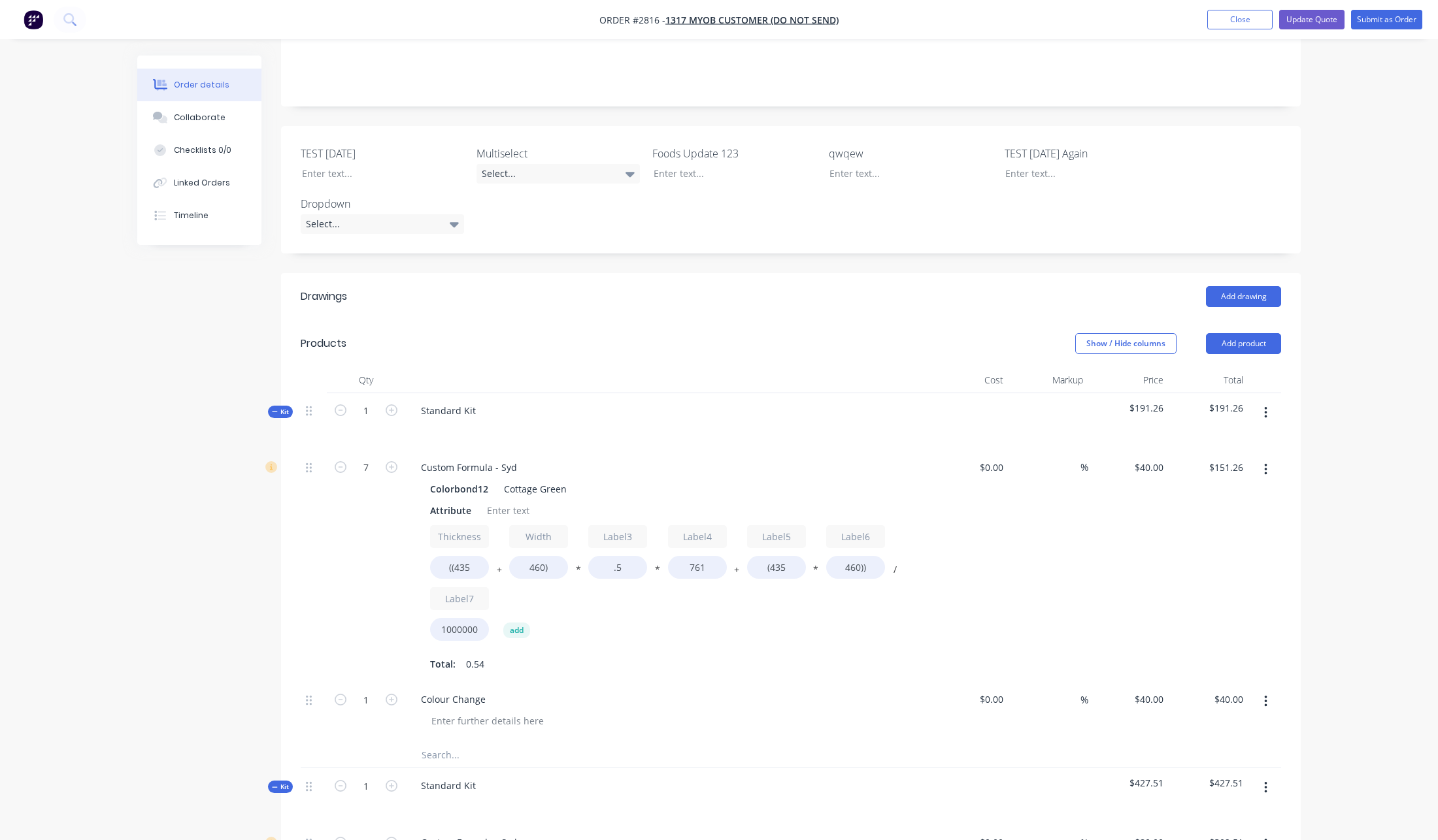
type input "$151.37"
click at [715, 589] on div "Thickness ((435 + Width 460) * Label3 .5 * Label4 761 + Label5 (435 * Label6 46…" at bounding box center [666, 585] width 473 height 121
click at [775, 556] on input "(435" at bounding box center [776, 567] width 58 height 23
type input "(431"
type input "$150.86"
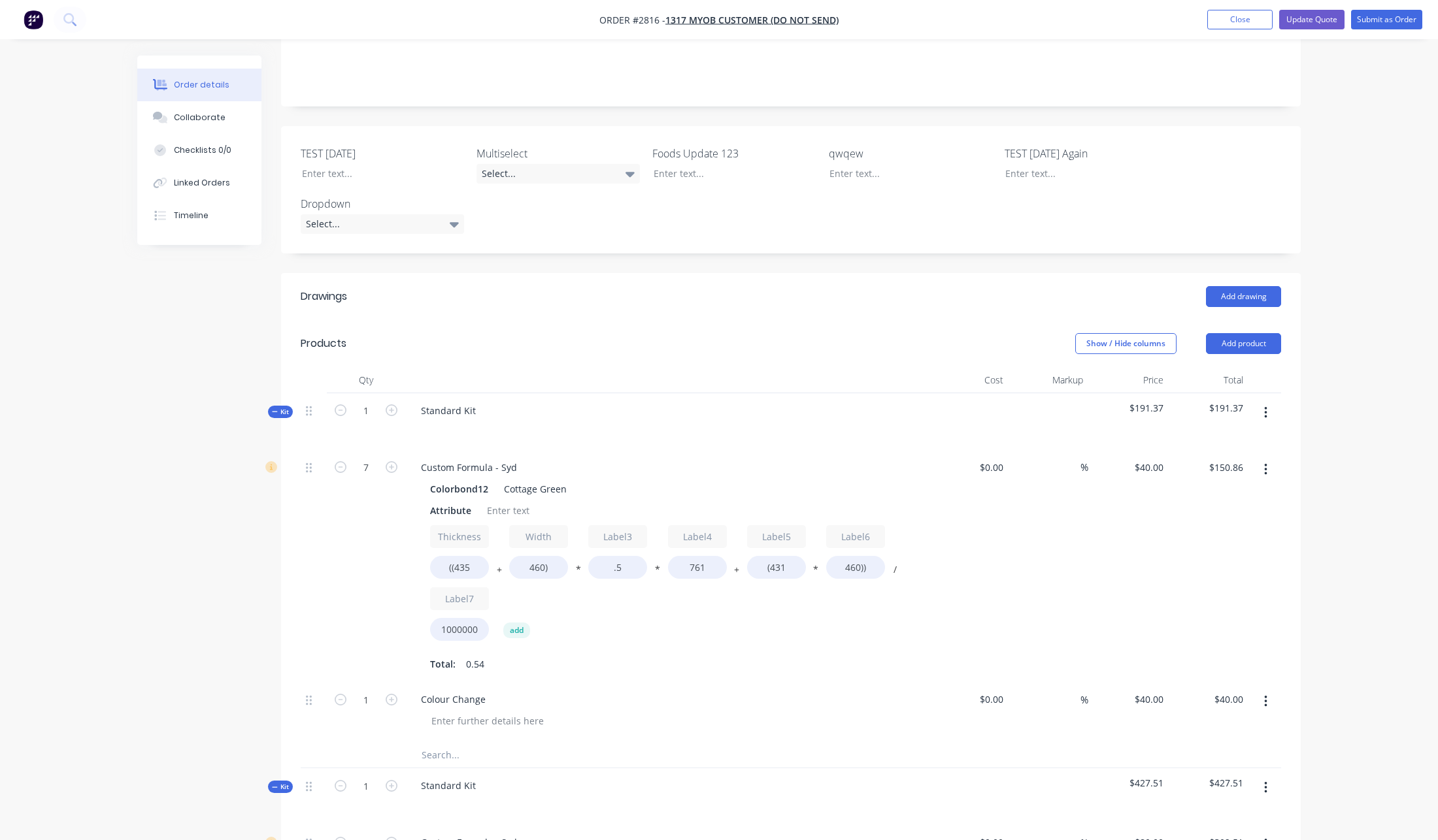
click at [1059, 568] on div "%" at bounding box center [1048, 566] width 81 height 232
click at [1301, 17] on button "Update Quote" at bounding box center [1311, 19] width 66 height 19
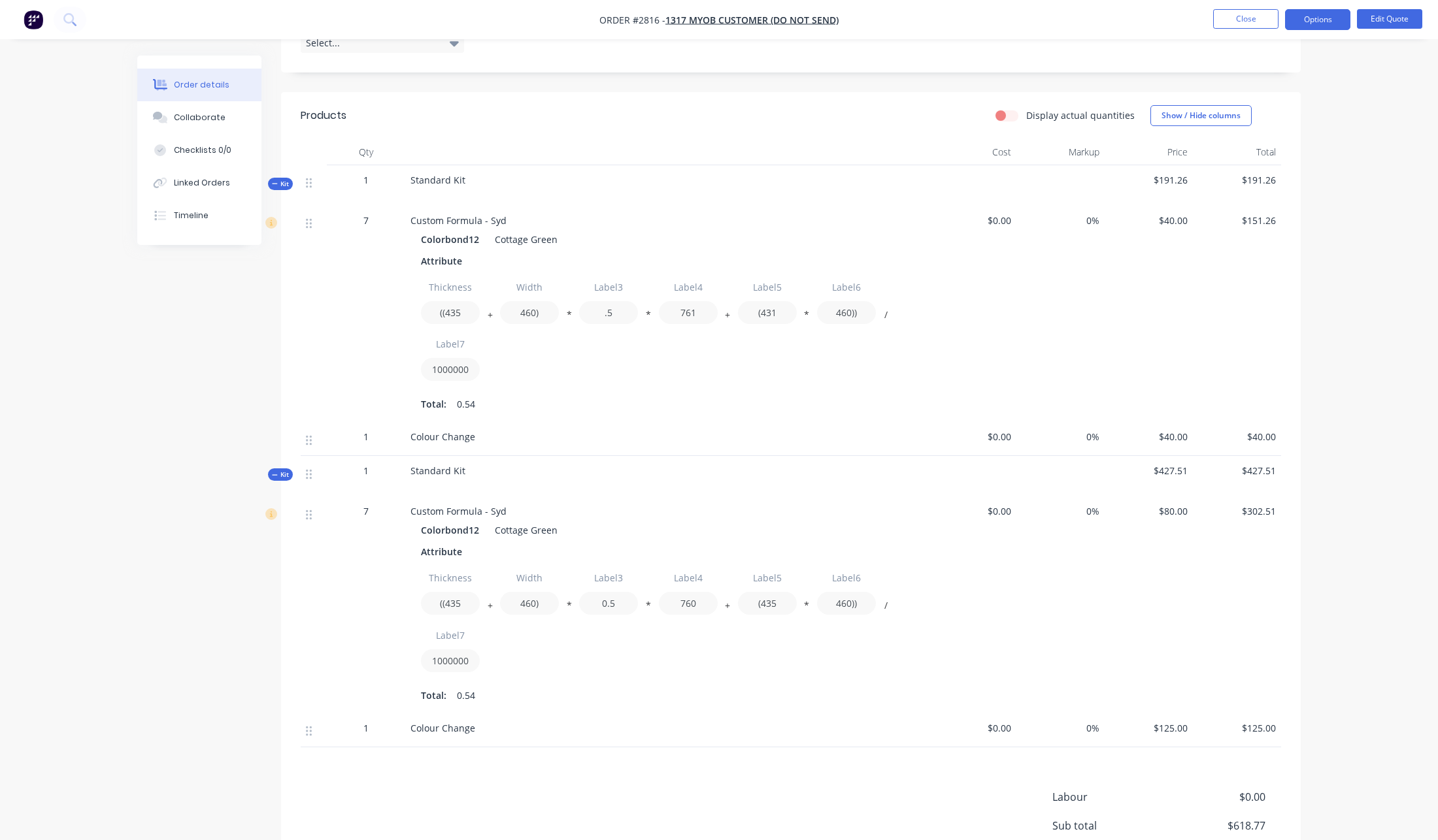
scroll to position [442, 0]
click at [1381, 19] on button "Edit Quote" at bounding box center [1389, 19] width 66 height 19
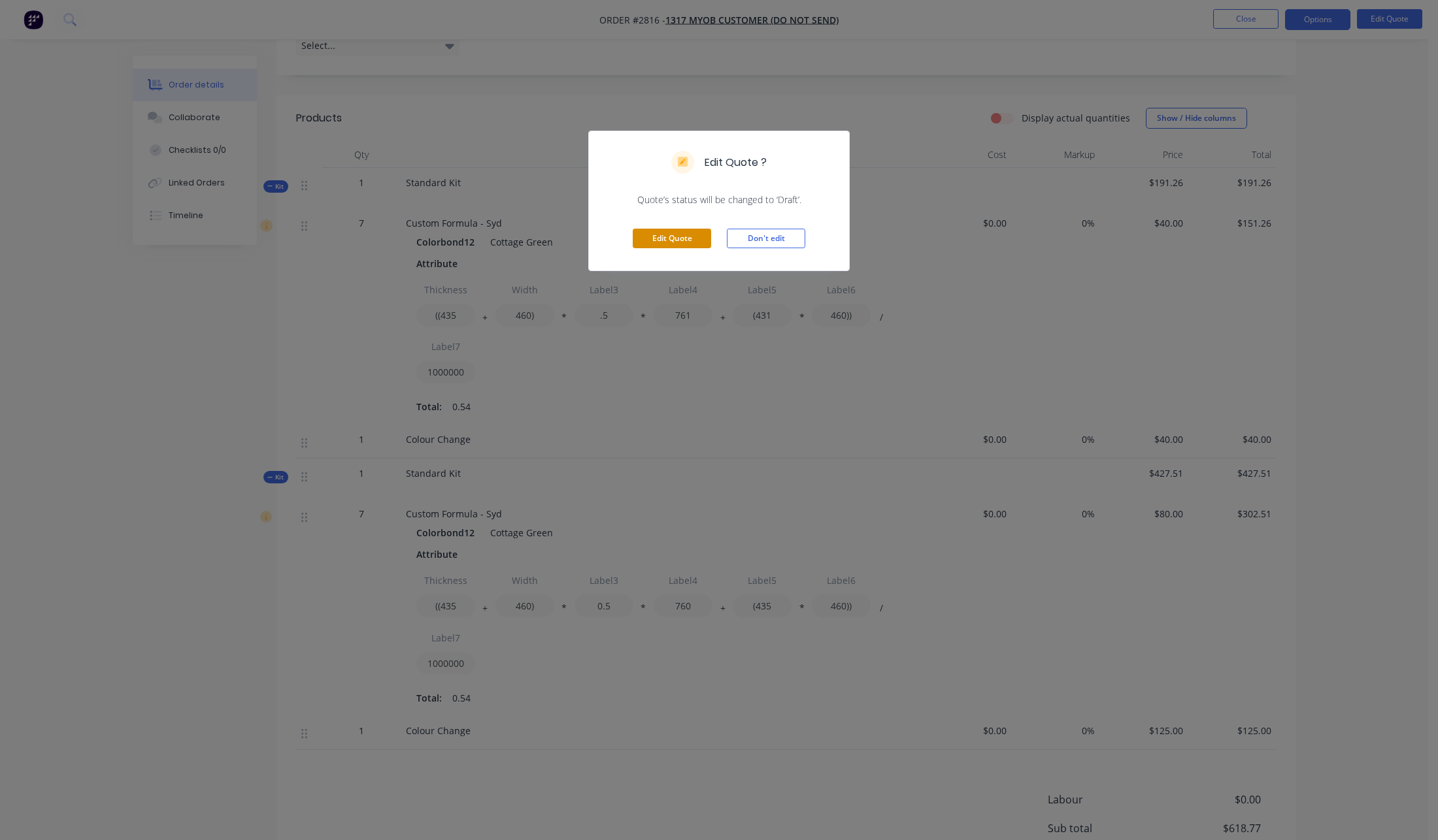
click at [687, 244] on button "Edit Quote" at bounding box center [672, 238] width 79 height 19
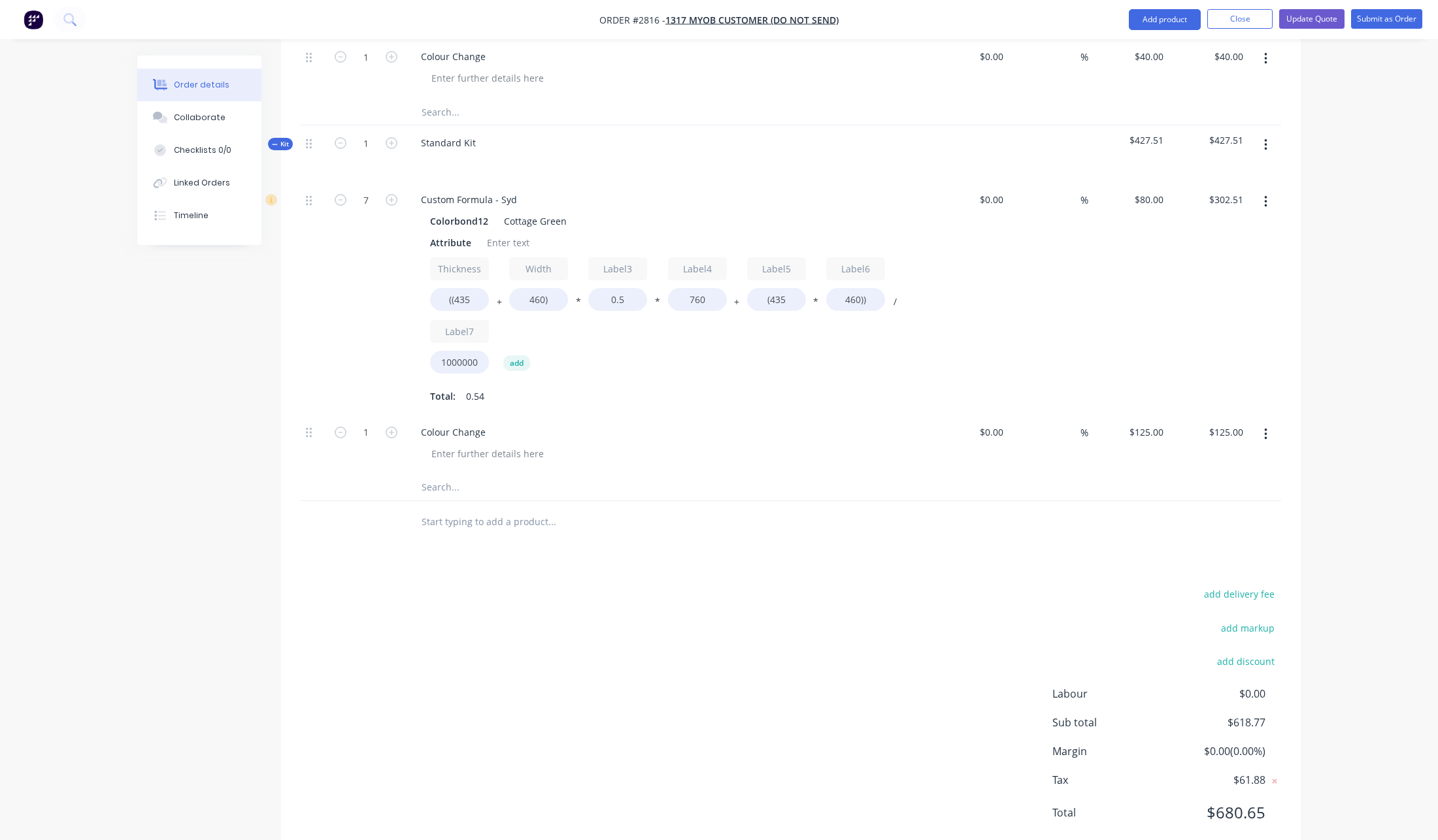
scroll to position [496, 0]
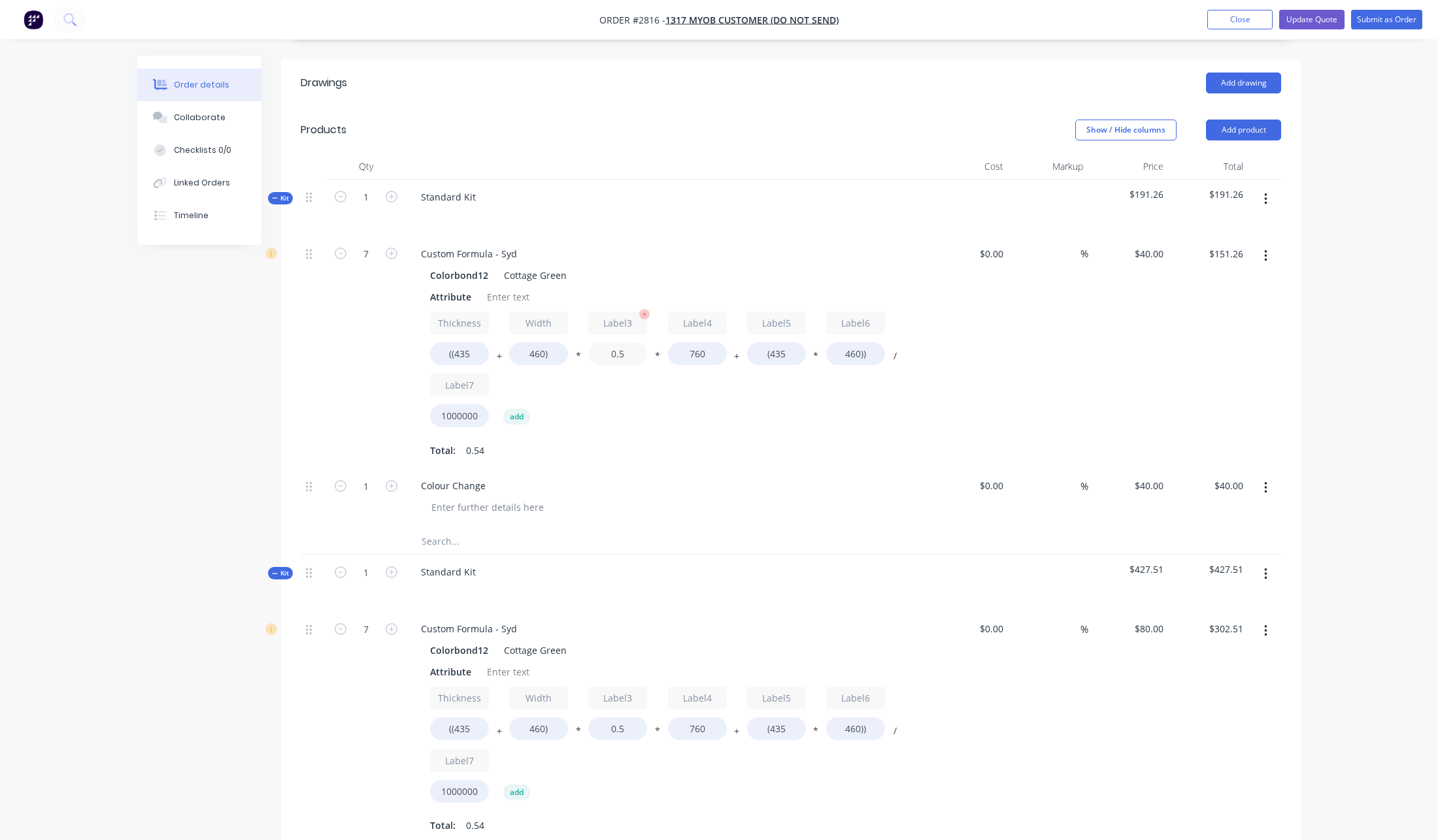
click at [627, 343] on input "0.5" at bounding box center [617, 354] width 58 height 23
click at [659, 378] on div "Thickness ((435 + Width 460) * Label3 0.5 * Label4 760 + Label5 (435 * Label6 4…" at bounding box center [666, 371] width 473 height 121
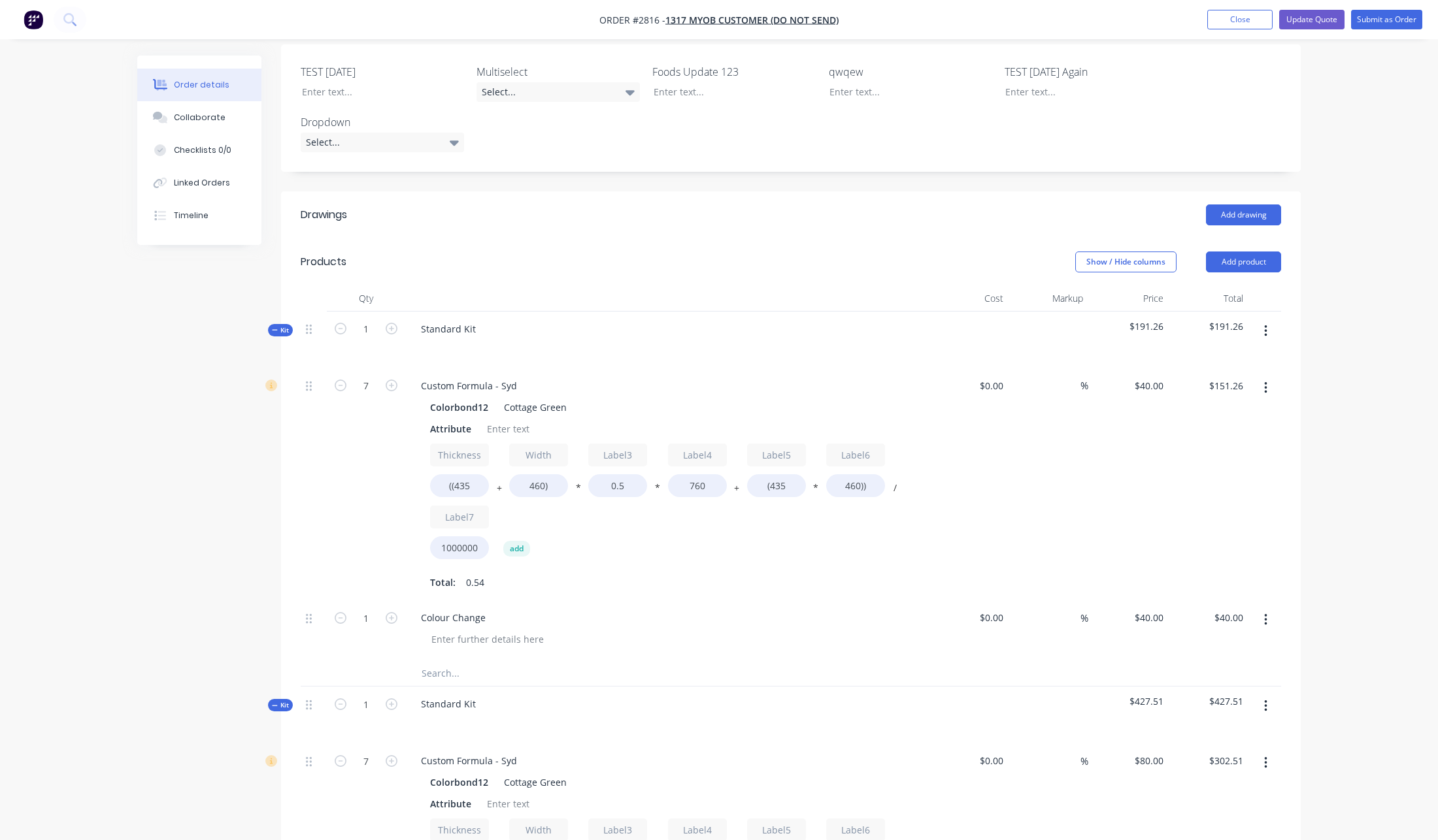
scroll to position [371, 0]
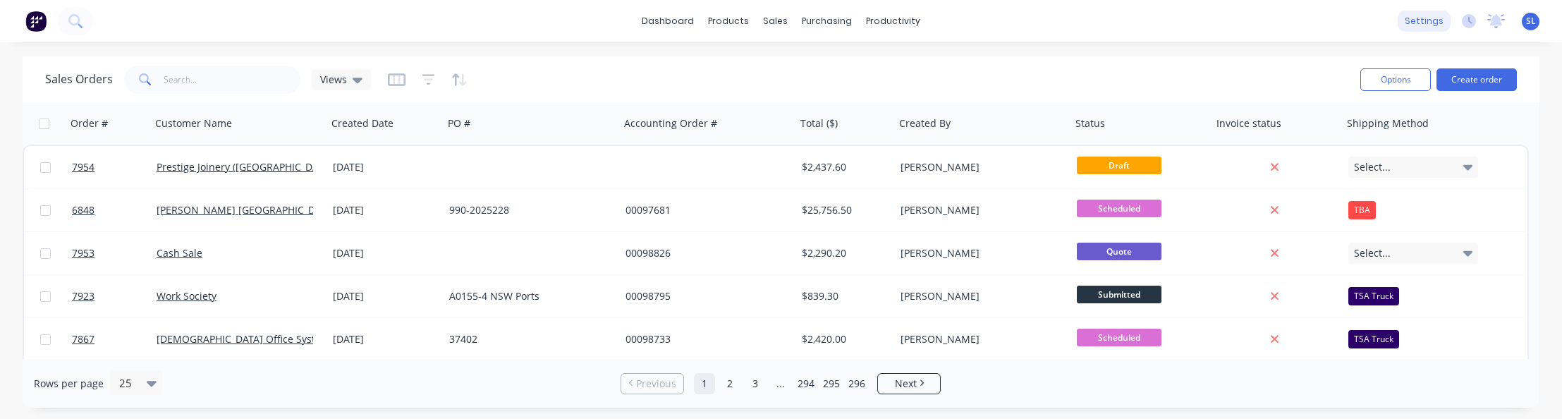
click at [1240, 40] on div "dashboard products sales purchasing productivity dashboard products Product Cat…" at bounding box center [781, 21] width 1562 height 42
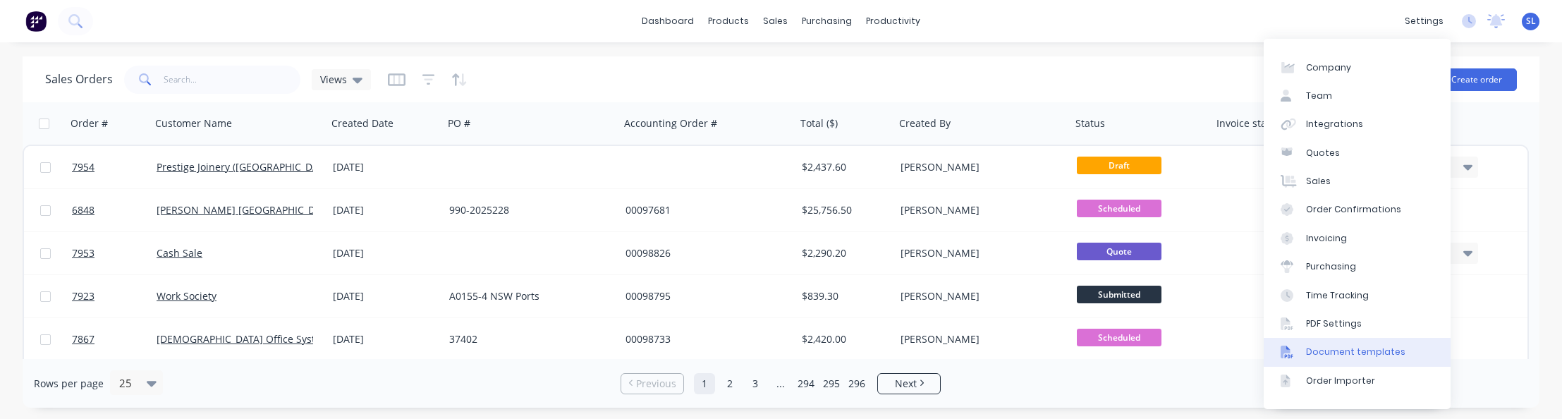
click at [1349, 351] on div "Document templates" at bounding box center [1355, 352] width 99 height 13
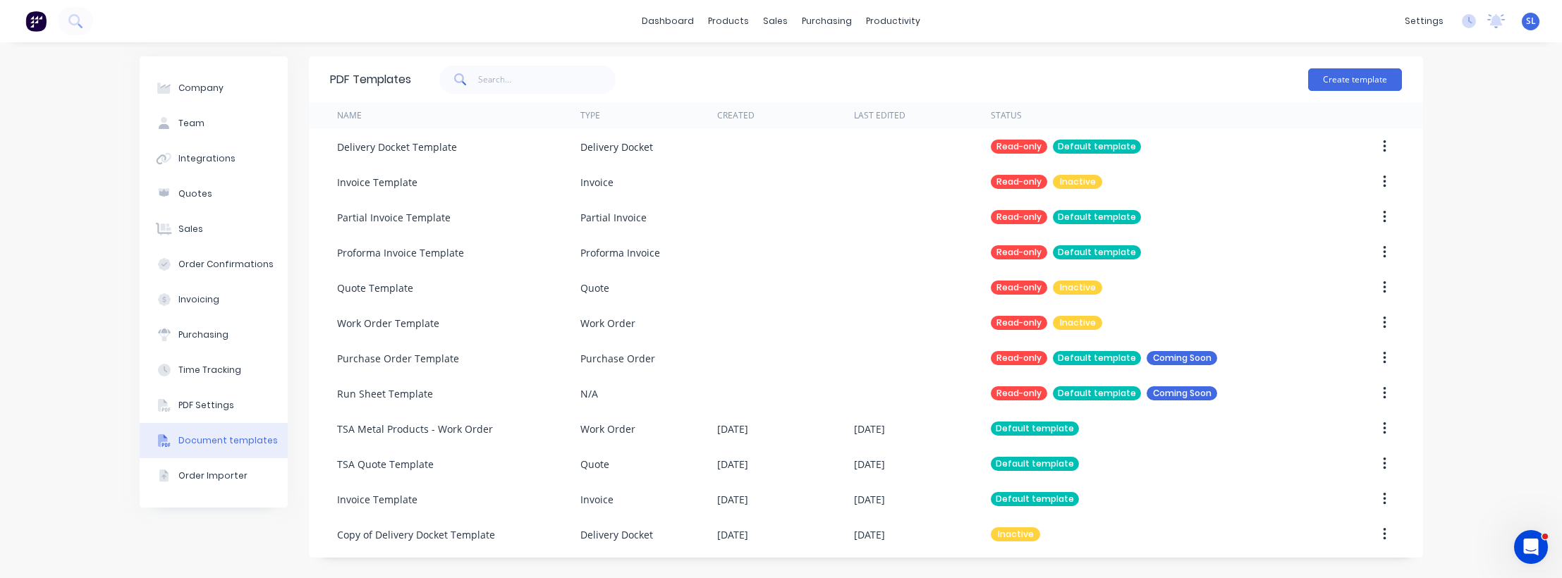
click at [99, 399] on div "Company Team Integrations Quotes Sales Order Confirmations Invoicing Purchasing…" at bounding box center [781, 310] width 1562 height 536
click at [812, 63] on div "Sales Orders" at bounding box center [828, 67] width 58 height 13
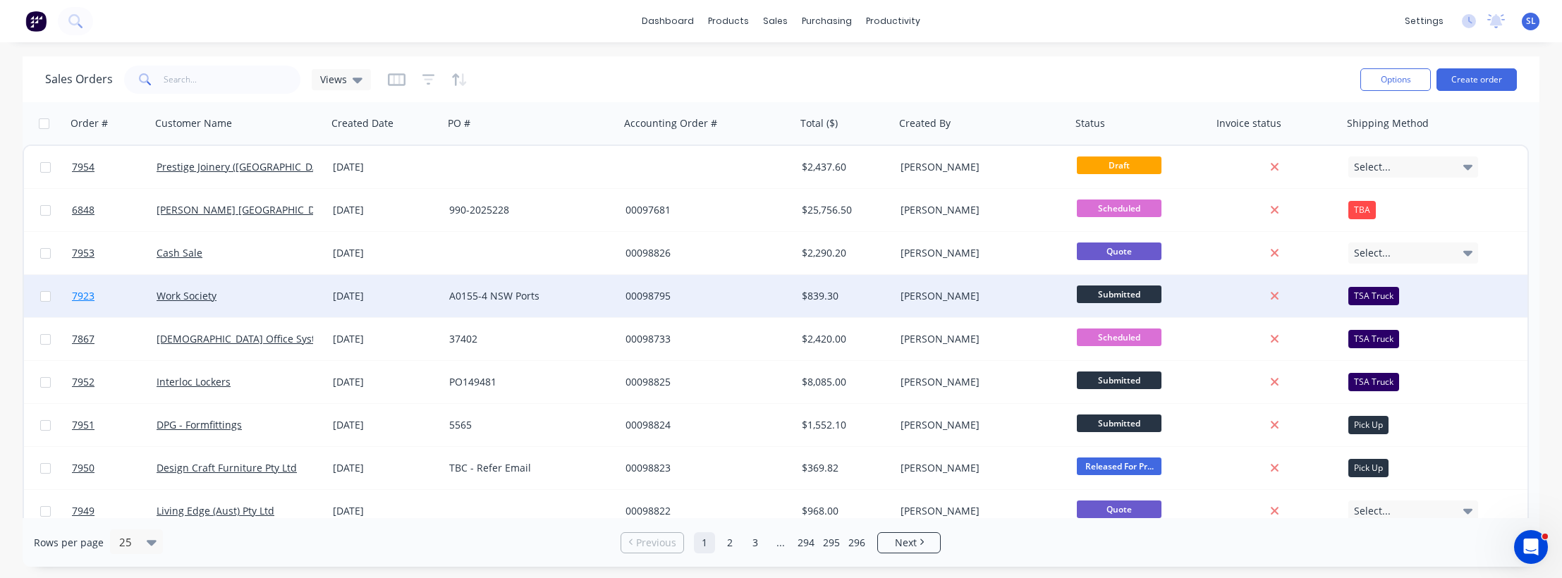
click at [80, 296] on span "7923" at bounding box center [83, 296] width 23 height 14
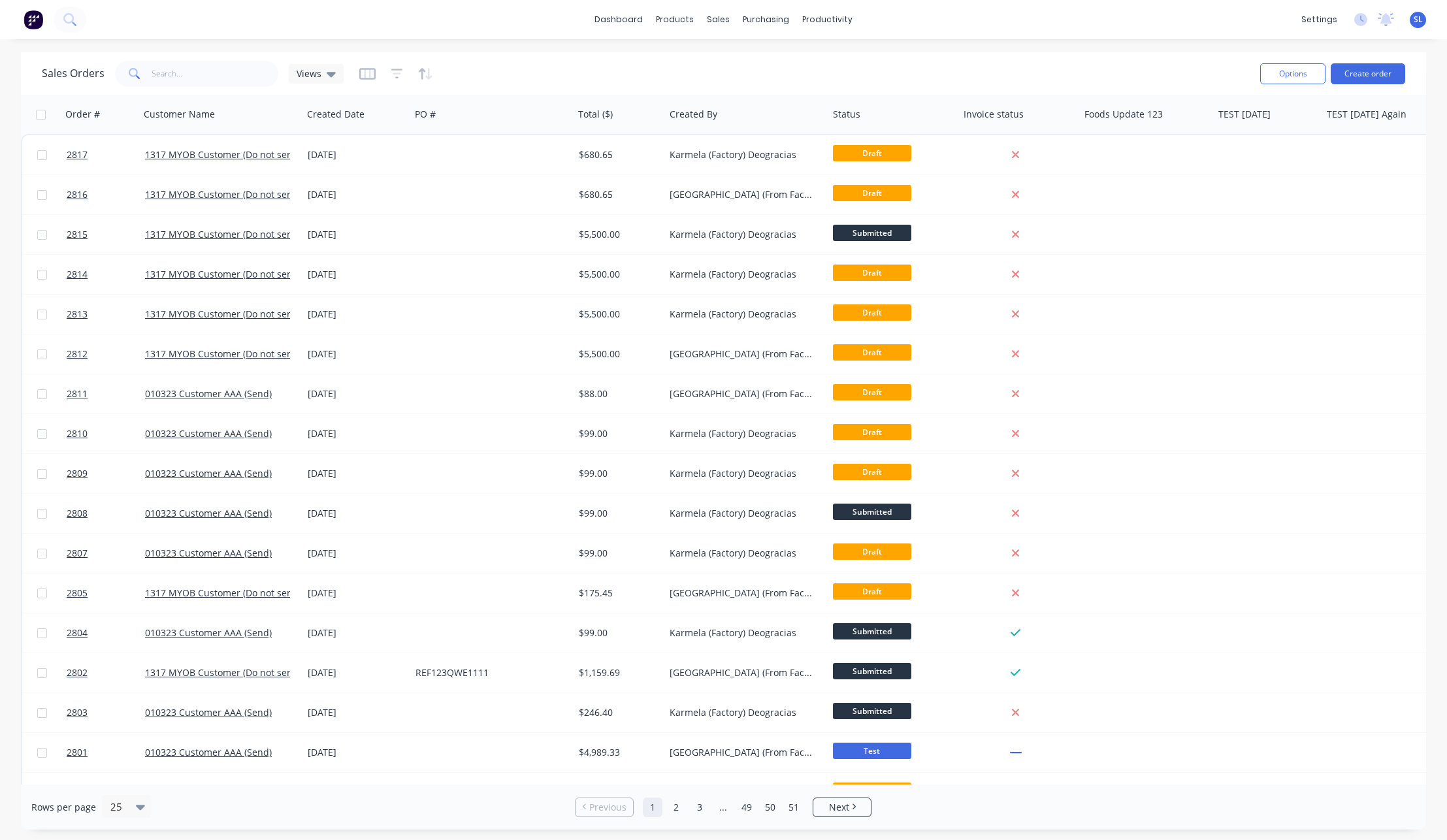
click at [1021, 54] on div "Sales Orders Views Options Create order" at bounding box center [724, 73] width 1405 height 43
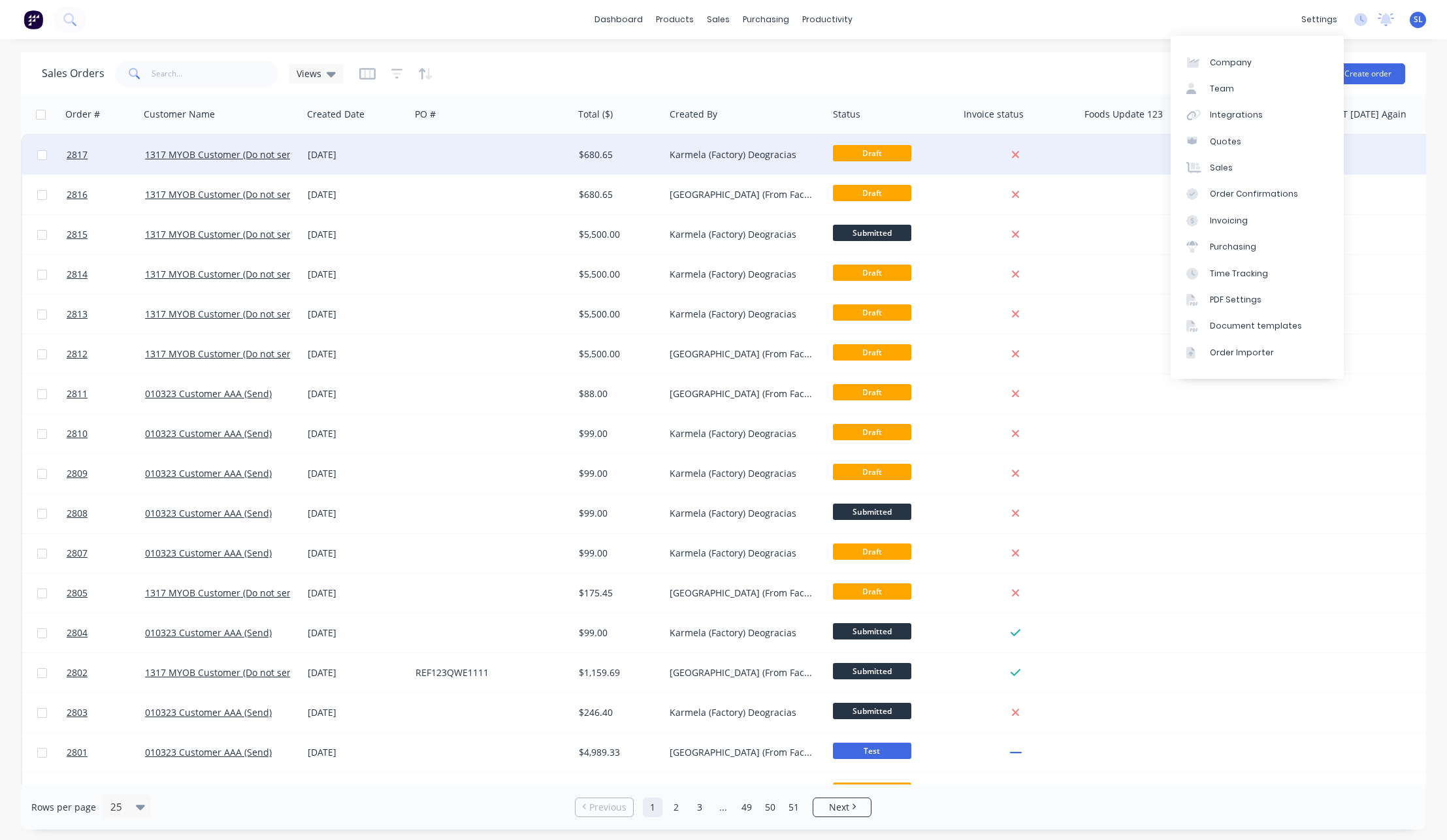
drag, startPoint x: 1035, startPoint y: 44, endPoint x: 1081, endPoint y: 139, distance: 105.6
click at [1035, 44] on div "dashboard products sales purchasing productivity dashboard products Product Cat…" at bounding box center [724, 420] width 1447 height 840
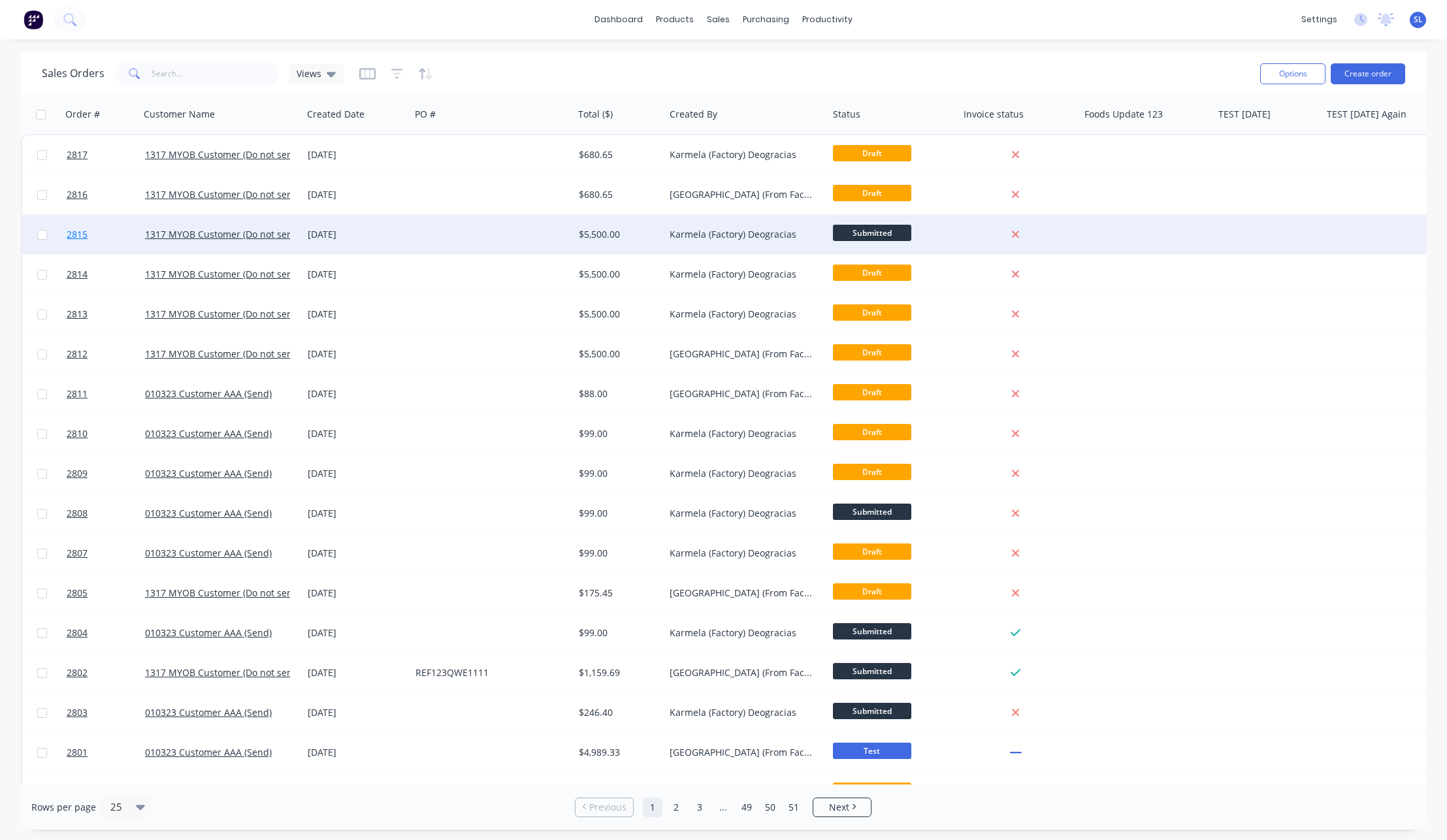
click at [74, 232] on span "2815" at bounding box center [77, 234] width 21 height 13
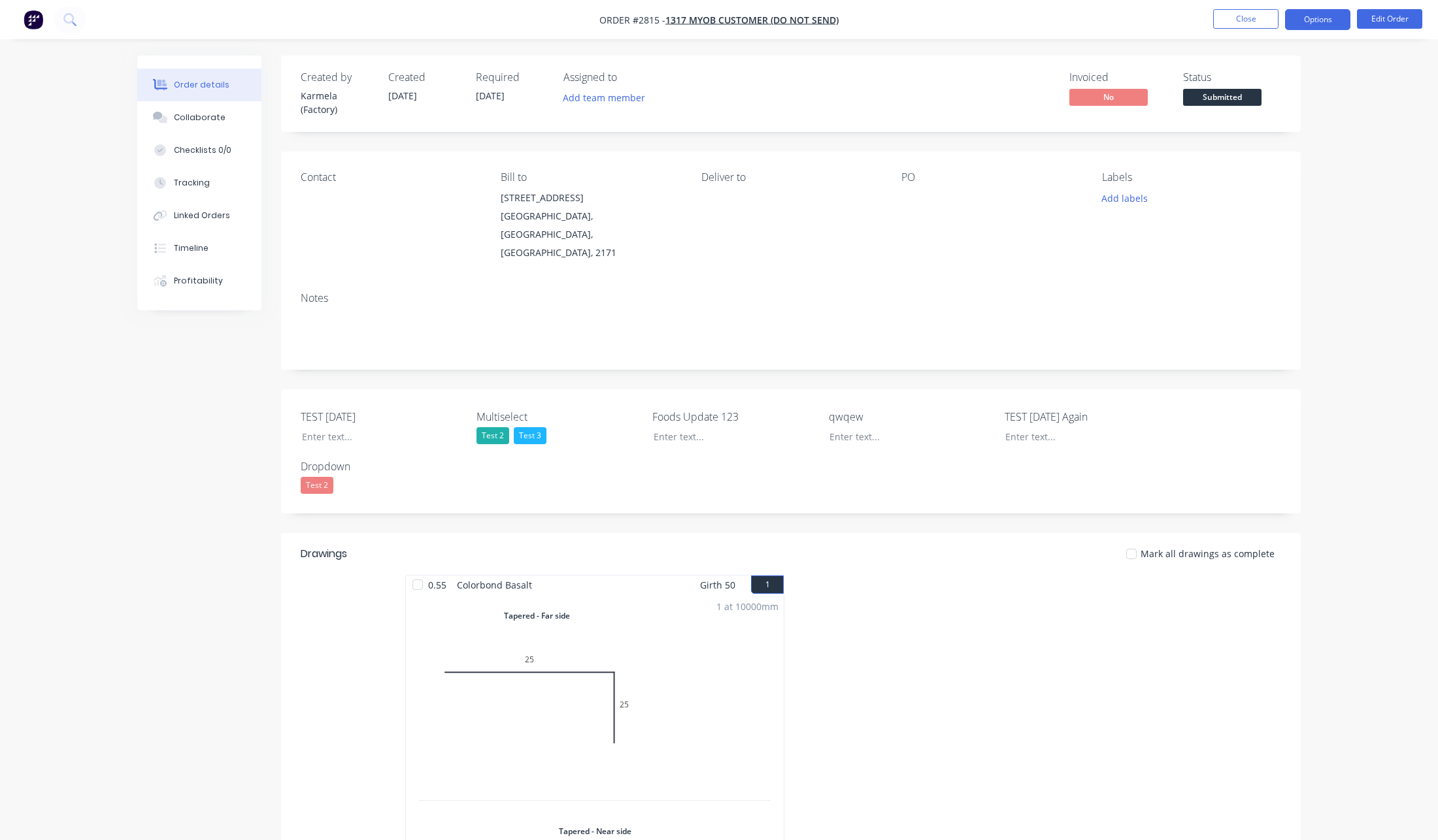
click at [1313, 19] on button "Options" at bounding box center [1318, 19] width 66 height 21
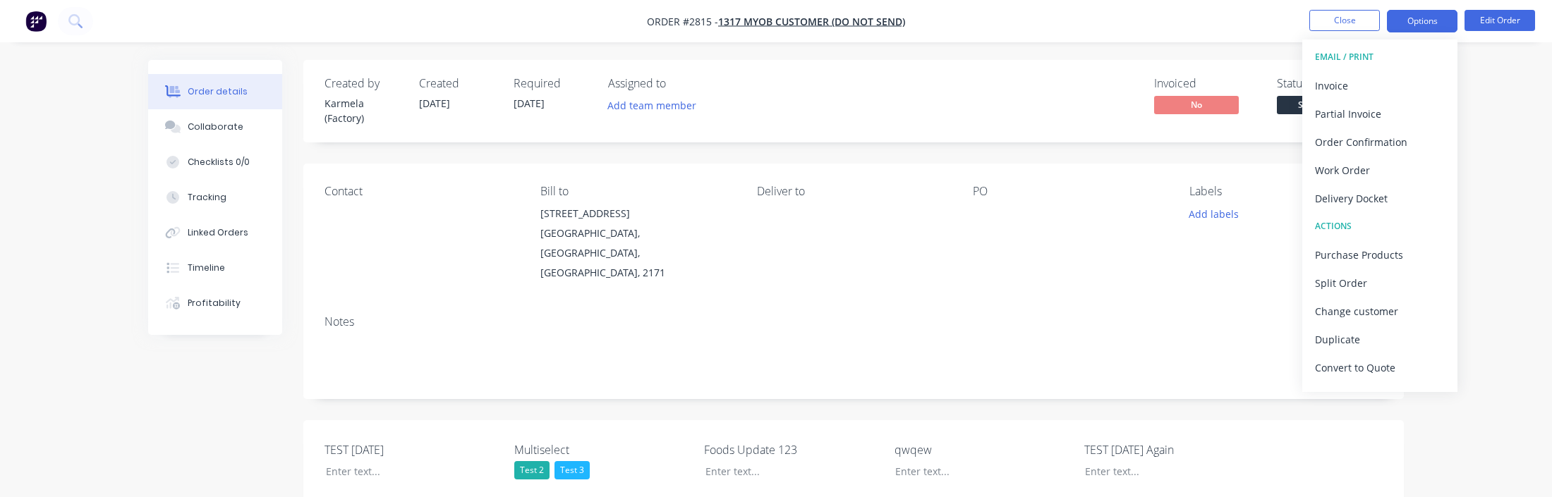
click at [1406, 25] on button "Options" at bounding box center [1422, 21] width 71 height 23
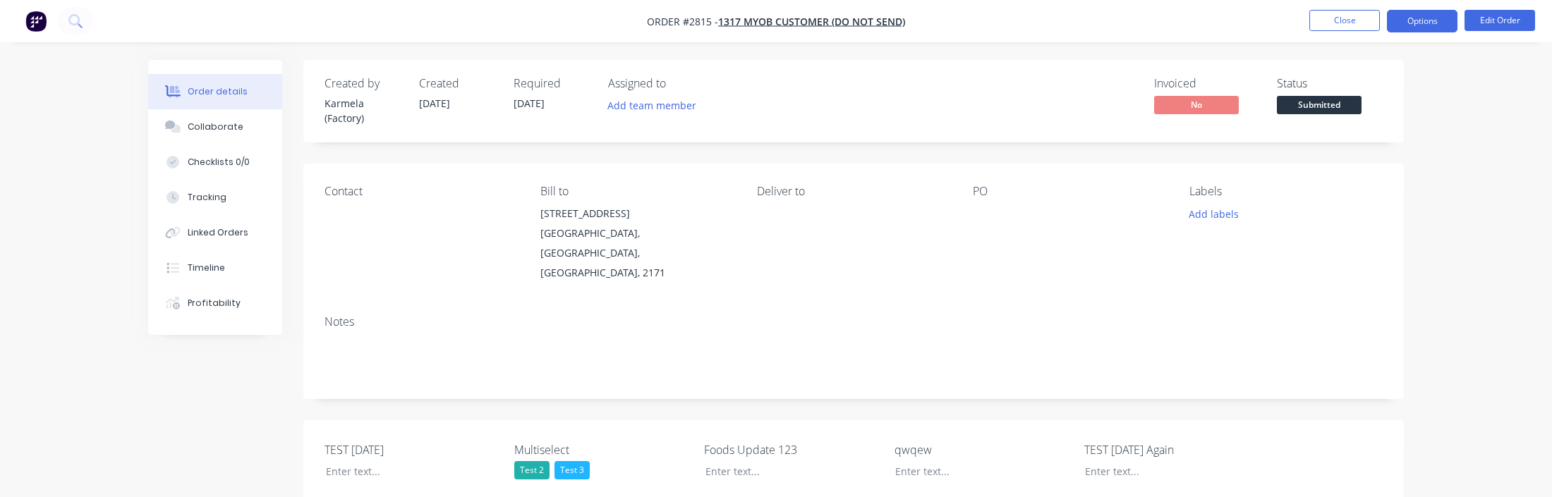
click at [1406, 25] on button "Options" at bounding box center [1422, 21] width 71 height 23
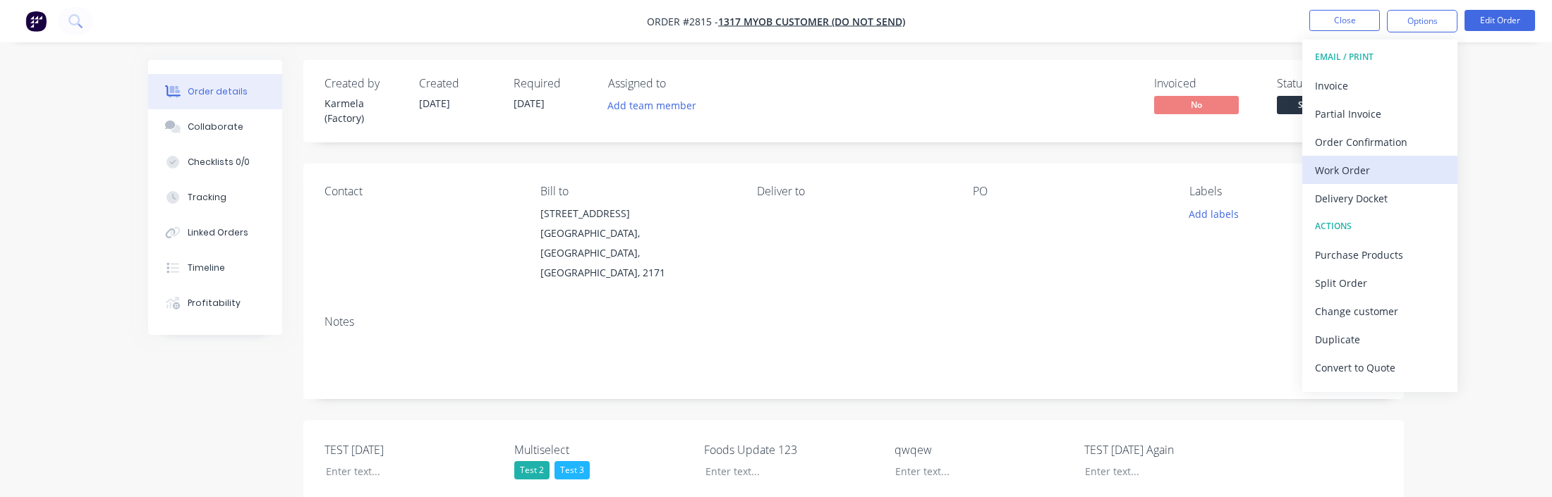
click at [1347, 156] on button "Work Order" at bounding box center [1379, 170] width 155 height 28
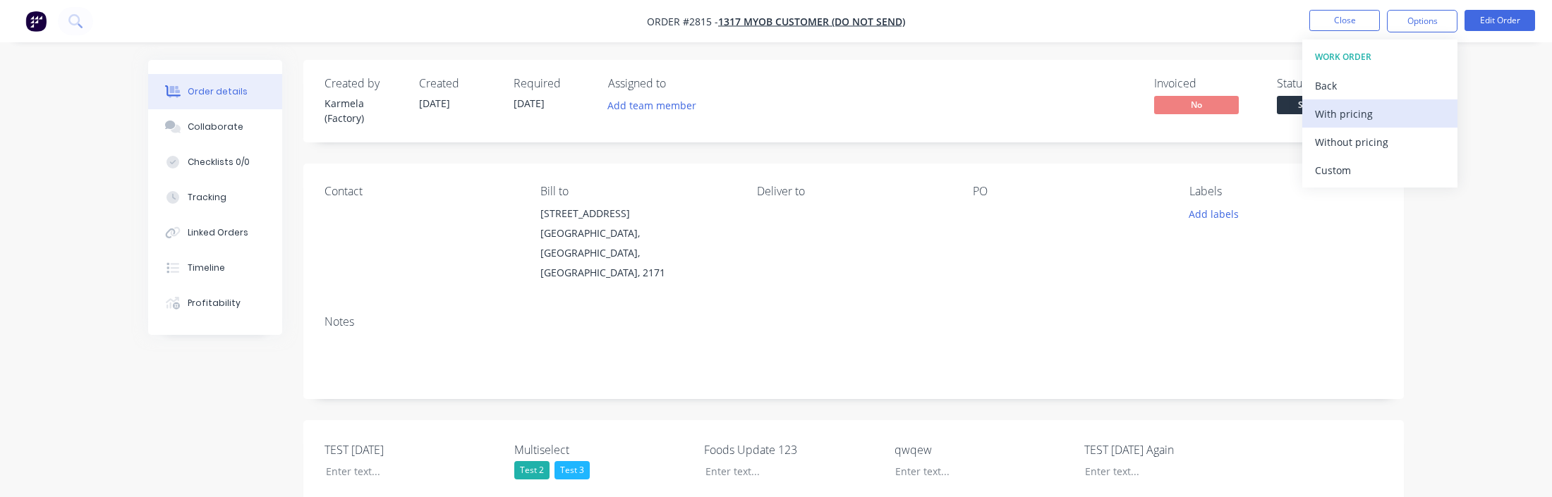
click at [1349, 116] on div "With pricing" at bounding box center [1380, 114] width 130 height 20
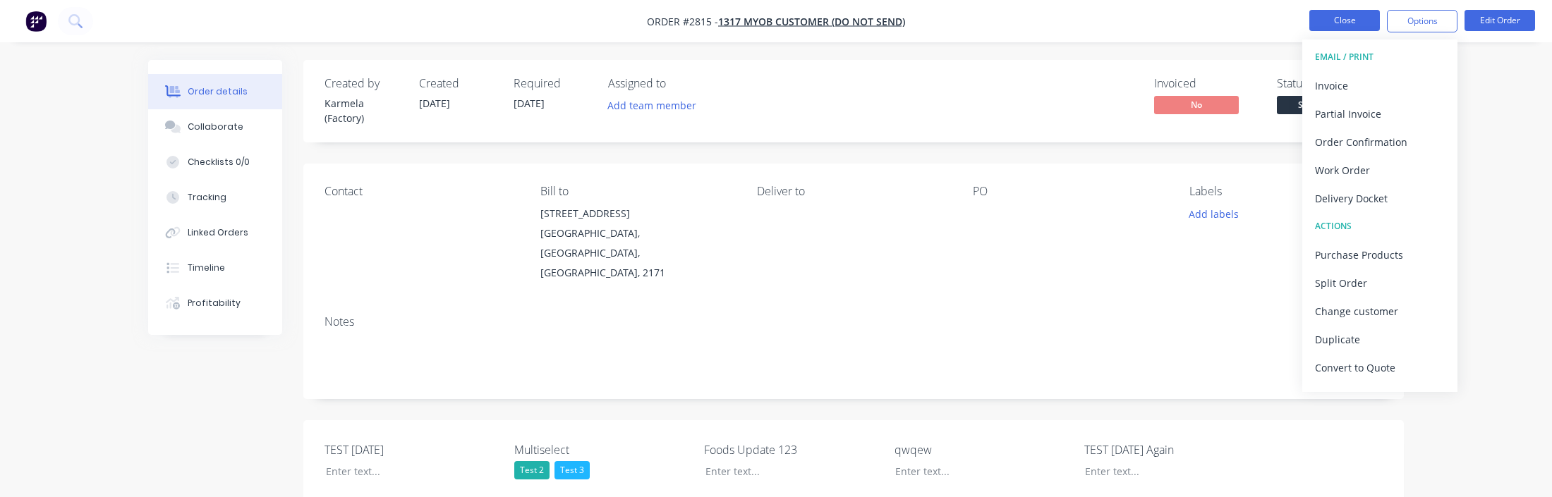
click at [1359, 24] on button "Close" at bounding box center [1344, 20] width 71 height 21
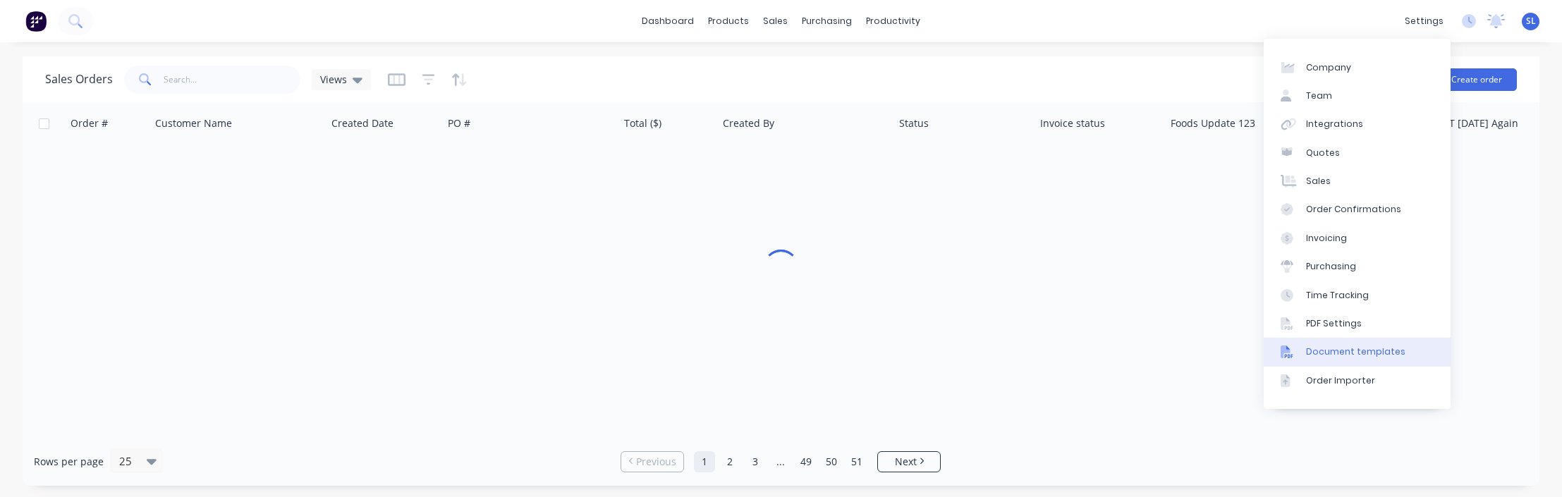
click at [1347, 344] on link "Document templates" at bounding box center [1357, 352] width 187 height 28
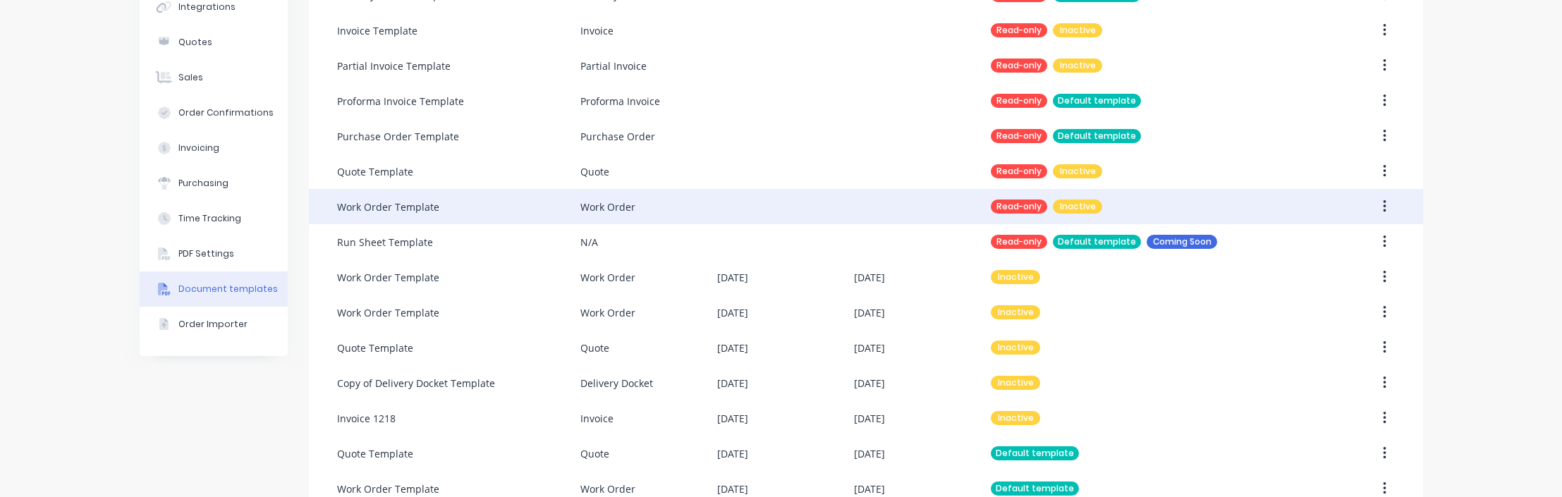
scroll to position [83, 0]
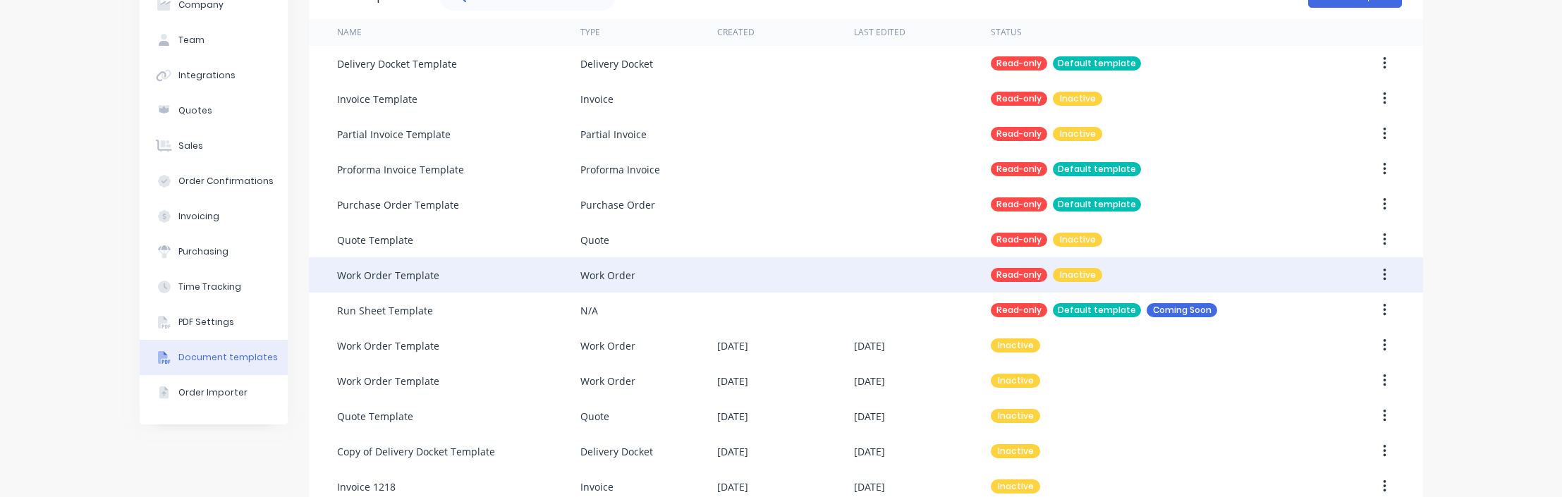
click at [1383, 279] on button "button" at bounding box center [1384, 274] width 33 height 25
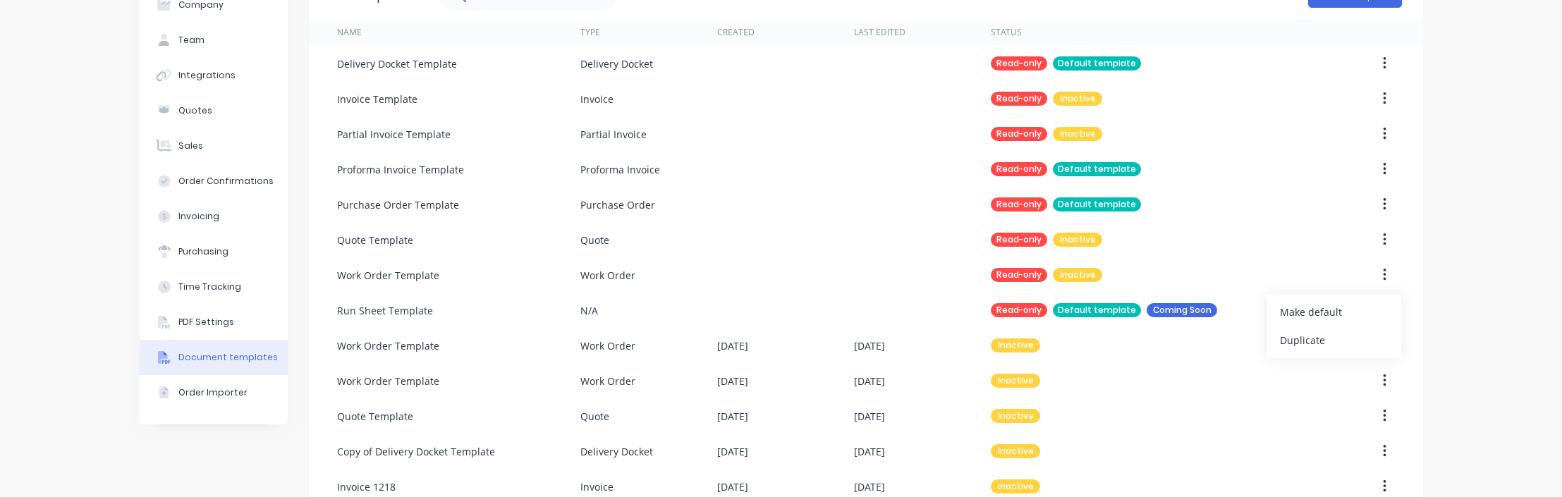
drag, startPoint x: 1361, startPoint y: 309, endPoint x: 1467, endPoint y: 269, distance: 113.6
click at [1467, 269] on div "Company Team Integrations Quotes Sales Order Confirmations Invoicing Purchasing…" at bounding box center [781, 365] width 1562 height 812
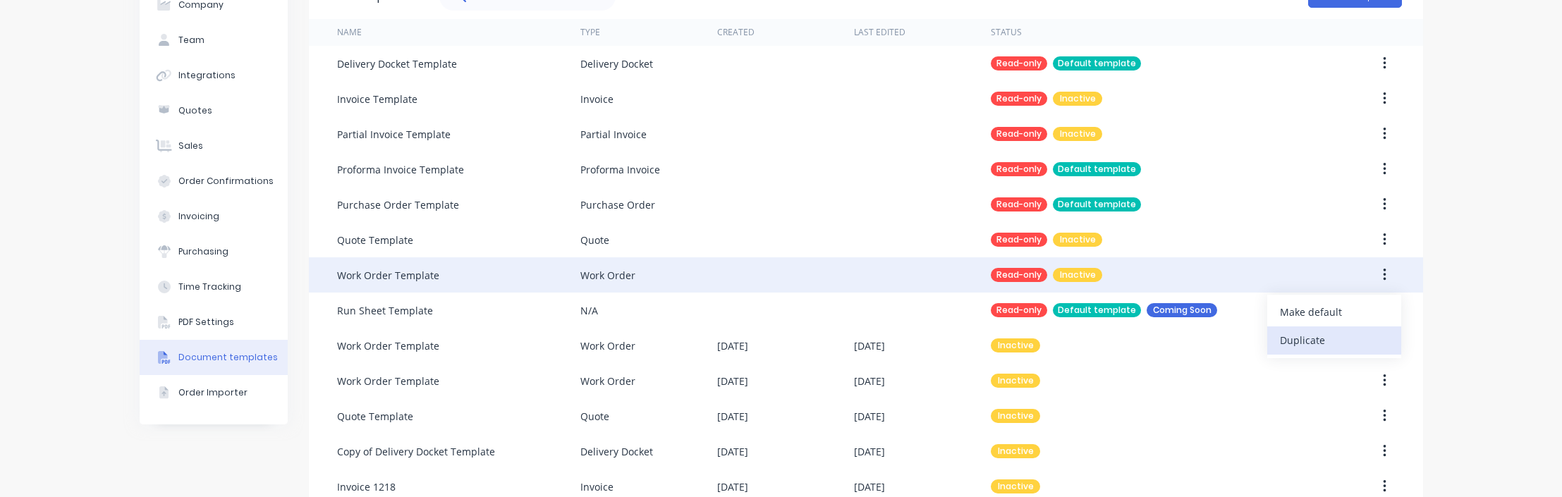
click at [1375, 338] on div "Duplicate" at bounding box center [1334, 340] width 109 height 20
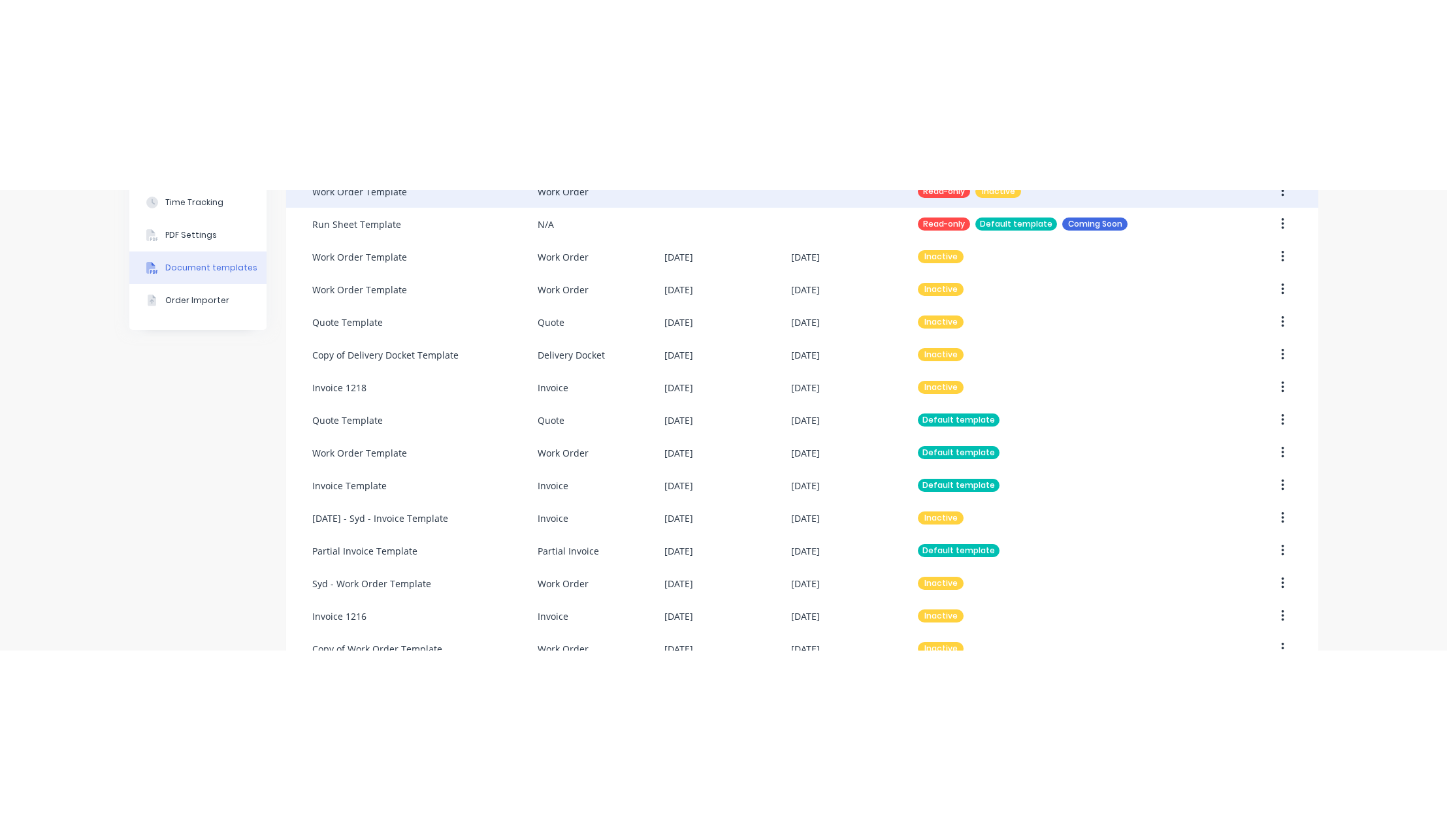
scroll to position [0, 0]
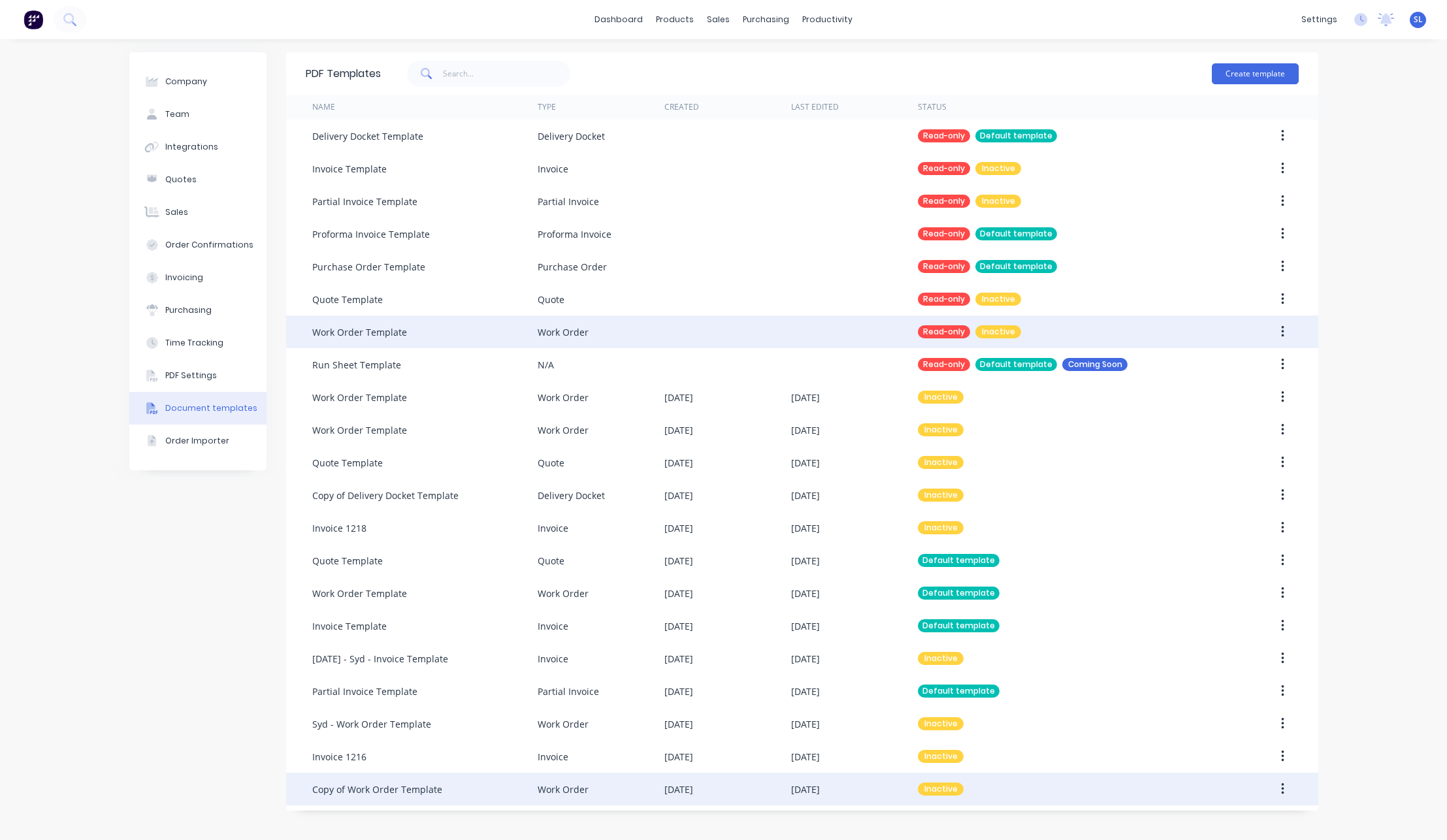
click at [1278, 788] on button "button" at bounding box center [1282, 788] width 31 height 23
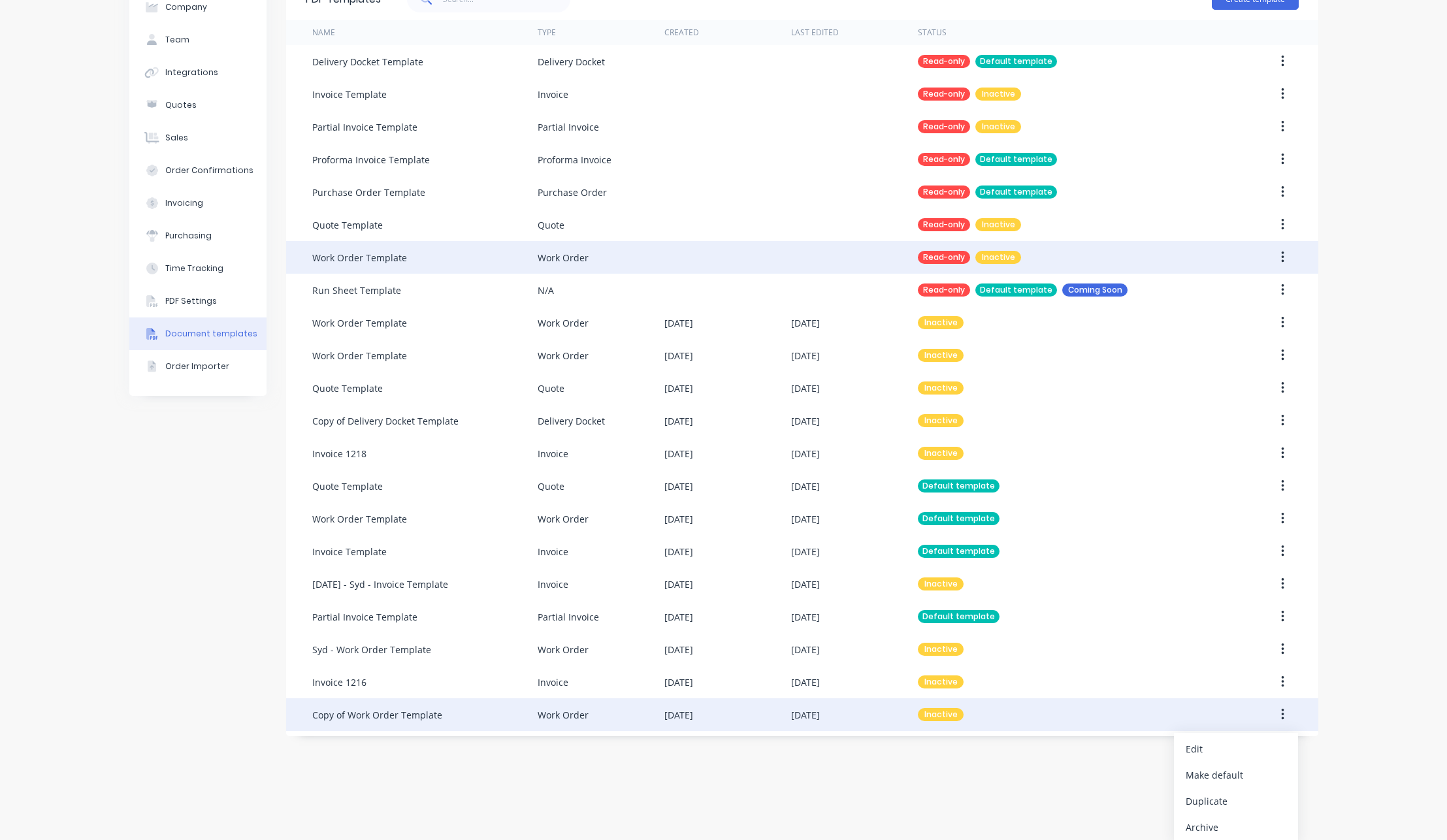
scroll to position [79, 0]
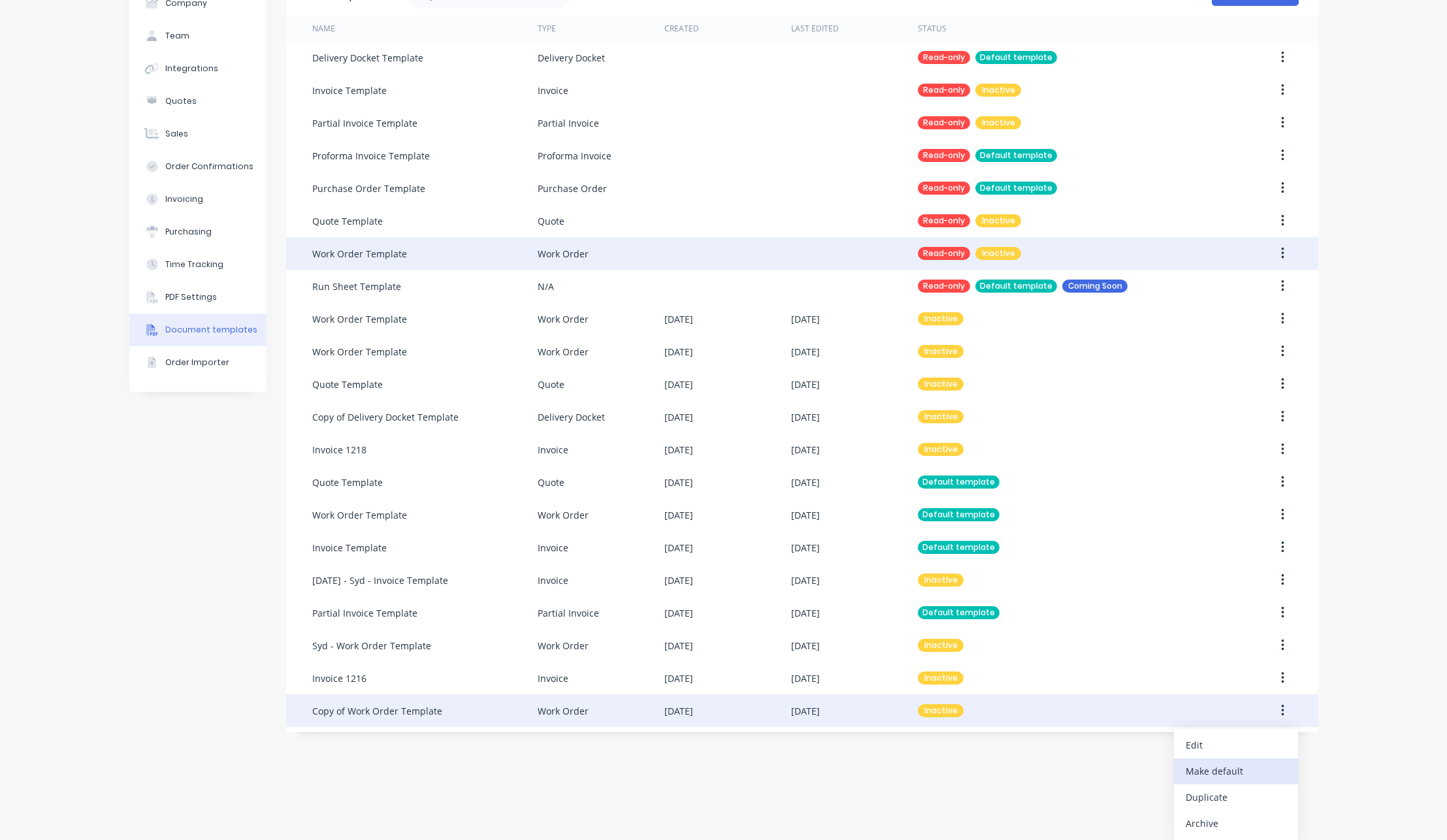
click at [1229, 775] on div "Make default" at bounding box center [1236, 771] width 101 height 19
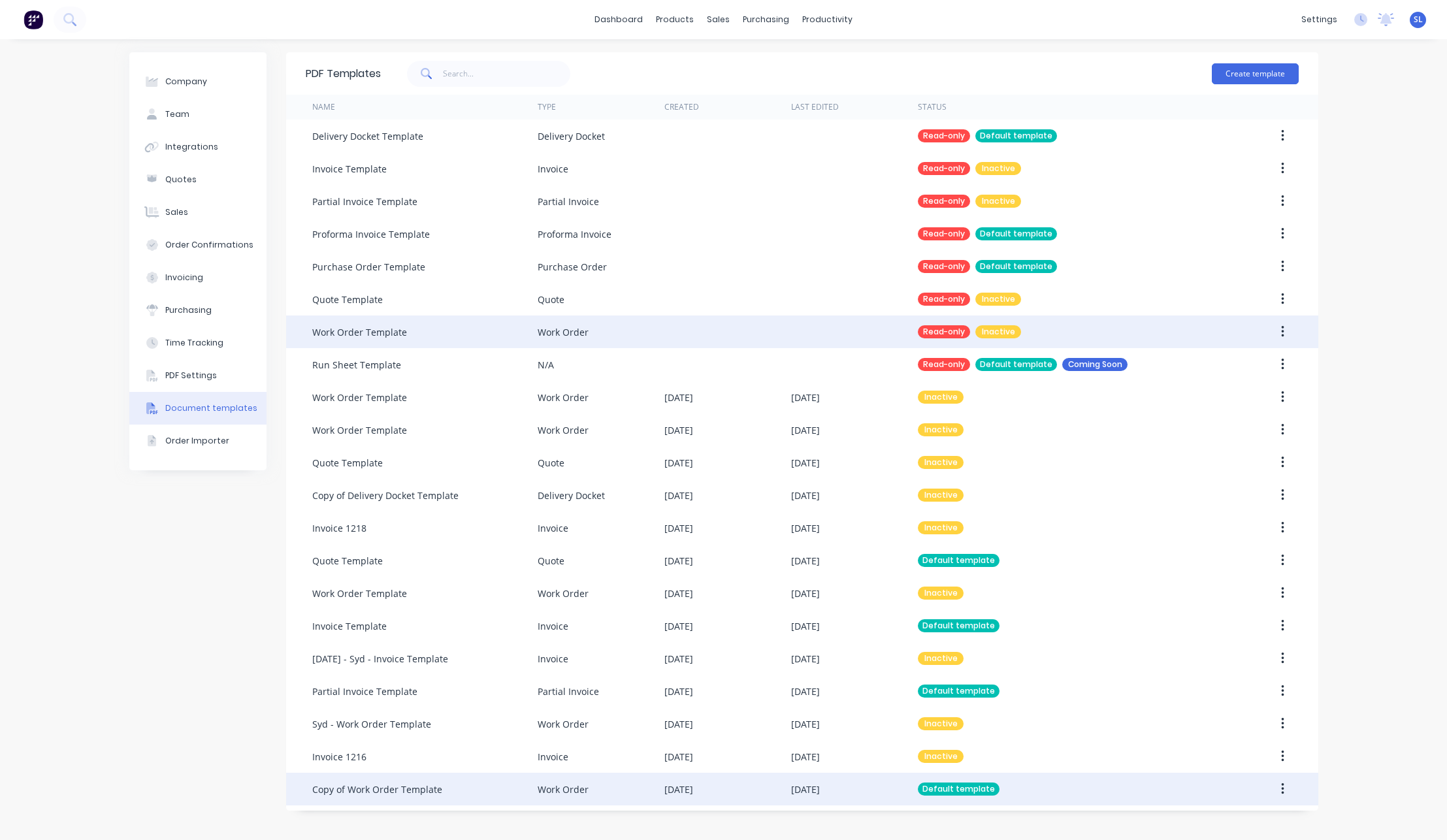
scroll to position [0, 0]
click at [1025, 802] on div "Default template" at bounding box center [1066, 788] width 296 height 32
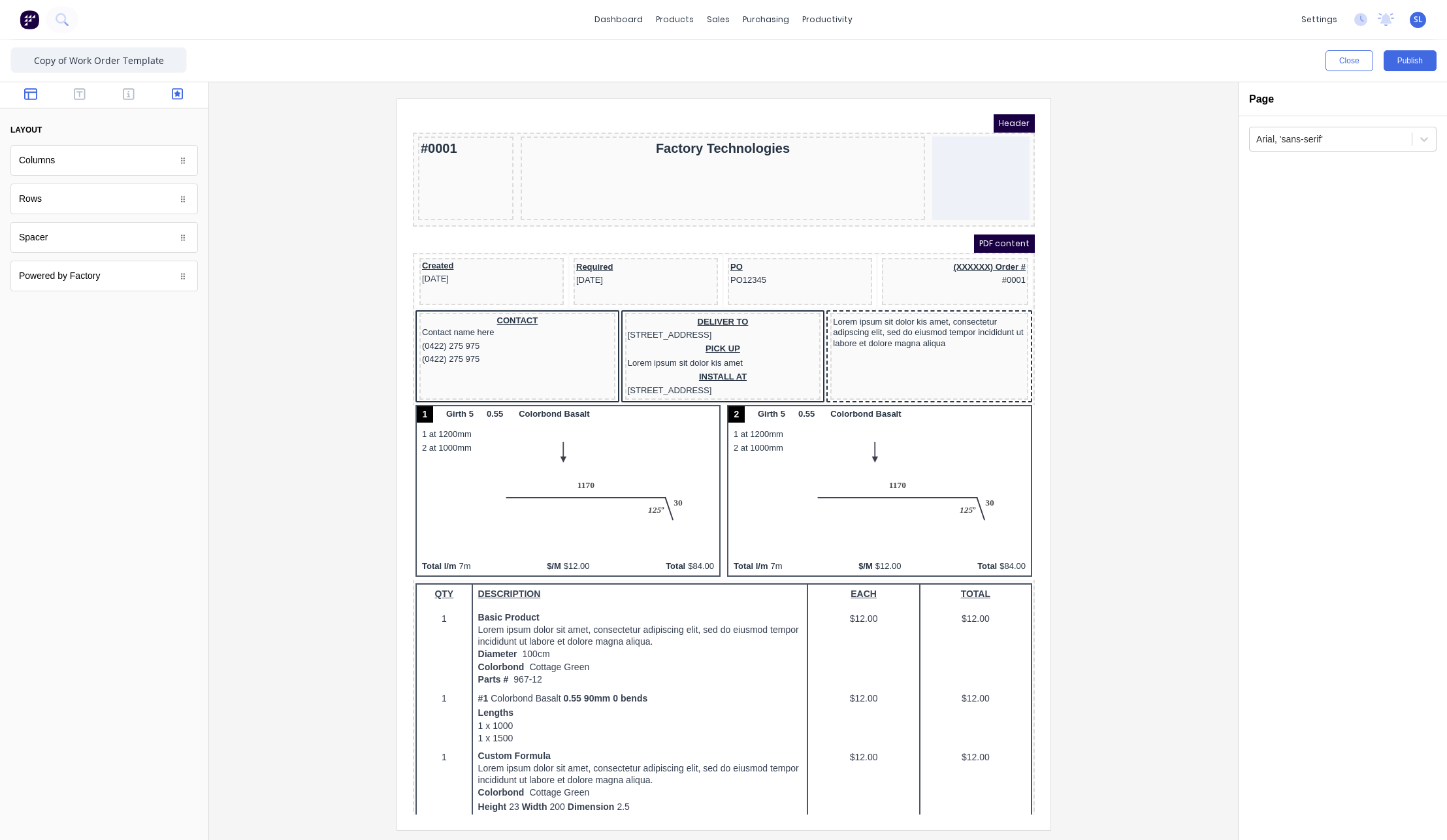
click at [182, 98] on icon "button" at bounding box center [178, 94] width 12 height 12
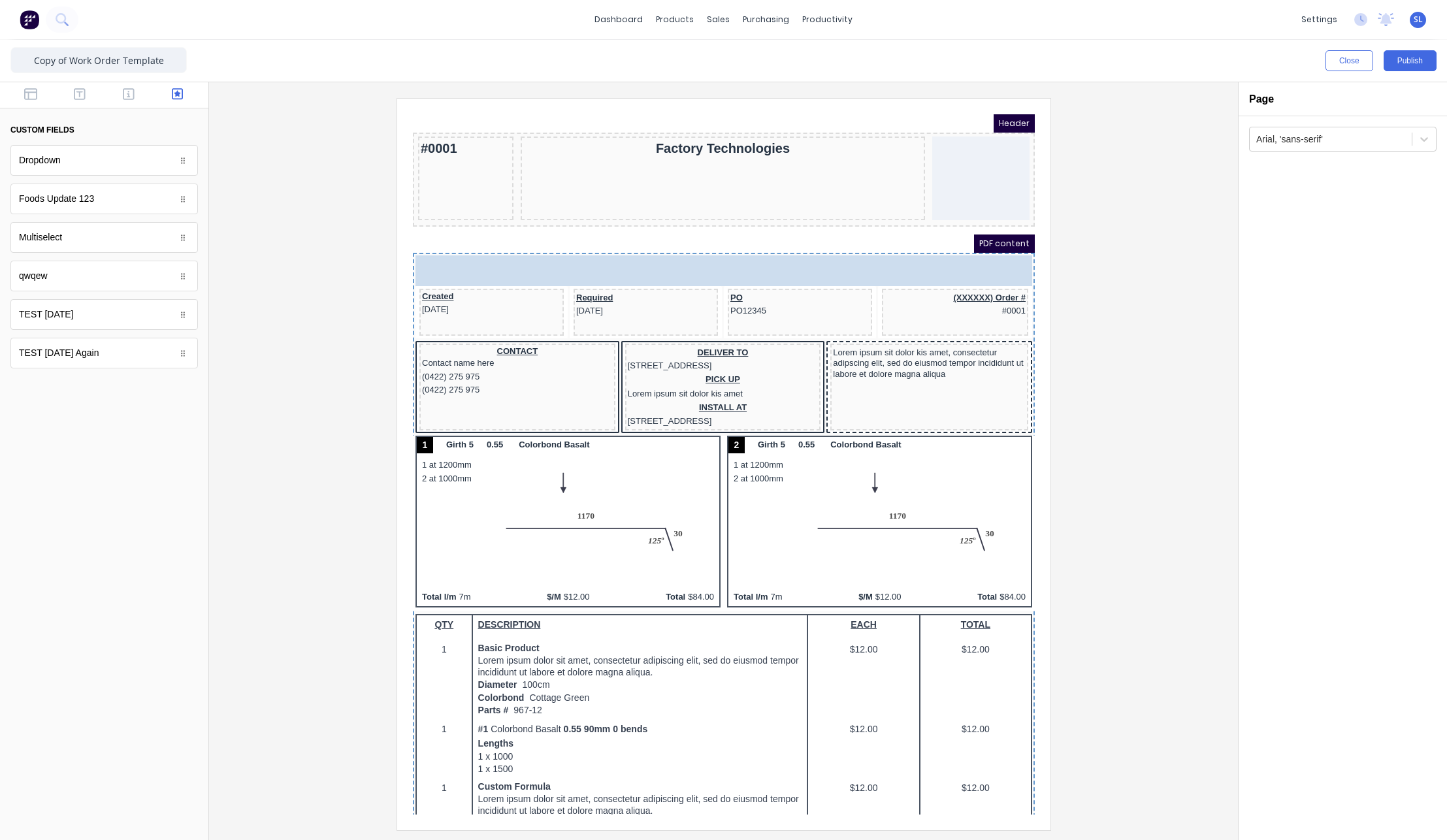
drag, startPoint x: 74, startPoint y: 245, endPoint x: 655, endPoint y: 262, distance: 581.2
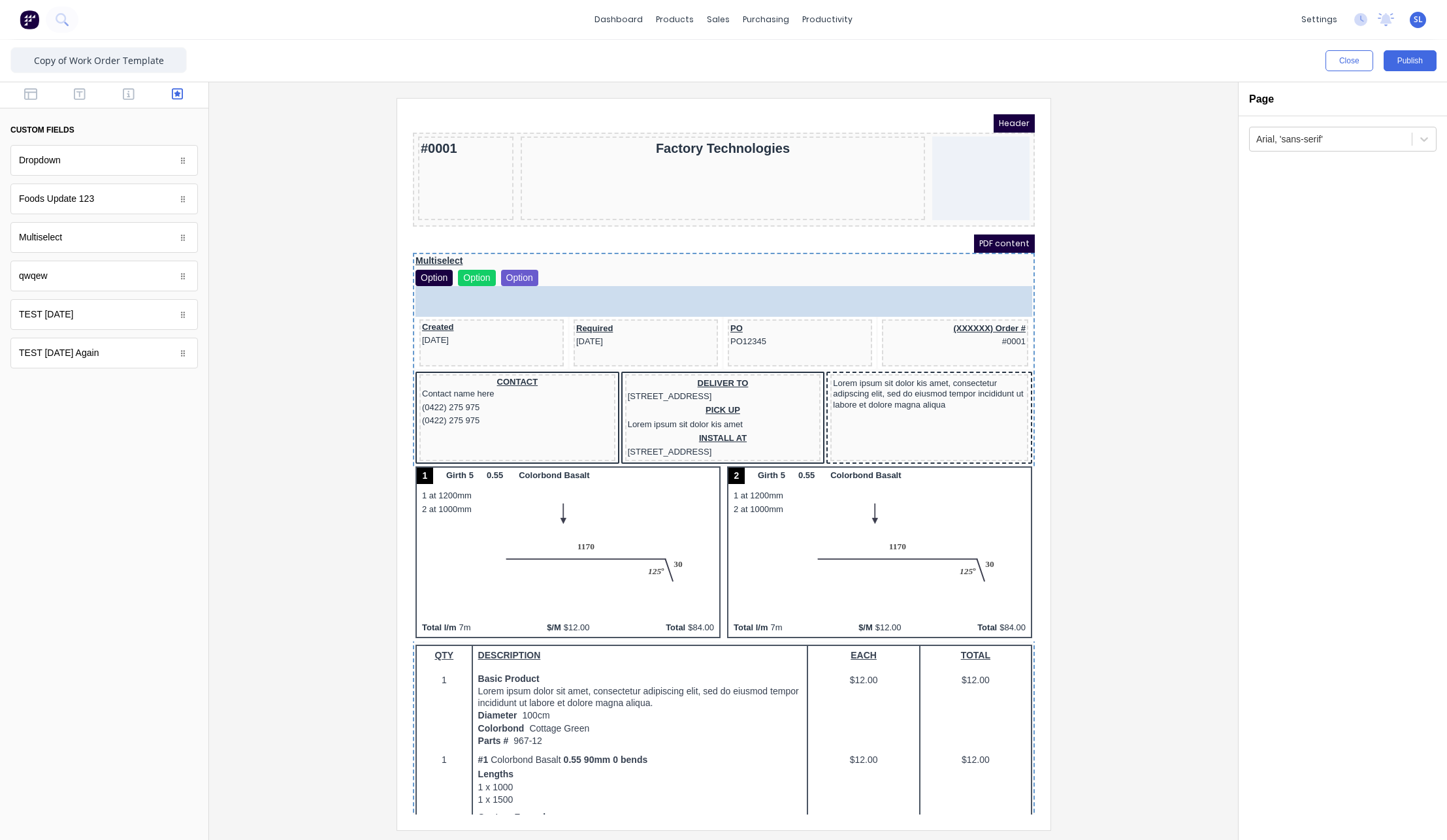
drag, startPoint x: 101, startPoint y: 167, endPoint x: 749, endPoint y: 284, distance: 658.5
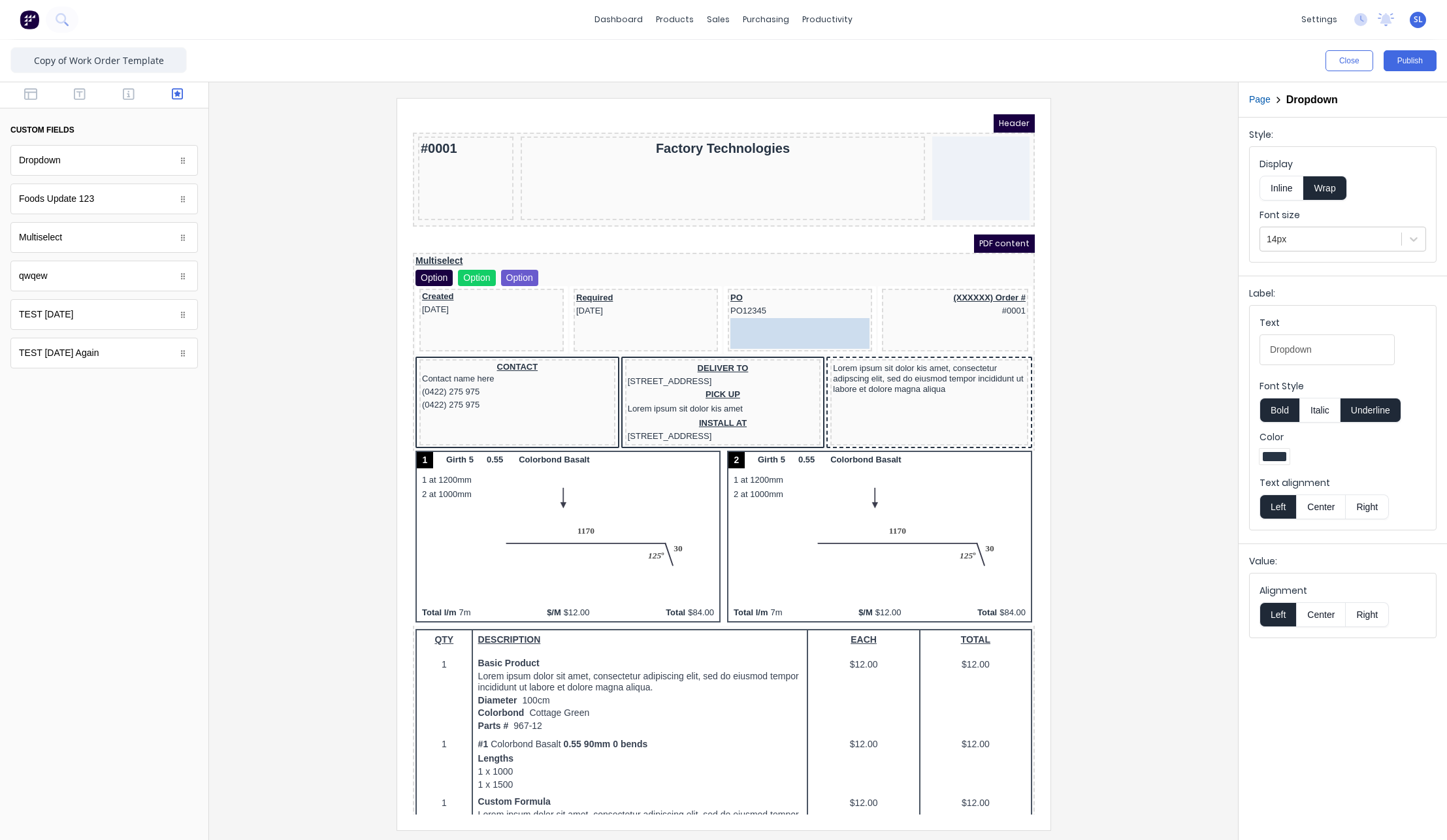
drag, startPoint x: 425, startPoint y: 282, endPoint x: 752, endPoint y: 303, distance: 327.7
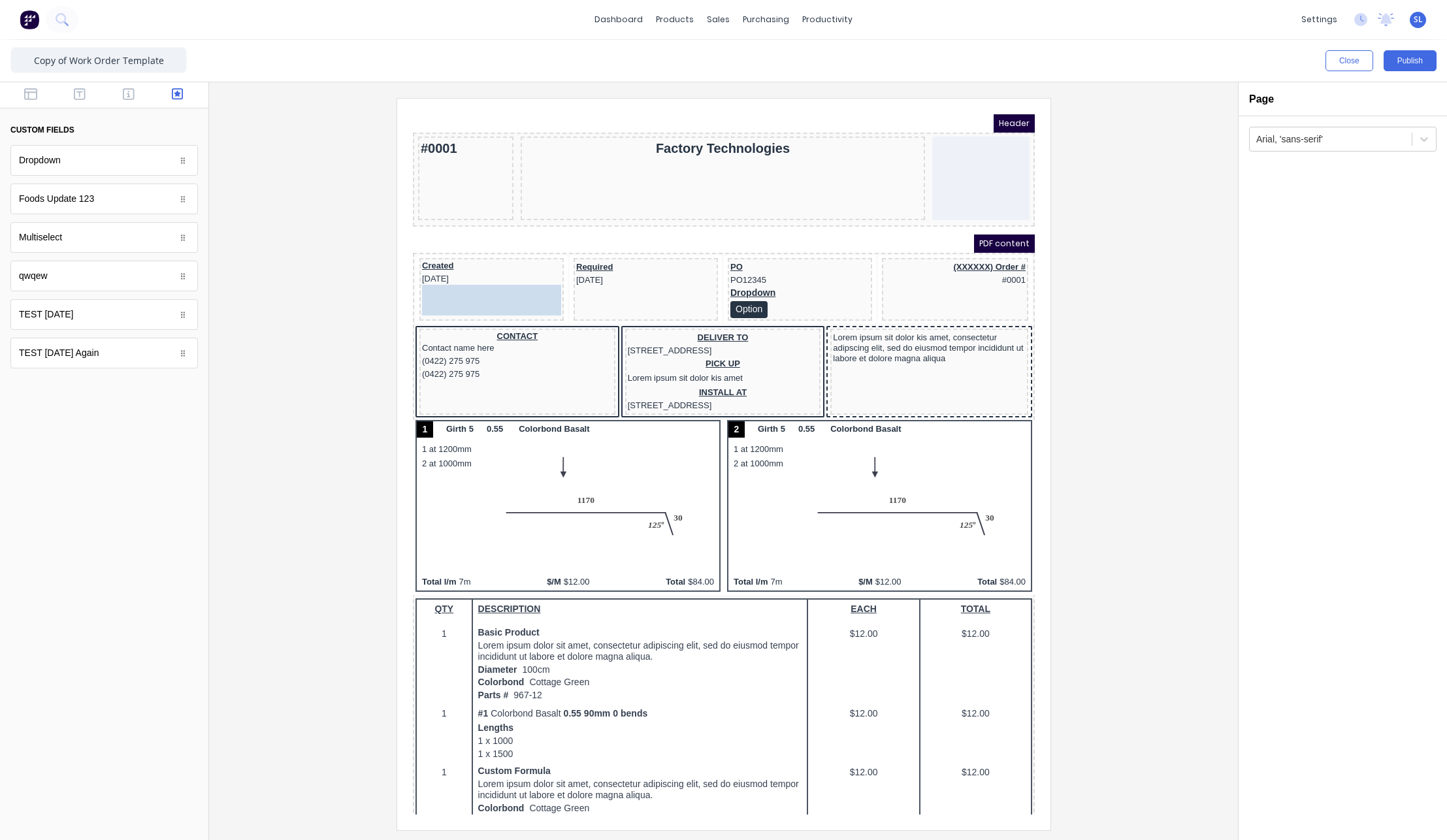
drag, startPoint x: 472, startPoint y: 272, endPoint x: 477, endPoint y: 292, distance: 20.6
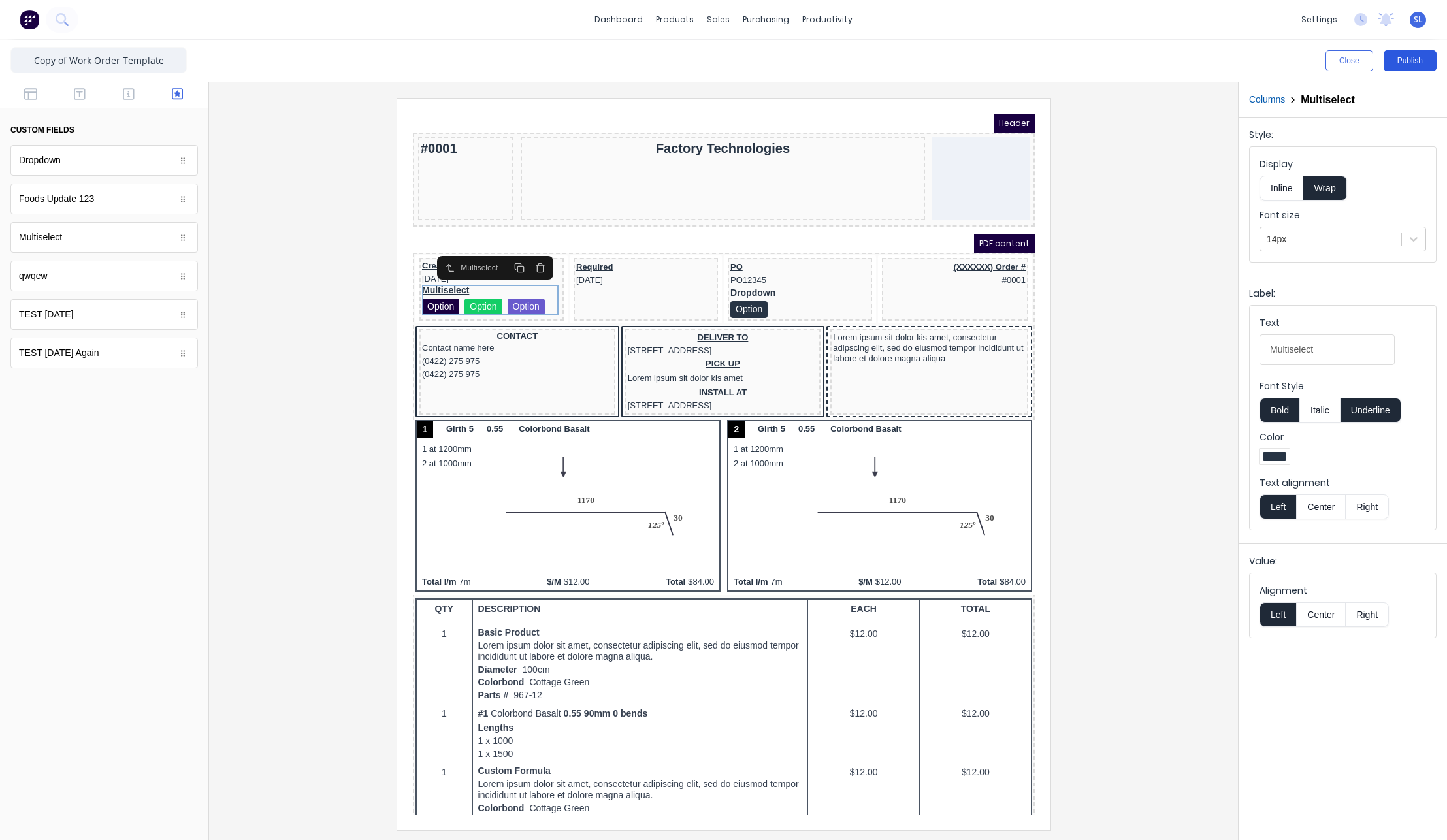
click at [1415, 68] on button "Publish" at bounding box center [1410, 60] width 53 height 21
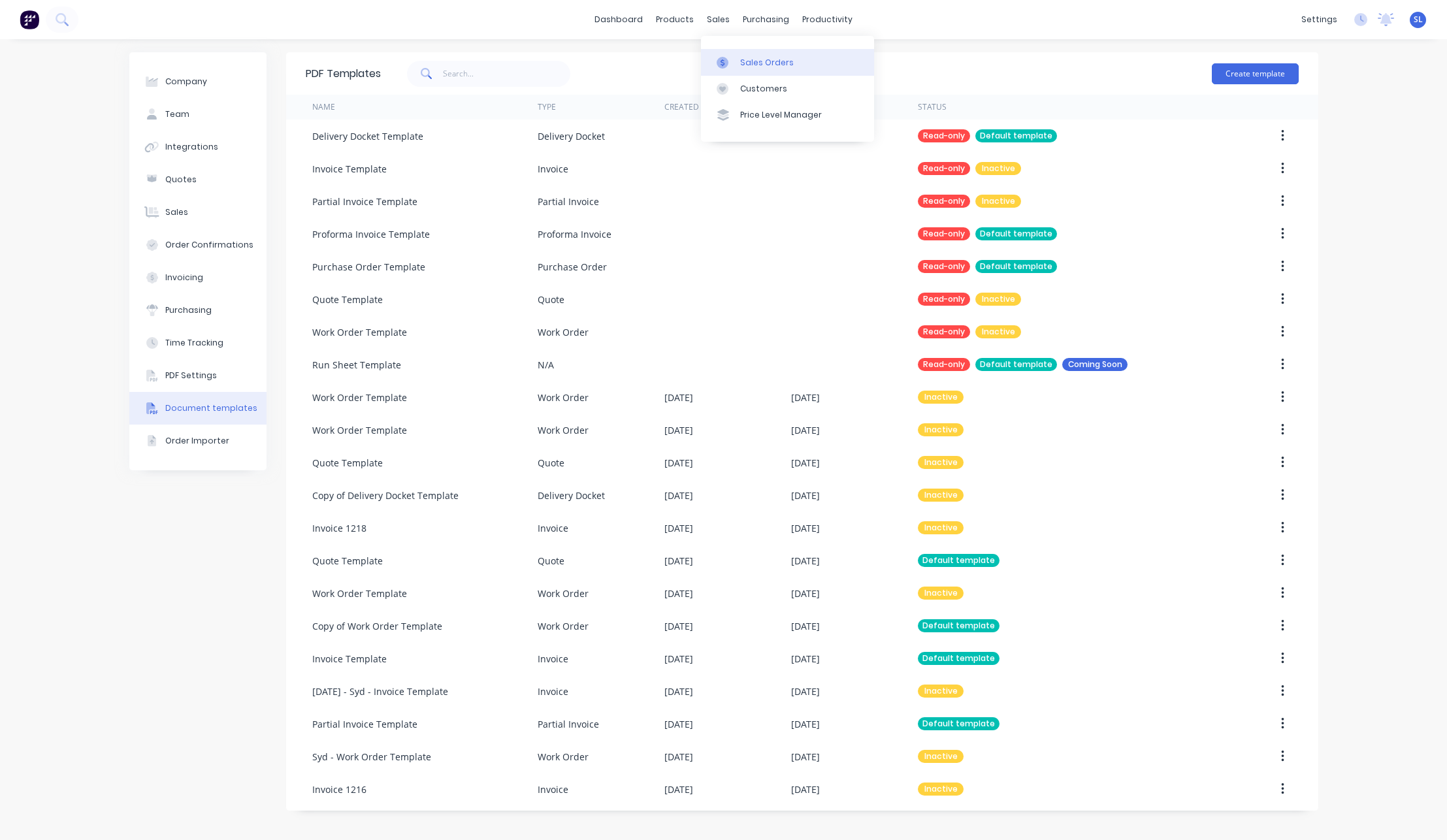
click at [728, 50] on link "Sales Orders" at bounding box center [787, 62] width 173 height 26
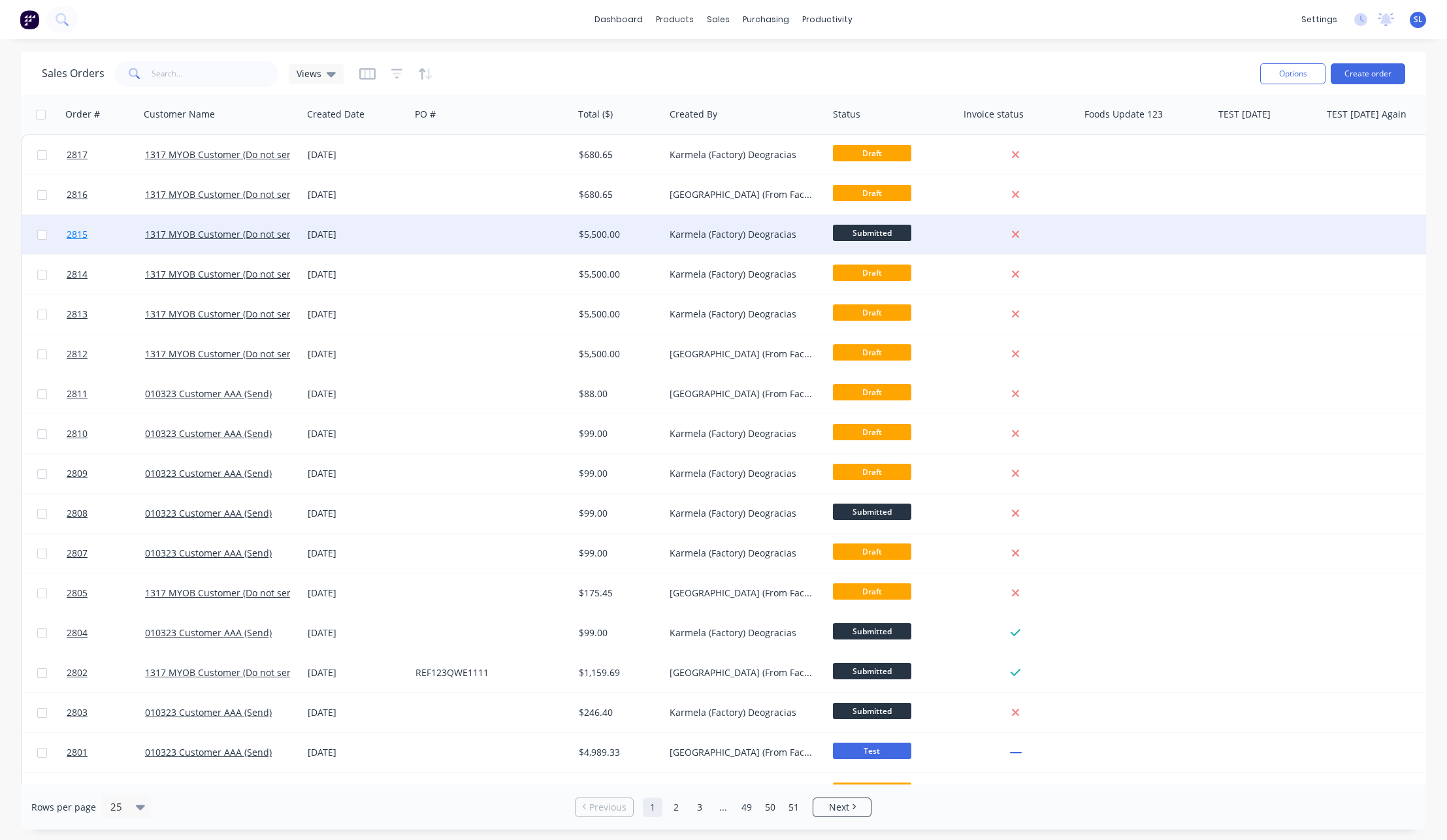
click at [85, 236] on span "2815" at bounding box center [77, 234] width 21 height 13
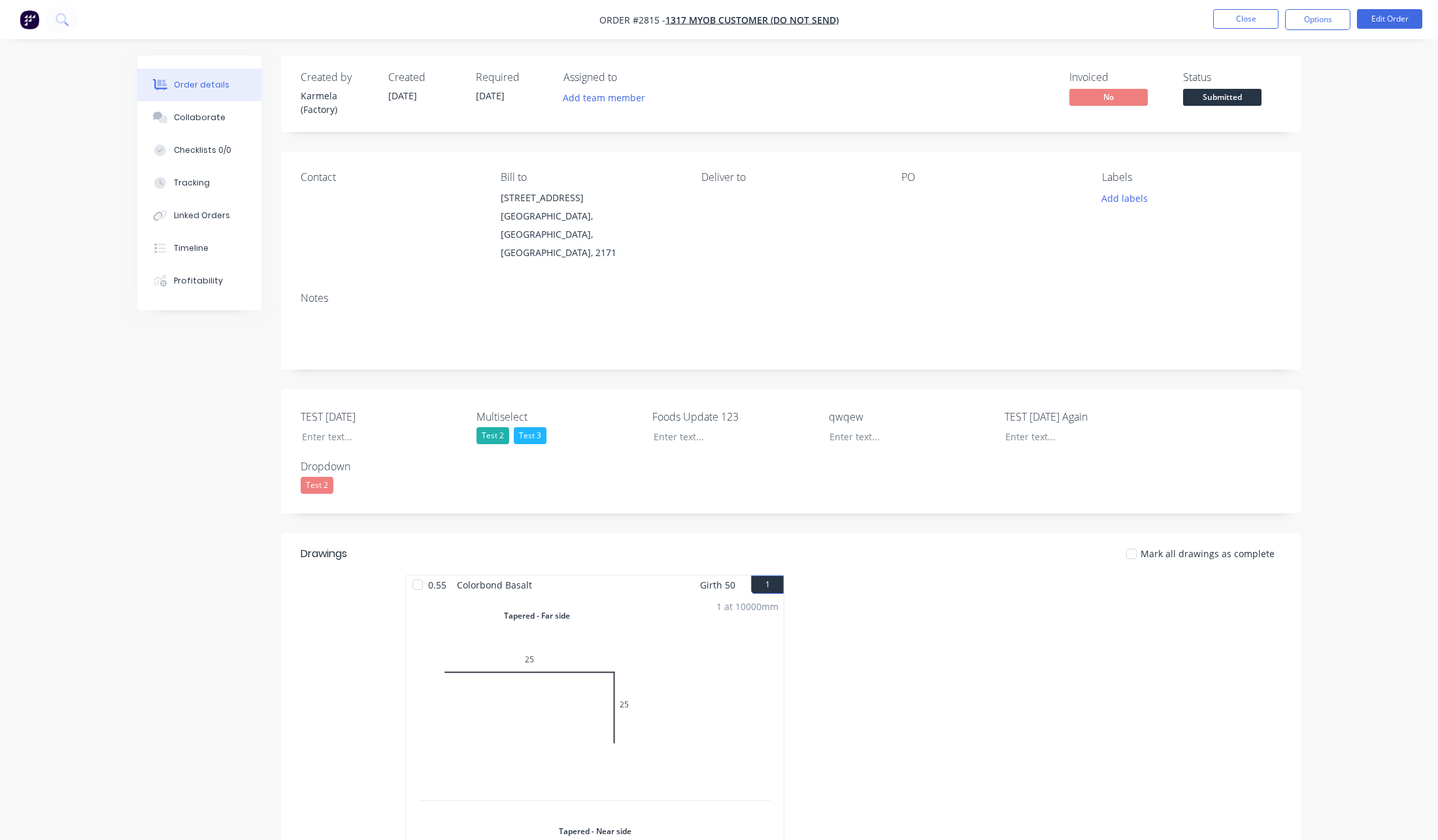
click at [1353, 58] on div "Order details Collaborate Checklists 0/0 Tracking Linked Orders Timeline Profit…" at bounding box center [719, 635] width 1438 height 1272
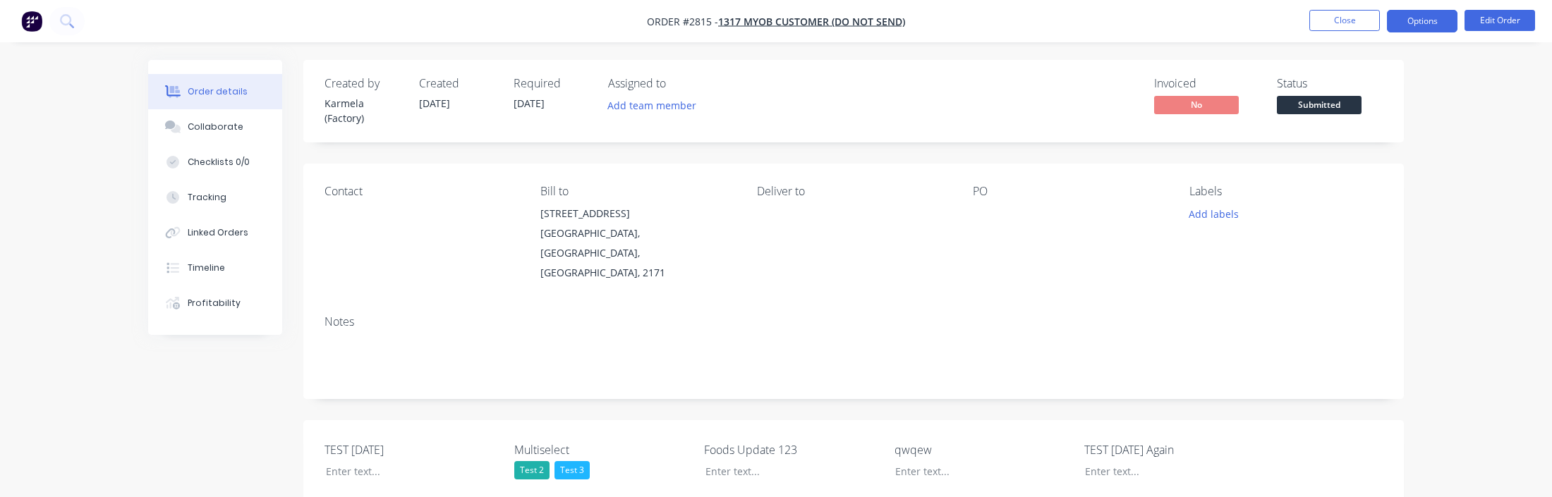
click at [1425, 24] on button "Options" at bounding box center [1422, 21] width 71 height 23
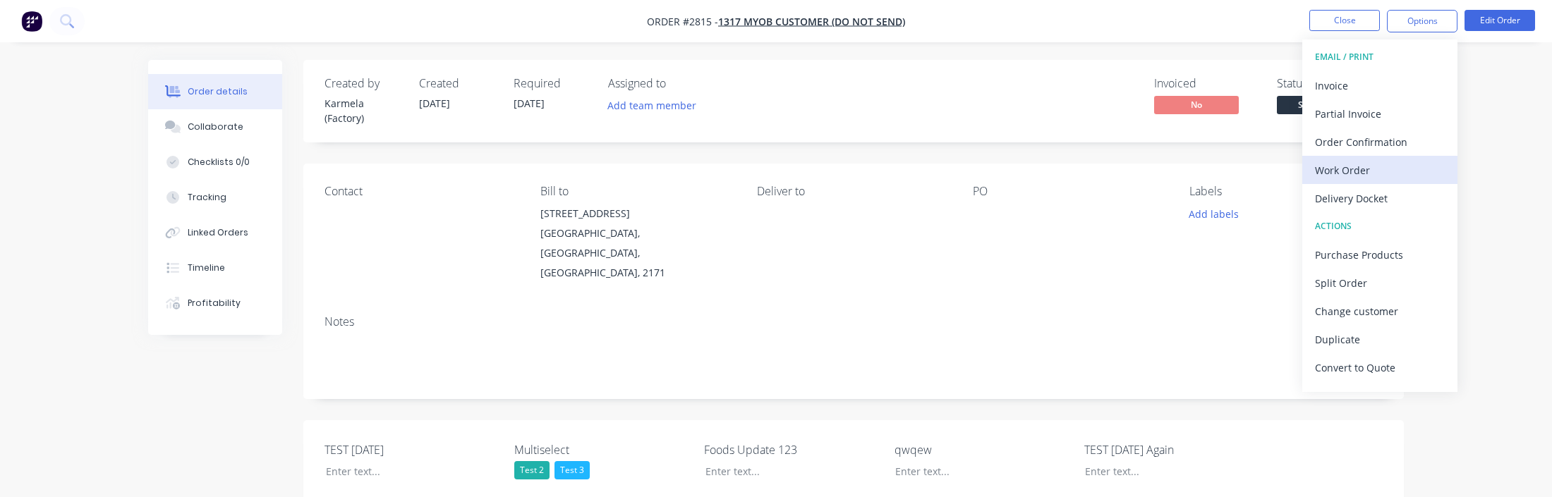
click at [1339, 160] on div "Work Order" at bounding box center [1380, 170] width 130 height 20
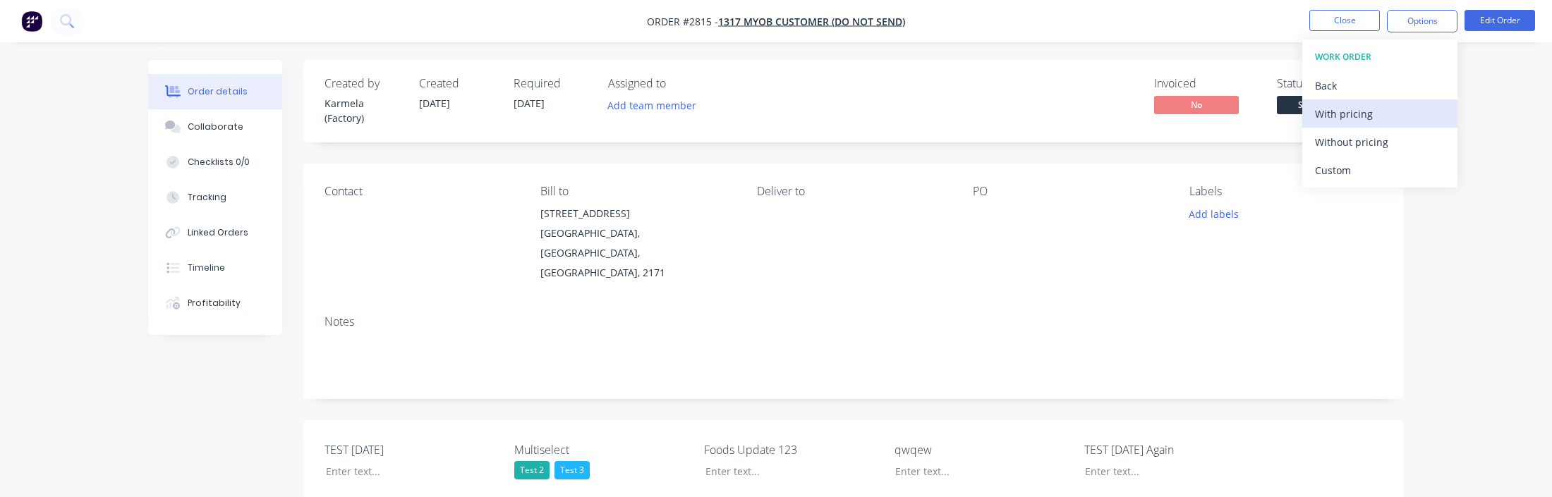
click at [1340, 123] on div "With pricing" at bounding box center [1380, 114] width 130 height 20
click at [1035, 35] on nav "Order #2815 - 1317 MYOB Customer (Do not send) Close Options Edit Order" at bounding box center [776, 21] width 1552 height 42
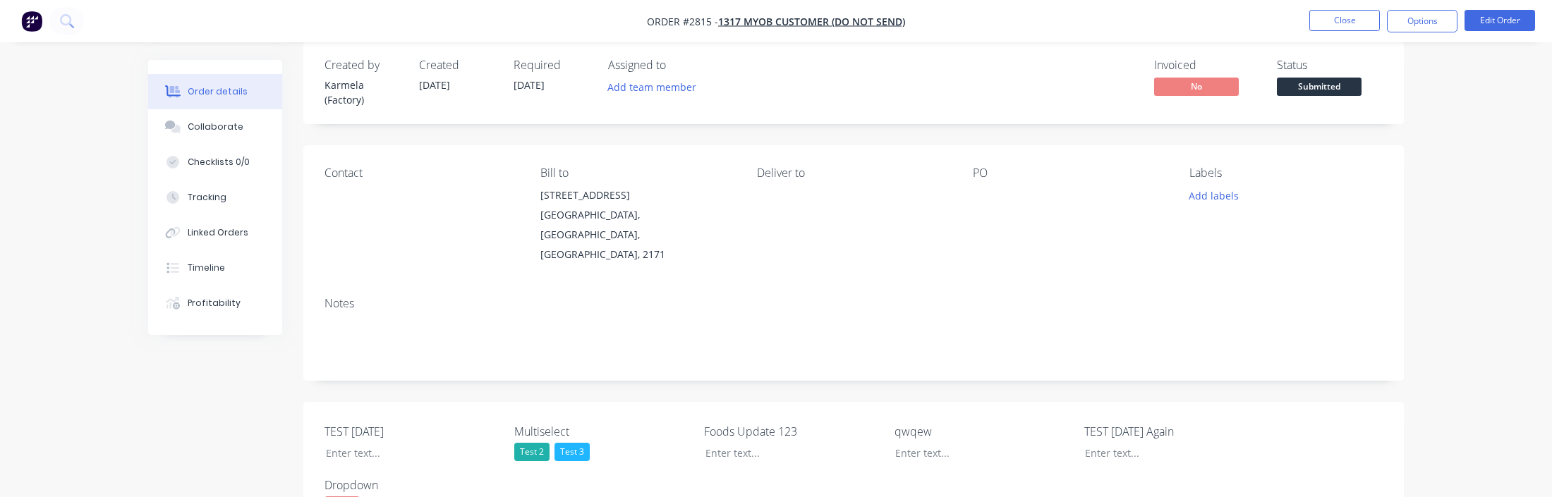
scroll to position [19, 0]
click at [1325, 19] on button "Close" at bounding box center [1344, 20] width 71 height 21
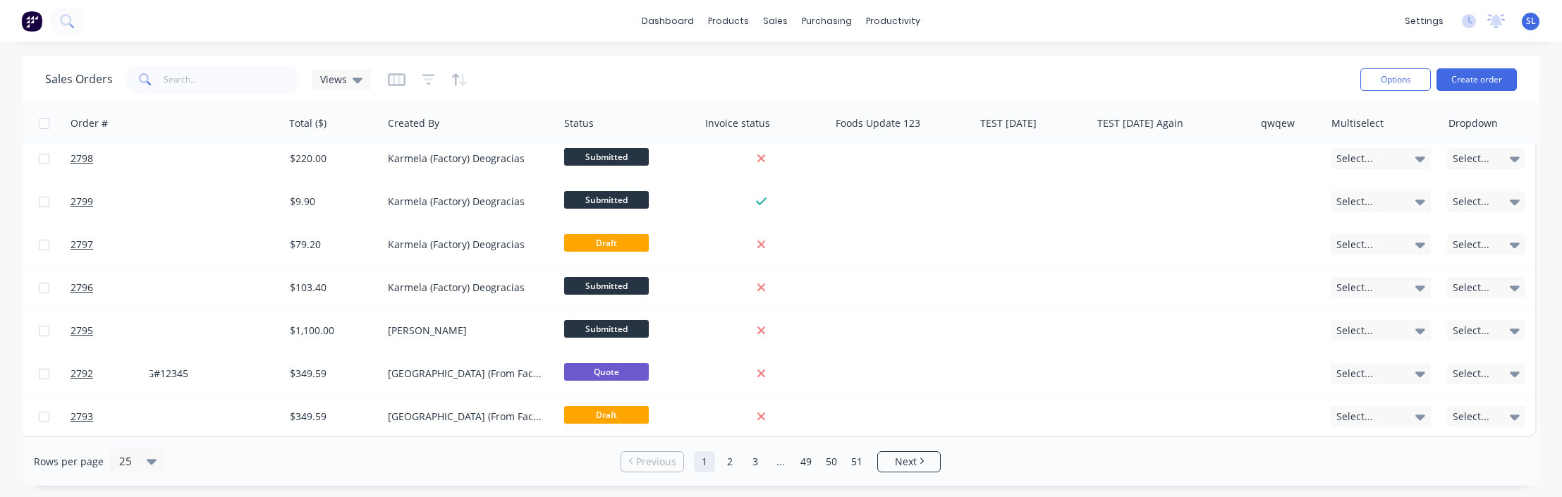
scroll to position [0, 342]
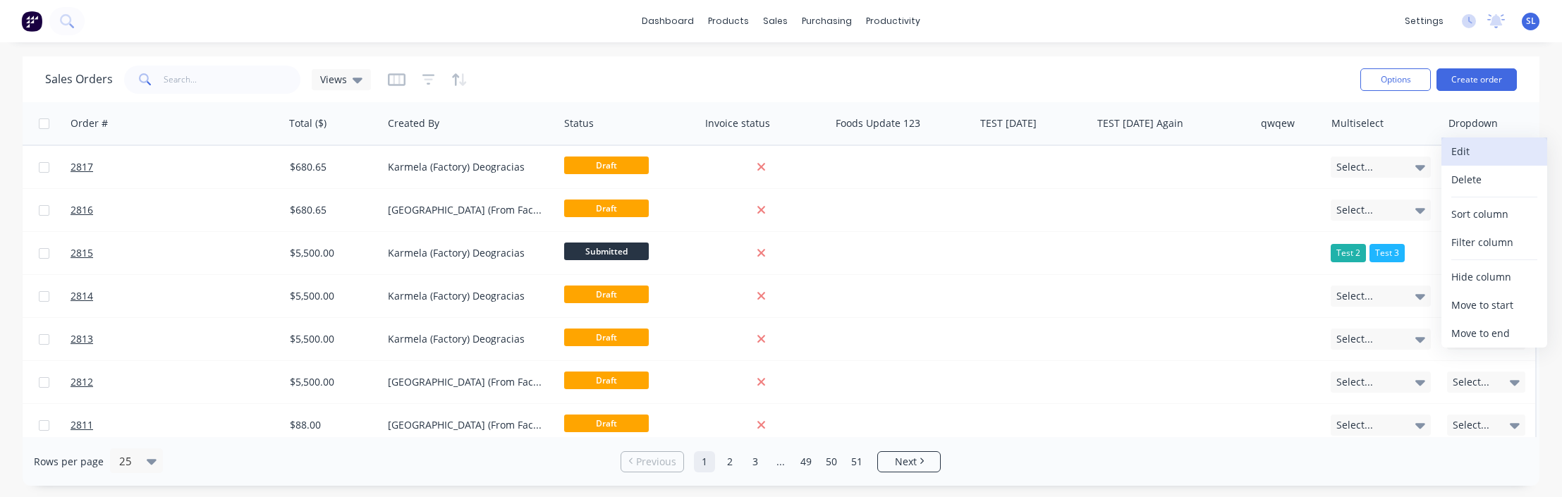
click at [1464, 154] on button "Edit" at bounding box center [1495, 152] width 106 height 28
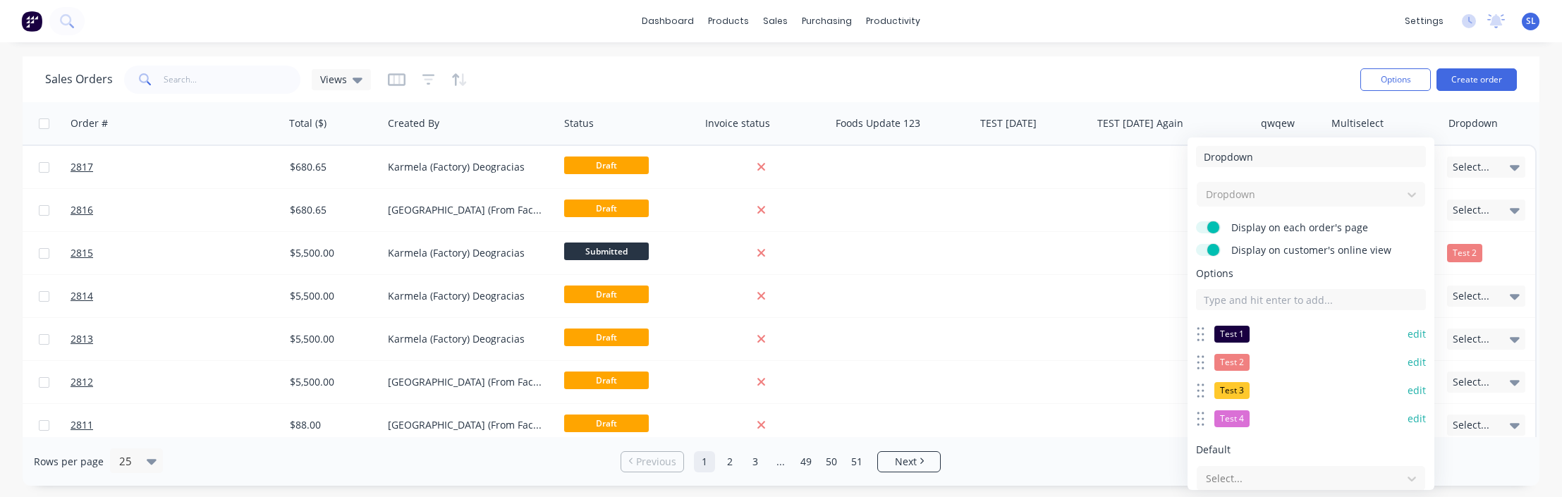
click at [1408, 358] on button "edit" at bounding box center [1417, 362] width 18 height 14
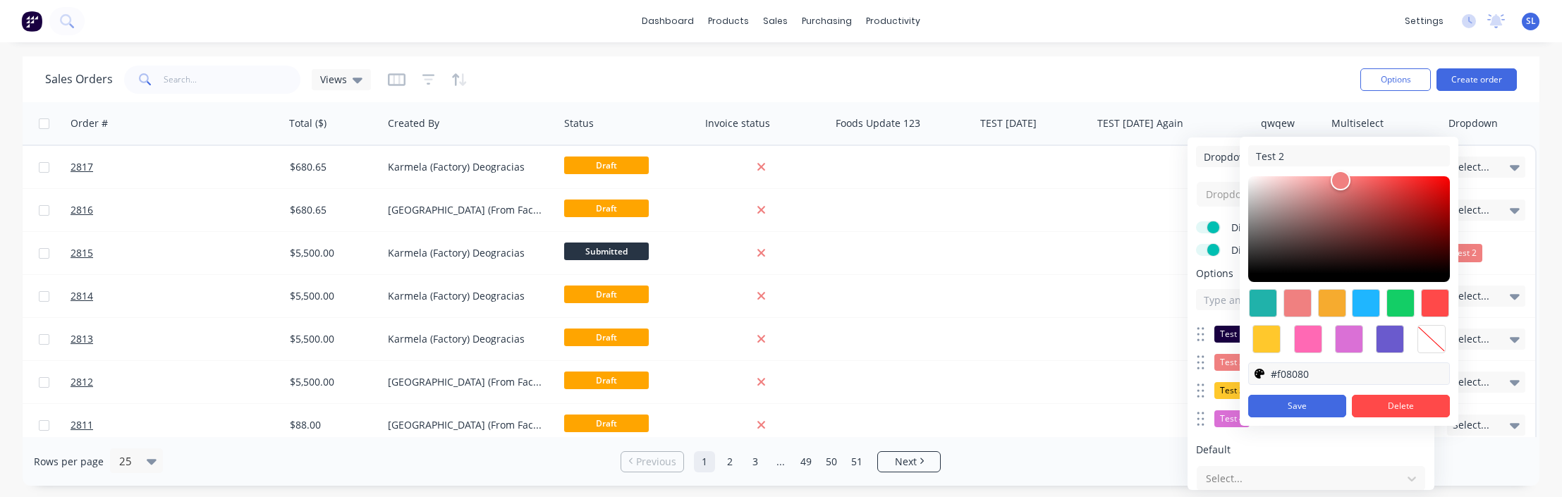
click at [1339, 372] on input "#f08080" at bounding box center [1359, 373] width 179 height 21
click at [1439, 336] on div at bounding box center [1432, 339] width 28 height 28
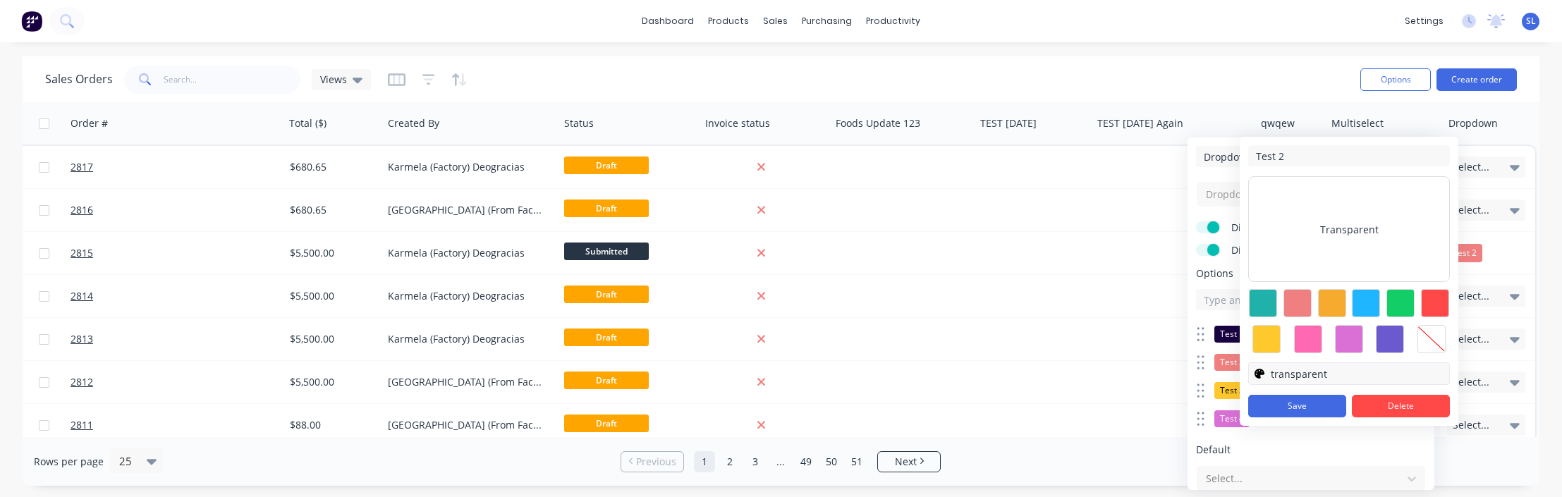
click at [1397, 375] on input "transparent" at bounding box center [1359, 373] width 179 height 21
click at [1344, 376] on input "transparent" at bounding box center [1359, 373] width 179 height 21
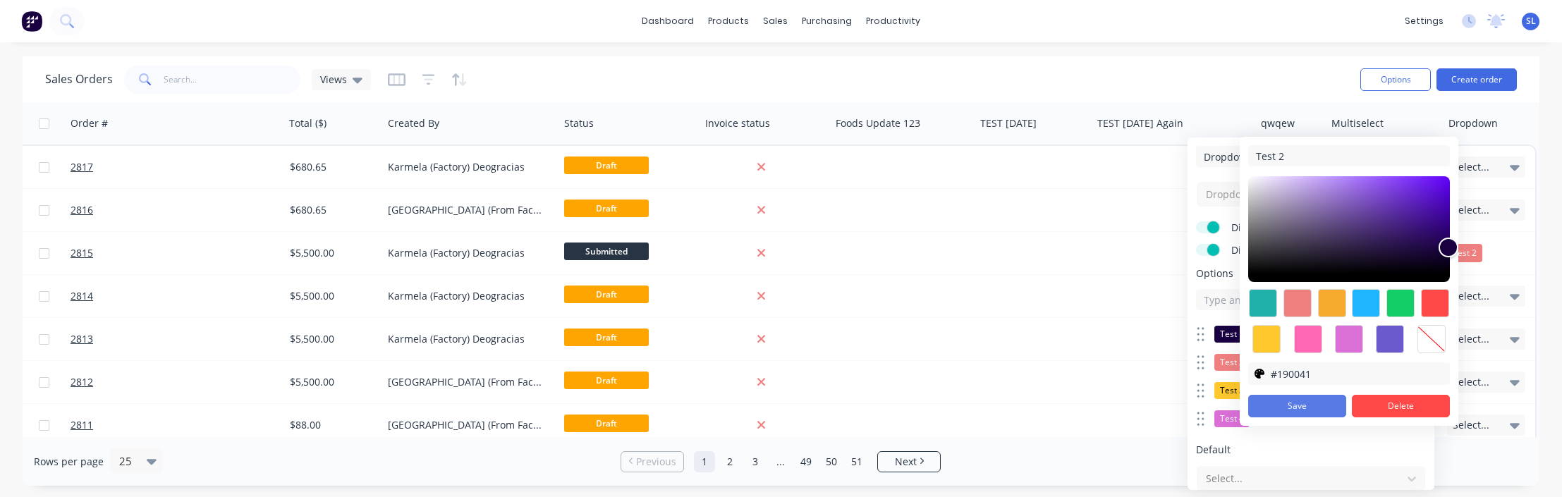
type input "#190041"
click at [1290, 402] on button "Save" at bounding box center [1297, 406] width 98 height 23
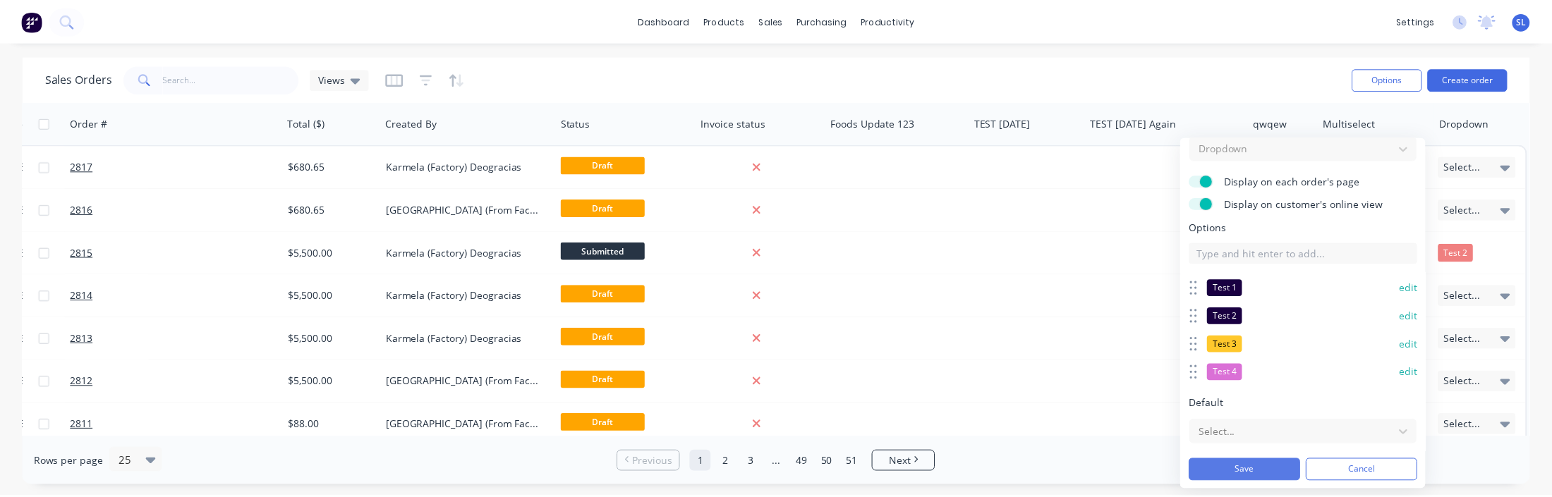
scroll to position [47, 0]
click at [1256, 461] on button "Save" at bounding box center [1252, 470] width 112 height 23
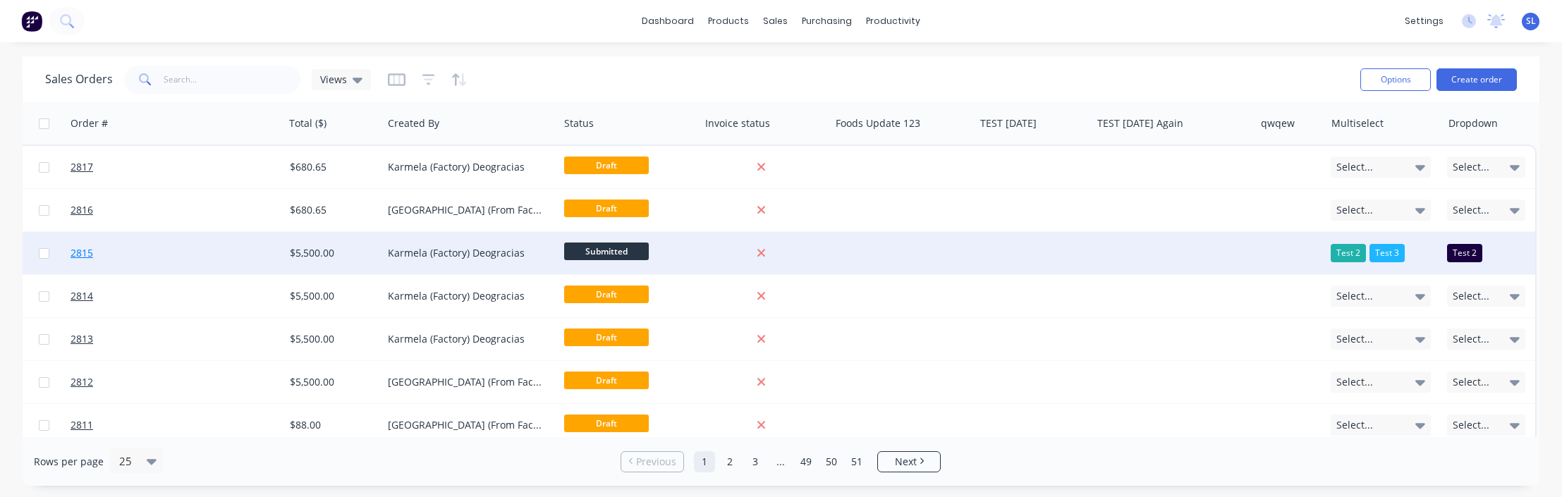
click at [80, 262] on link "2815" at bounding box center [113, 253] width 85 height 42
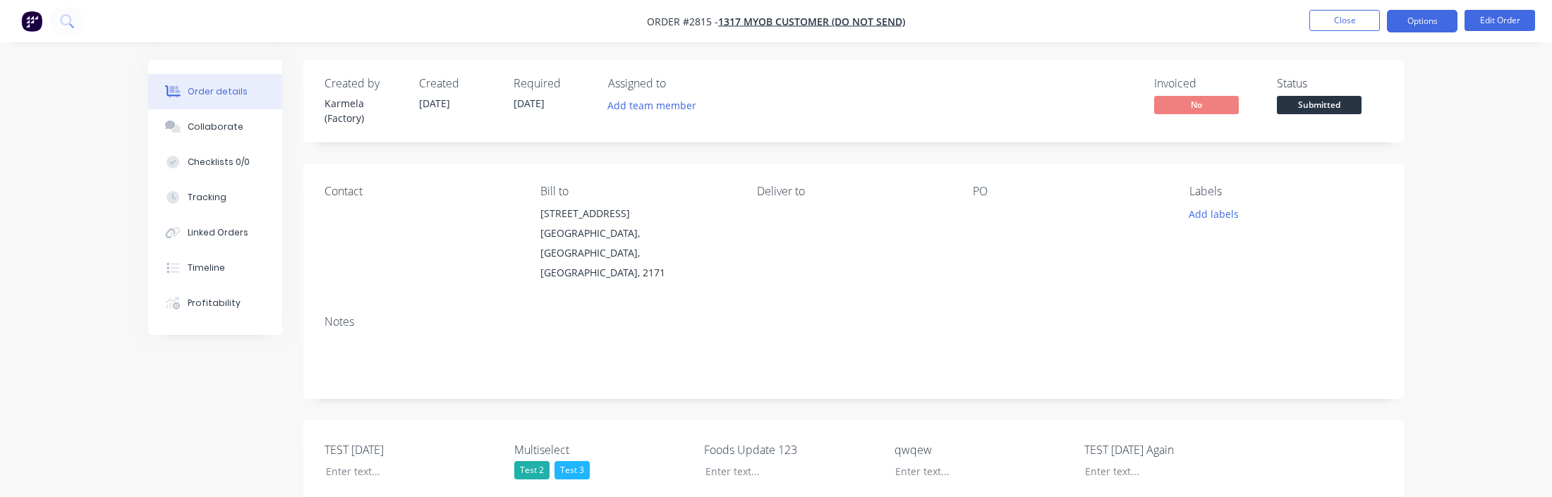
click at [1424, 27] on button "Options" at bounding box center [1422, 21] width 71 height 23
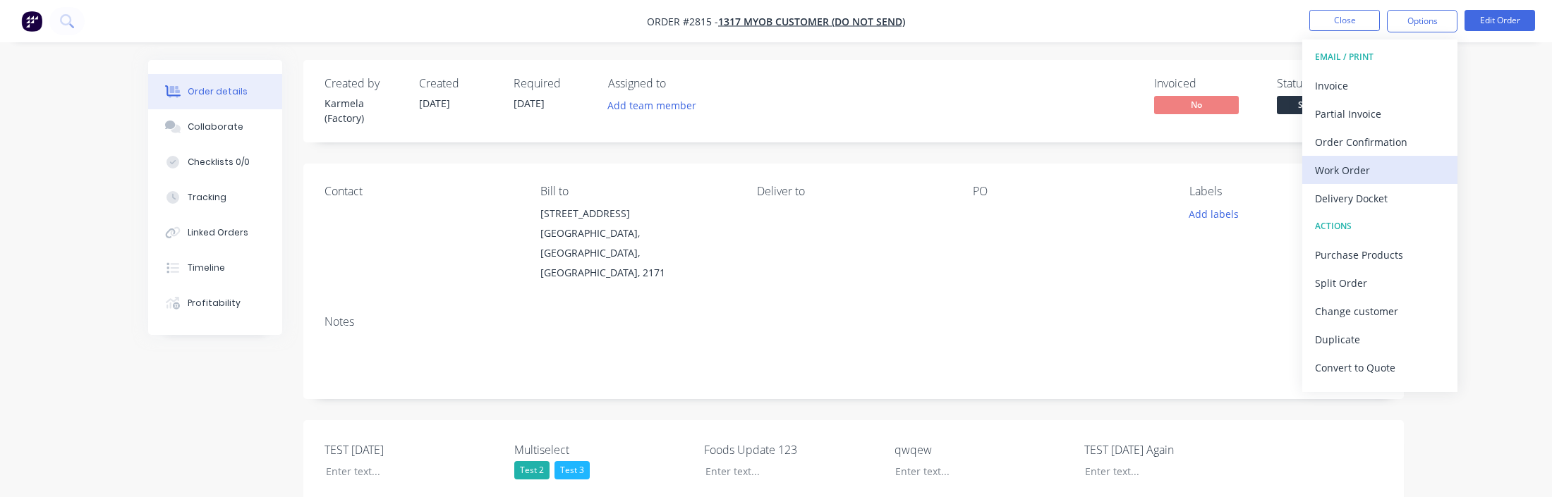
click at [1355, 165] on div "Work Order" at bounding box center [1380, 170] width 130 height 20
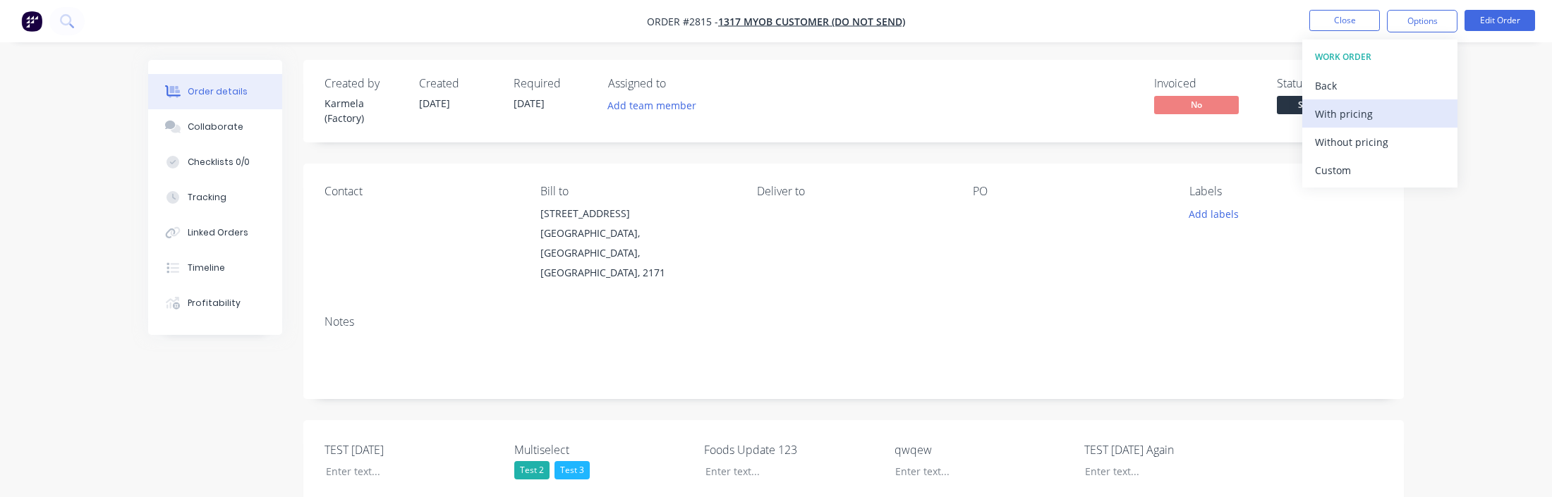
click at [1353, 119] on div "With pricing" at bounding box center [1380, 114] width 130 height 20
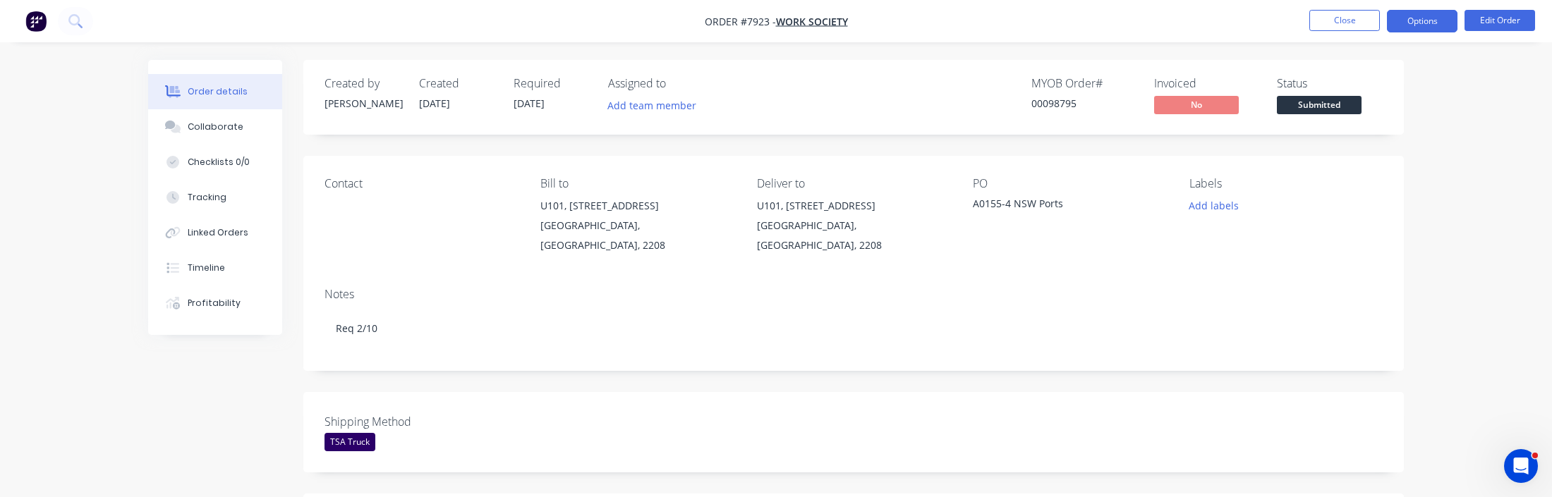
click at [1429, 21] on button "Options" at bounding box center [1422, 21] width 71 height 23
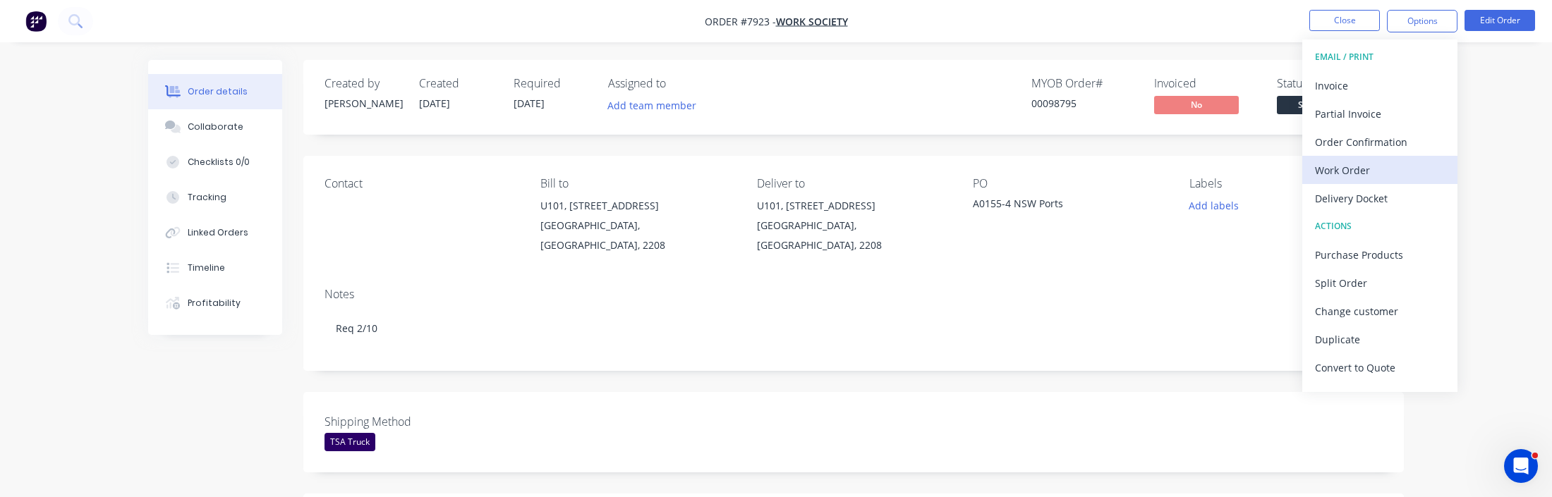
click at [1381, 162] on div "Work Order" at bounding box center [1380, 170] width 130 height 20
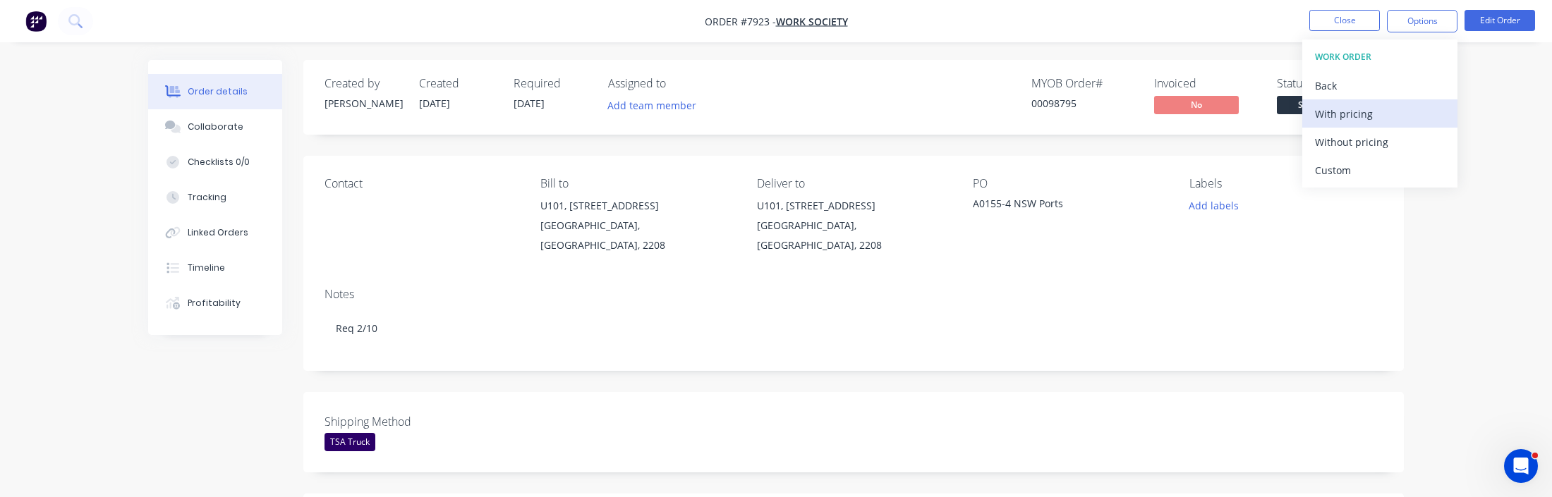
click at [1363, 116] on div "With pricing" at bounding box center [1380, 114] width 130 height 20
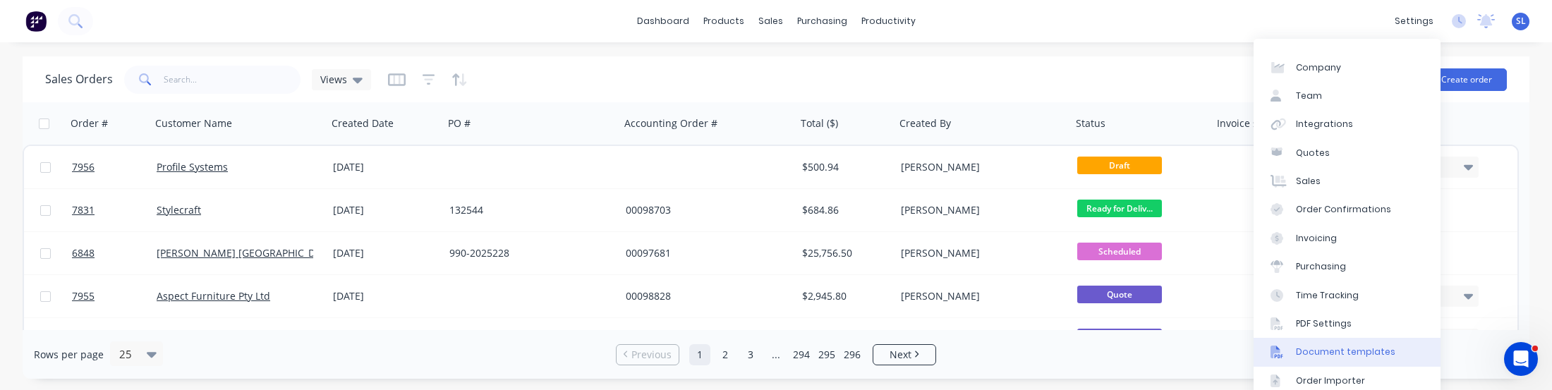
click at [1340, 345] on link "Document templates" at bounding box center [1346, 352] width 187 height 28
